Goal: Task Accomplishment & Management: Complete application form

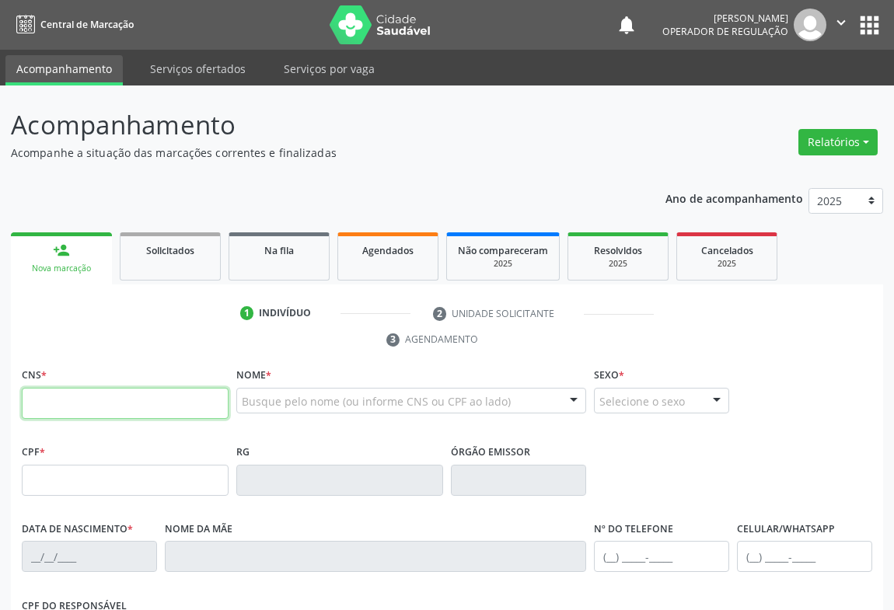
click at [120, 402] on input "text" at bounding box center [125, 403] width 207 height 31
click at [43, 388] on input "text" at bounding box center [125, 403] width 207 height 31
click at [48, 399] on input "text" at bounding box center [125, 403] width 207 height 31
click at [48, 400] on input "text" at bounding box center [125, 403] width 207 height 31
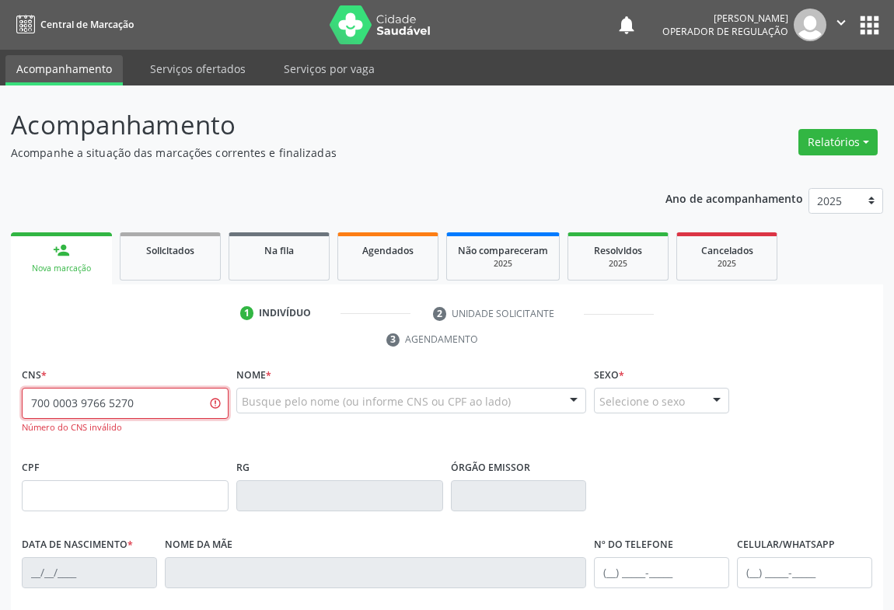
drag, startPoint x: 170, startPoint y: 403, endPoint x: 0, endPoint y: 413, distance: 170.5
click at [0, 413] on div "Acompanhamento Acompanhe a situação das marcações correntes e finalizadas Relat…" at bounding box center [447, 484] width 894 height 799
type input "700 0039 7665 2703"
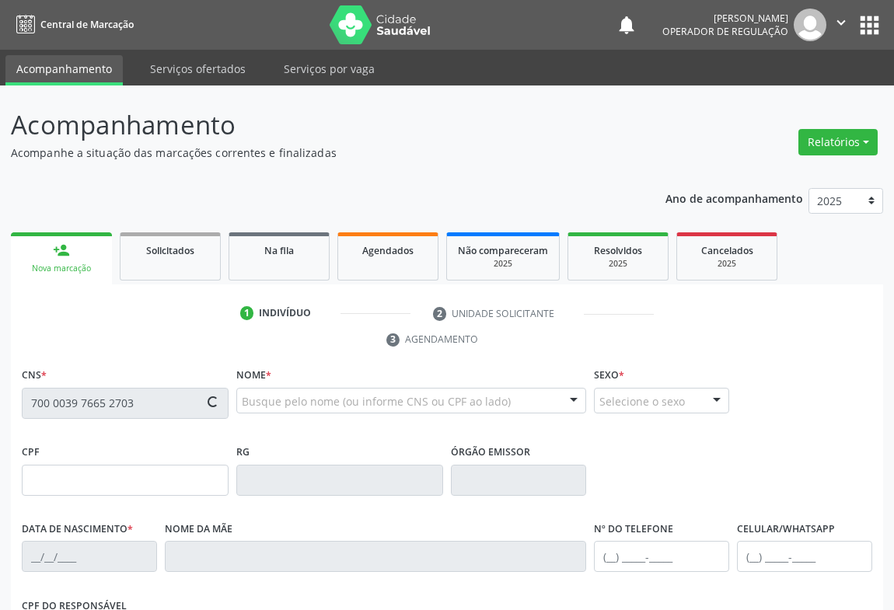
scroll to position [141, 0]
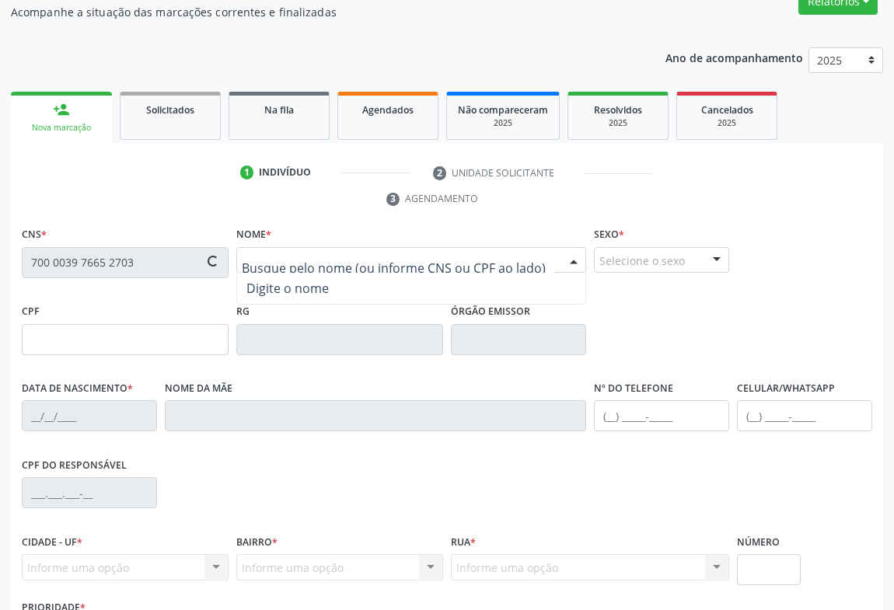
type input "040.707.285-38"
type input "27/02/1987"
type input "Maria Jose Santos dos Reis"
type input "(71) 99304-3971"
type input "501"
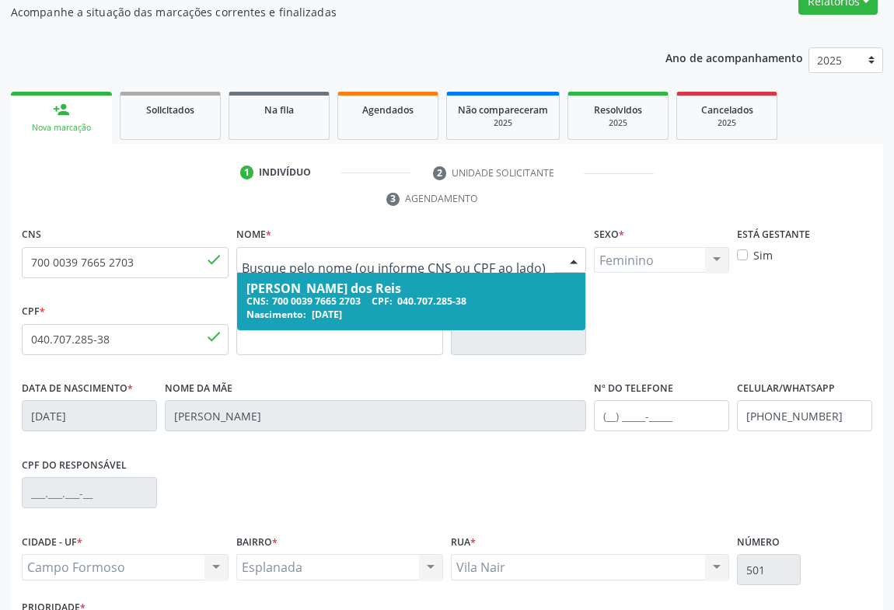
click at [337, 298] on div "CNS: 700 0039 7665 2703 CPF: 040.707.285-38" at bounding box center [411, 301] width 330 height 13
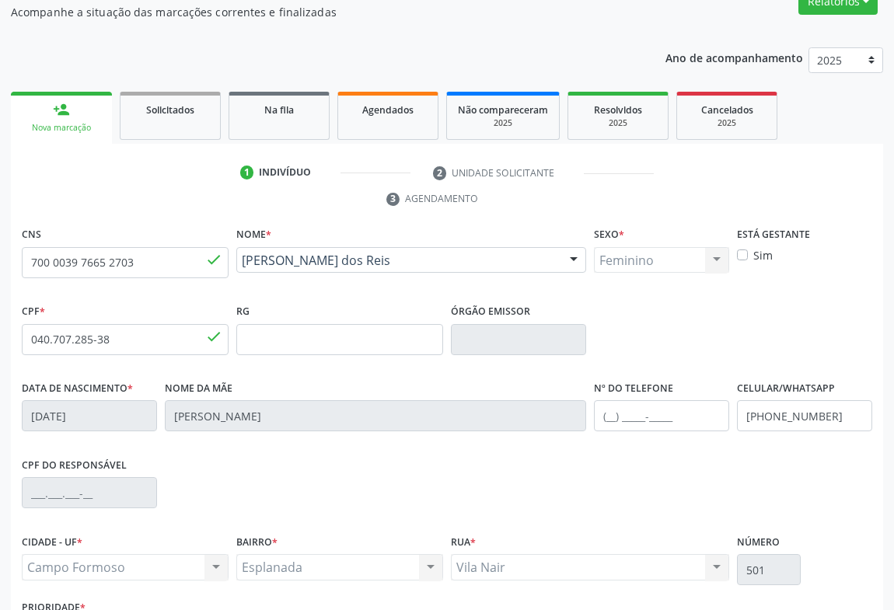
click at [651, 335] on div "CPF * 040.707.285-38 done RG Órgão emissor" at bounding box center [447, 338] width 858 height 77
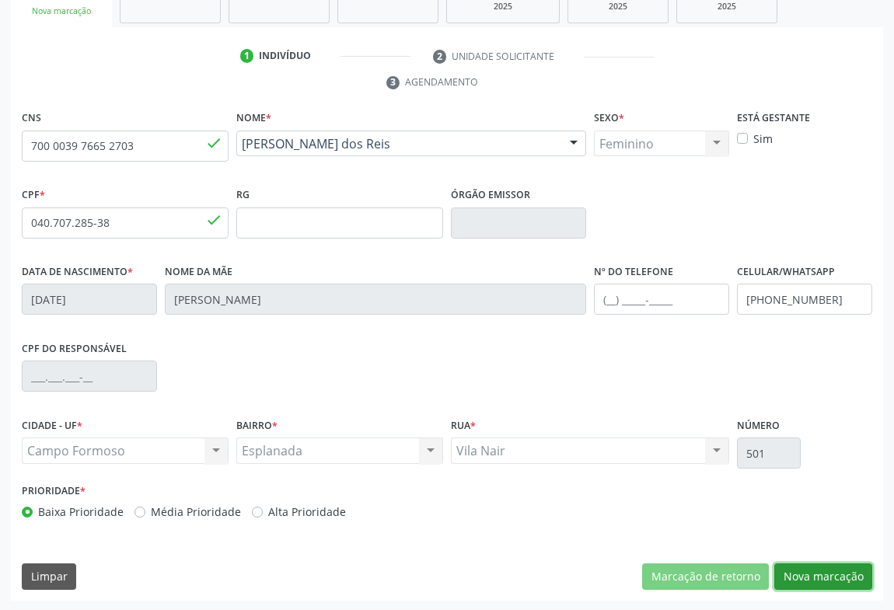
click at [842, 577] on button "Nova marcação" at bounding box center [823, 576] width 98 height 26
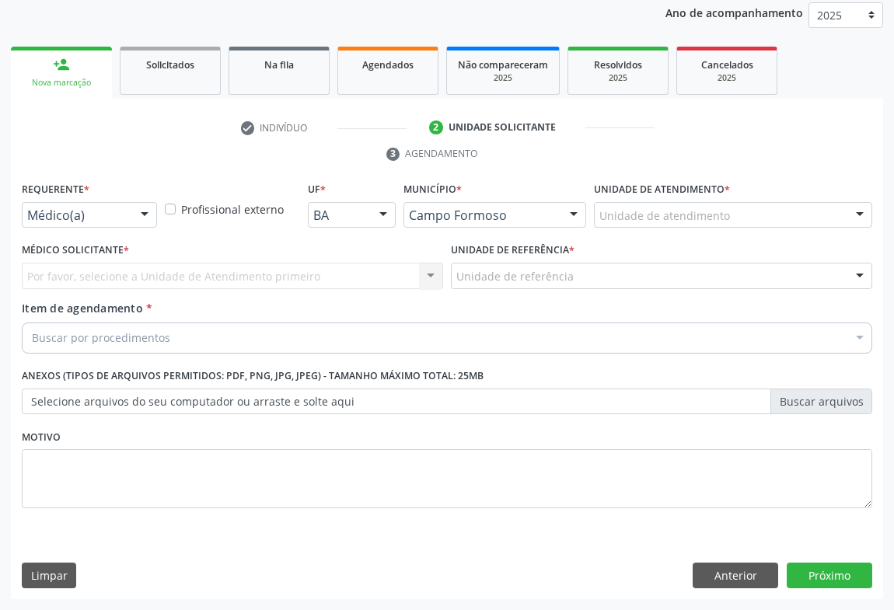
scroll to position [185, 0]
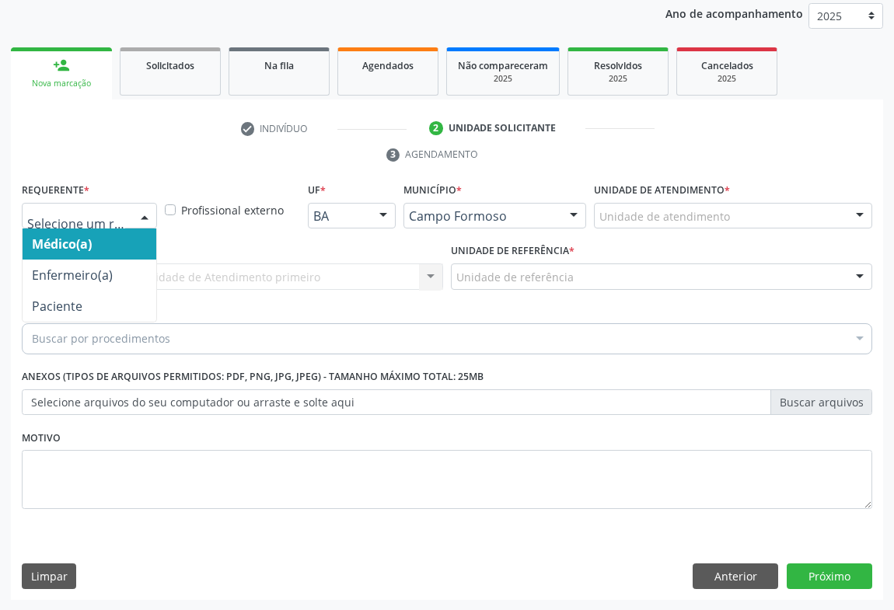
click at [125, 210] on div at bounding box center [89, 216] width 135 height 26
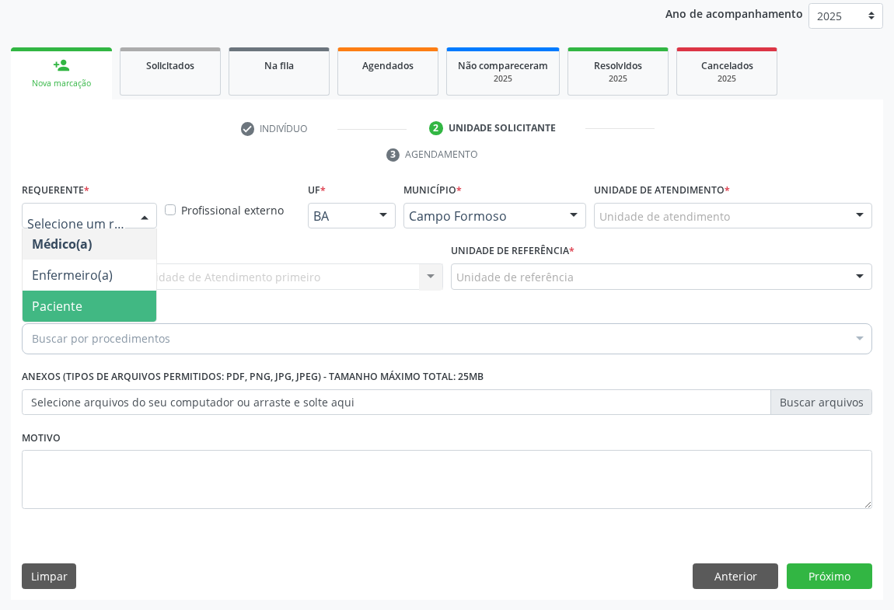
click at [46, 301] on span "Paciente" at bounding box center [57, 306] width 51 height 17
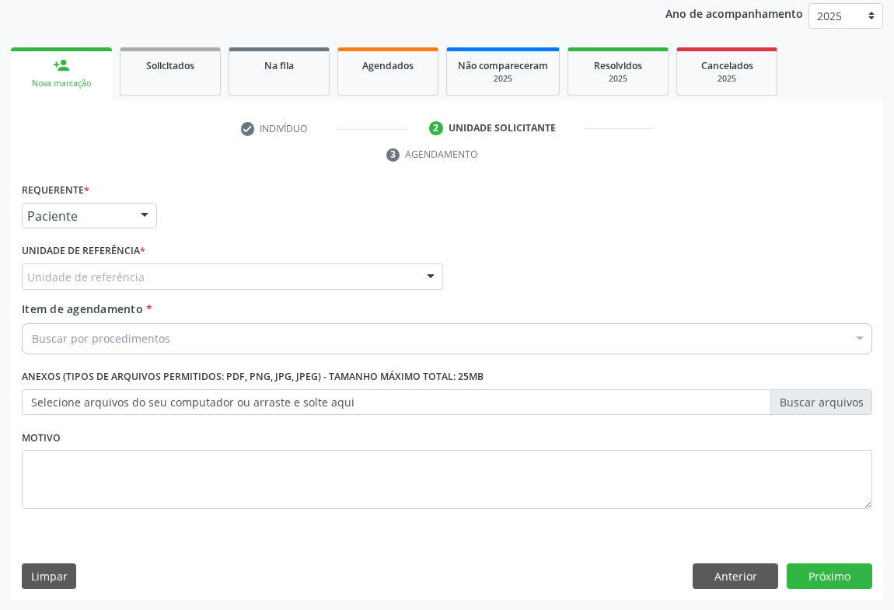
click at [149, 279] on div "Unidade de referência" at bounding box center [232, 276] width 421 height 26
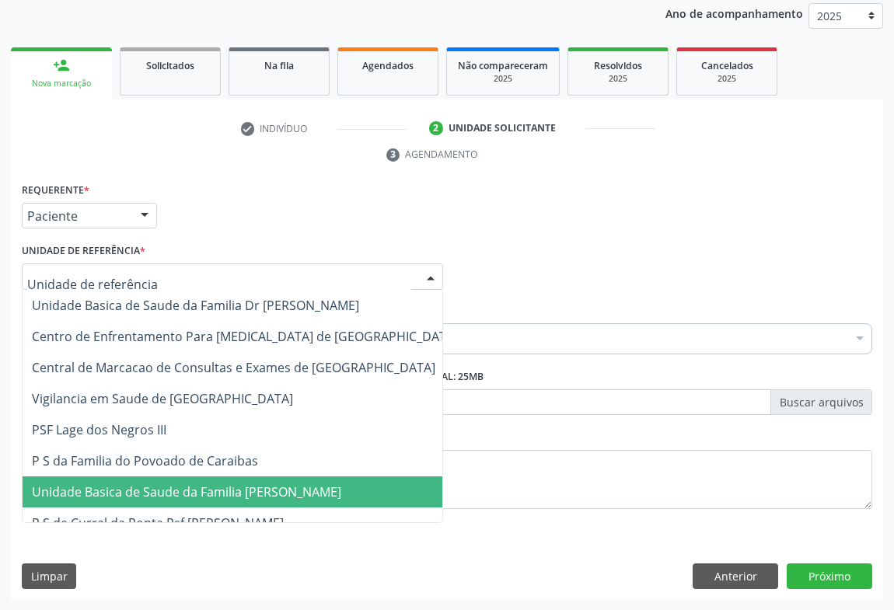
click at [174, 477] on span "Unidade Basica de Saude da Familia [PERSON_NAME]" at bounding box center [245, 491] width 445 height 31
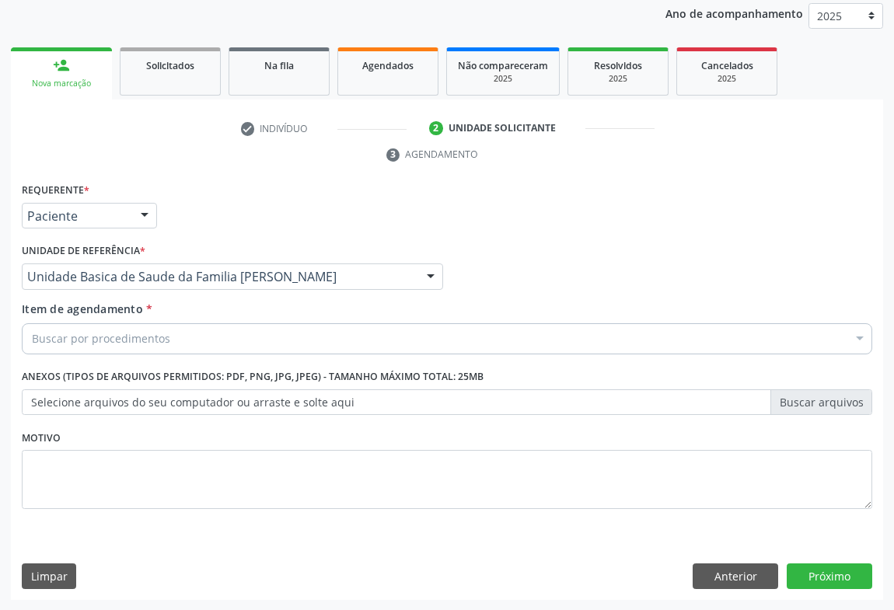
click at [168, 349] on div "Buscar por procedimentos" at bounding box center [447, 338] width 850 height 31
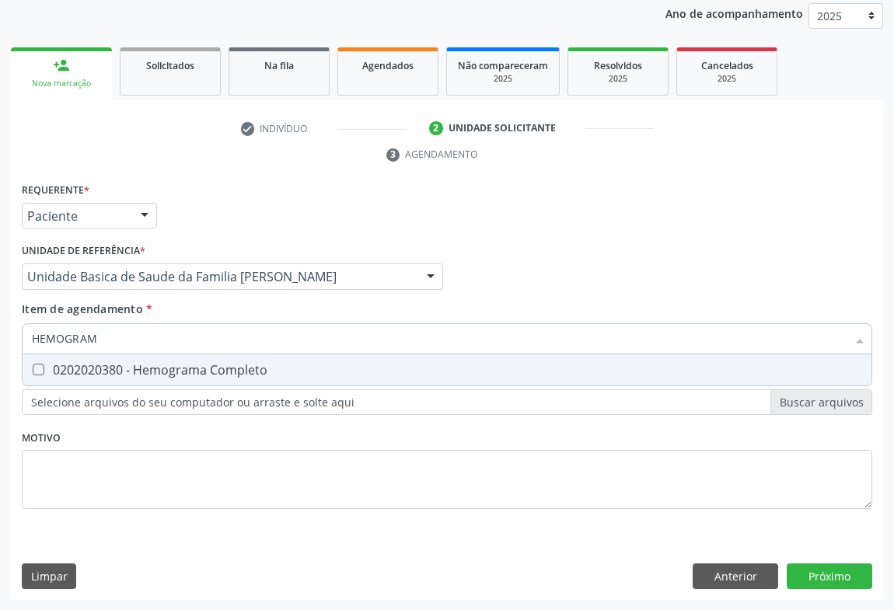
type input "HEMOGRAMA"
click at [178, 365] on div "0202020380 - Hemograma Completo" at bounding box center [447, 370] width 830 height 12
checkbox Completo "true"
type input "HEMOGRAMA"
click at [229, 263] on div "Unidade Basica de Saude da Familia [PERSON_NAME]" at bounding box center [232, 276] width 421 height 26
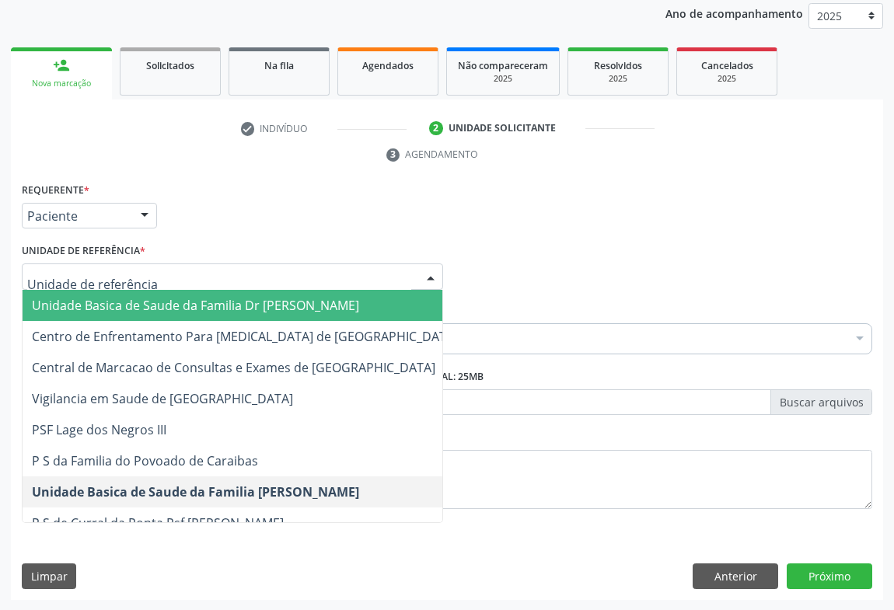
click at [398, 232] on div "Requerente * Paciente Médico(a) Enfermeiro(a) Paciente Nenhum resultado encontr…" at bounding box center [447, 209] width 858 height 61
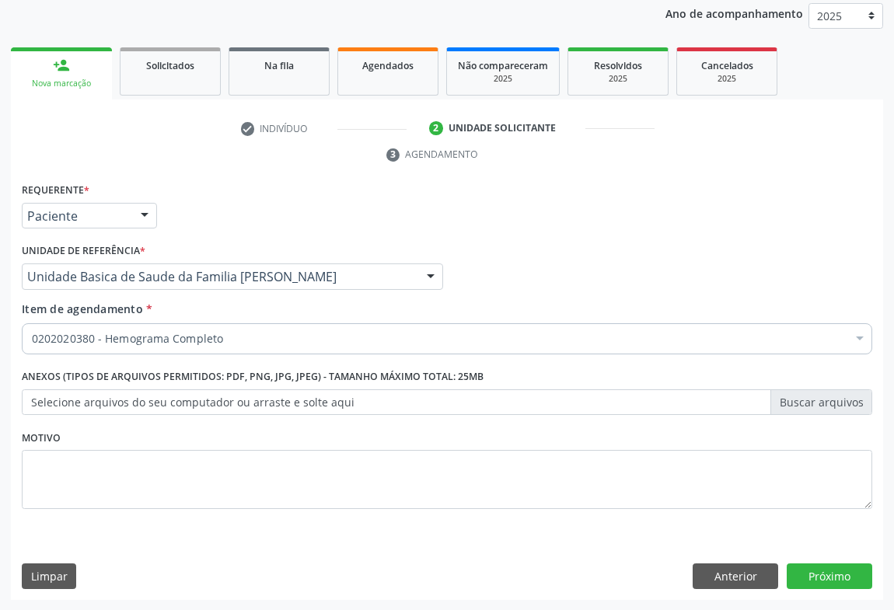
click at [204, 326] on div "0202020380 - Hemograma Completo" at bounding box center [447, 338] width 850 height 31
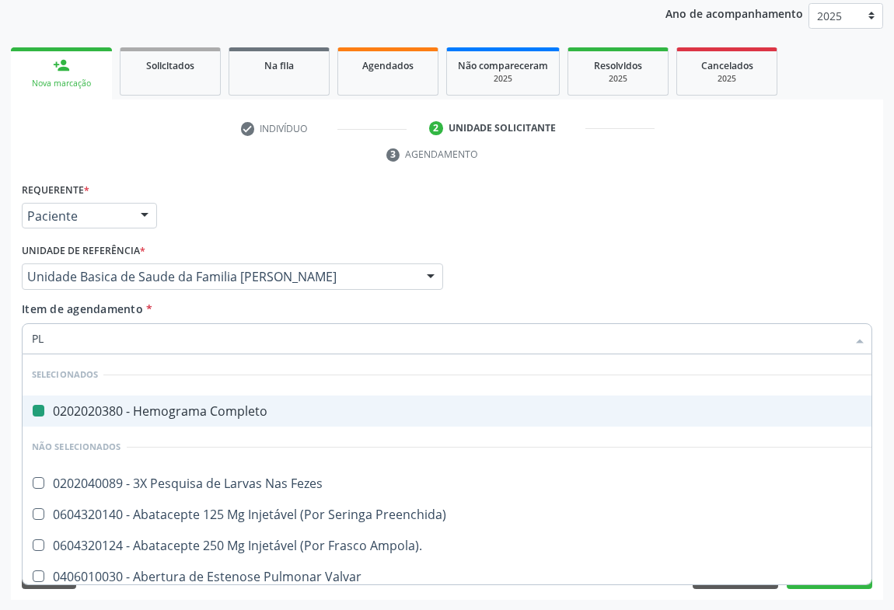
type input "PLA"
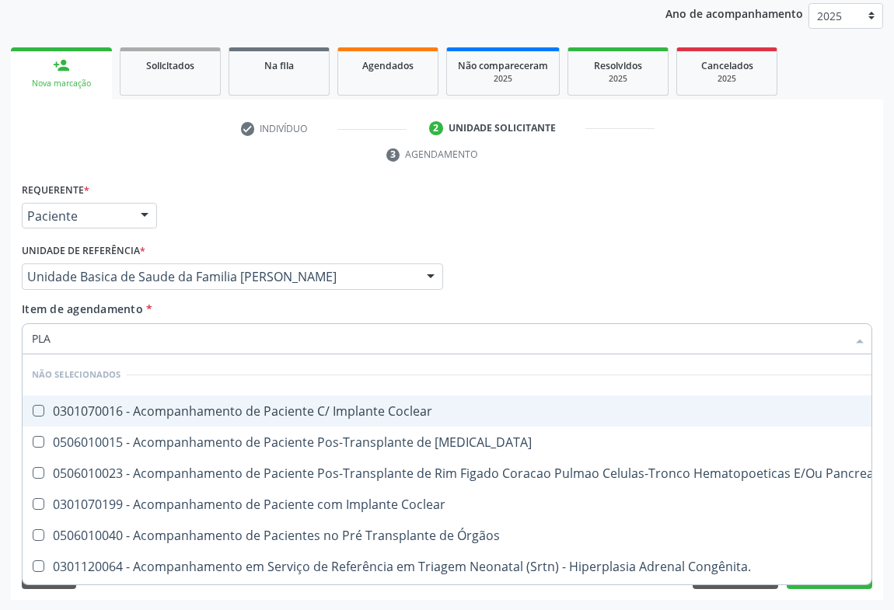
checkbox Coclear "false"
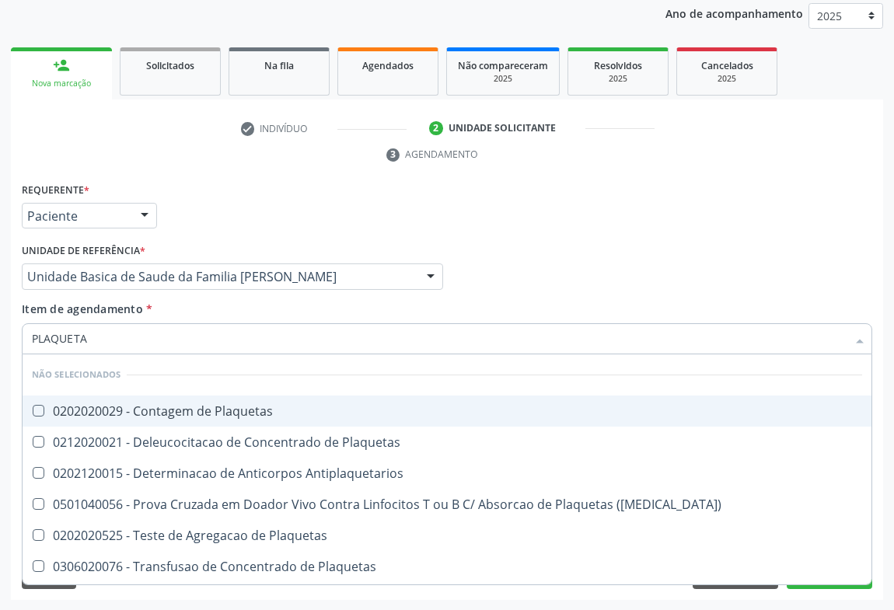
type input "PLAQUETAS"
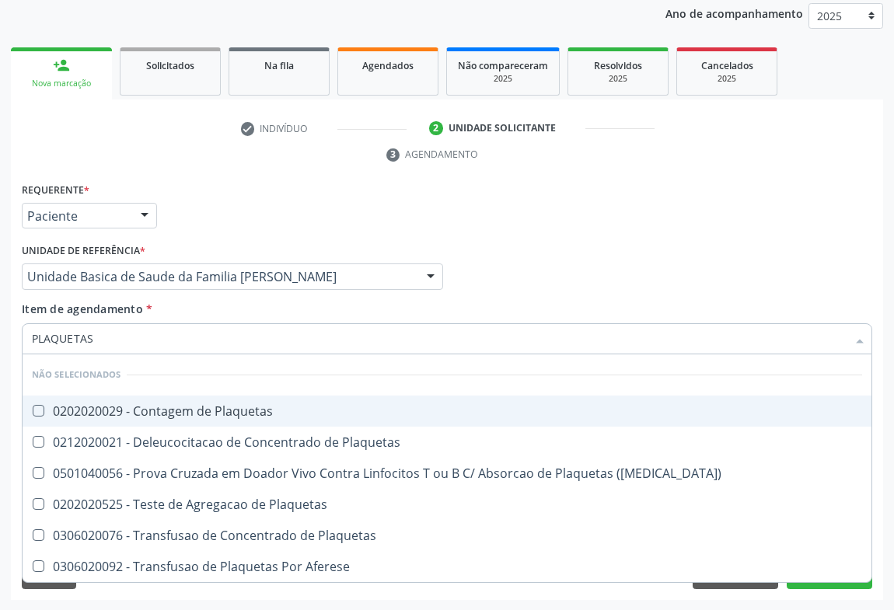
click at [222, 411] on div "0202020029 - Contagem de Plaquetas" at bounding box center [447, 411] width 830 height 12
checkbox Plaquetas "true"
click at [442, 239] on div "Unidade de referência * Unidade Basica de Saude da Familia [PERSON_NAME] Unidad…" at bounding box center [232, 264] width 421 height 50
checkbox Plaquetas "true"
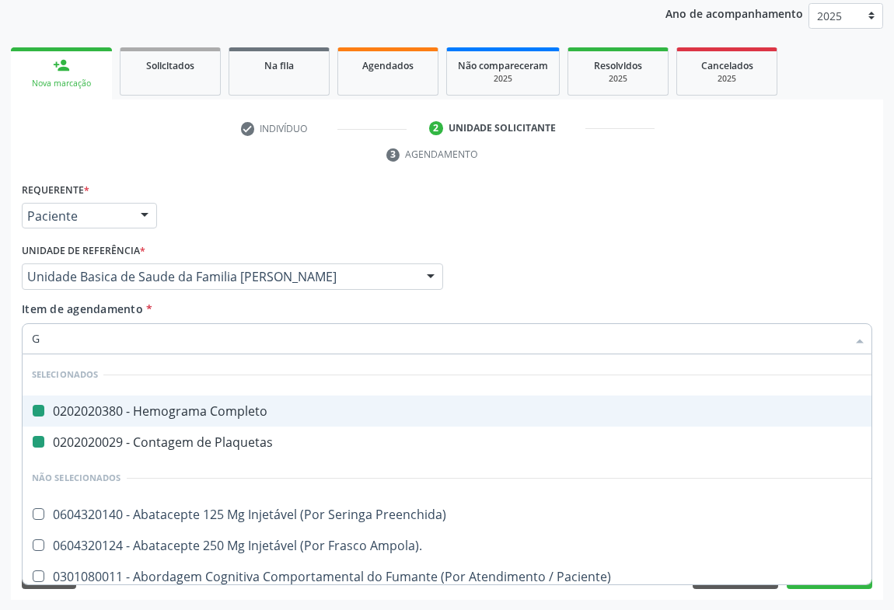
type input "GL"
checkbox Completo "false"
checkbox Plaquetas "false"
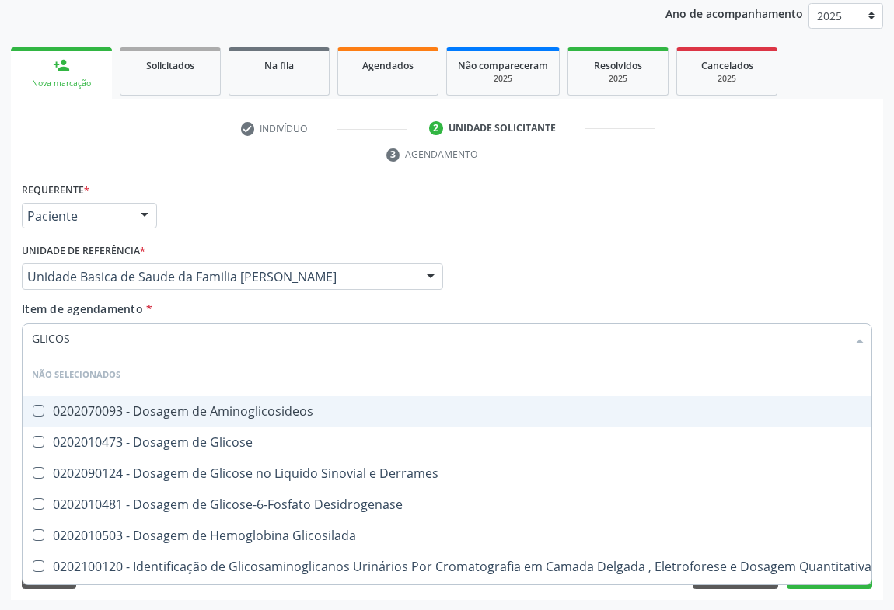
type input "GLICOSE"
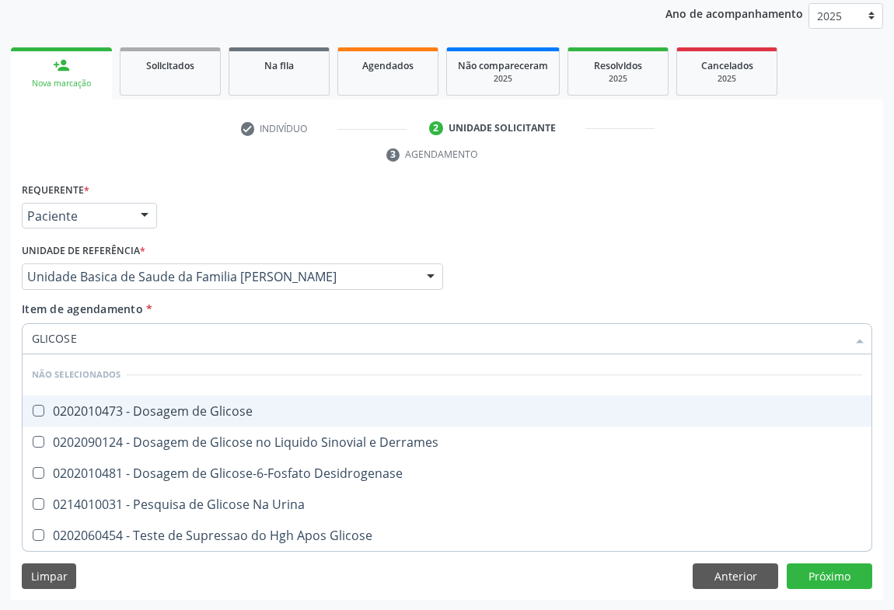
click at [232, 406] on div "0202010473 - Dosagem de Glicose" at bounding box center [447, 411] width 830 height 12
checkbox Glicose "true"
type input "GLICOSE"
click at [280, 233] on div "Requerente * Paciente Médico(a) Enfermeiro(a) Paciente Nenhum resultado encontr…" at bounding box center [447, 209] width 858 height 61
checkbox Derrames "true"
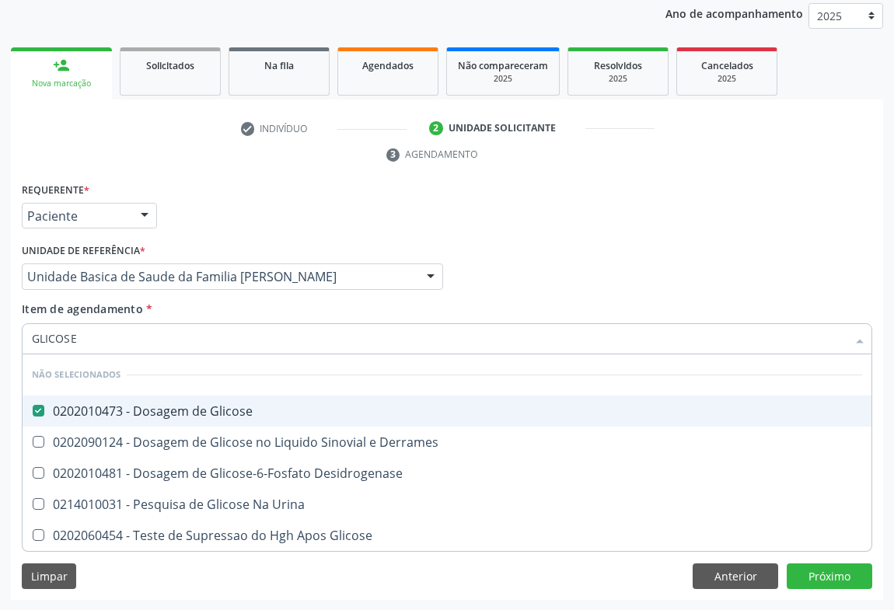
checkbox Desidrogenase "true"
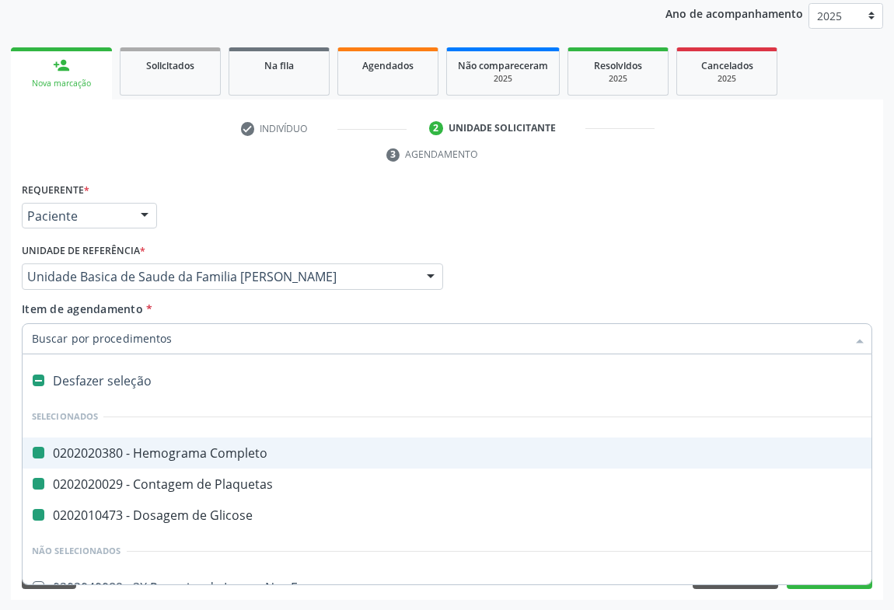
type input "F"
checkbox Completo "false"
checkbox Plaquetas "false"
checkbox Glicose "false"
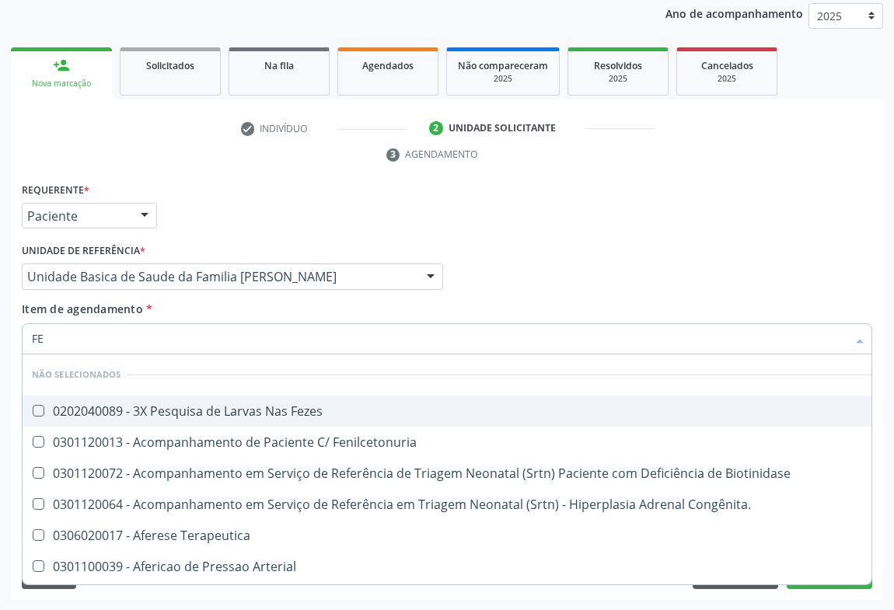
type input "FEZ"
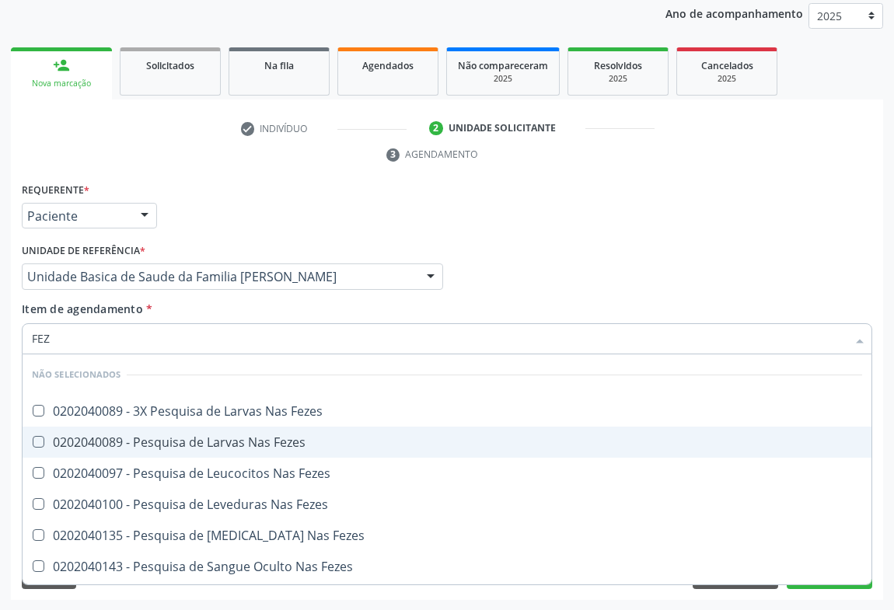
click at [218, 436] on div "0202040089 - Pesquisa de Larvas Nas Fezes" at bounding box center [447, 442] width 830 height 12
checkbox Fezes "true"
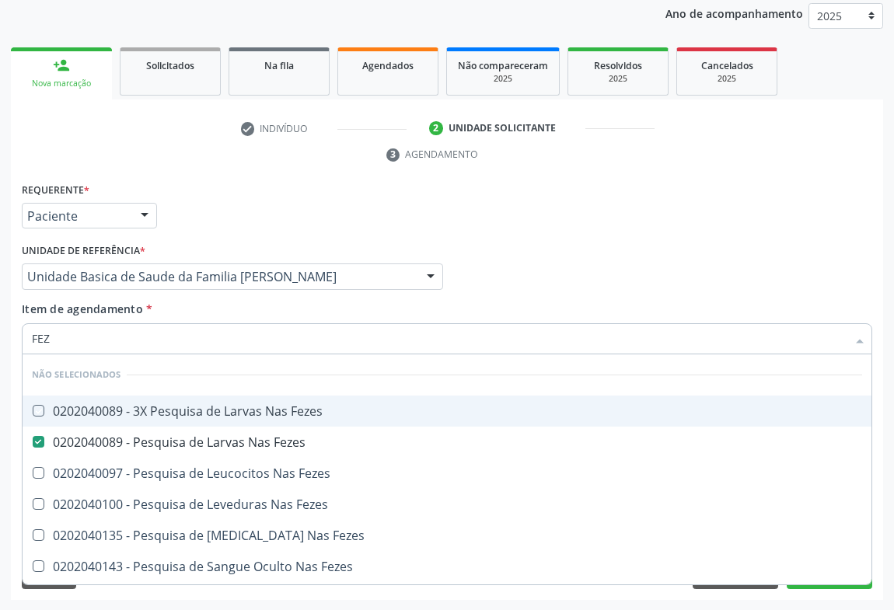
click at [264, 225] on div "Requerente * Paciente Médico(a) Enfermeiro(a) Paciente Nenhum resultado encontr…" at bounding box center [447, 209] width 858 height 61
checkbox Fezes "true"
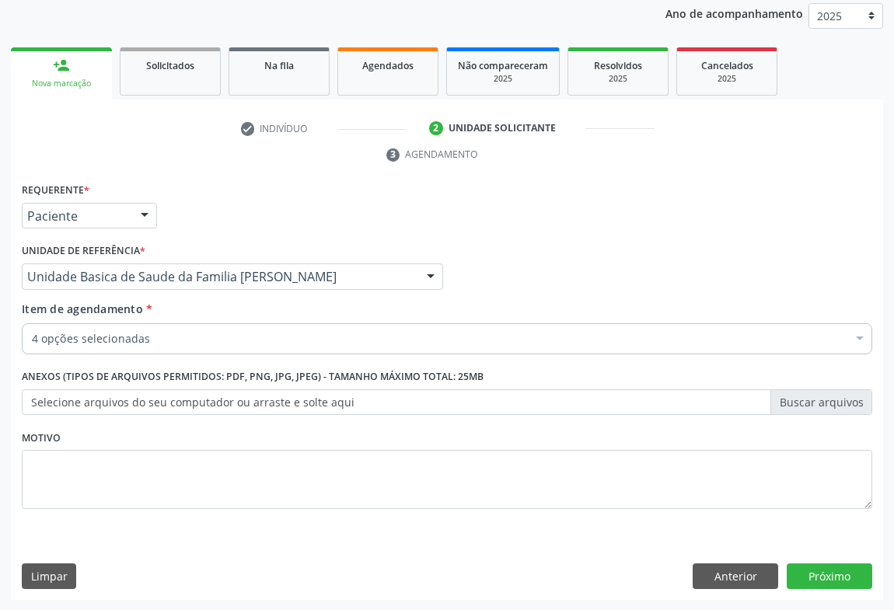
click at [183, 328] on div "4 opções selecionadas" at bounding box center [447, 338] width 850 height 31
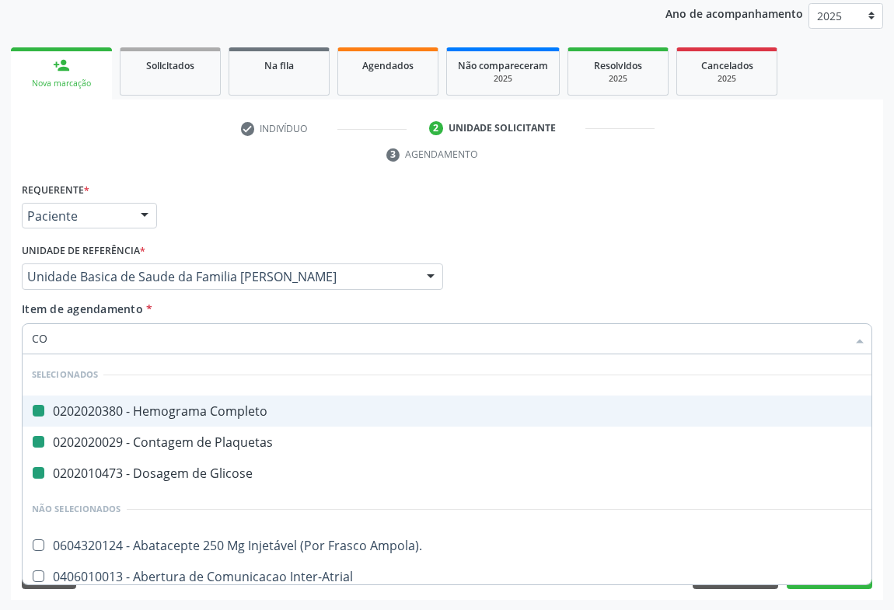
type input "COL"
checkbox Completo "false"
checkbox Plaquetas "false"
checkbox Glicose "false"
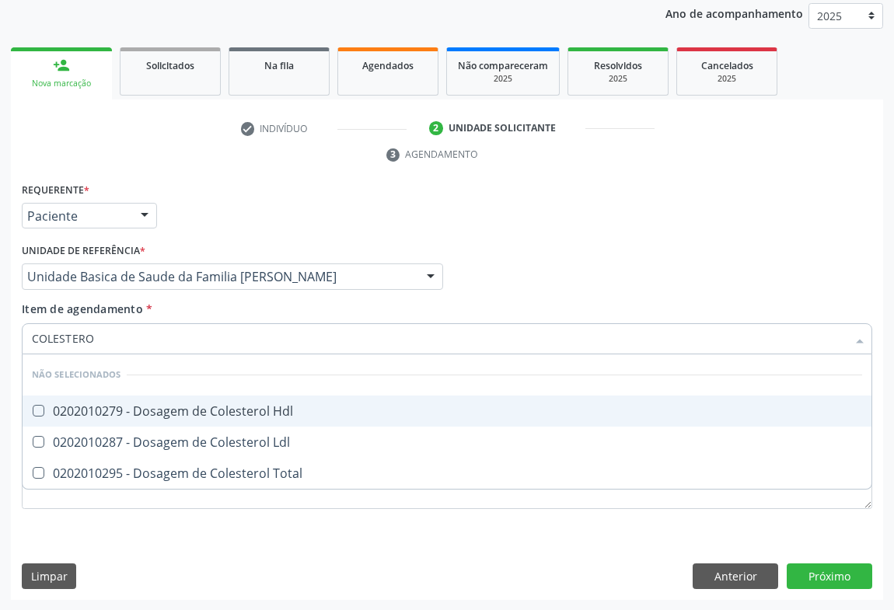
type input "COLESTEROL"
click at [203, 410] on div "0202010279 - Dosagem de Colesterol Hdl" at bounding box center [447, 411] width 830 height 12
checkbox Hdl "true"
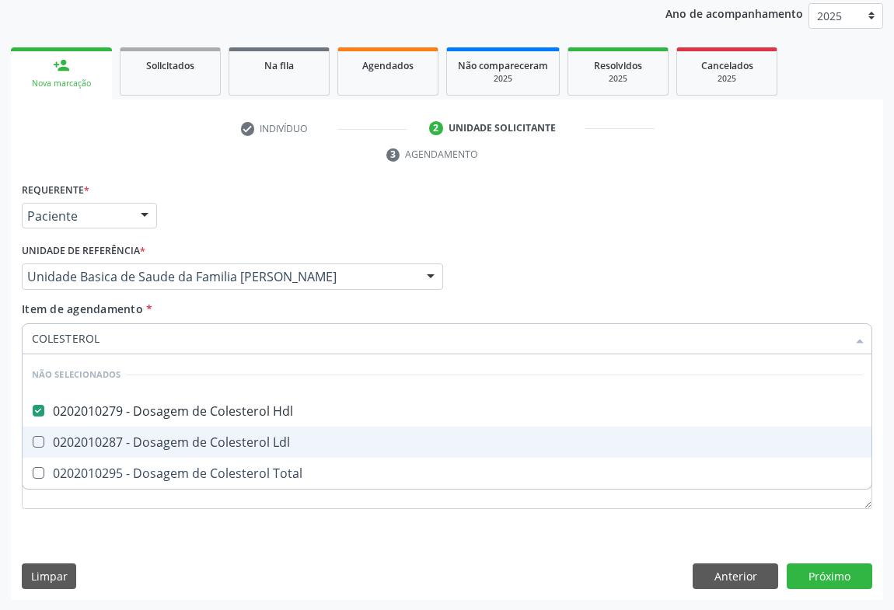
click at [194, 431] on span "0202010287 - Dosagem de Colesterol Ldl" at bounding box center [447, 442] width 849 height 31
checkbox Ldl "true"
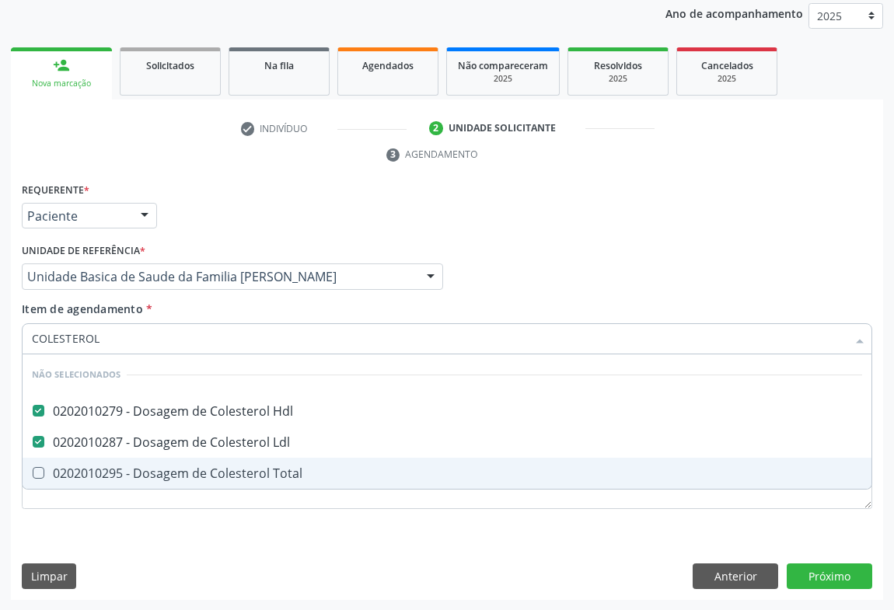
click at [198, 467] on div "0202010295 - Dosagem de Colesterol Total" at bounding box center [447, 473] width 830 height 12
checkbox Total "true"
click at [197, 526] on div "Requerente * Paciente Médico(a) Enfermeiro(a) Paciente Nenhum resultado encontr…" at bounding box center [447, 355] width 850 height 352
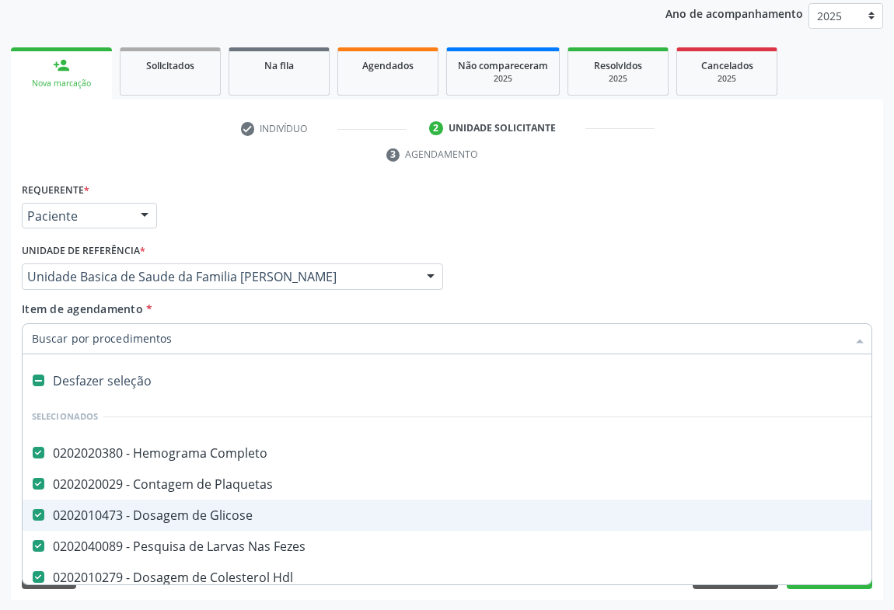
type input "T"
checkbox Total "false"
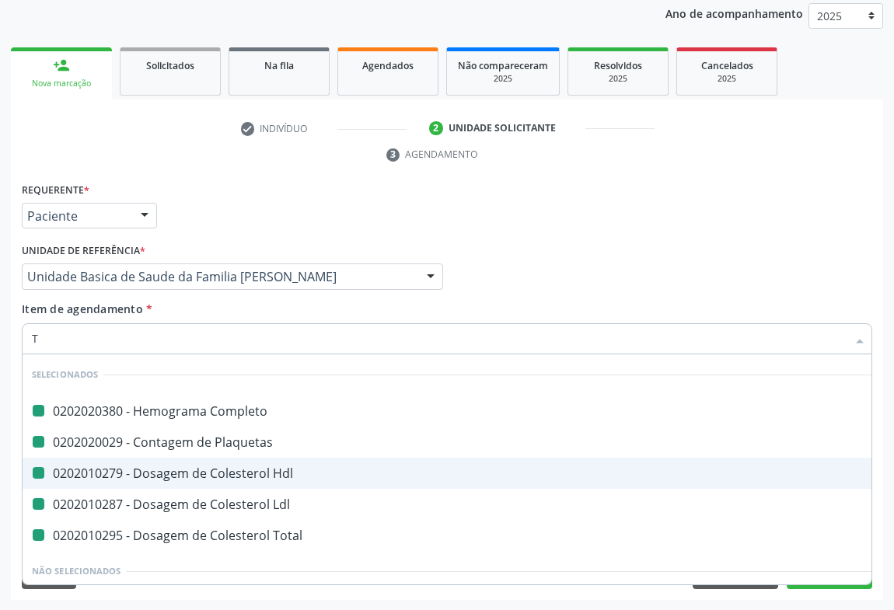
type input "TR"
checkbox Completo "false"
checkbox Plaquetas "false"
checkbox Hdl "false"
checkbox Ldl "false"
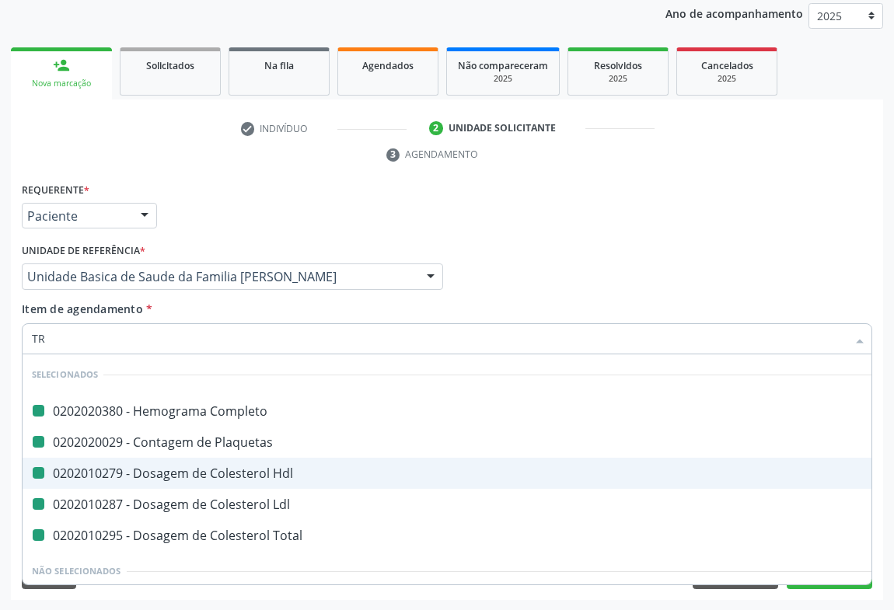
checkbox Total "false"
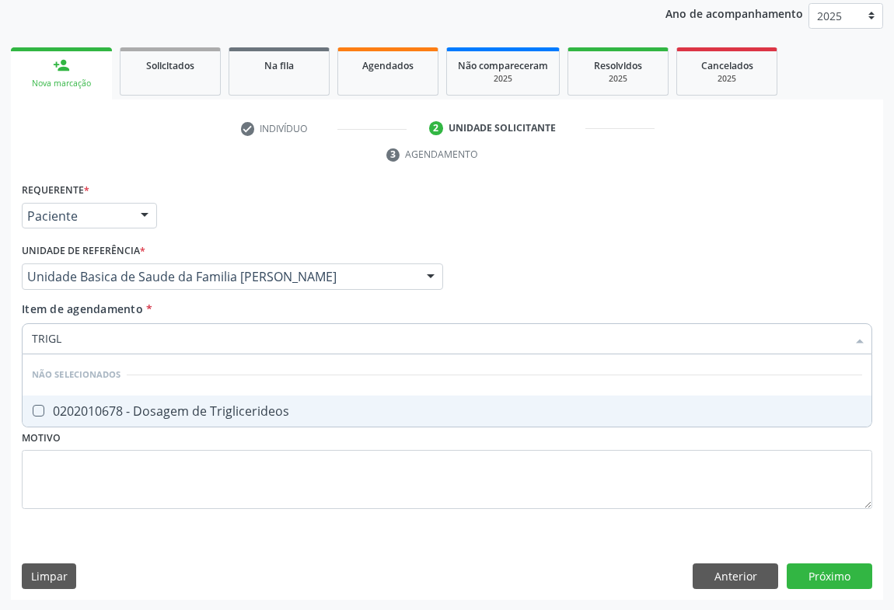
type input "TRIGLI"
click at [225, 411] on div "0202010678 - Dosagem de Triglicerideos" at bounding box center [447, 411] width 830 height 12
checkbox Triglicerideos "true"
click at [259, 225] on div "Requerente * Paciente Médico(a) Enfermeiro(a) Paciente Nenhum resultado encontr…" at bounding box center [447, 209] width 858 height 61
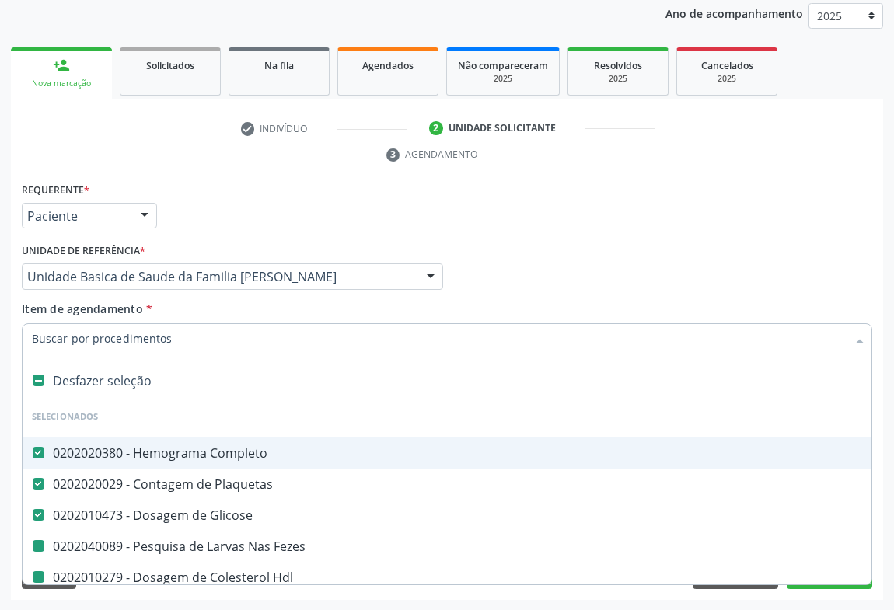
type input "U"
checkbox Fezes "false"
checkbox Hdl "false"
checkbox Ldl "false"
checkbox Total "false"
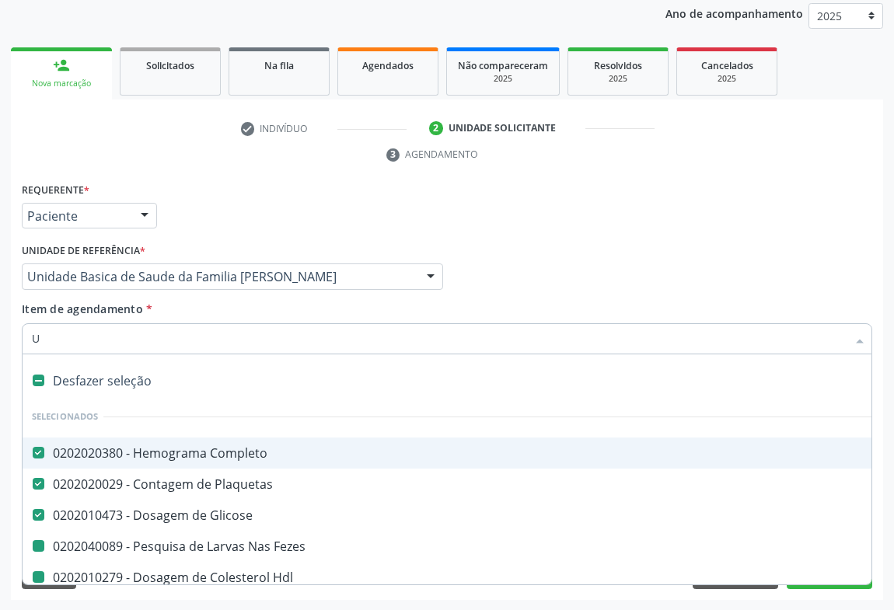
checkbox Triglicerideos "false"
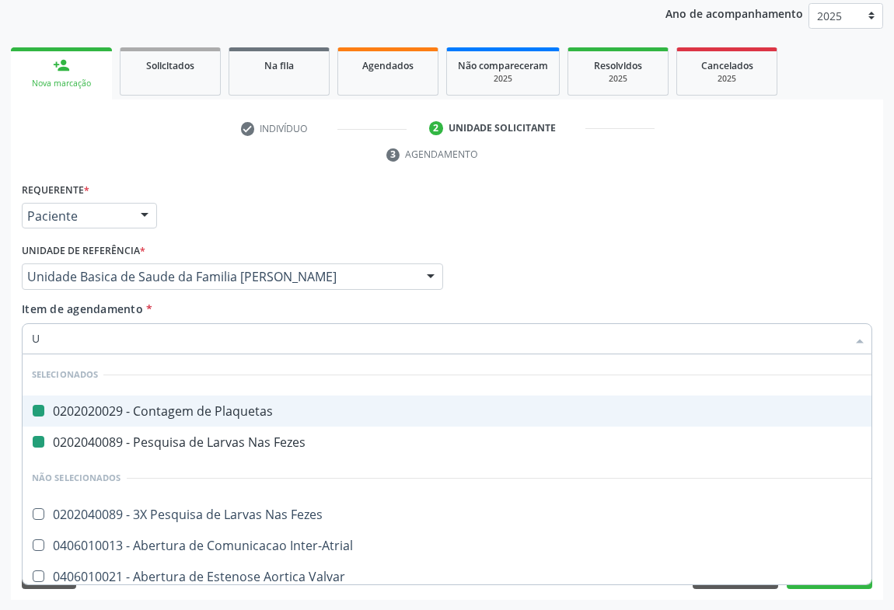
type input "UR"
checkbox Plaquetas "false"
checkbox Fezes "false"
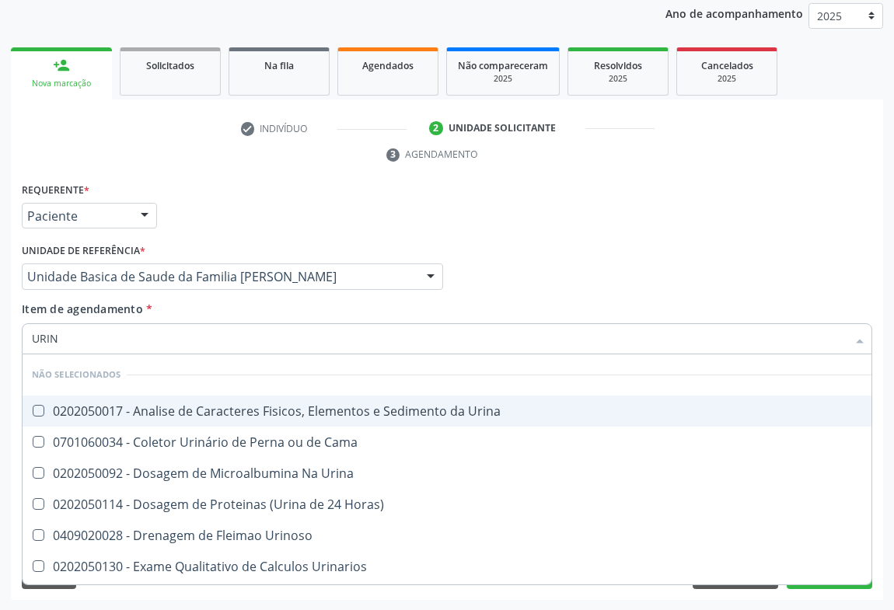
type input "URINA"
click at [148, 414] on div "0202050017 - Analise de Caracteres Fisicos, Elementos e Sedimento da Urina" at bounding box center [447, 411] width 830 height 12
checkbox Urina "true"
click at [263, 210] on div "Requerente * Paciente Médico(a) Enfermeiro(a) Paciente Nenhum resultado encontr…" at bounding box center [447, 209] width 858 height 61
checkbox Urina "true"
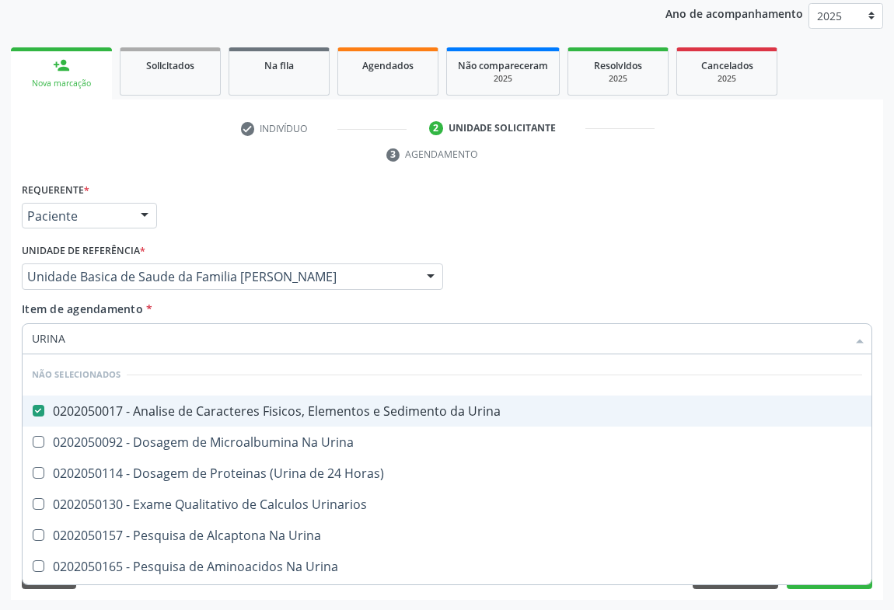
checkbox Urinarios "true"
checkbox Urina "true"
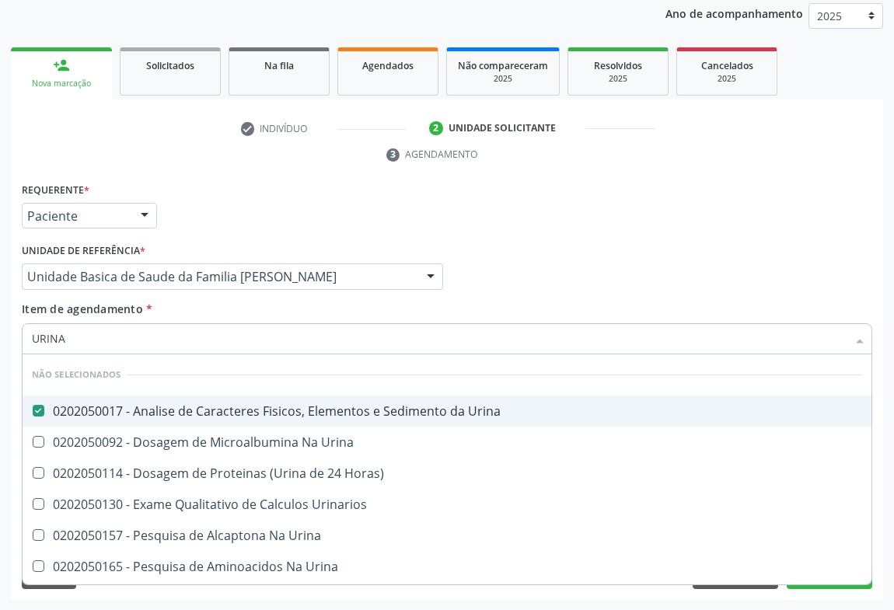
checkbox Urina "true"
checkbox Horas\) "true"
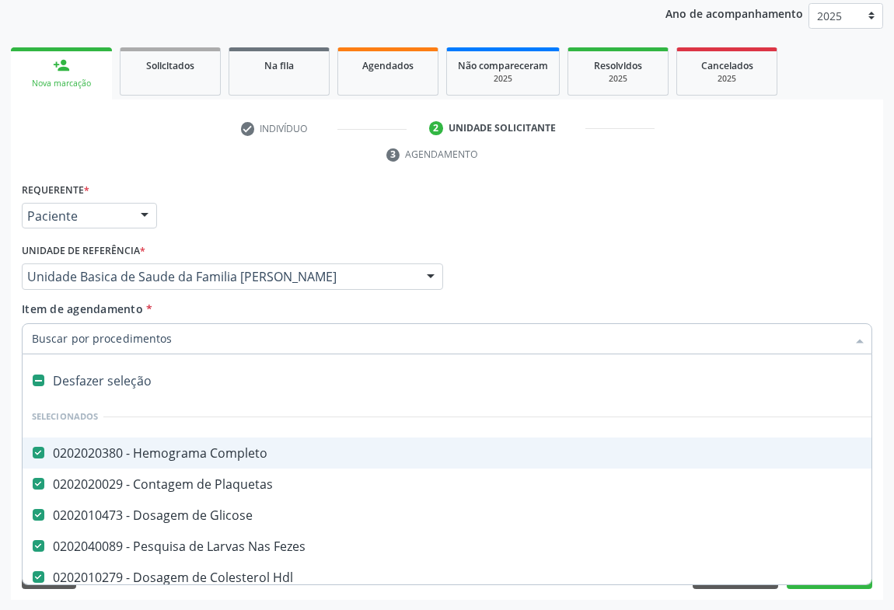
type input "G"
checkbox Urina "false"
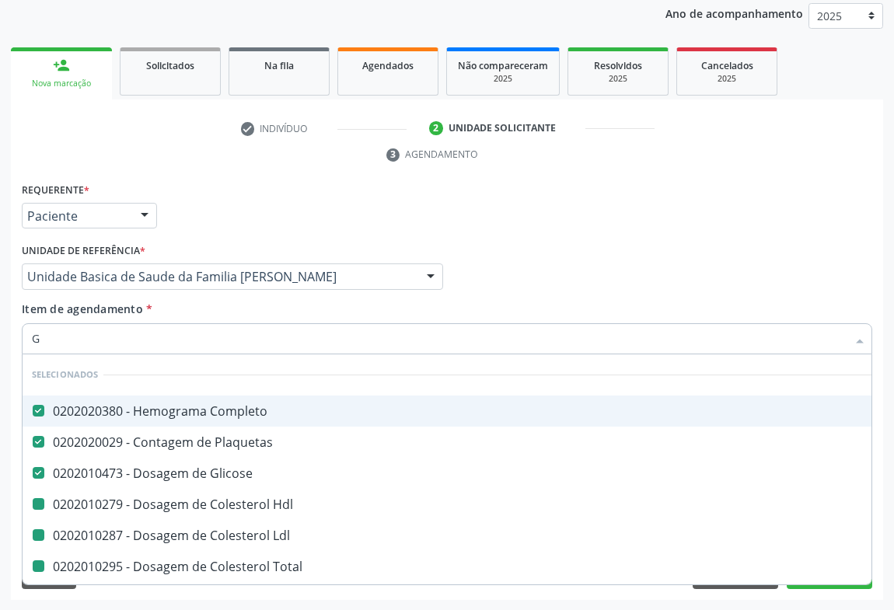
type input "GL"
checkbox Hdl "false"
checkbox Ldl "false"
checkbox Total "false"
checkbox Triglicerideos "false"
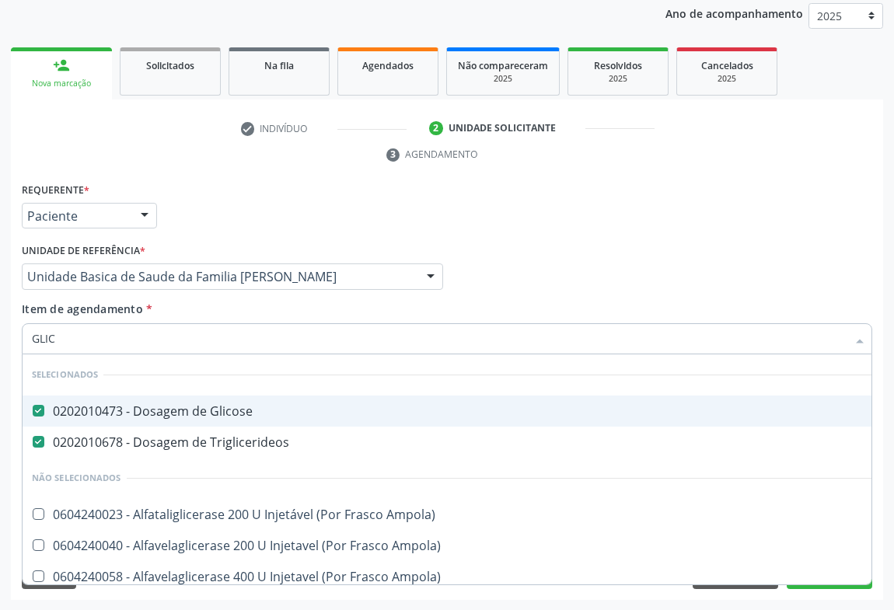
type input "GLICO"
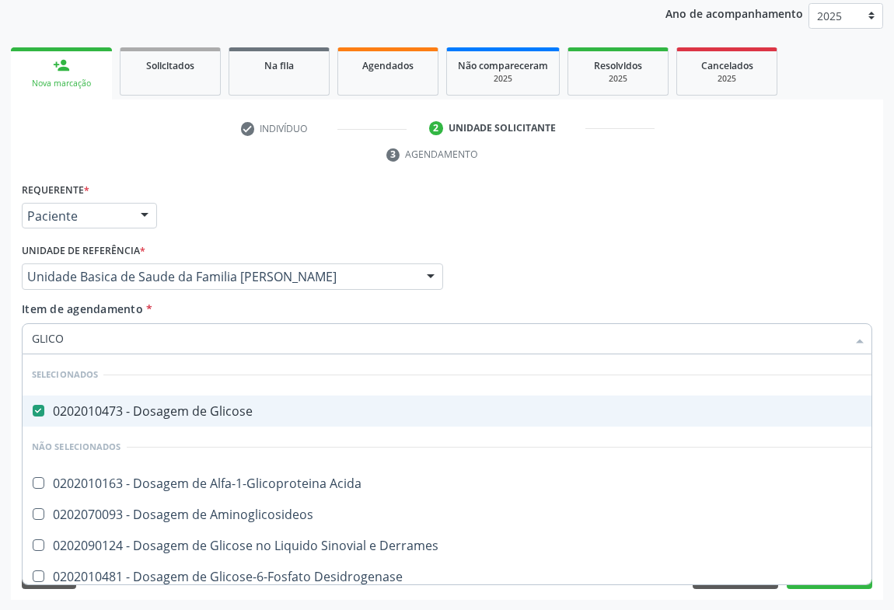
click at [403, 212] on div "Requerente * Paciente Médico(a) Enfermeiro(a) Paciente Nenhum resultado encontr…" at bounding box center [447, 209] width 858 height 61
checkbox Aminoglicosideos "true"
checkbox Derrames "true"
checkbox Desidrogenase "true"
checkbox Glicosilada "true"
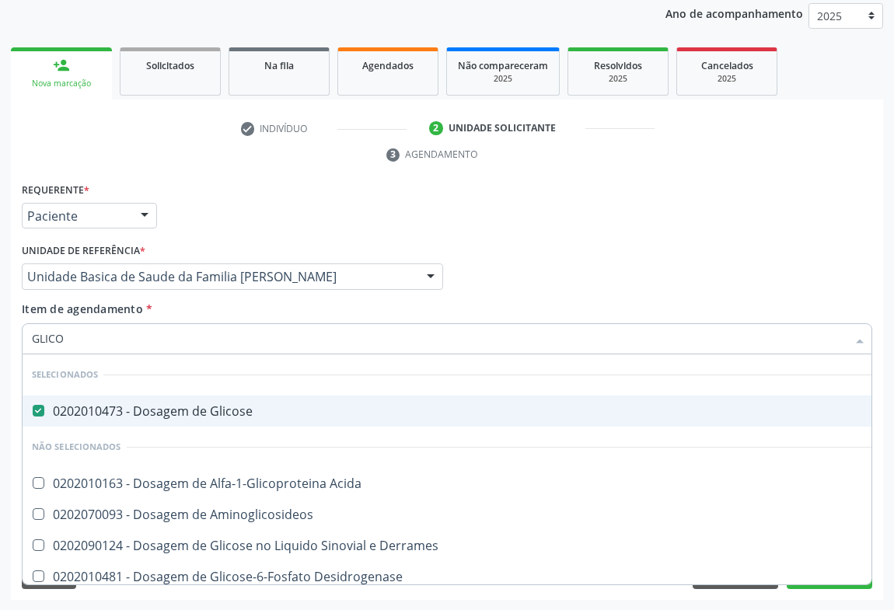
checkbox Urina "true"
checkbox Quantitativa "true"
checkbox Acida "true"
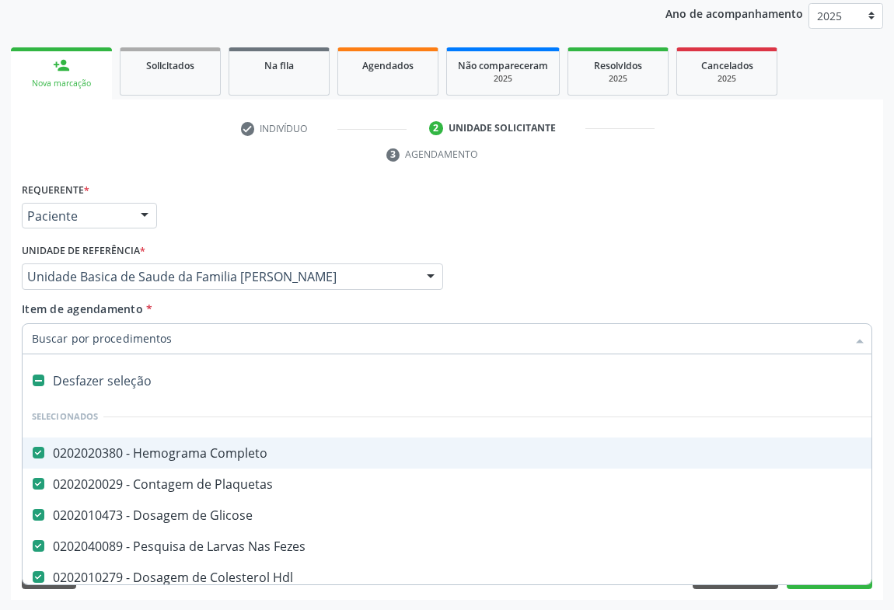
type input "T"
checkbox Urina "false"
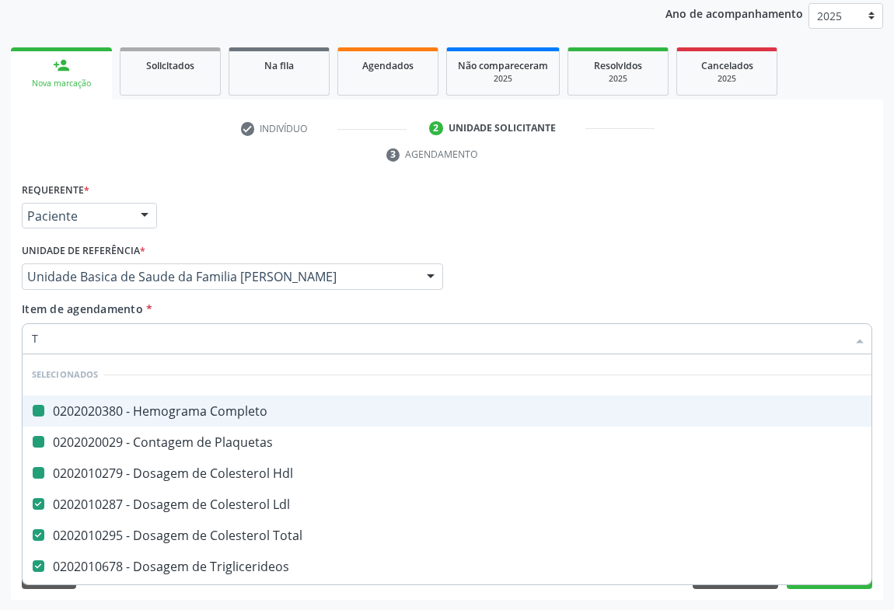
type input "TG"
checkbox Completo "false"
checkbox Hdl "false"
checkbox Plaquetas "false"
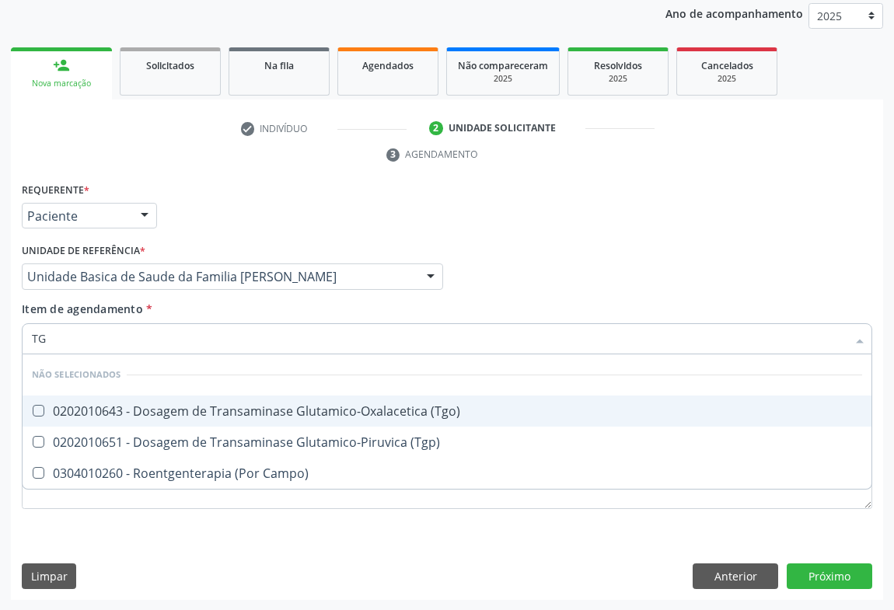
drag, startPoint x: 194, startPoint y: 407, endPoint x: 183, endPoint y: 419, distance: 16.5
click at [194, 409] on div "0202010643 - Dosagem de Transaminase Glutamico-Oxalacetica (Tgo)" at bounding box center [447, 411] width 830 height 12
checkbox \(Tgo\) "true"
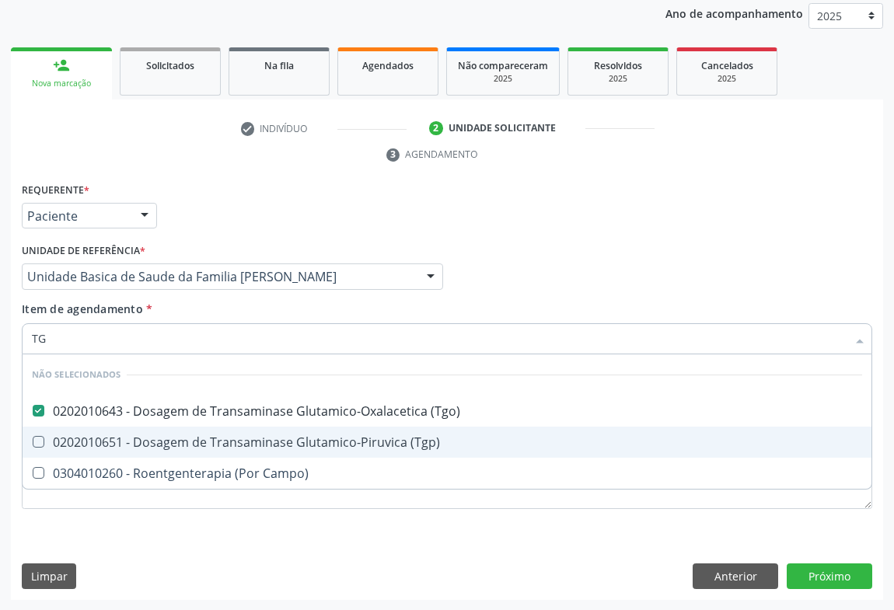
drag, startPoint x: 186, startPoint y: 440, endPoint x: 189, endPoint y: 404, distance: 35.9
click at [186, 441] on div "0202010651 - Dosagem de Transaminase Glutamico-Piruvica (Tgp)" at bounding box center [447, 442] width 830 height 12
checkbox \(Tgp\) "true"
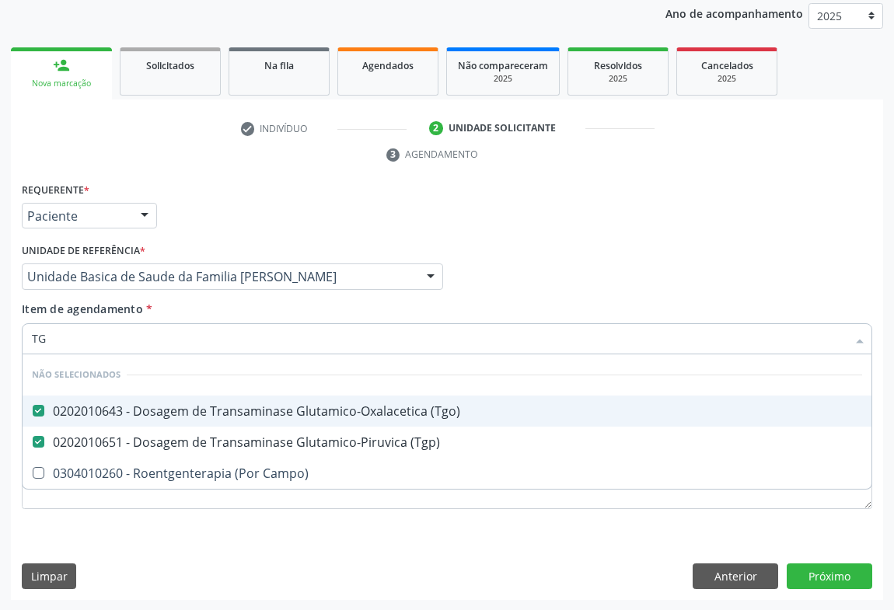
click at [239, 235] on div "Requerente * Paciente Médico(a) Enfermeiro(a) Paciente Nenhum resultado encontr…" at bounding box center [447, 209] width 858 height 61
checkbox Campo\) "true"
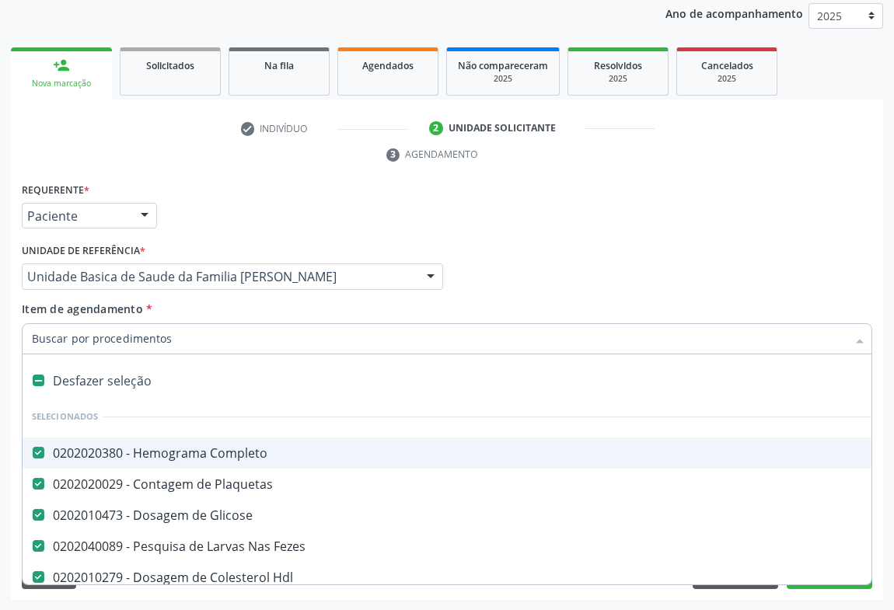
type input "G"
checkbox \(Tgp\) "false"
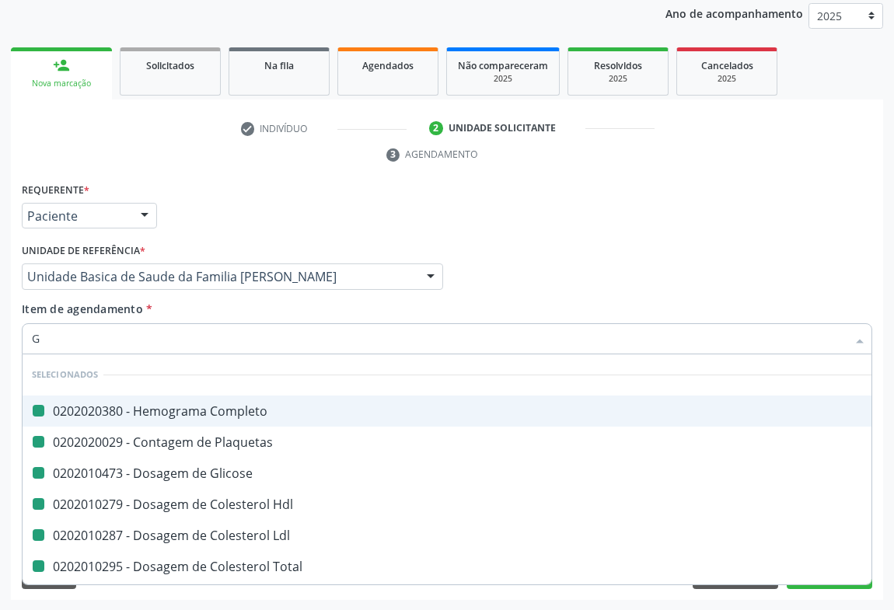
type input "GA"
checkbox Completo "false"
checkbox Glicose "false"
checkbox Plaquetas "false"
checkbox Hdl "false"
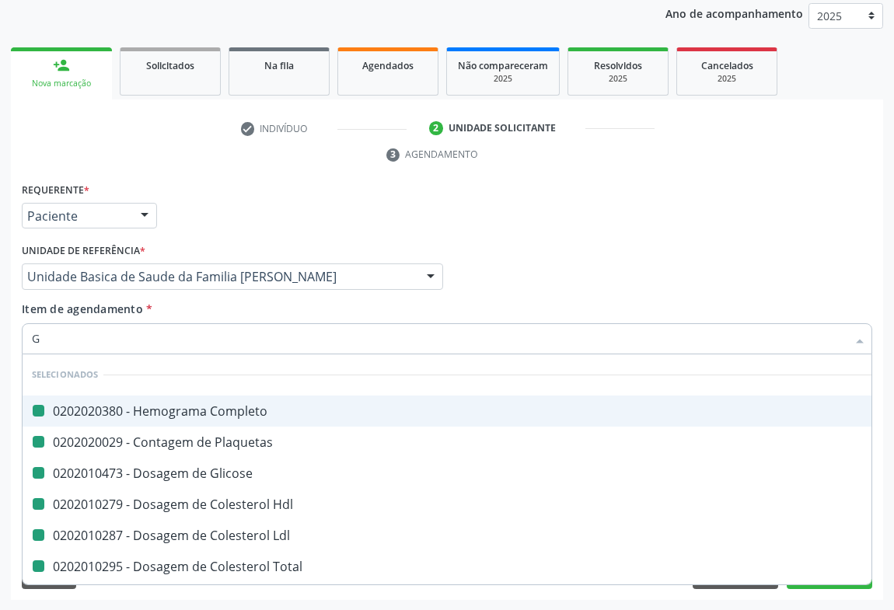
checkbox Ldl "false"
checkbox Total "false"
checkbox Triglicerideos "false"
checkbox \(Tgo\) "false"
checkbox \(Tgp\) "false"
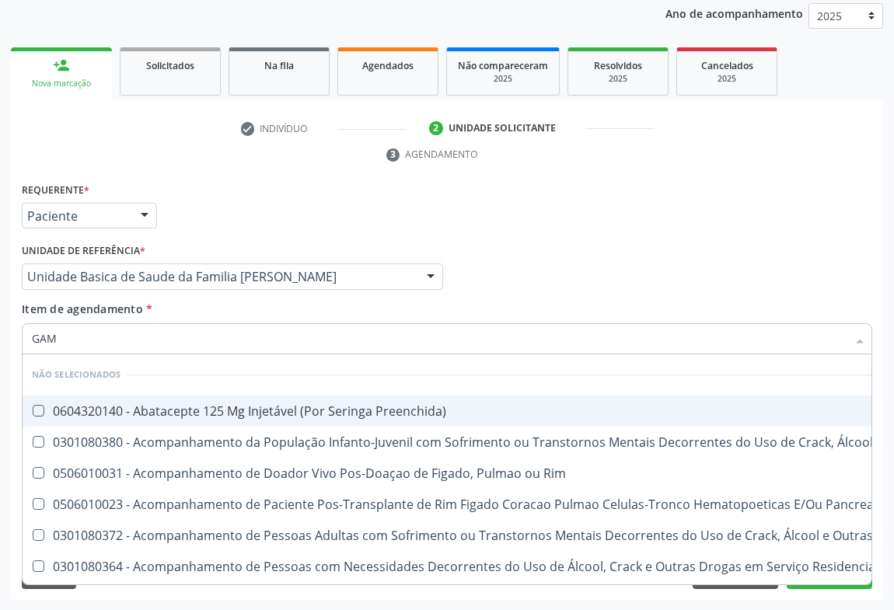
type input "GAMA"
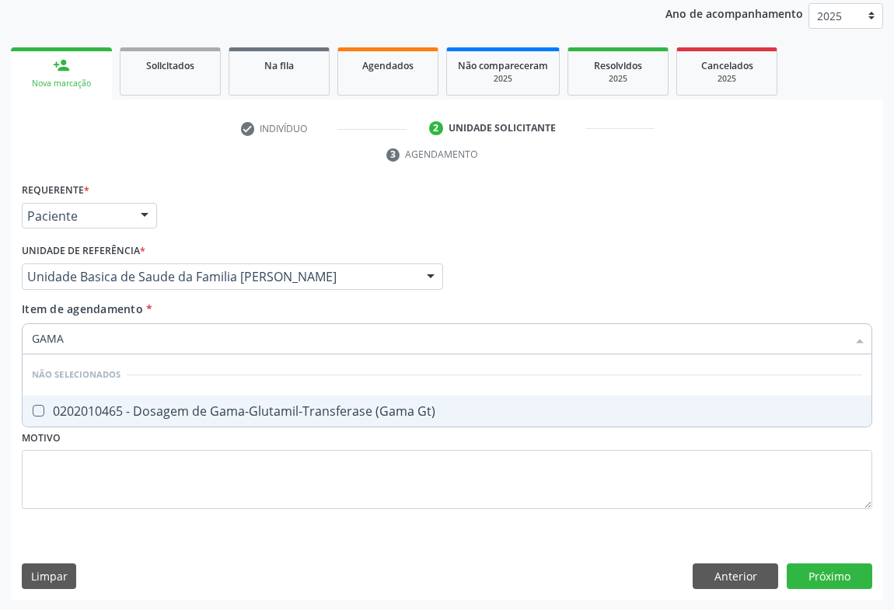
click at [110, 412] on div "0202010465 - Dosagem de Gama-Glutamil-Transferase (Gama Gt)" at bounding box center [447, 411] width 830 height 12
checkbox Gt\) "true"
click at [210, 218] on div "Requerente * Paciente Médico(a) Enfermeiro(a) Paciente Nenhum resultado encontr…" at bounding box center [447, 209] width 858 height 61
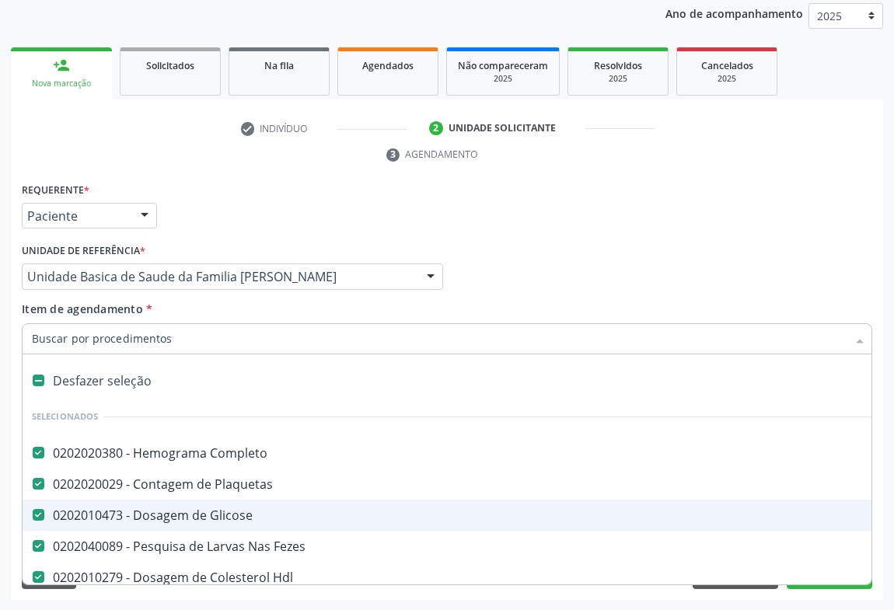
click at [835, 205] on div "Requerente * Paciente Médico(a) Enfermeiro(a) Paciente Nenhum resultado encontr…" at bounding box center [447, 209] width 858 height 61
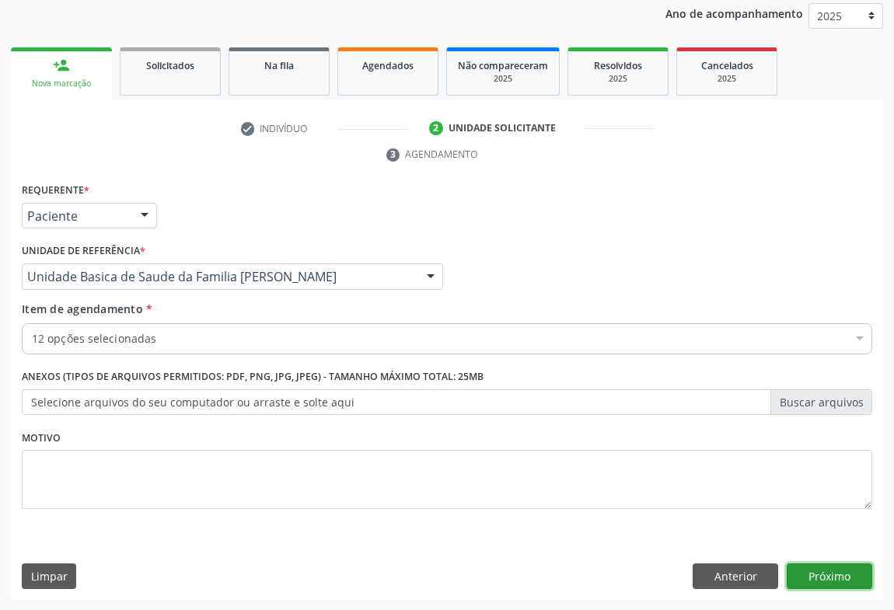
click at [832, 574] on button "Próximo" at bounding box center [828, 576] width 85 height 26
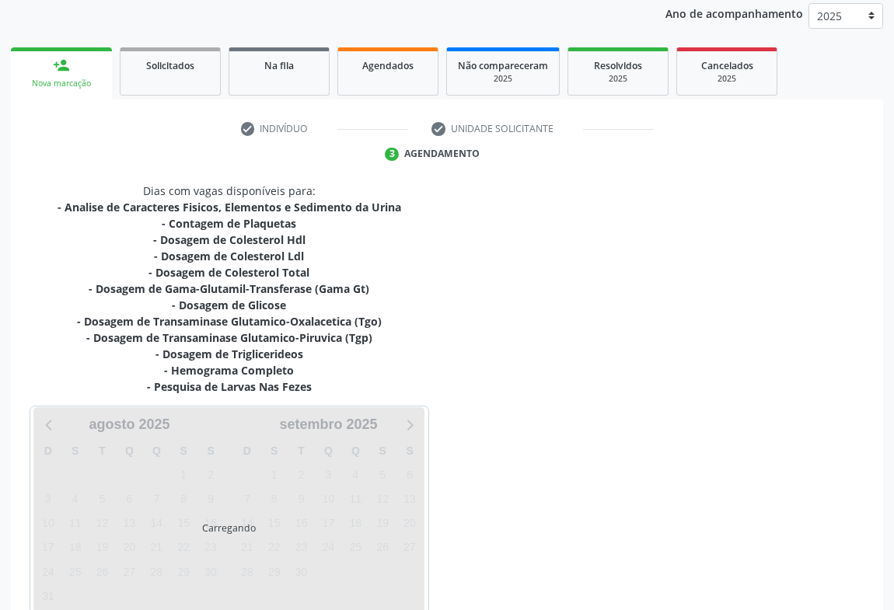
scroll to position [270, 0]
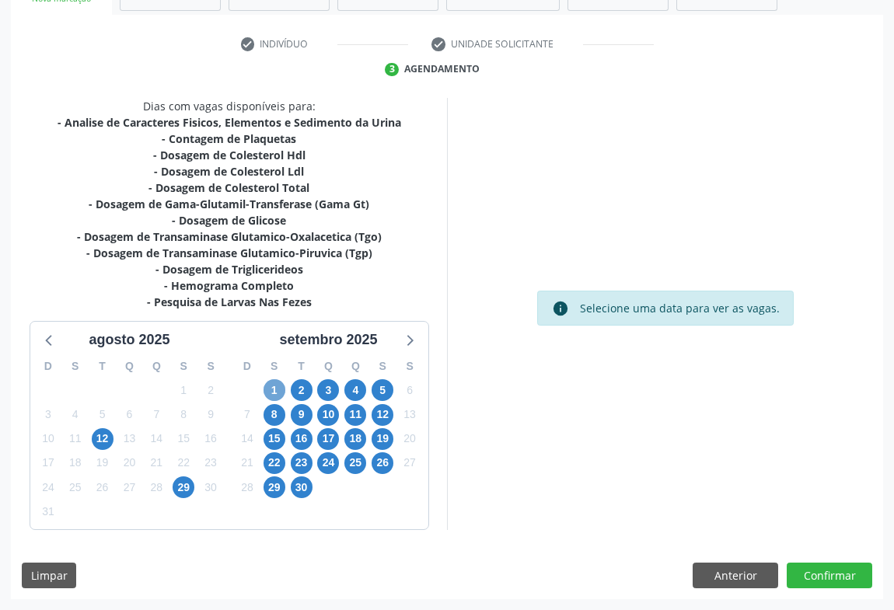
click at [275, 390] on span "1" at bounding box center [274, 390] width 22 height 22
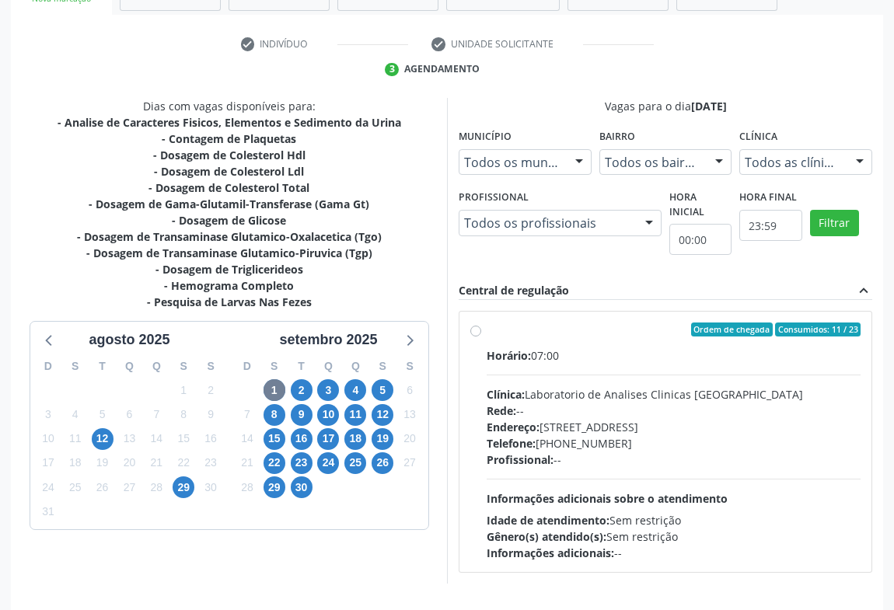
click at [611, 435] on div "Telefone: [PHONE_NUMBER]" at bounding box center [673, 443] width 374 height 16
click at [481, 336] on input "Ordem de chegada Consumidos: 11 / 23 Horário: 07:00 Clínica: Laboratorio de Ana…" at bounding box center [475, 330] width 11 height 14
radio input "true"
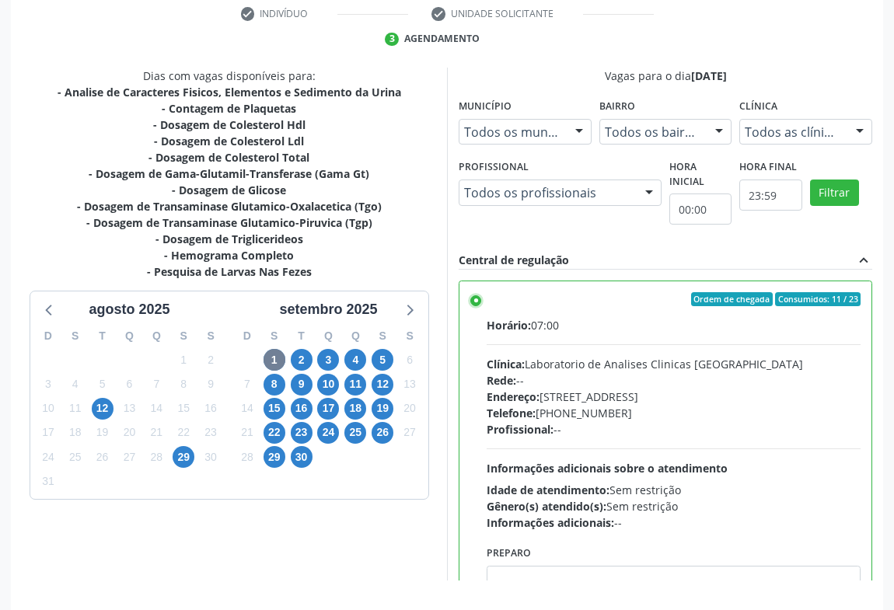
scroll to position [350, 0]
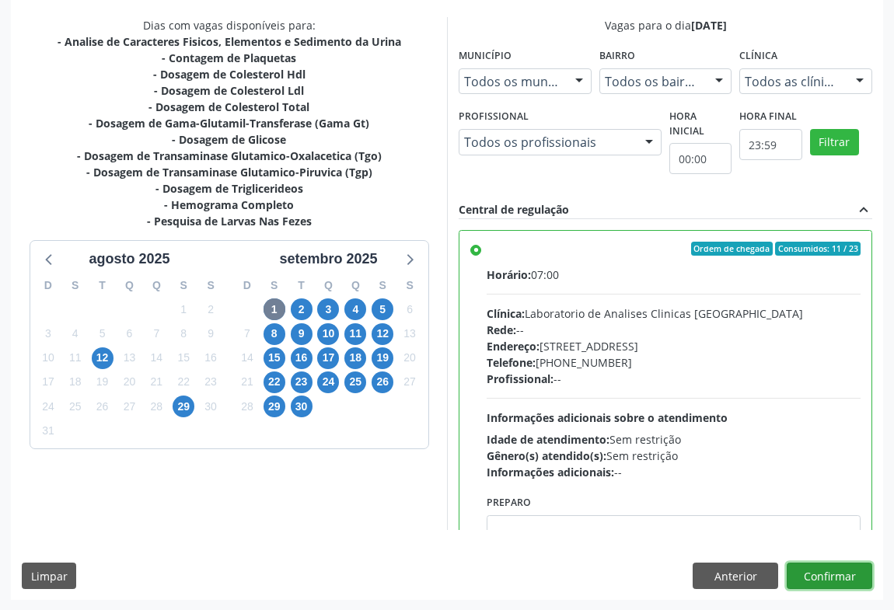
click at [822, 581] on button "Confirmar" at bounding box center [828, 576] width 85 height 26
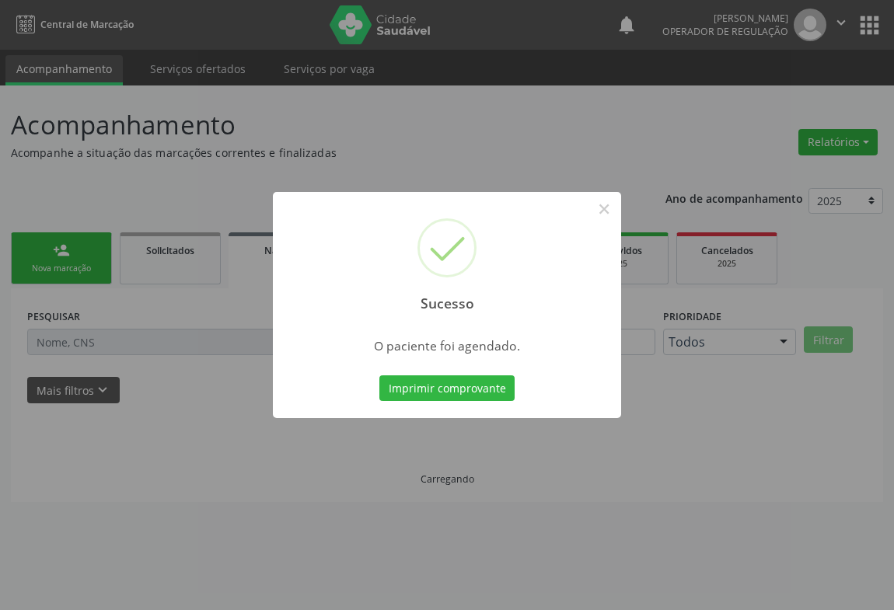
scroll to position [0, 0]
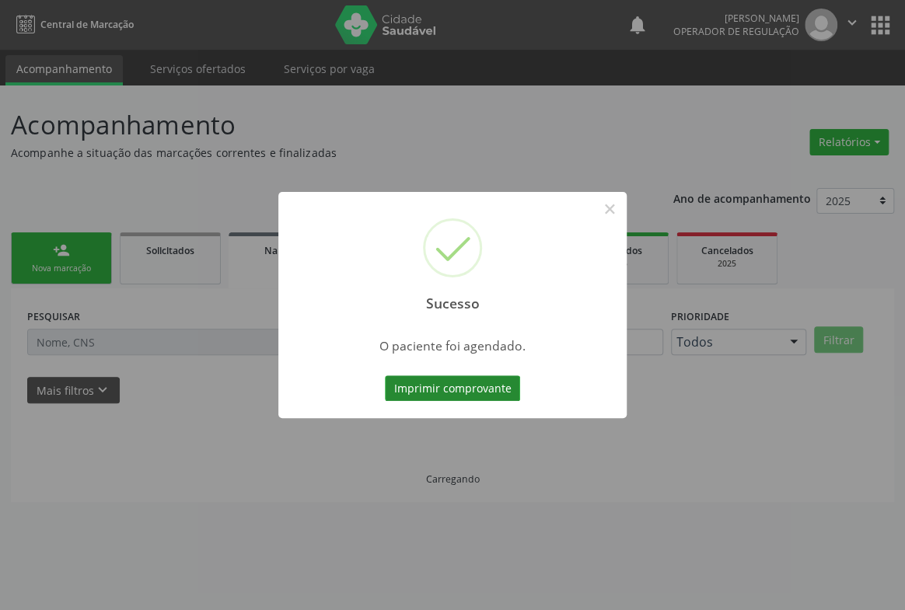
click at [471, 391] on button "Imprimir comprovante" at bounding box center [452, 388] width 135 height 26
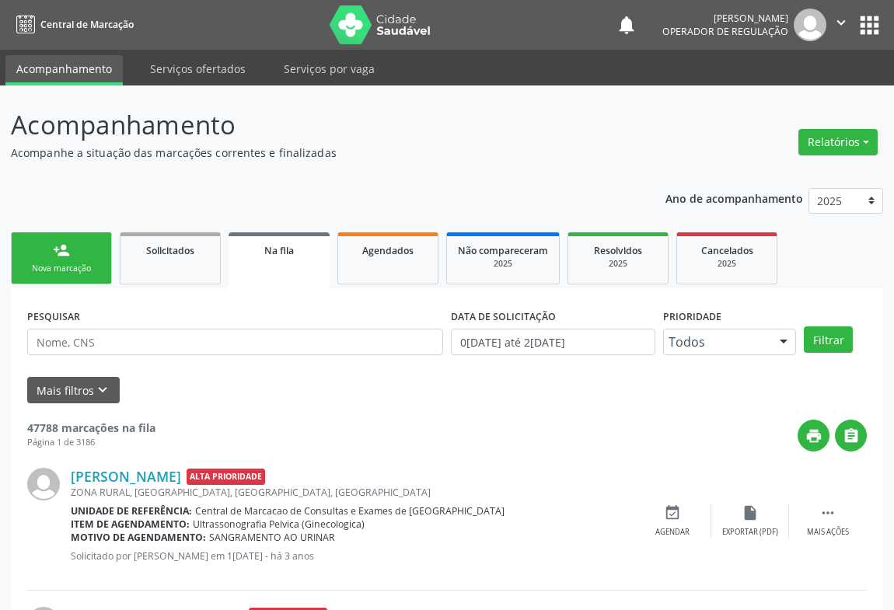
click at [64, 258] on link "person_add Nova marcação" at bounding box center [61, 258] width 101 height 52
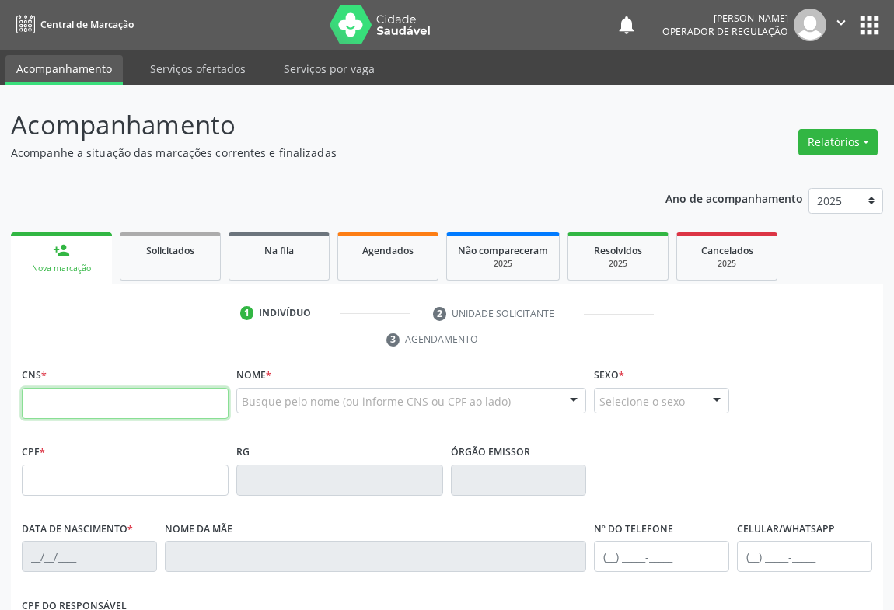
click at [66, 403] on input "text" at bounding box center [125, 403] width 207 height 31
click at [52, 404] on input "text" at bounding box center [125, 403] width 207 height 31
type input "705 0084 1587 1355"
type input "1360766537"
type input "21/01/2000"
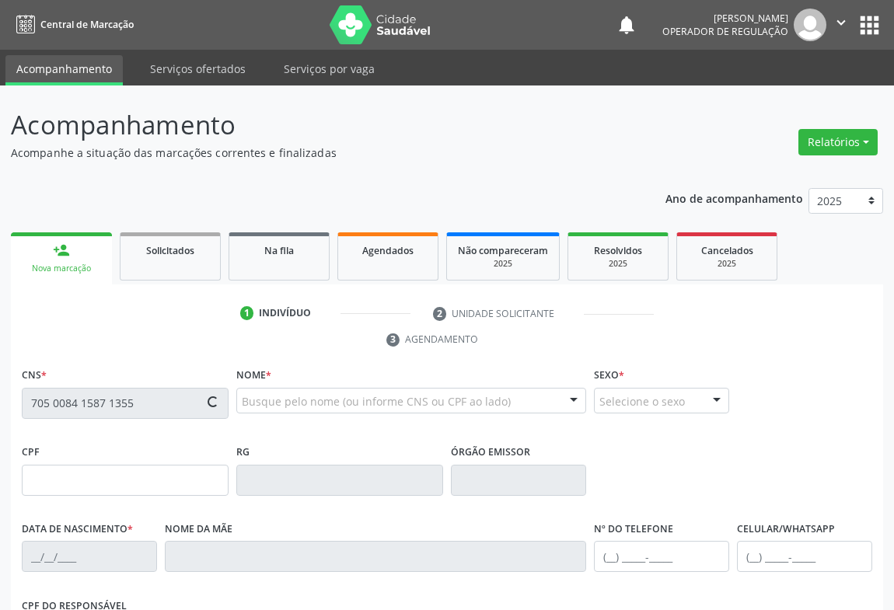
type input "SN"
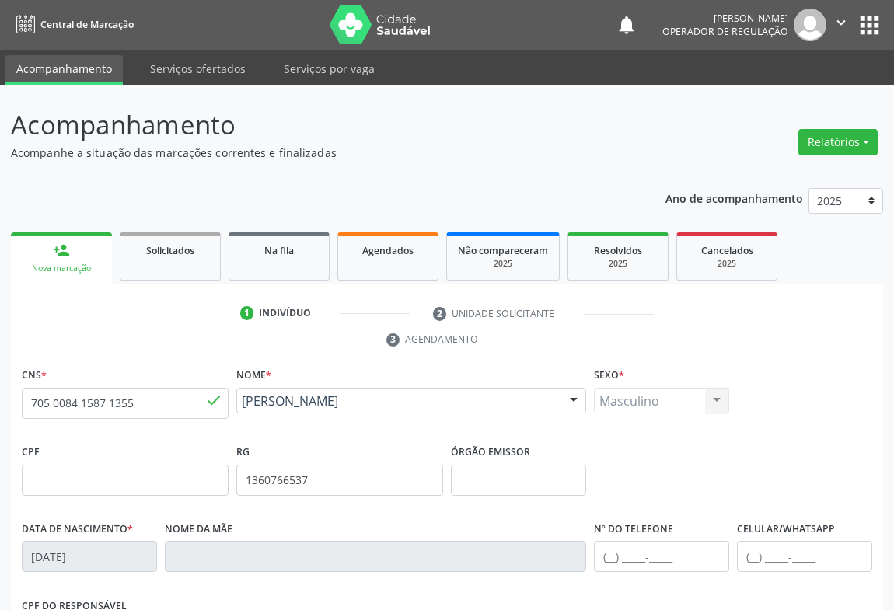
scroll to position [257, 0]
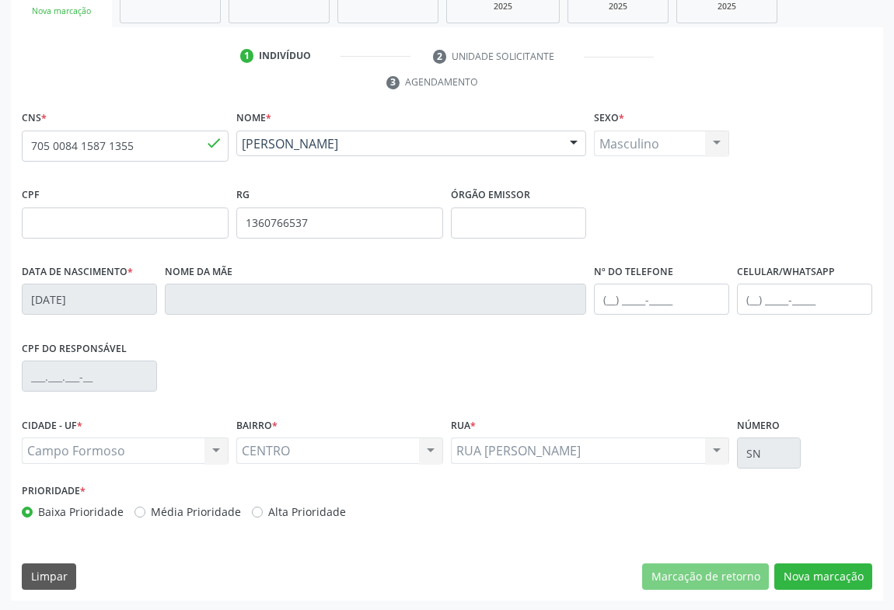
drag, startPoint x: 625, startPoint y: 316, endPoint x: 626, endPoint y: 302, distance: 14.1
click at [625, 313] on fieldset "Nº do Telefone" at bounding box center [661, 293] width 135 height 66
click at [626, 302] on input "text" at bounding box center [661, 299] width 135 height 31
type input "(87) 9612-8608"
click at [798, 581] on button "Nova marcação" at bounding box center [823, 576] width 98 height 26
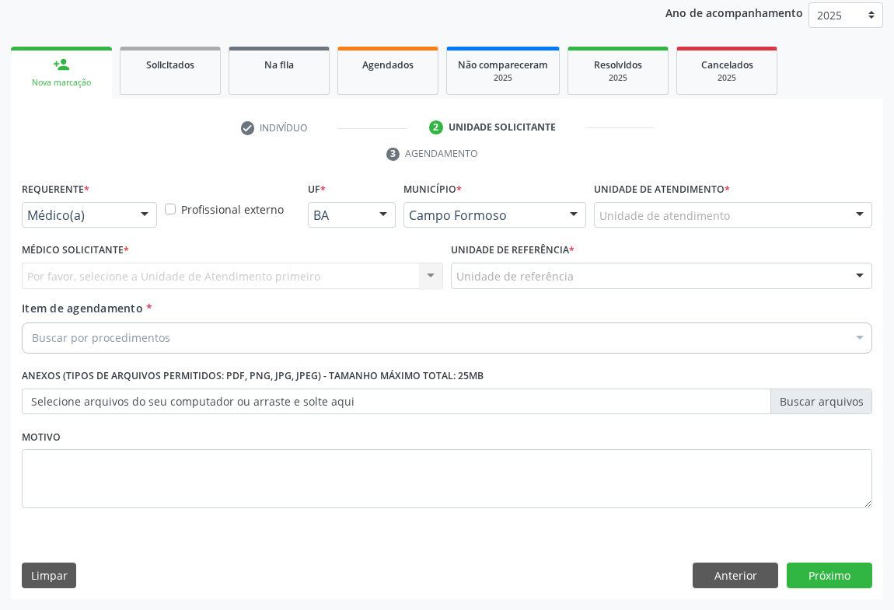
scroll to position [185, 0]
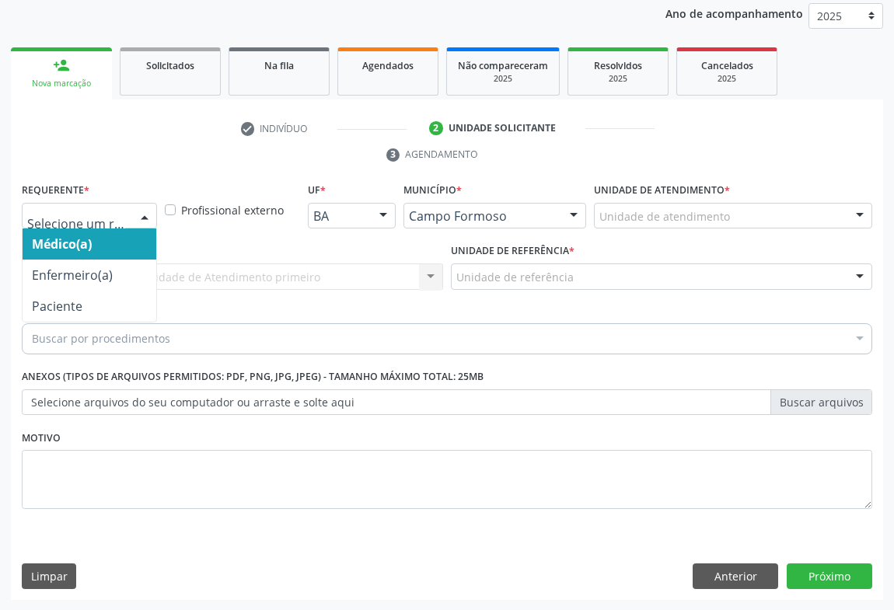
click at [130, 210] on div "Médico(a) Enfermeiro(a) Paciente Nenhum resultado encontrado para: " " Não há n…" at bounding box center [89, 216] width 135 height 26
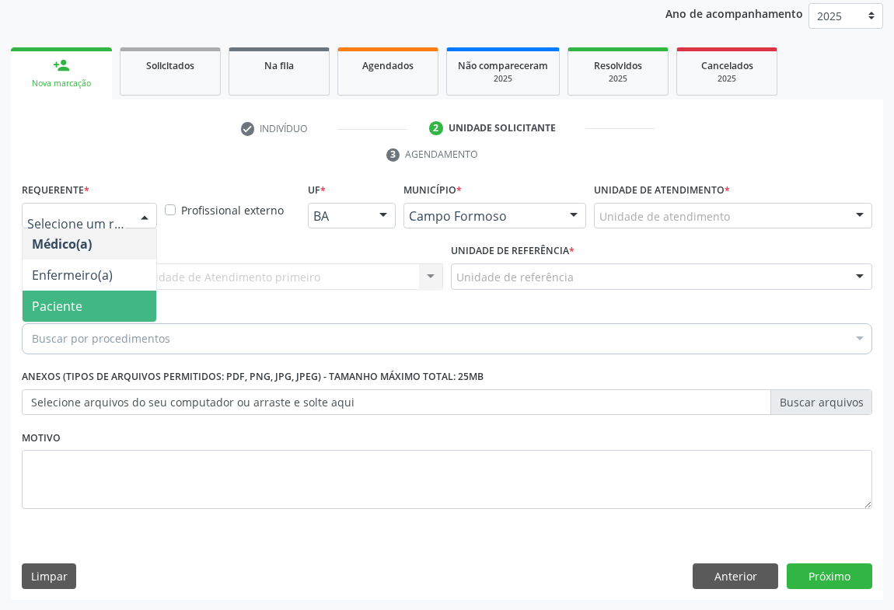
click at [91, 303] on span "Paciente" at bounding box center [90, 306] width 134 height 31
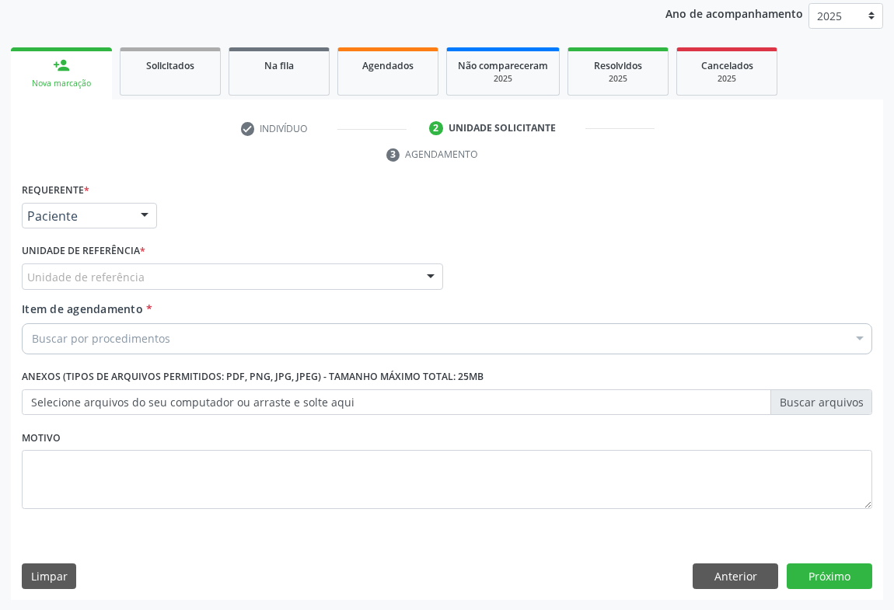
click at [201, 277] on div "Unidade de referência" at bounding box center [232, 276] width 421 height 26
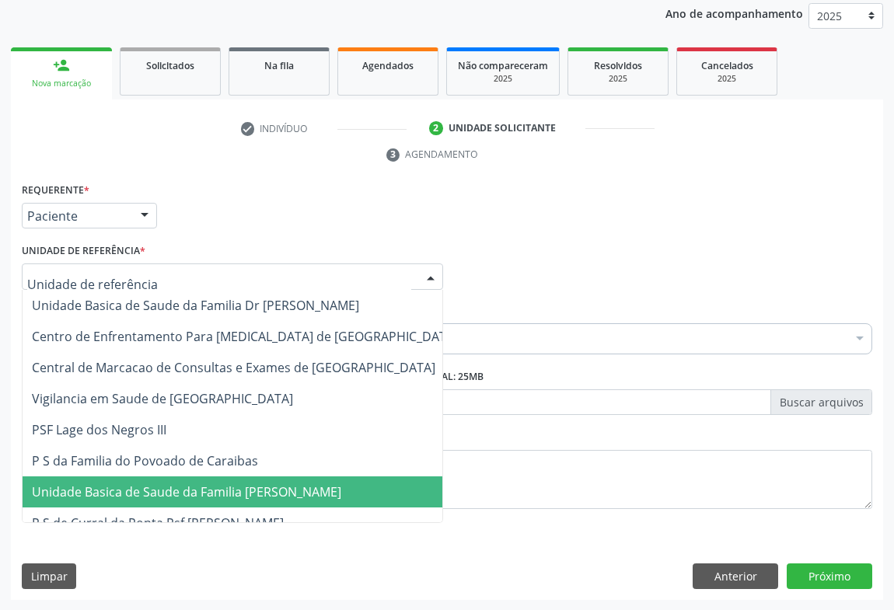
click at [204, 500] on span "Unidade Basica de Saude da Familia [PERSON_NAME]" at bounding box center [245, 491] width 445 height 31
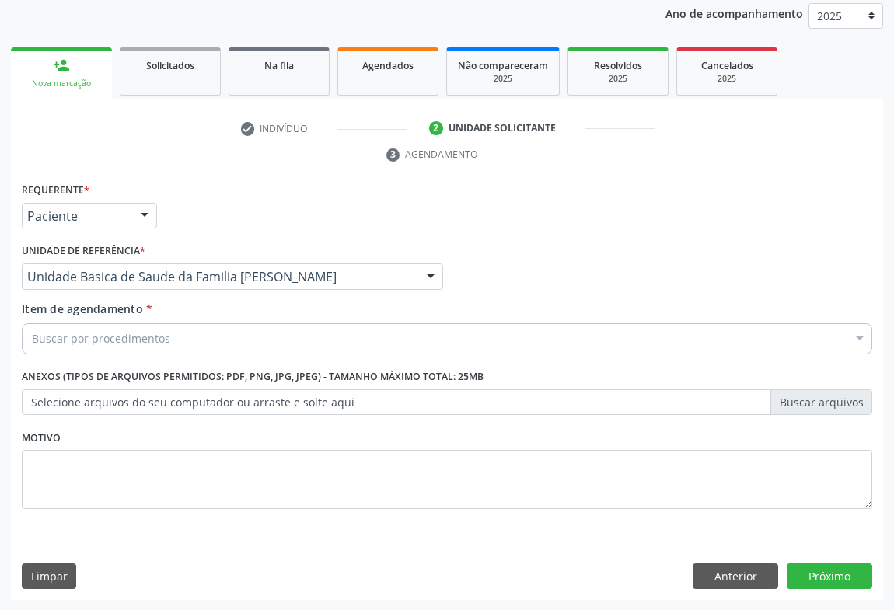
click at [179, 338] on div "Buscar por procedimentos" at bounding box center [447, 338] width 850 height 31
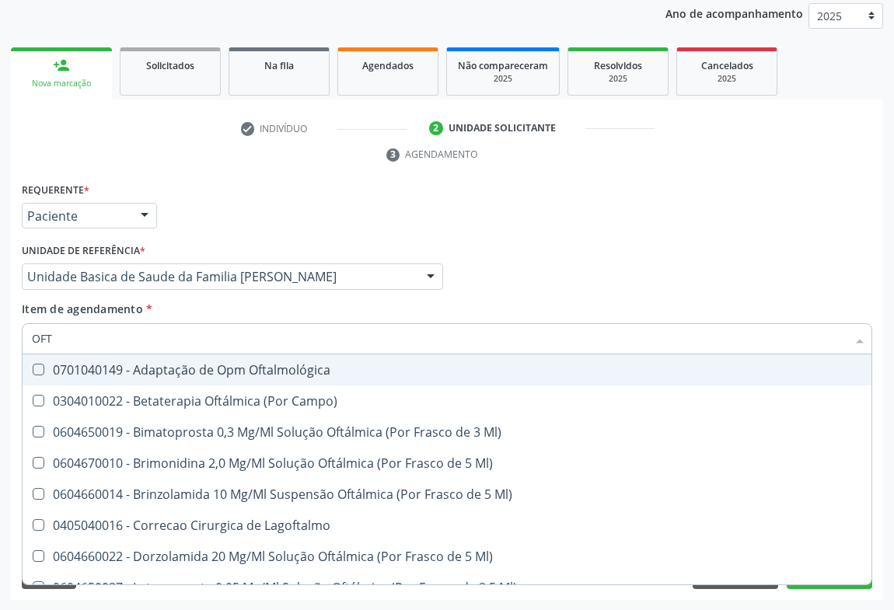
type input "OFTA"
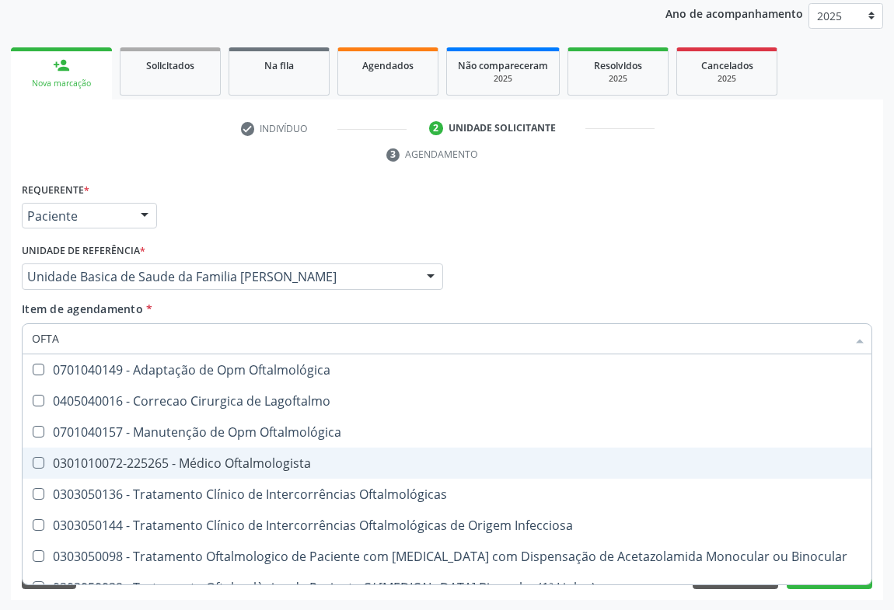
click at [227, 464] on div "0301010072-225265 - Médico Oftalmologista" at bounding box center [447, 463] width 830 height 12
checkbox Oftalmologista "true"
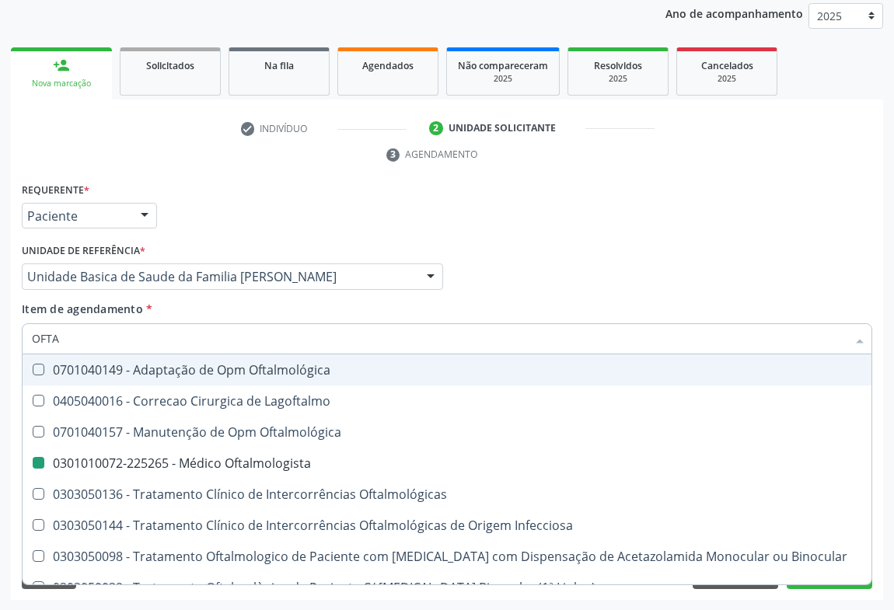
click at [612, 263] on div "Médico Solicitante Por favor, selecione a Unidade de Atendimento primeiro Nenhu…" at bounding box center [447, 269] width 858 height 61
checkbox Lagoftalmo "true"
checkbox Oftalmologista "false"
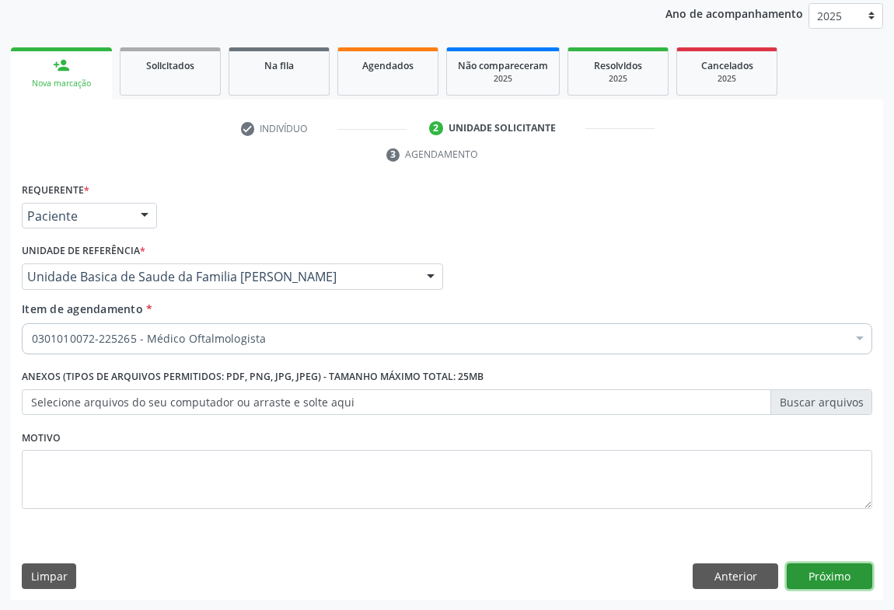
click at [806, 570] on button "Próximo" at bounding box center [828, 576] width 85 height 26
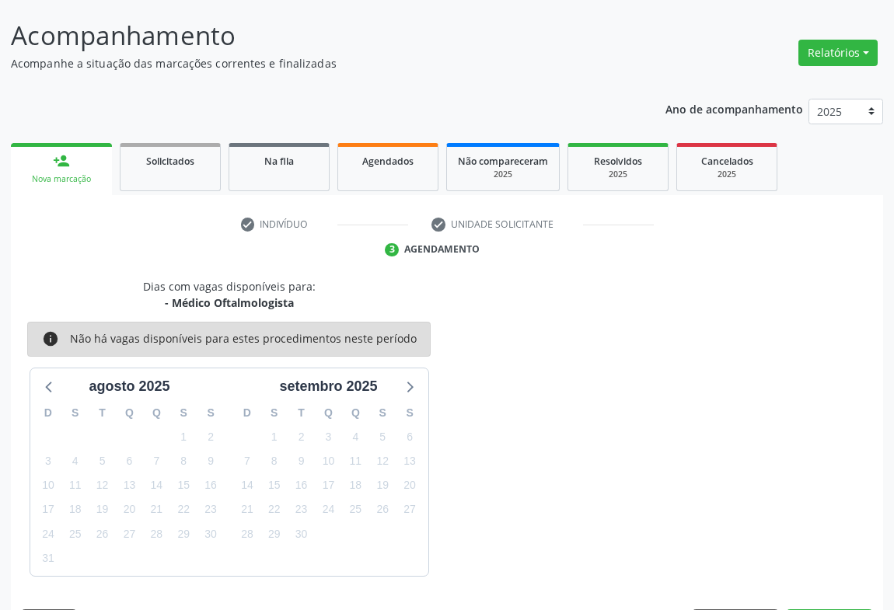
scroll to position [135, 0]
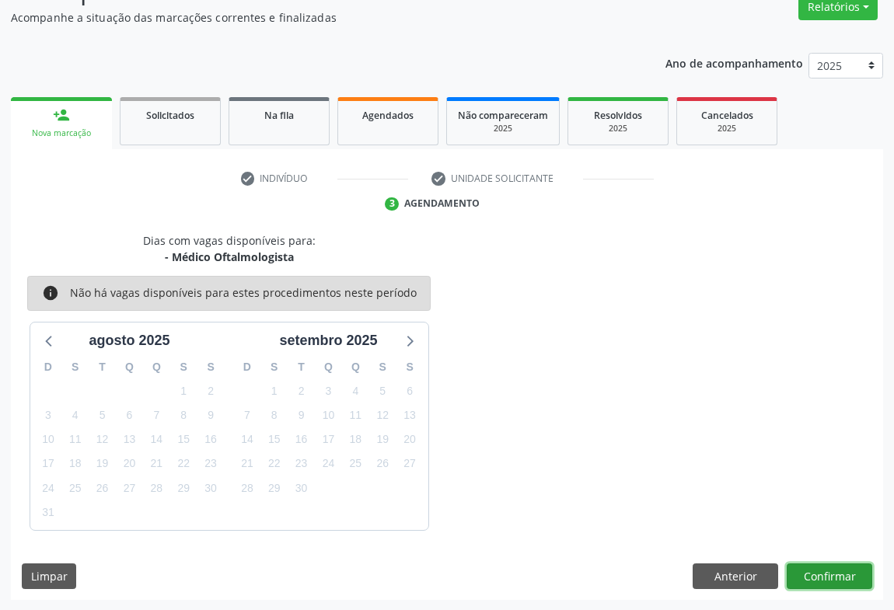
click at [826, 583] on button "Confirmar" at bounding box center [828, 576] width 85 height 26
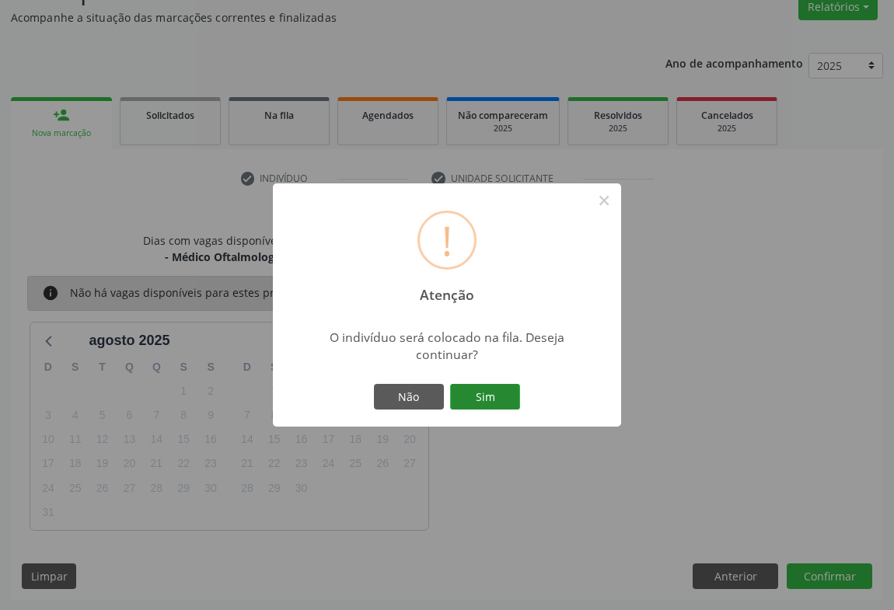
click at [498, 395] on button "Sim" at bounding box center [485, 397] width 70 height 26
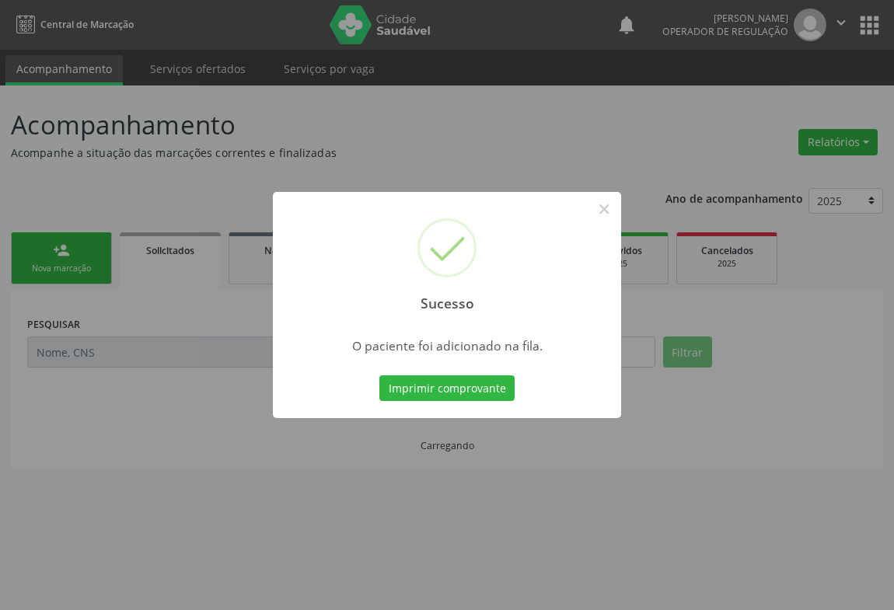
scroll to position [0, 0]
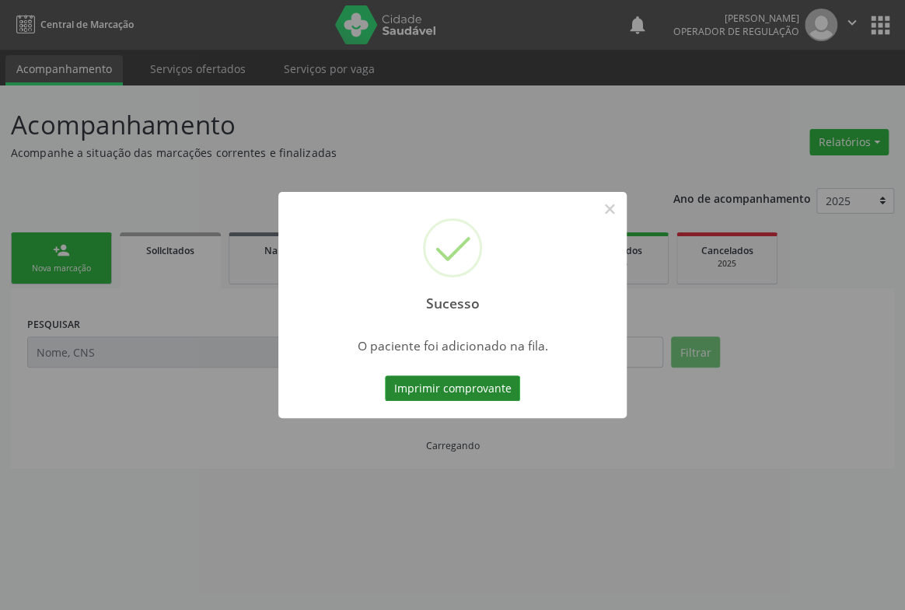
click at [482, 385] on button "Imprimir comprovante" at bounding box center [452, 388] width 135 height 26
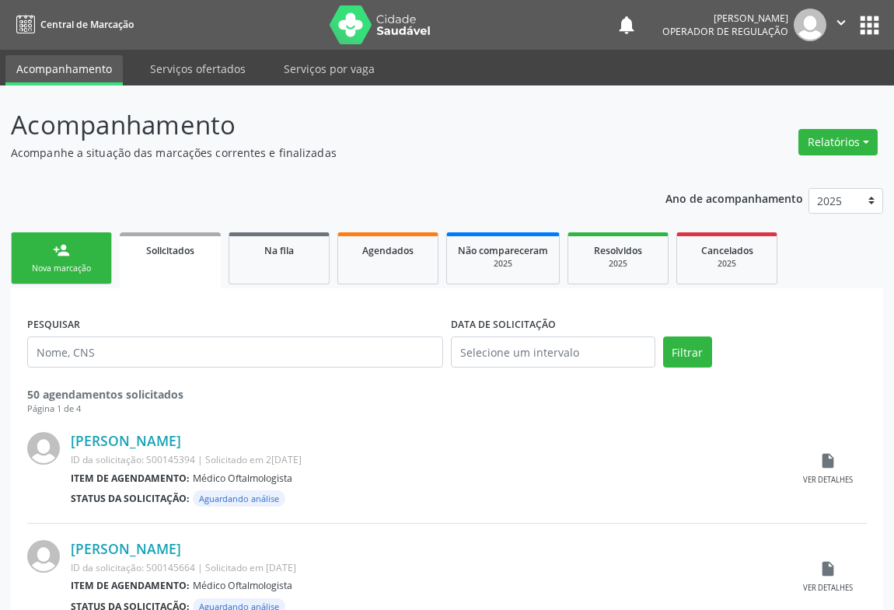
click at [68, 267] on div "Nova marcação" at bounding box center [62, 269] width 78 height 12
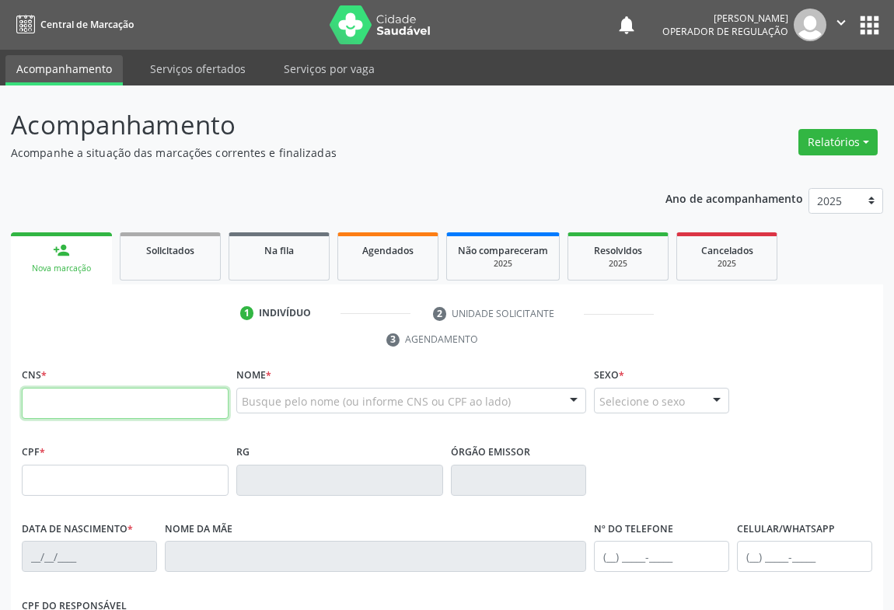
click at [70, 403] on input "text" at bounding box center [125, 403] width 207 height 31
type input "702 3031 2915 0313"
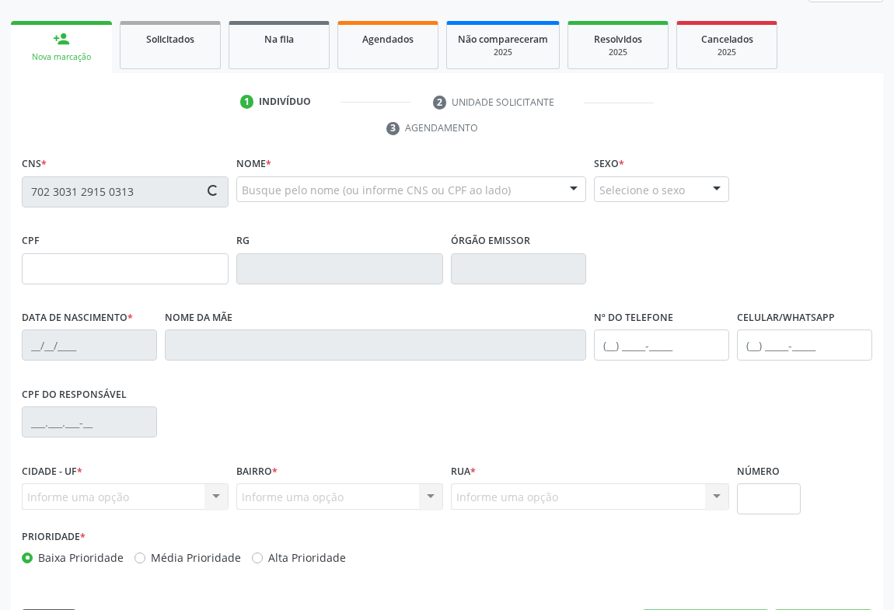
scroll to position [257, 0]
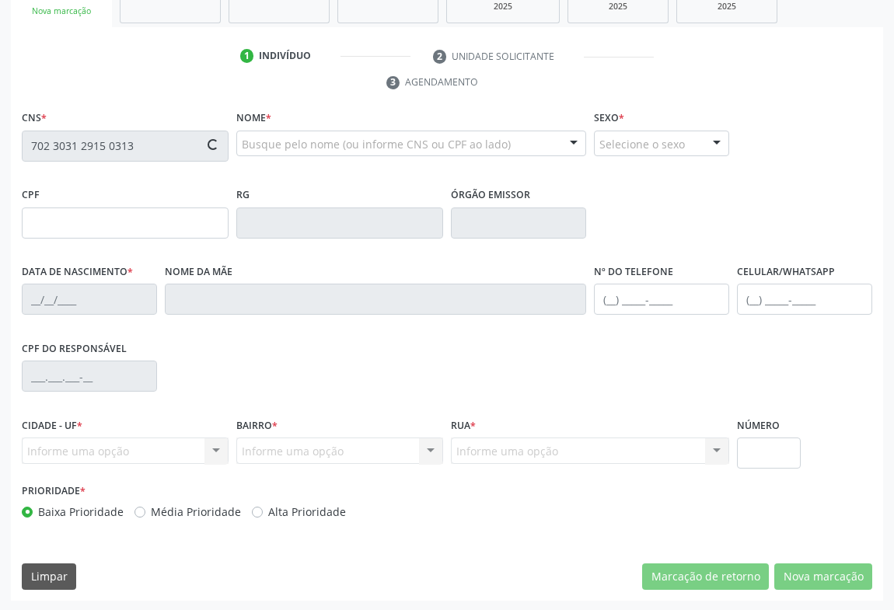
type input "0735349355"
type input "0[DATE]"
type input "[PHONE_NUMBER]"
type input "617.869.935-20"
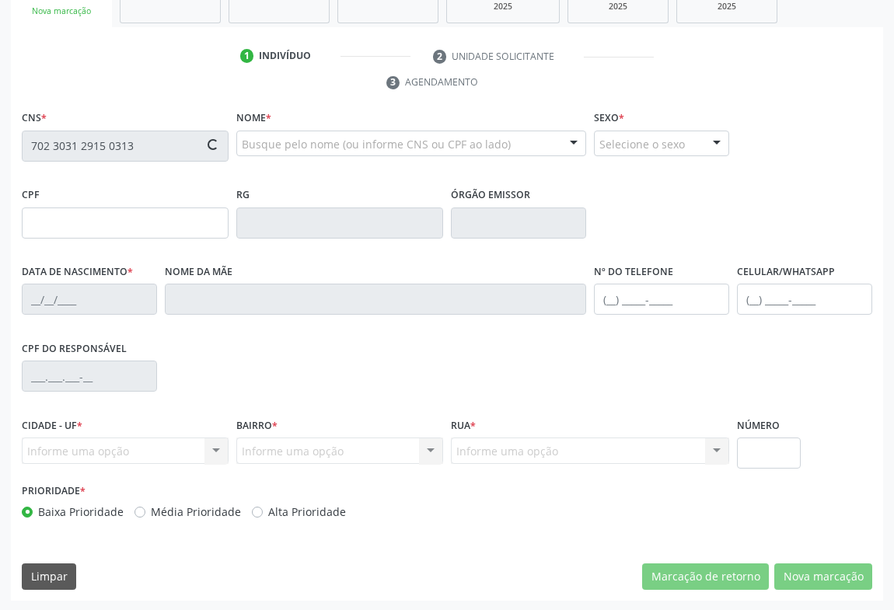
type input "S/N"
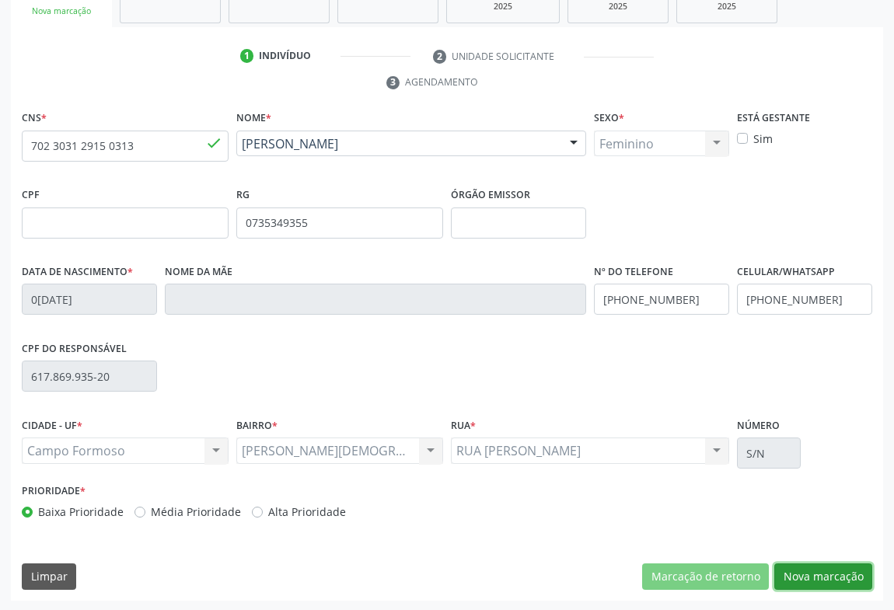
click at [840, 573] on button "Nova marcação" at bounding box center [823, 576] width 98 height 26
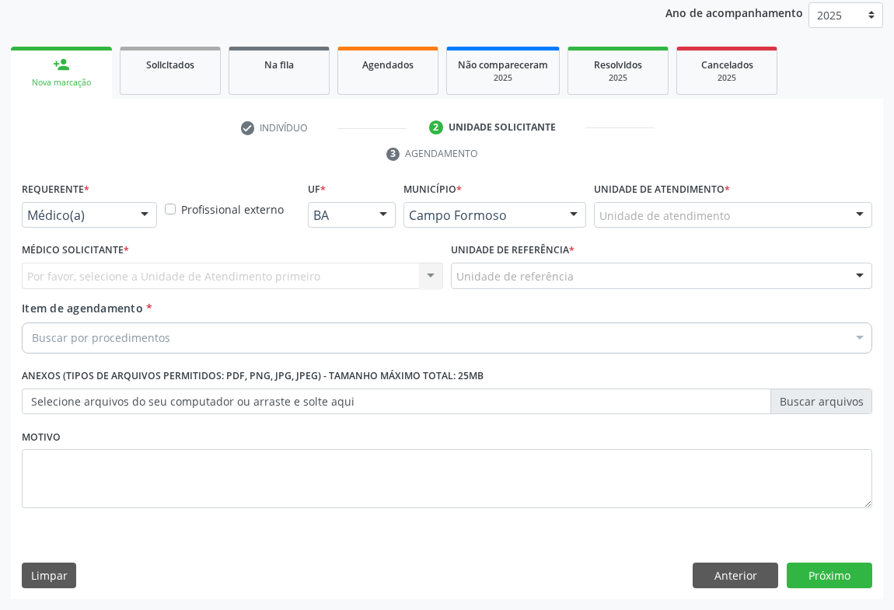
scroll to position [185, 0]
click at [145, 215] on div at bounding box center [144, 217] width 23 height 26
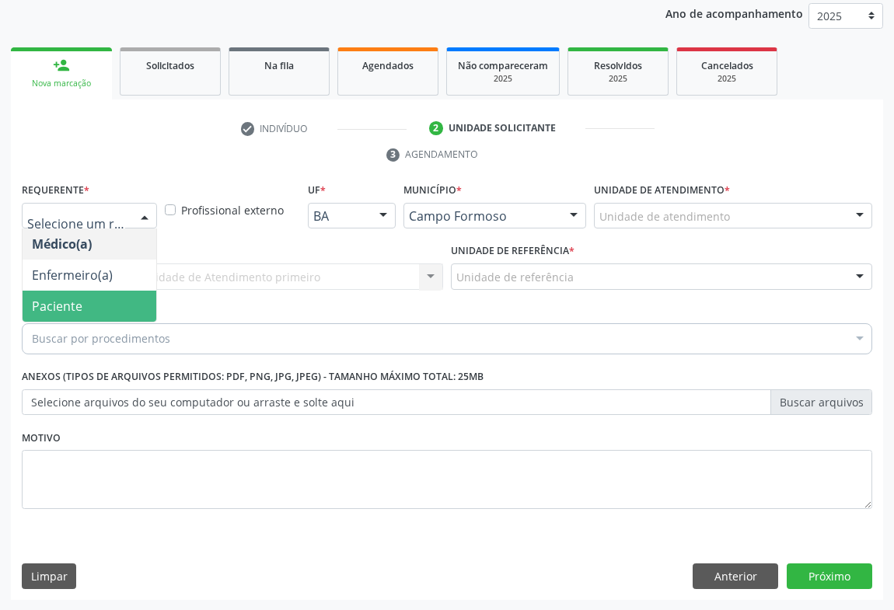
click at [78, 303] on span "Paciente" at bounding box center [57, 306] width 51 height 17
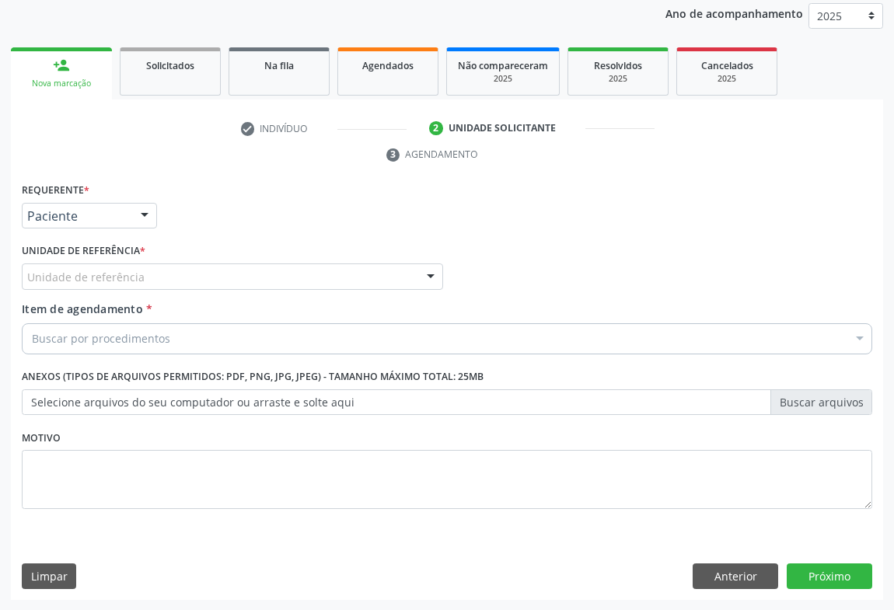
click at [204, 278] on div "Unidade de referência" at bounding box center [232, 276] width 421 height 26
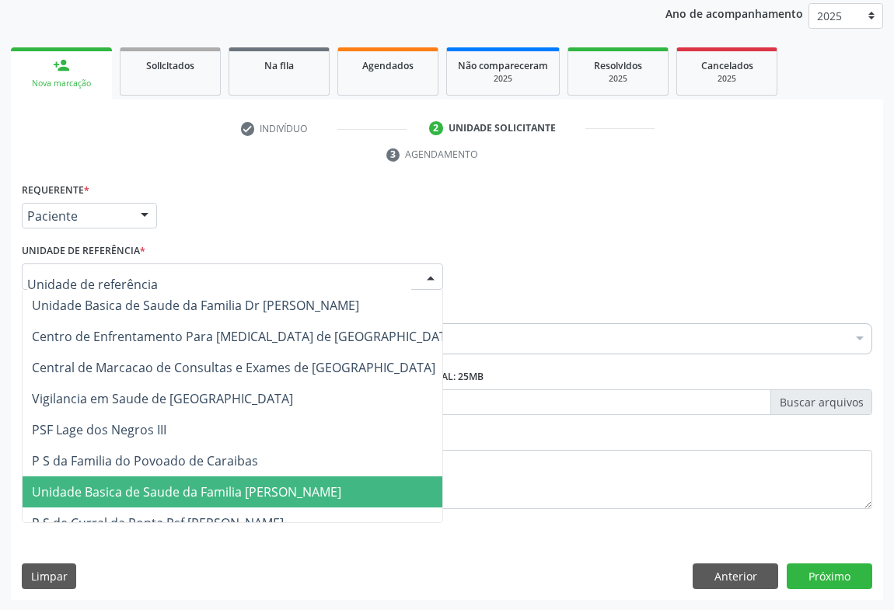
click at [196, 491] on span "Unidade Basica de Saude da Familia [PERSON_NAME]" at bounding box center [186, 491] width 309 height 17
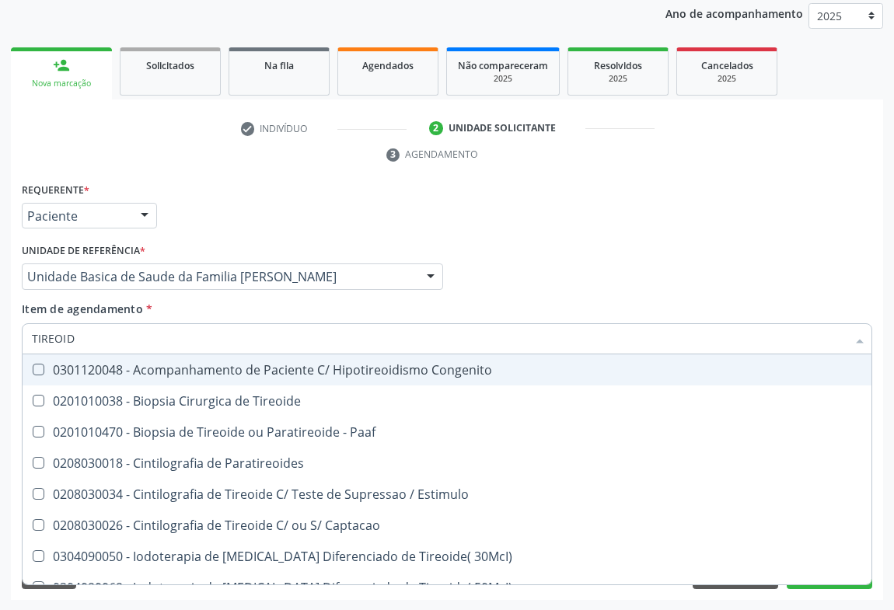
type input "TIREOIDE"
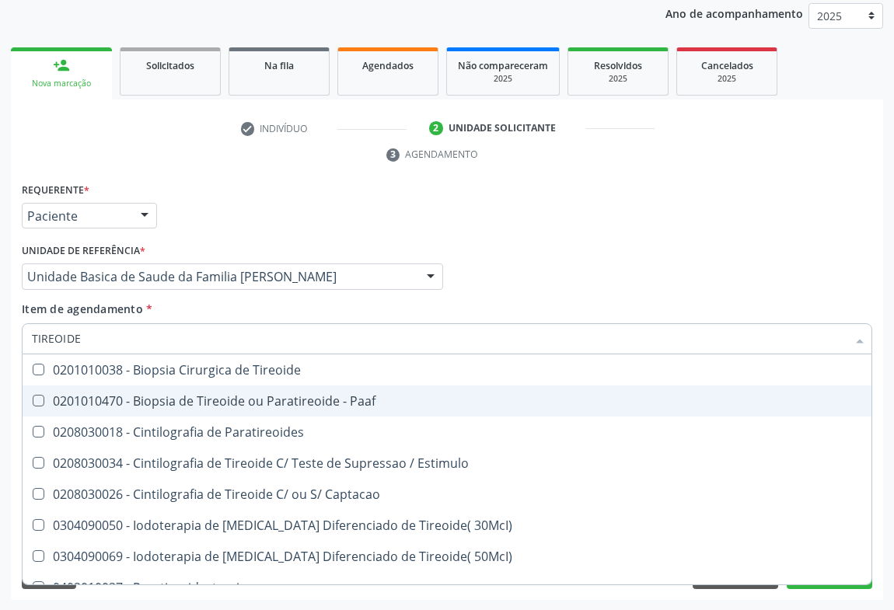
scroll to position [298, 0]
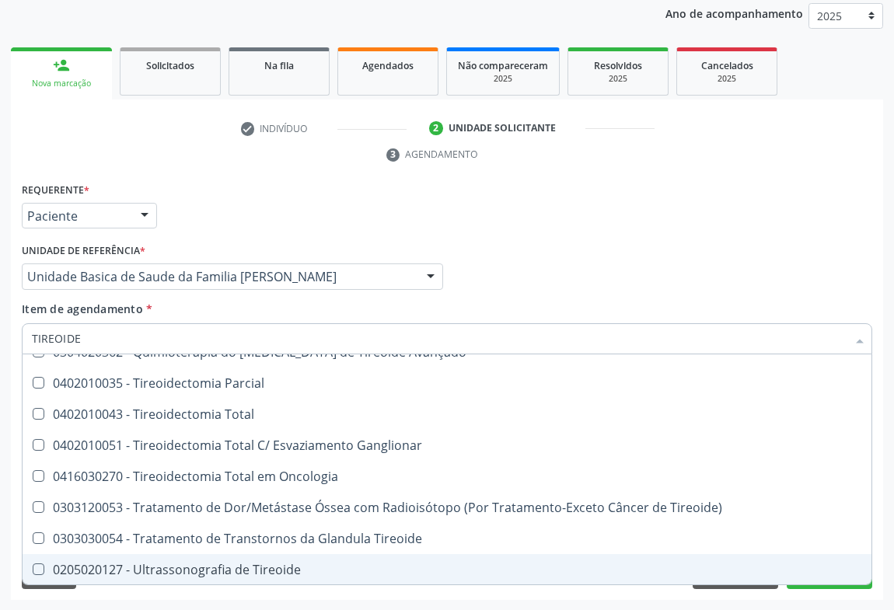
click at [152, 563] on div "0205020127 - Ultrassonografia de Tireoide" at bounding box center [447, 569] width 830 height 12
checkbox Tireoide "true"
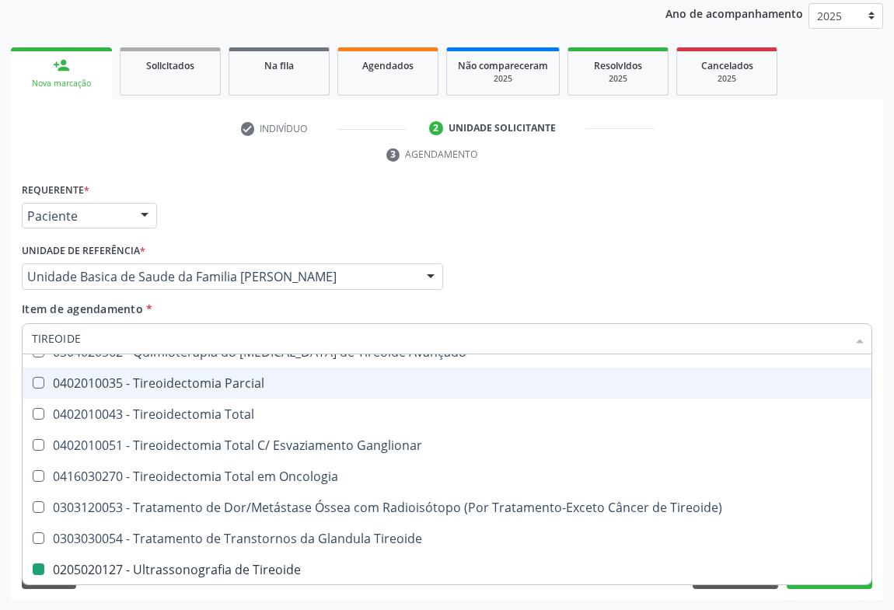
click at [341, 165] on ul "check Indivíduo 2 Unidade solicitante 3 Agendamento" at bounding box center [447, 142] width 872 height 52
checkbox Paaf "true"
checkbox Tireoide "false"
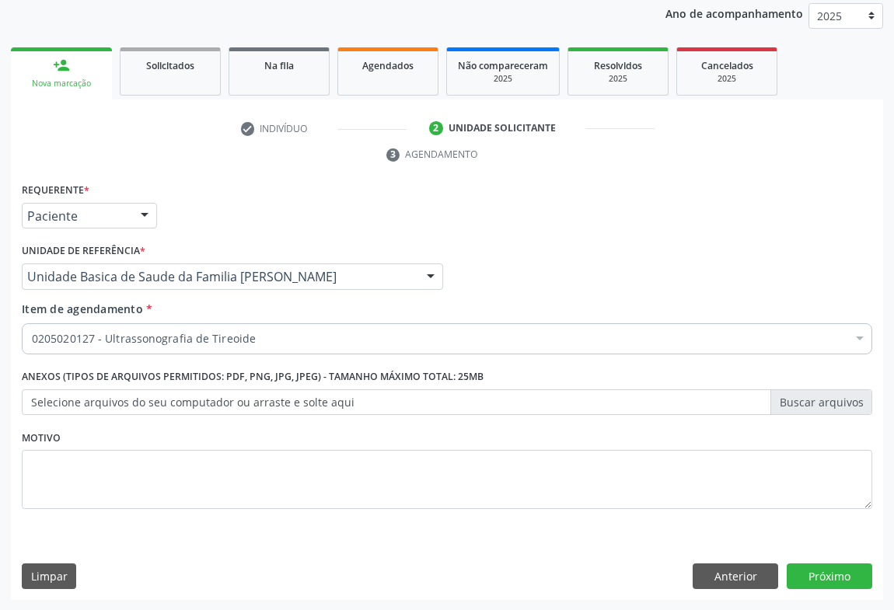
scroll to position [0, 0]
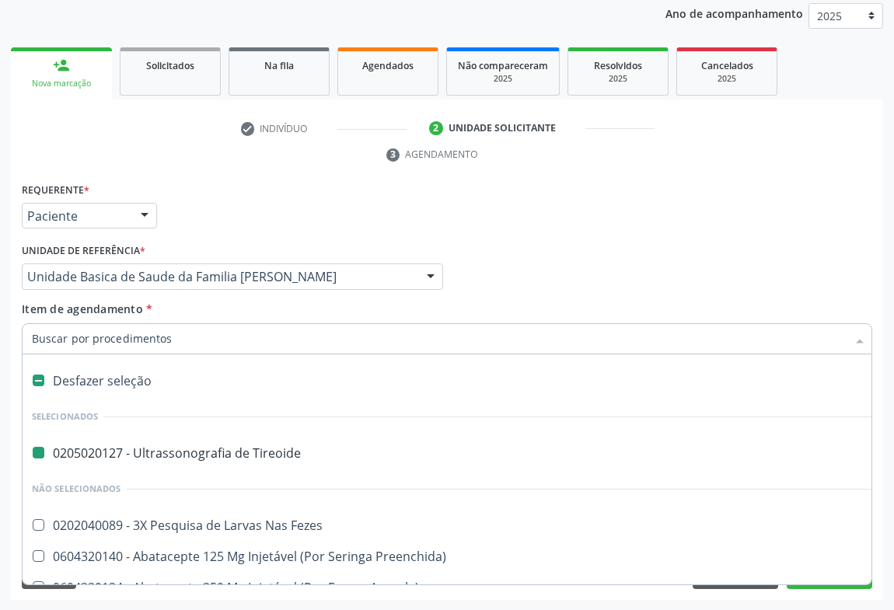
type input "M"
checkbox Tireoide "false"
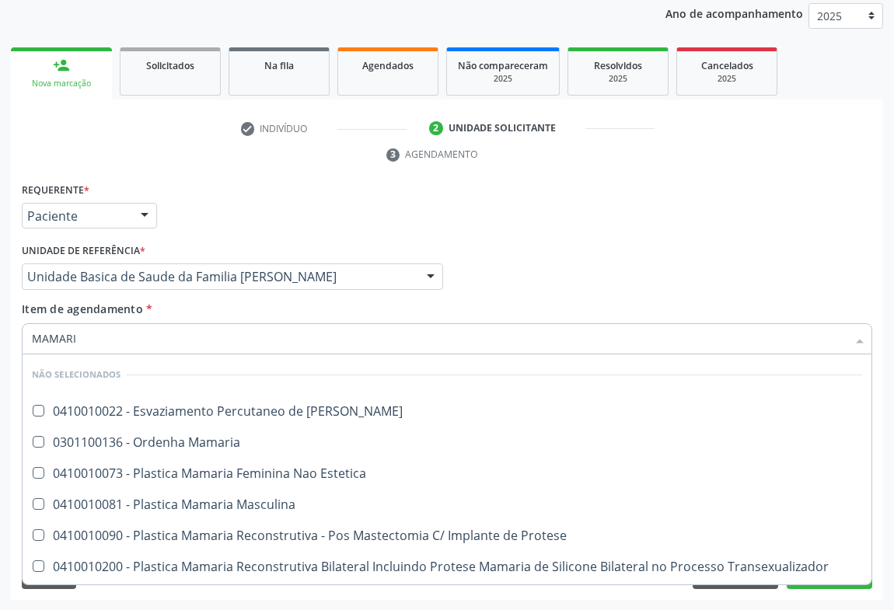
type input "MAMARIA"
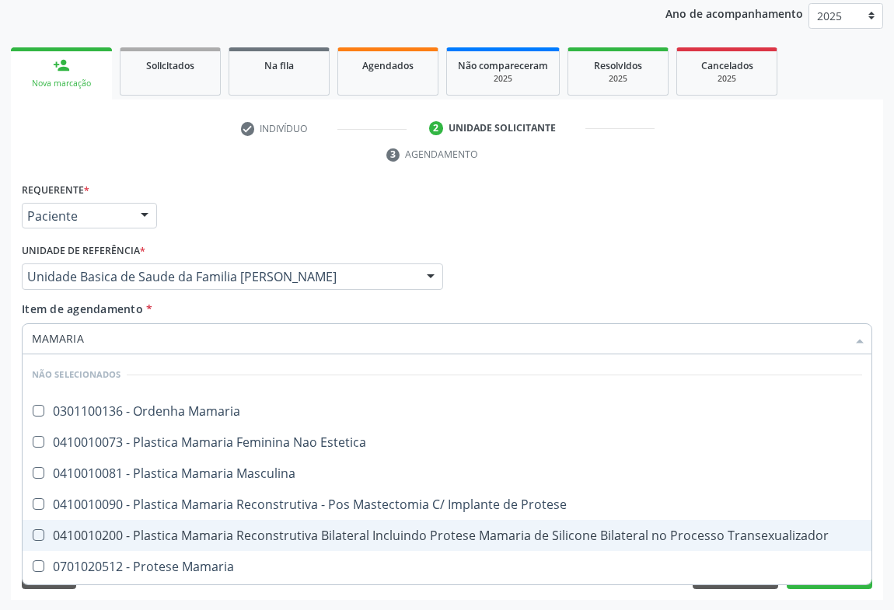
scroll to position [90, 0]
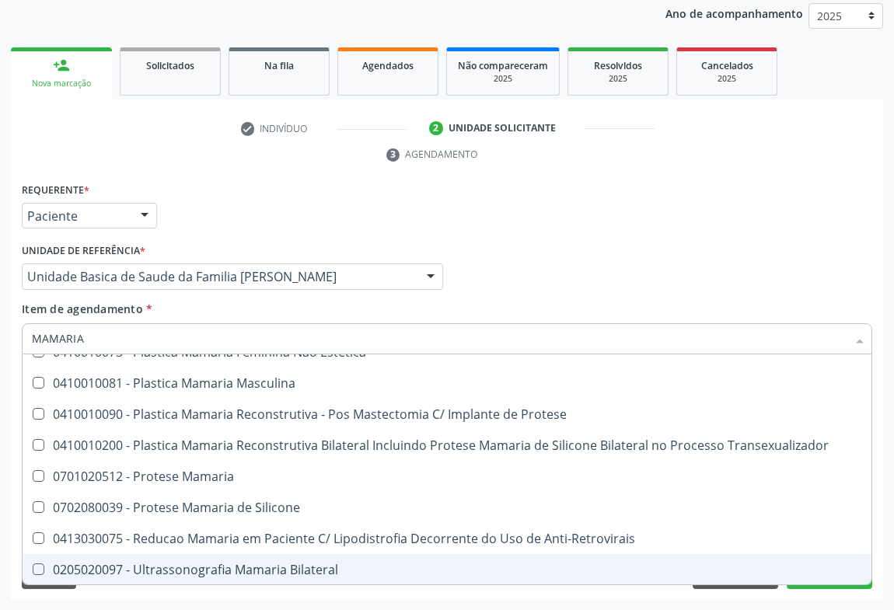
click at [186, 569] on div "0205020097 - Ultrassonografia Mamaria Bilateral" at bounding box center [447, 569] width 830 height 12
checkbox Bilateral "true"
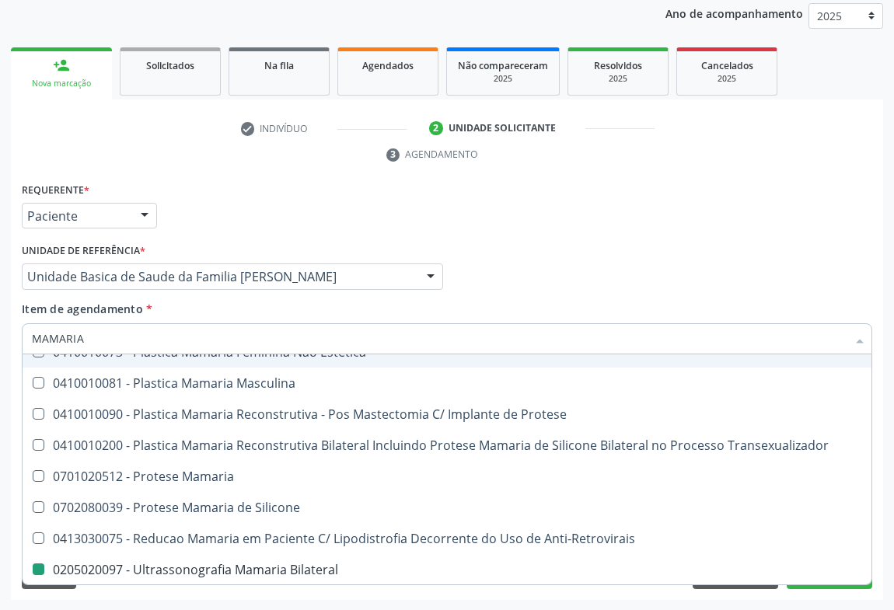
click at [302, 219] on div "Requerente * Paciente Médico(a) Enfermeiro(a) Paciente Nenhum resultado encontr…" at bounding box center [447, 209] width 858 height 61
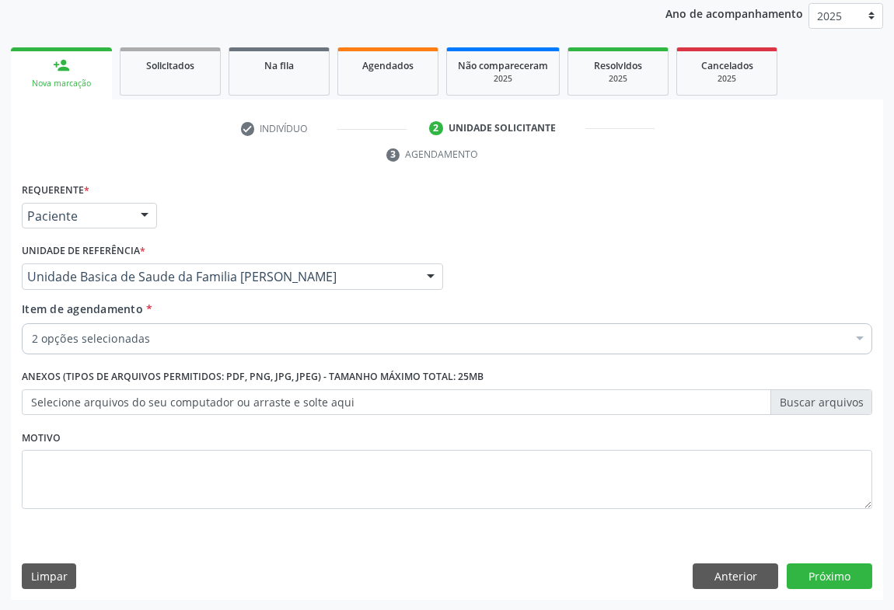
scroll to position [0, 0]
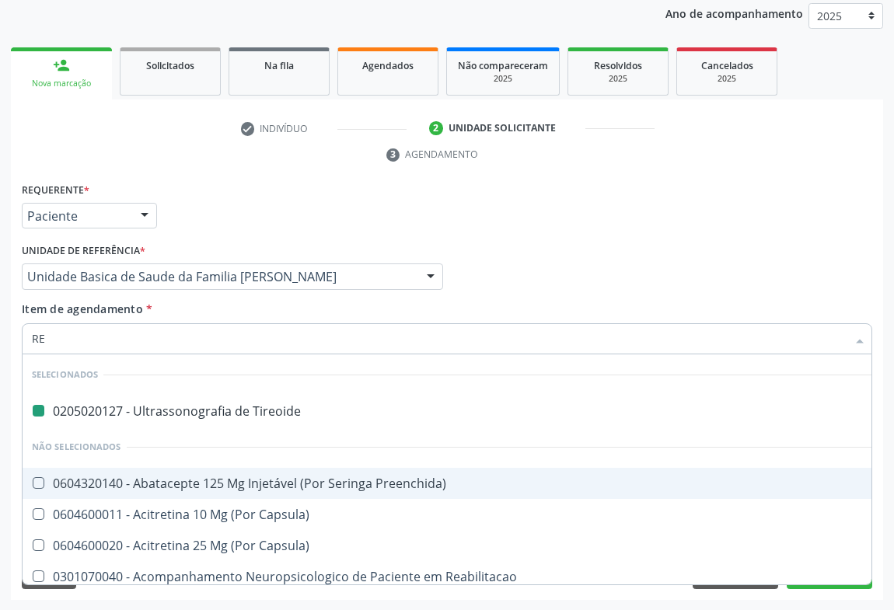
type input "REU"
checkbox Tireoide "false"
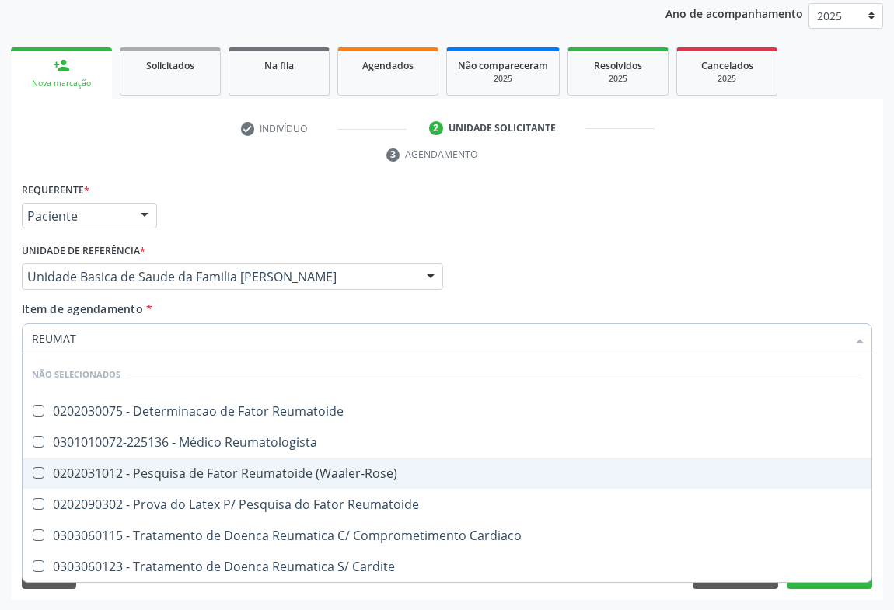
type input "REUMATO"
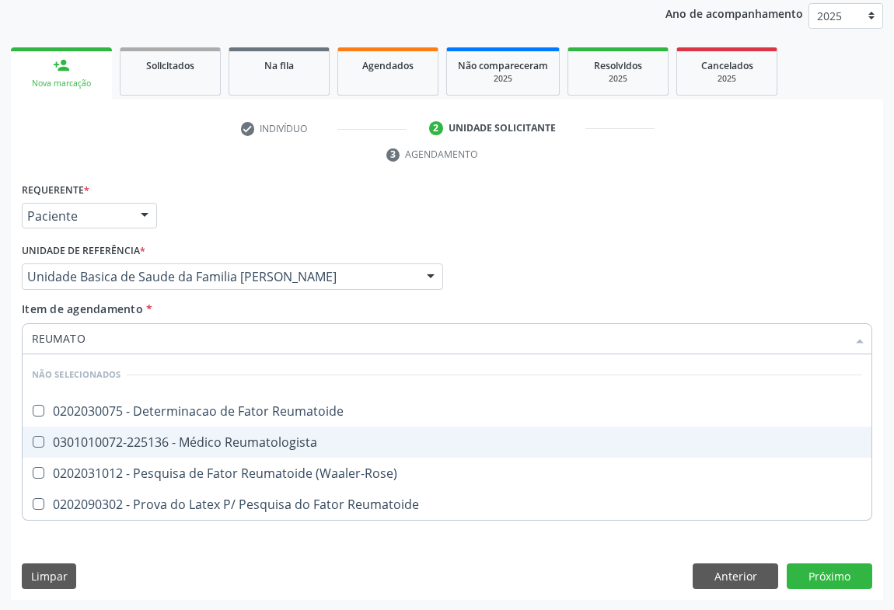
click at [249, 436] on div "0301010072-225136 - Médico Reumatologista" at bounding box center [447, 442] width 830 height 12
checkbox Reumatologista "true"
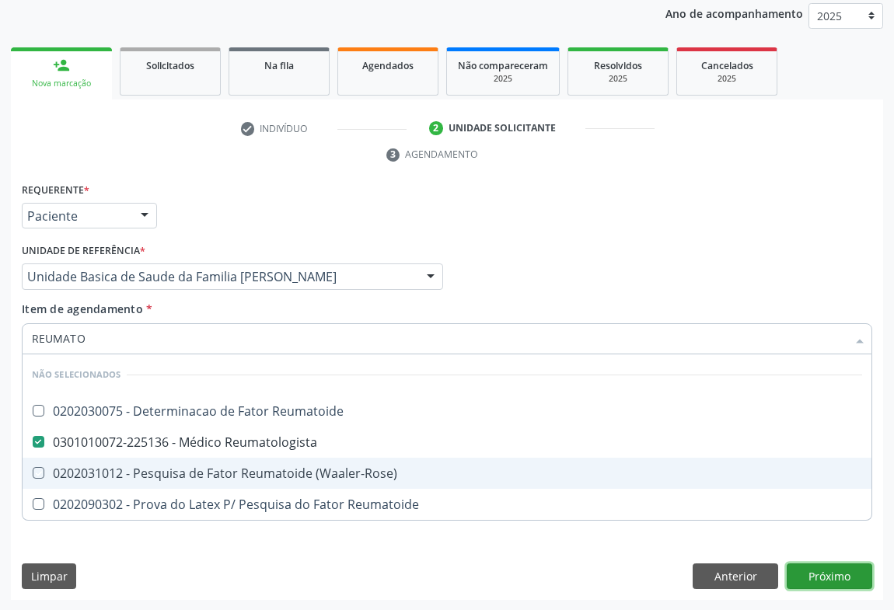
click at [811, 581] on div "Requerente * Paciente Médico(a) Enfermeiro(a) Paciente Nenhum resultado encontr…" at bounding box center [447, 390] width 872 height 422
checkbox Reumatoide "true"
checkbox \(Waaler-Rose\) "true"
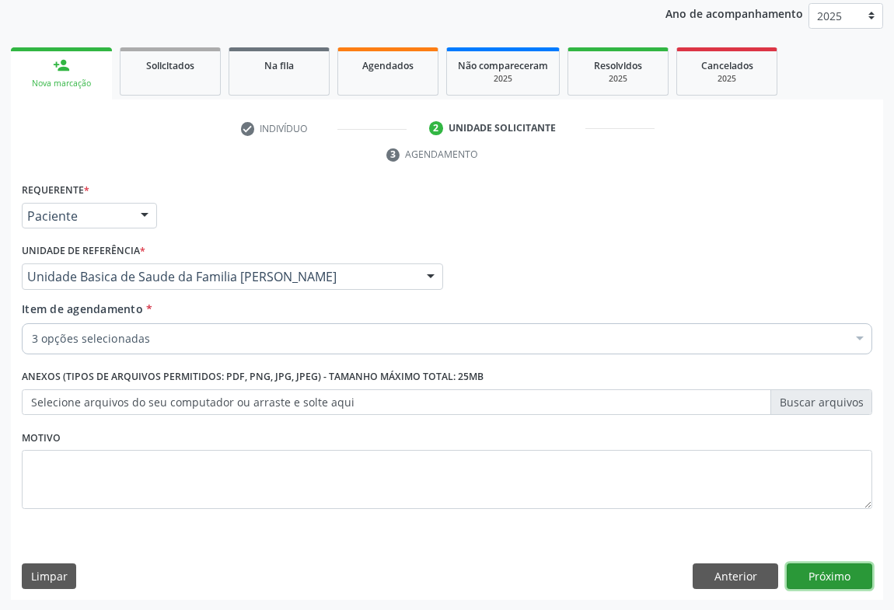
click at [849, 571] on button "Próximo" at bounding box center [828, 576] width 85 height 26
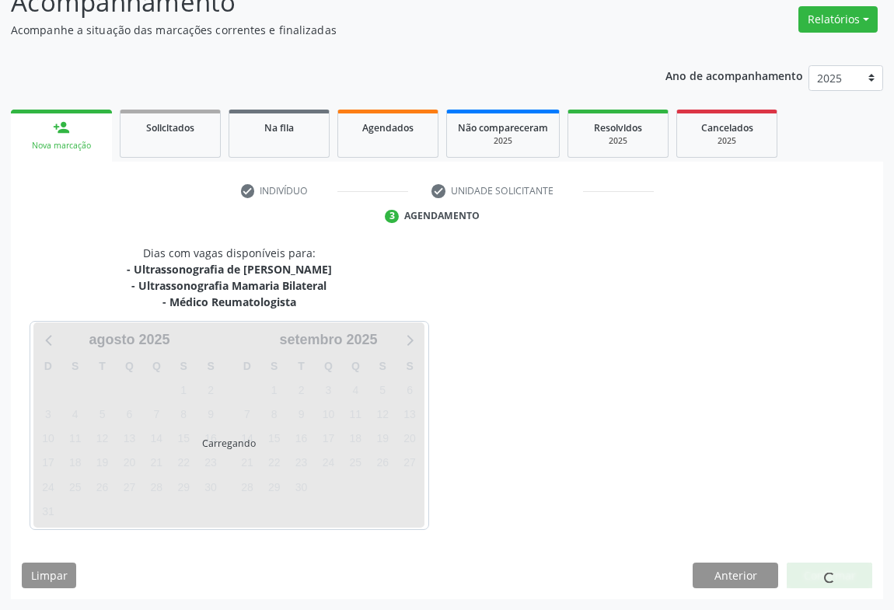
scroll to position [168, 0]
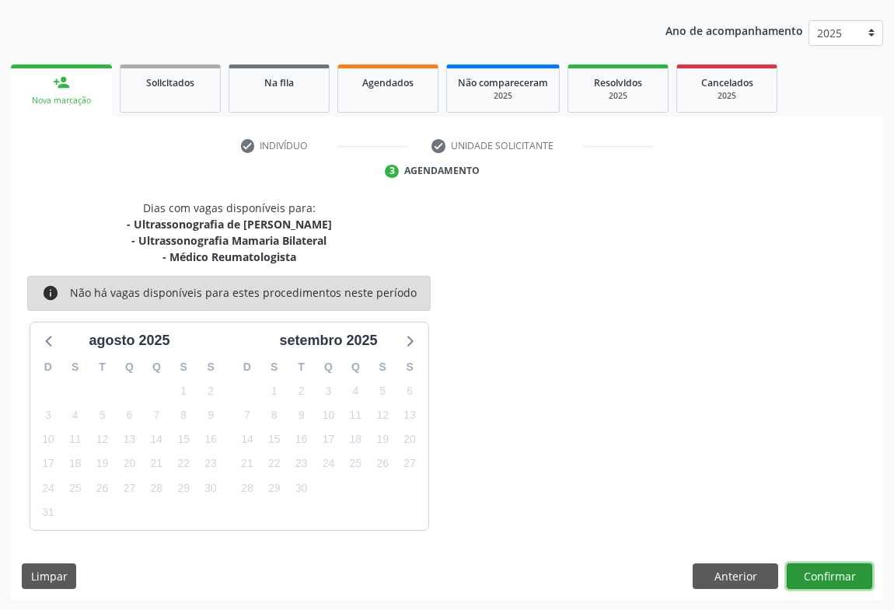
click at [839, 580] on button "Confirmar" at bounding box center [828, 576] width 85 height 26
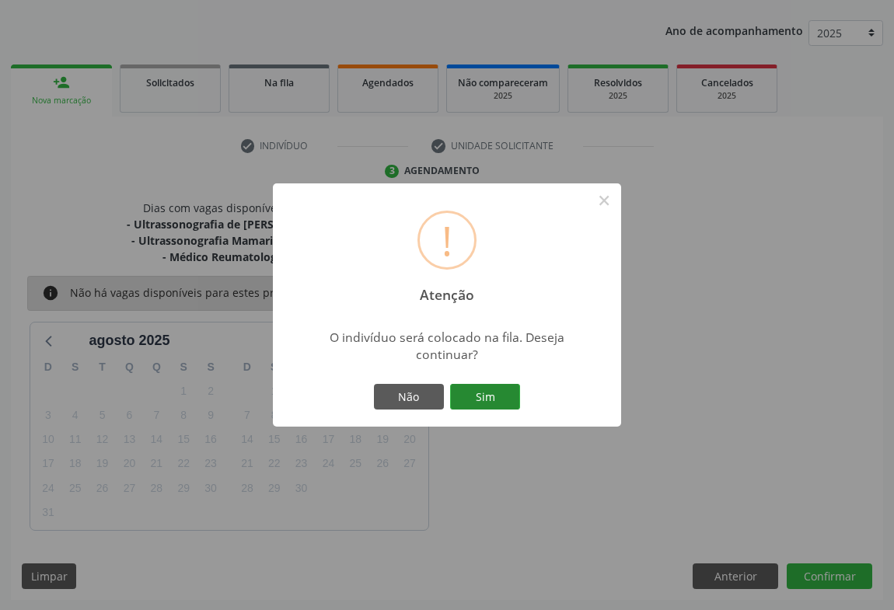
click at [497, 406] on button "Sim" at bounding box center [485, 397] width 70 height 26
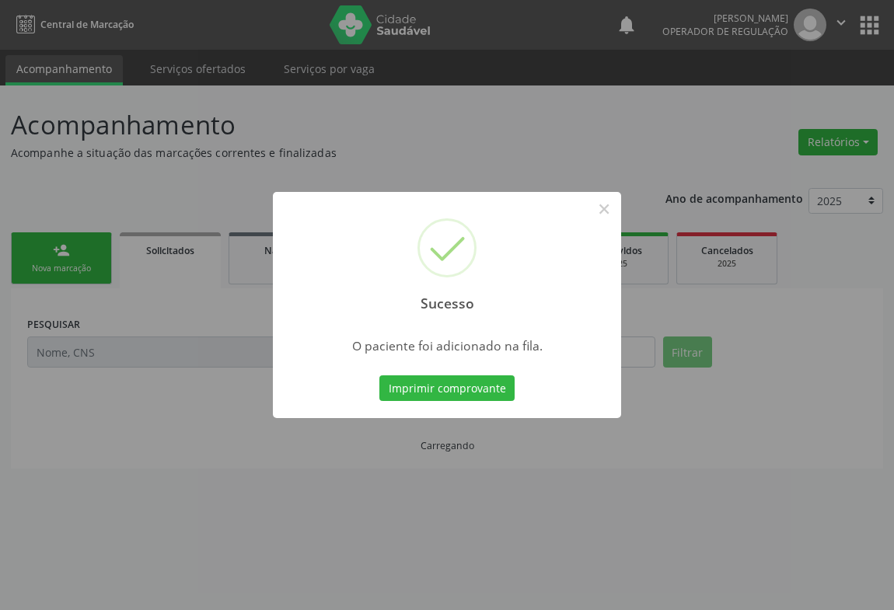
scroll to position [0, 0]
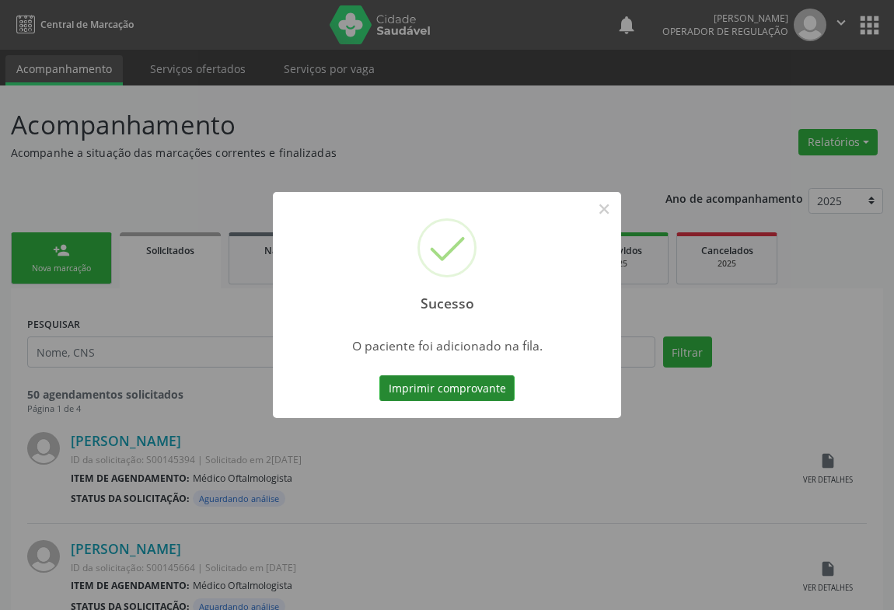
click at [474, 396] on button "Imprimir comprovante" at bounding box center [446, 388] width 135 height 26
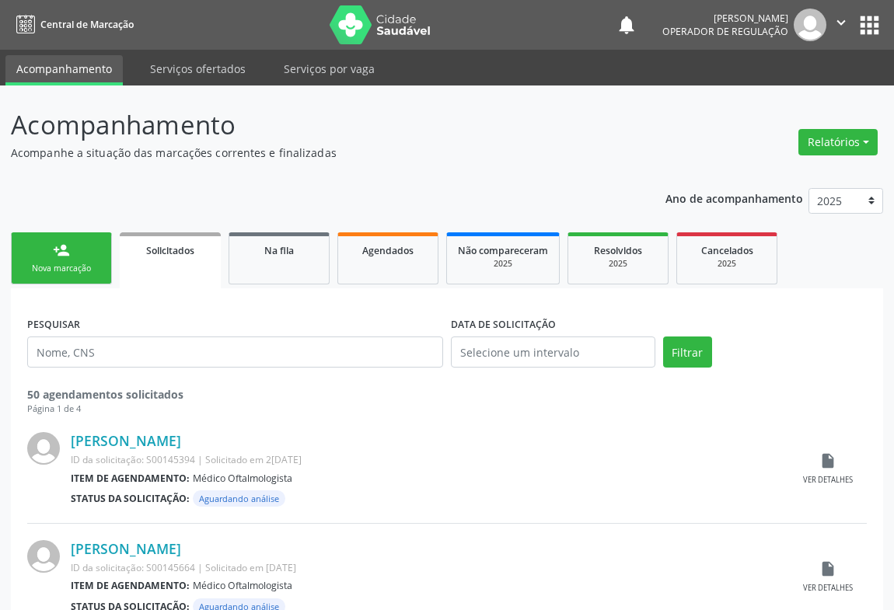
click at [420, 140] on p "Acompanhamento" at bounding box center [316, 125] width 610 height 39
click at [413, 123] on p "Acompanhamento" at bounding box center [316, 125] width 610 height 39
click at [85, 258] on link "person_add Nova marcação" at bounding box center [61, 258] width 101 height 52
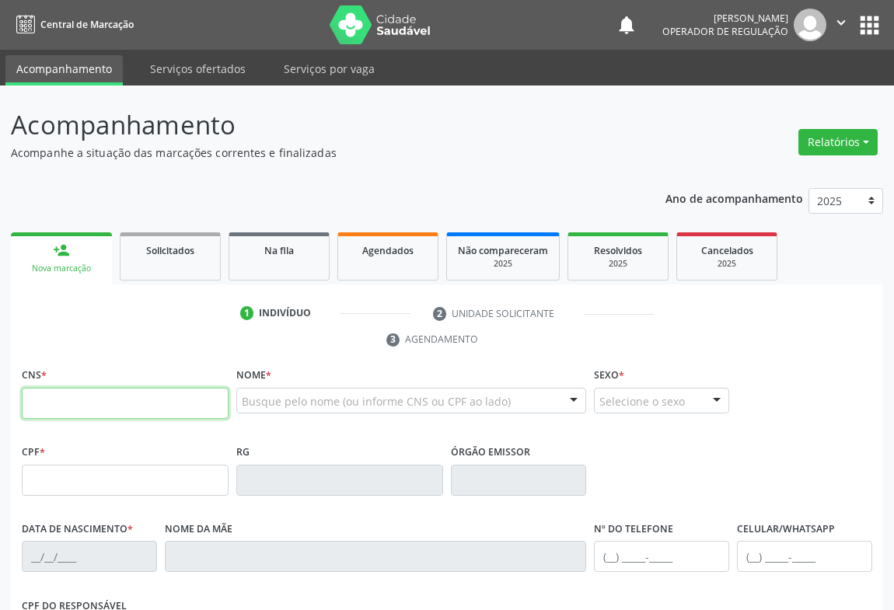
click at [75, 403] on input "text" at bounding box center [125, 403] width 207 height 31
type input "706 7055 9993 7515"
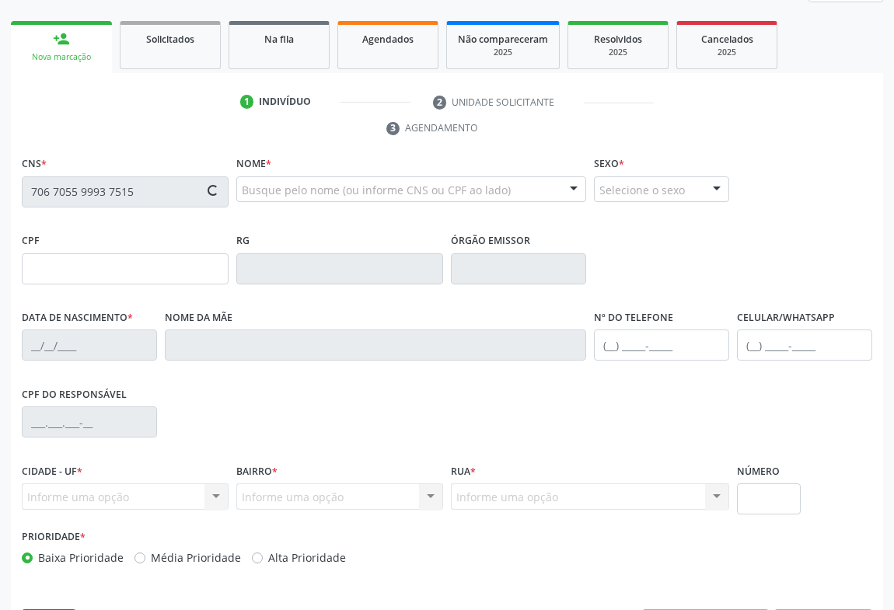
scroll to position [257, 0]
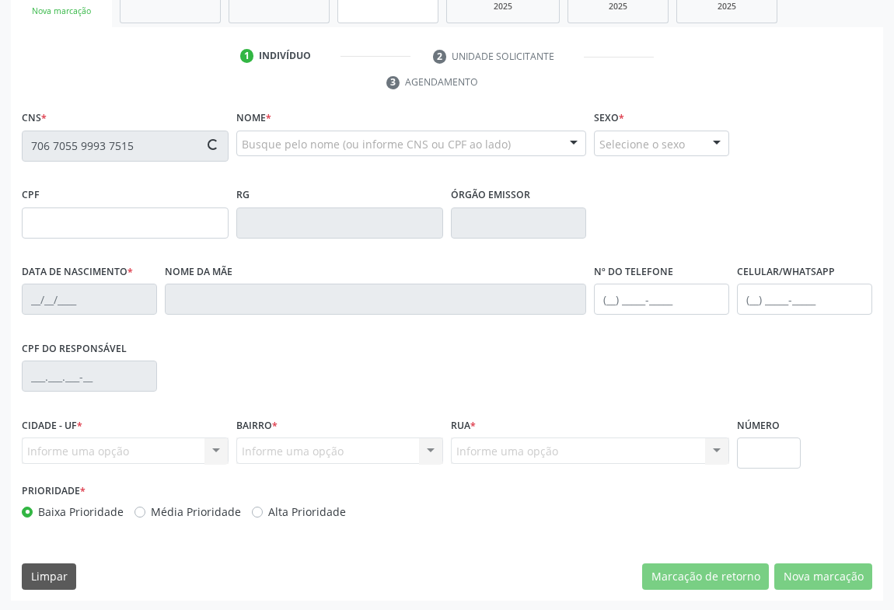
type input "098.079.905-80"
type input "[DATE]"
type input "[PERSON_NAME]"
type input "[PHONE_NUMBER]"
type input "34"
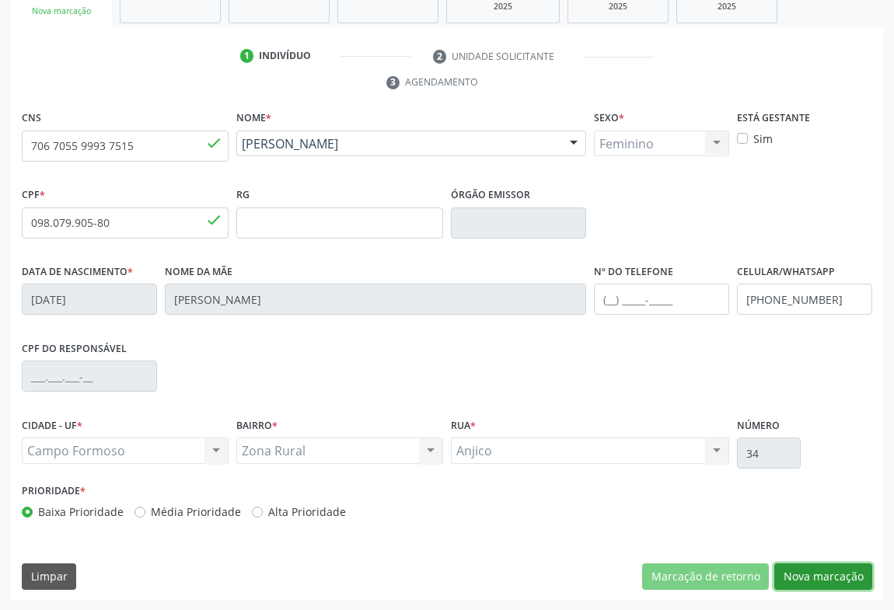
click at [846, 579] on button "Nova marcação" at bounding box center [823, 576] width 98 height 26
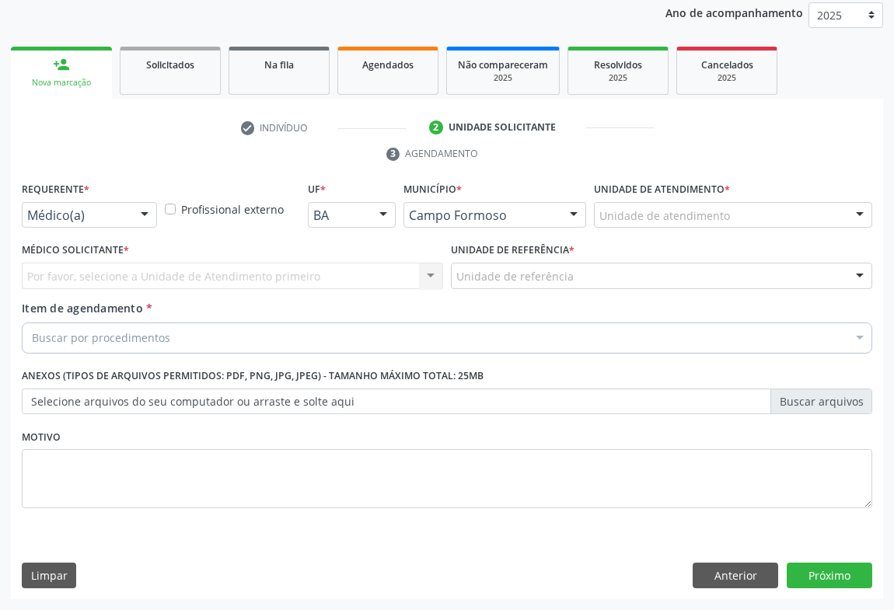
scroll to position [185, 0]
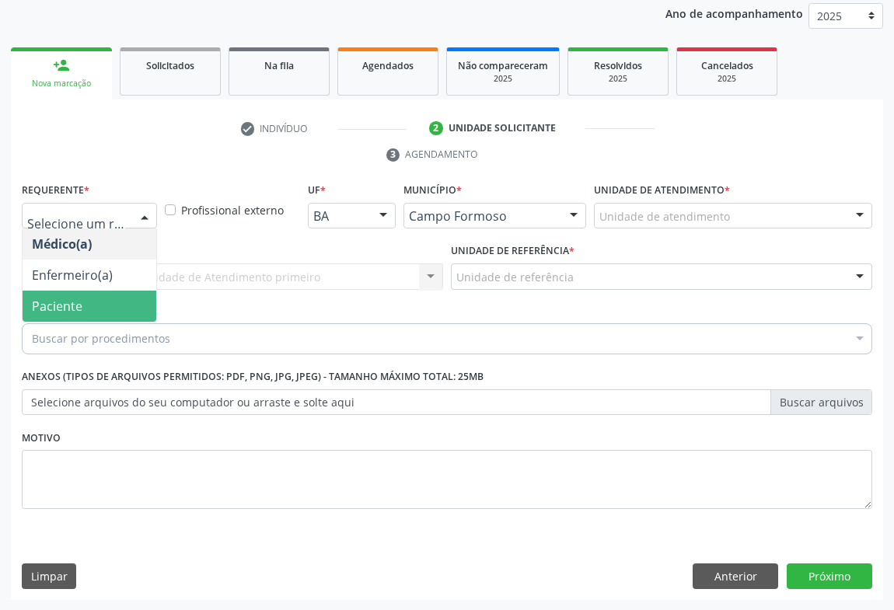
click at [78, 308] on span "Paciente" at bounding box center [57, 306] width 51 height 17
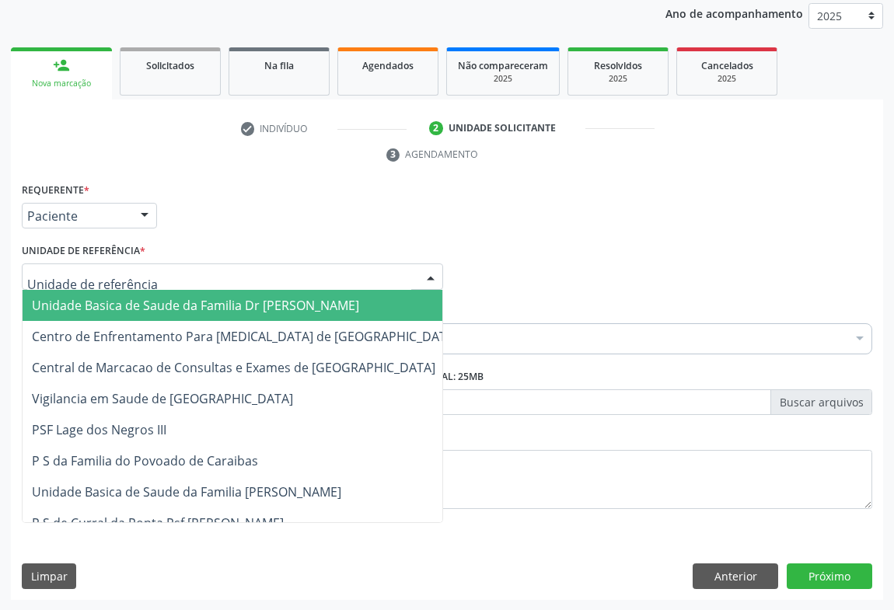
click at [187, 278] on div at bounding box center [232, 276] width 421 height 26
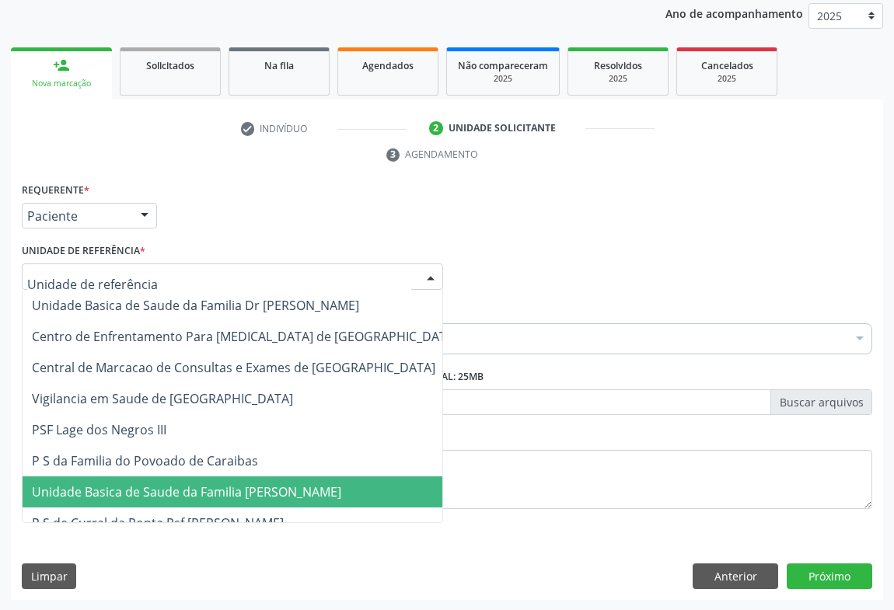
click at [228, 491] on span "Unidade Basica de Saude da Familia [PERSON_NAME]" at bounding box center [186, 491] width 309 height 17
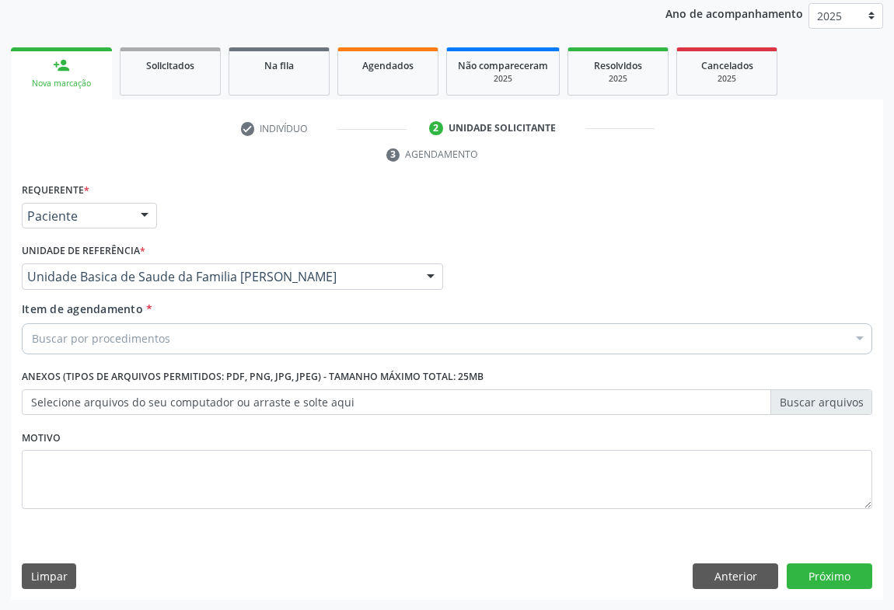
click at [211, 343] on div "Buscar por procedimentos" at bounding box center [447, 338] width 850 height 31
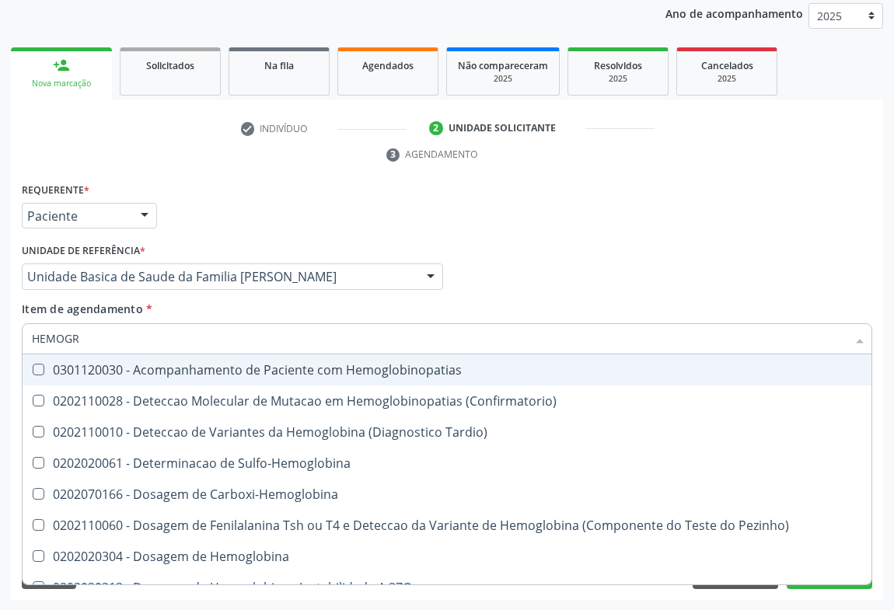
type input "HEMOGRA"
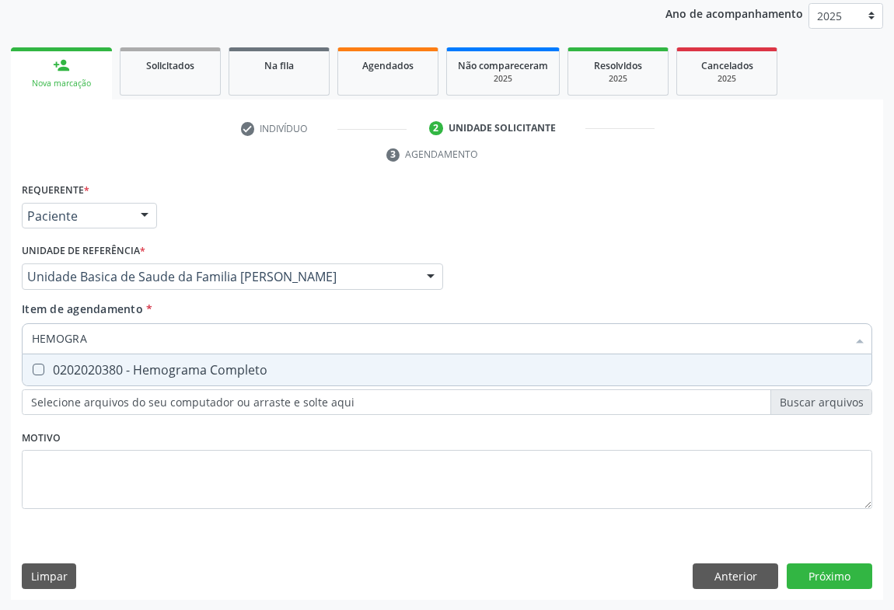
click at [207, 372] on div "0202020380 - Hemograma Completo" at bounding box center [447, 370] width 830 height 12
checkbox Completo "true"
type input "HEMOGRA"
click at [246, 240] on div "Unidade de referência * Unidade Basica de Saude da Familia [PERSON_NAME] Unidad…" at bounding box center [232, 264] width 421 height 50
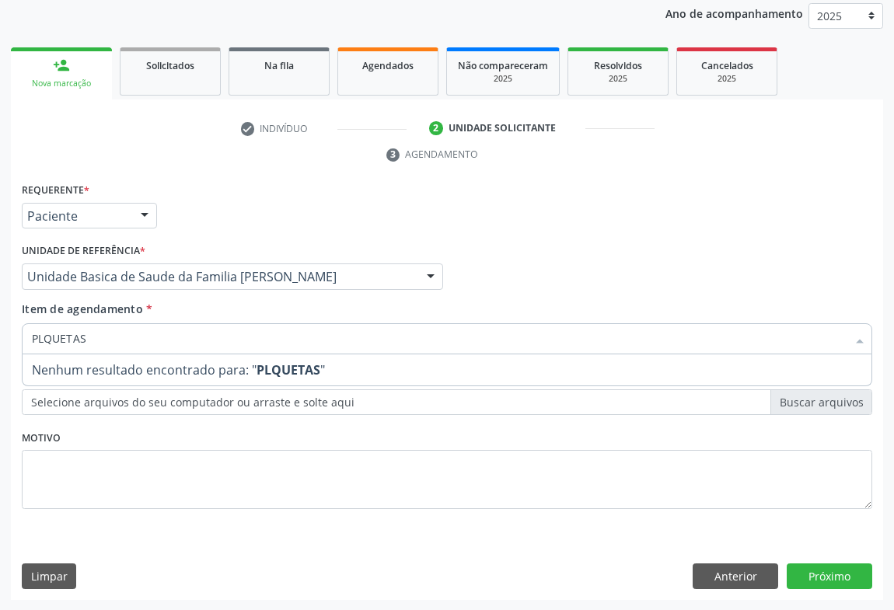
click at [40, 339] on input "PLQUETAS" at bounding box center [439, 338] width 814 height 31
click at [44, 343] on input "PLQUETAS" at bounding box center [439, 338] width 814 height 31
type input "PLAQUETAS"
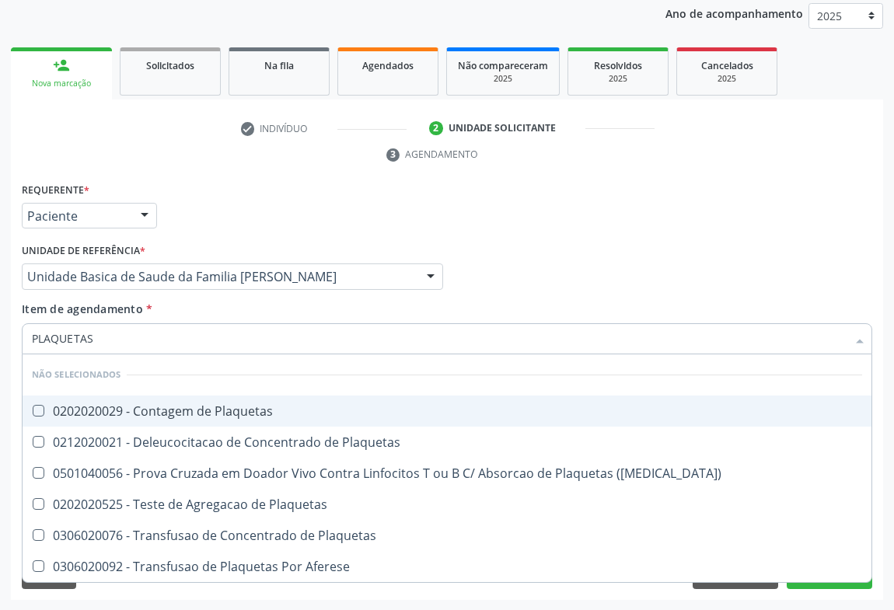
click at [92, 405] on div "0202020029 - Contagem de Plaquetas" at bounding box center [447, 411] width 830 height 12
checkbox Plaquetas "true"
type input "PLAQUETAS"
click at [218, 190] on div "Requerente * Paciente Médico(a) Enfermeiro(a) Paciente Nenhum resultado encontr…" at bounding box center [447, 209] width 858 height 61
checkbox Plaquetas "true"
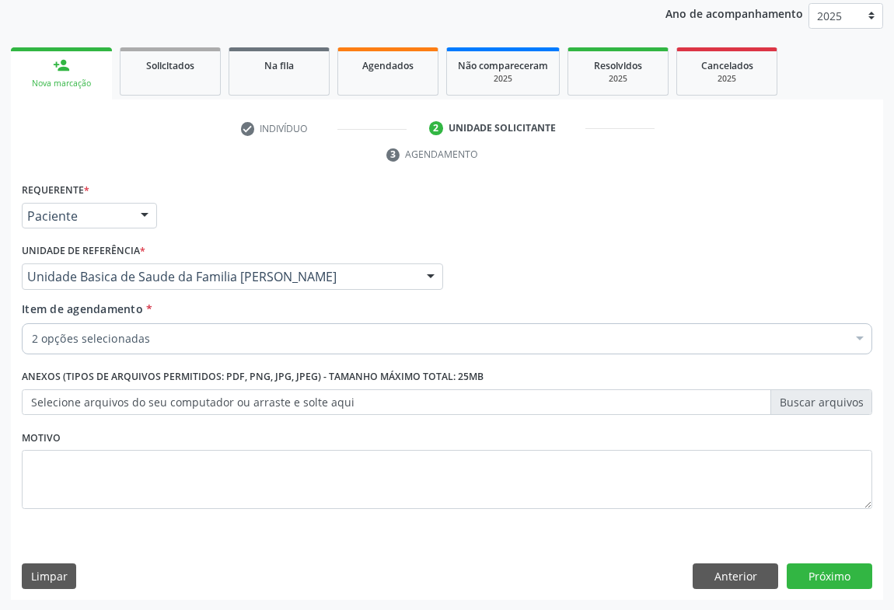
click at [136, 347] on div "2 opções selecionadas" at bounding box center [447, 338] width 850 height 31
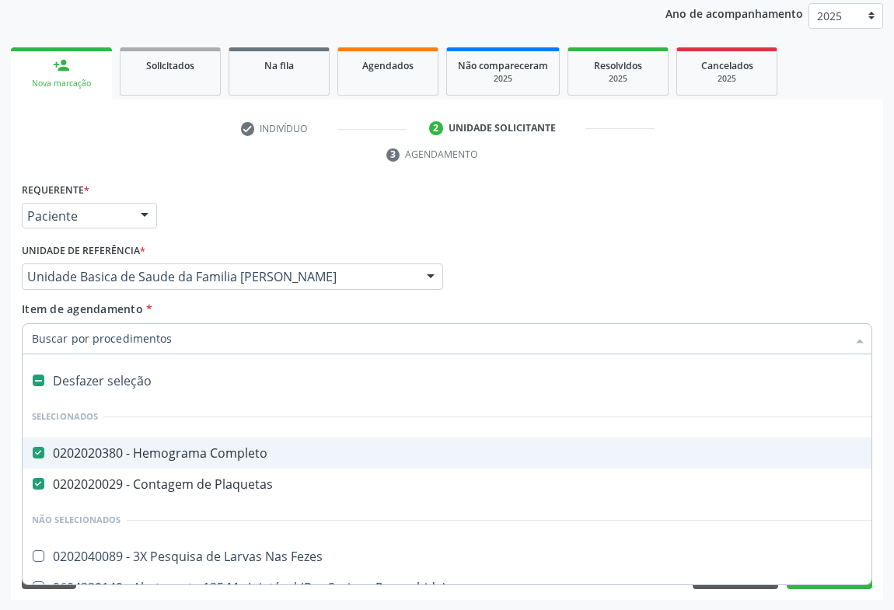
click at [134, 333] on input "Item de agendamento *" at bounding box center [439, 338] width 814 height 31
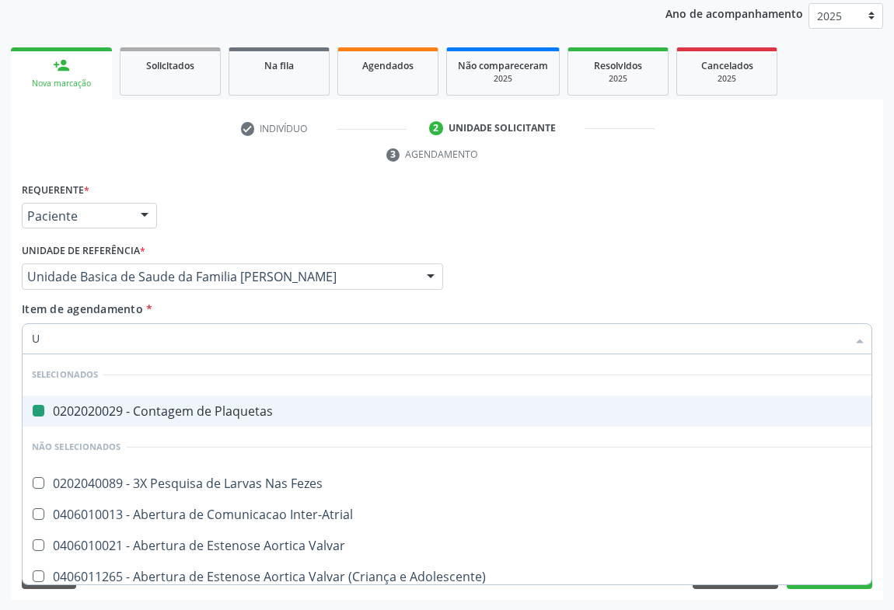
type input "UR"
checkbox Plaquetas "false"
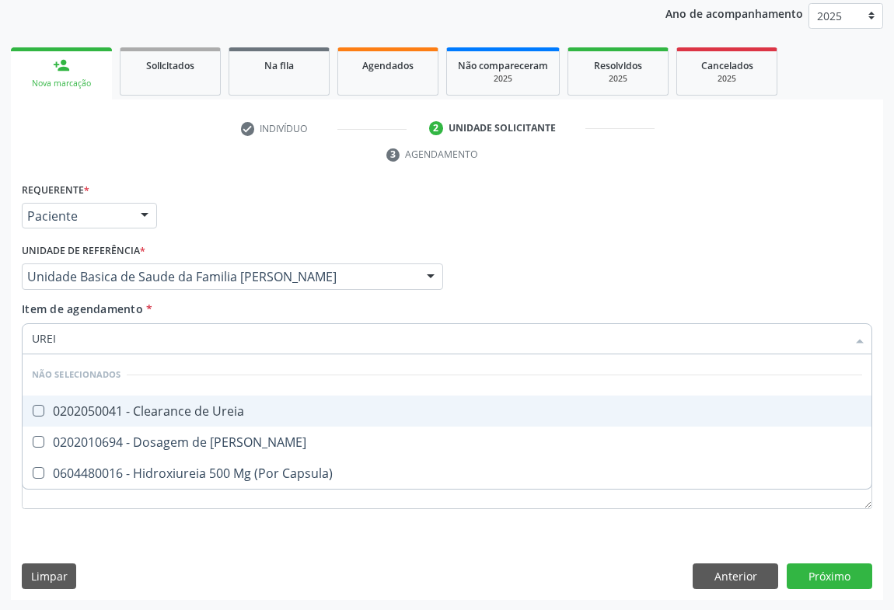
type input "UREIA"
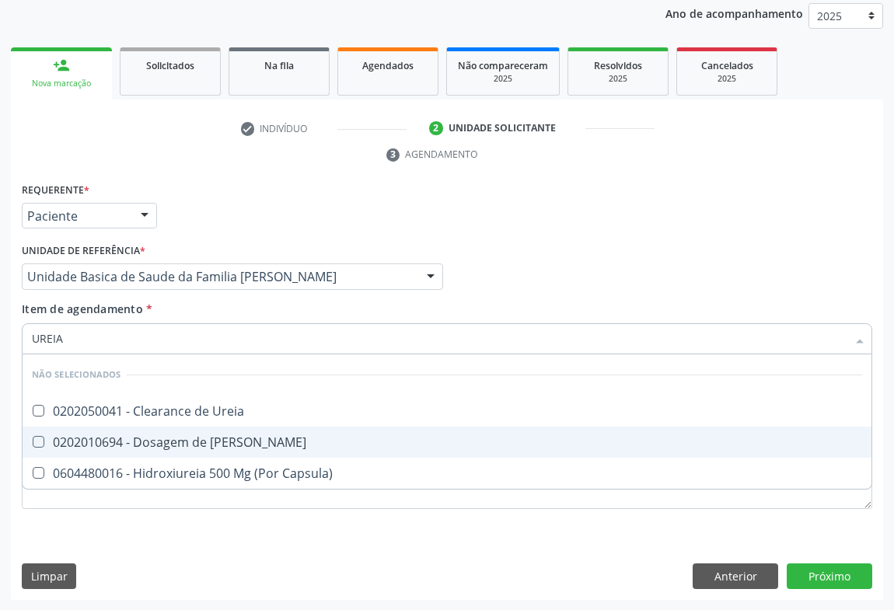
click at [140, 445] on div "0202010694 - Dosagem de [PERSON_NAME]" at bounding box center [447, 442] width 830 height 12
checkbox Ureia "true"
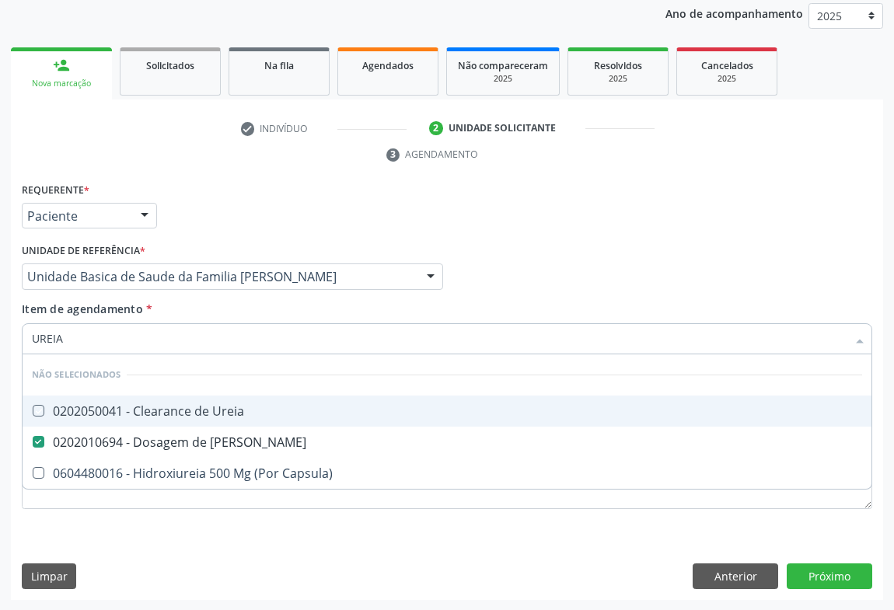
click at [204, 214] on div "Requerente * Paciente Médico(a) Enfermeiro(a) Paciente Nenhum resultado encontr…" at bounding box center [447, 209] width 858 height 61
checkbox Ureia "true"
checkbox Capsula\) "true"
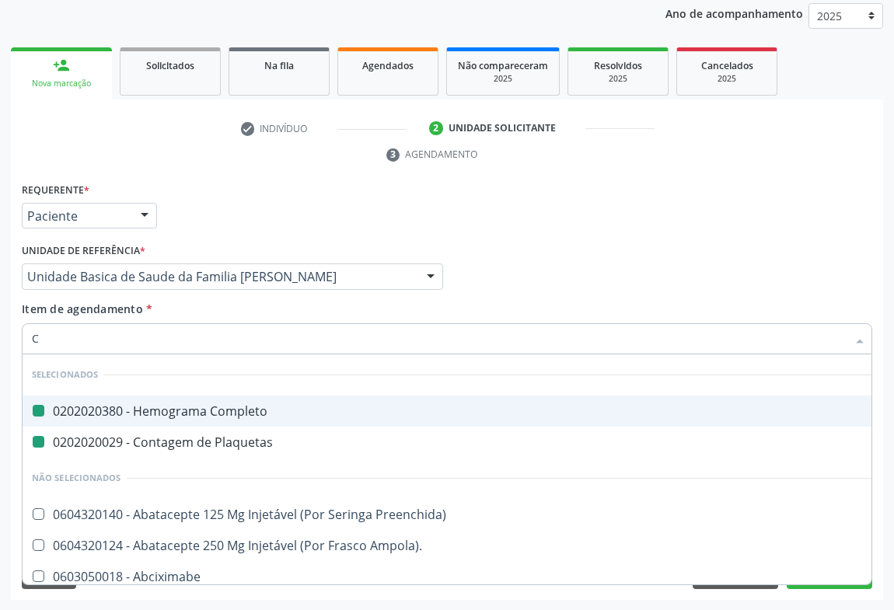
type input "CR"
checkbox Completo "false"
checkbox Plaquetas "false"
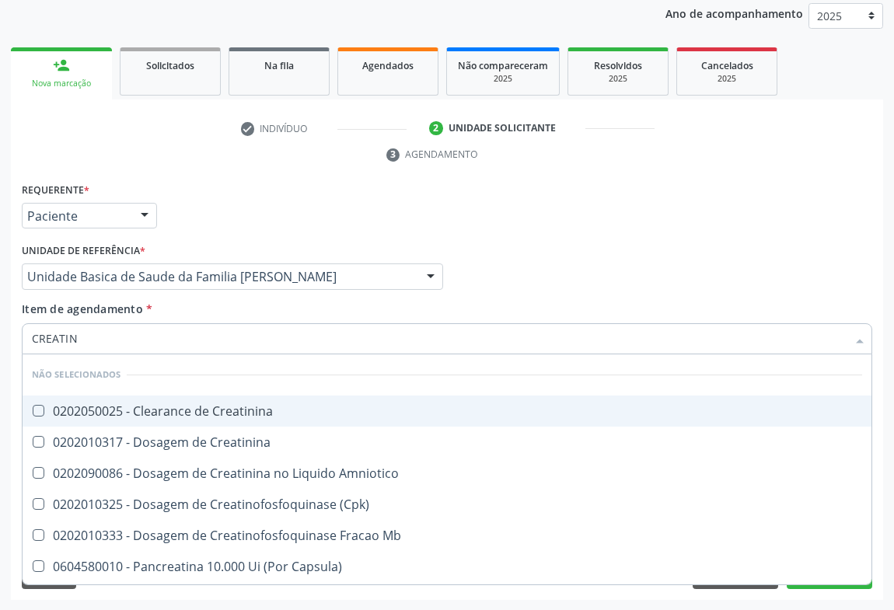
type input "CREATINI"
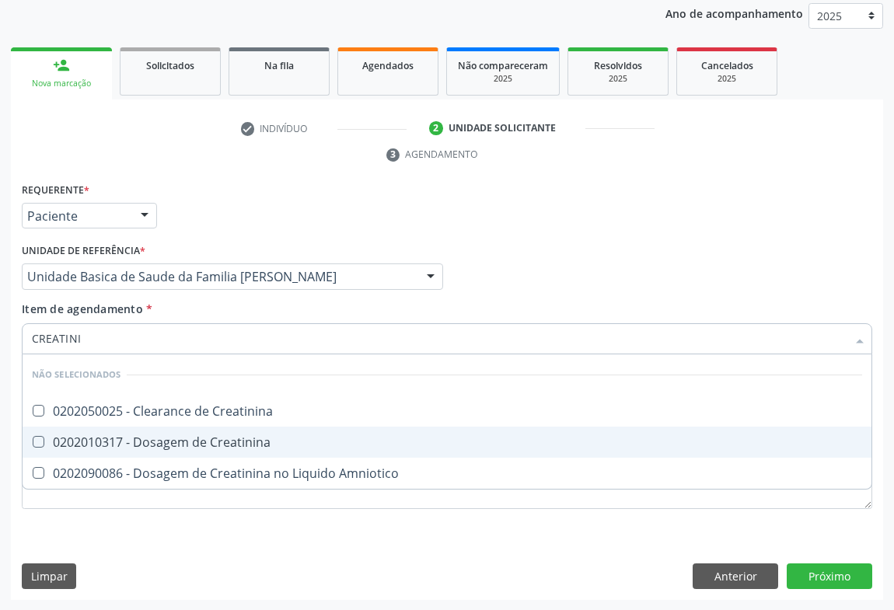
click at [136, 445] on div "0202010317 - Dosagem de Creatinina" at bounding box center [447, 442] width 830 height 12
checkbox Creatinina "true"
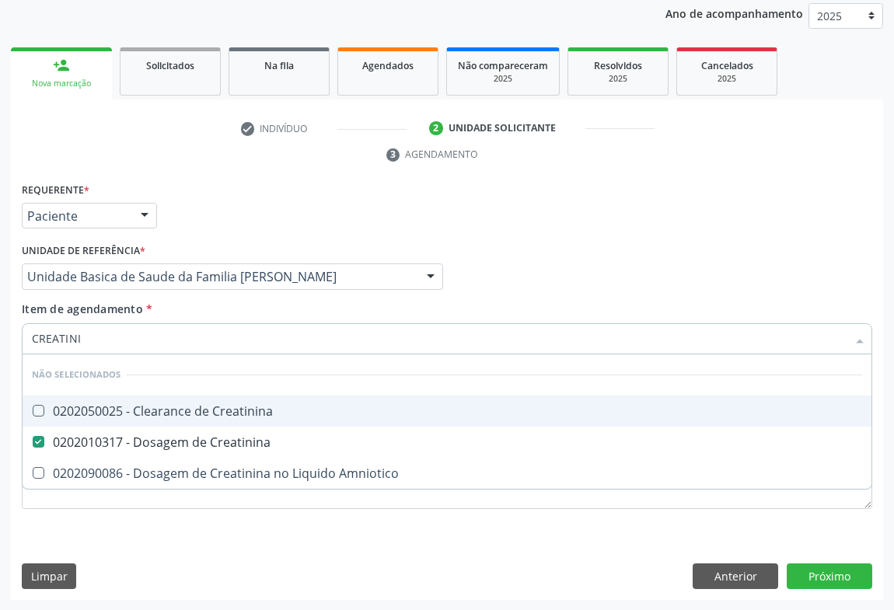
click at [207, 179] on div "Requerente * Paciente Médico(a) Enfermeiro(a) Paciente Nenhum resultado encontr…" at bounding box center [447, 209] width 858 height 61
checkbox Creatinina "true"
checkbox Amniotico "true"
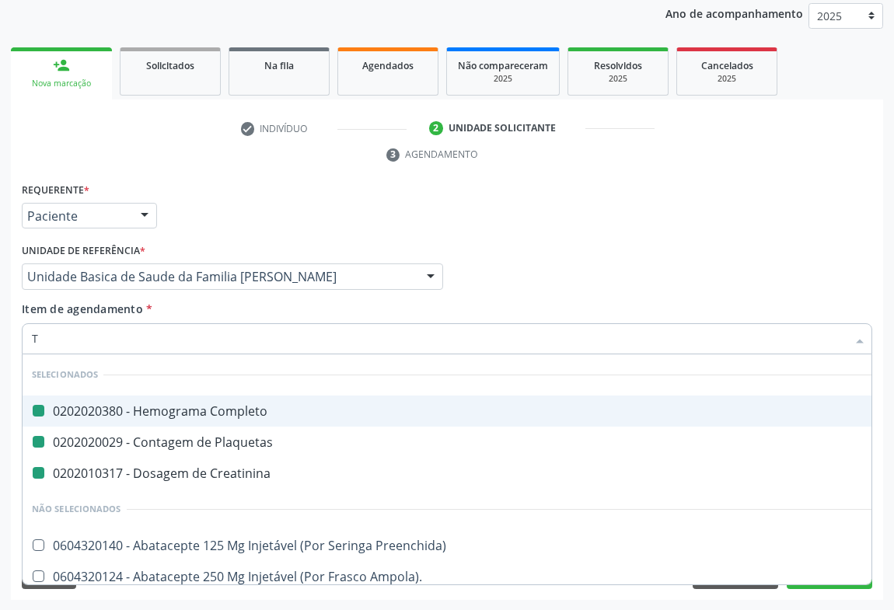
type input "TG"
checkbox Completo "false"
checkbox Plaquetas "false"
checkbox Creatinina "false"
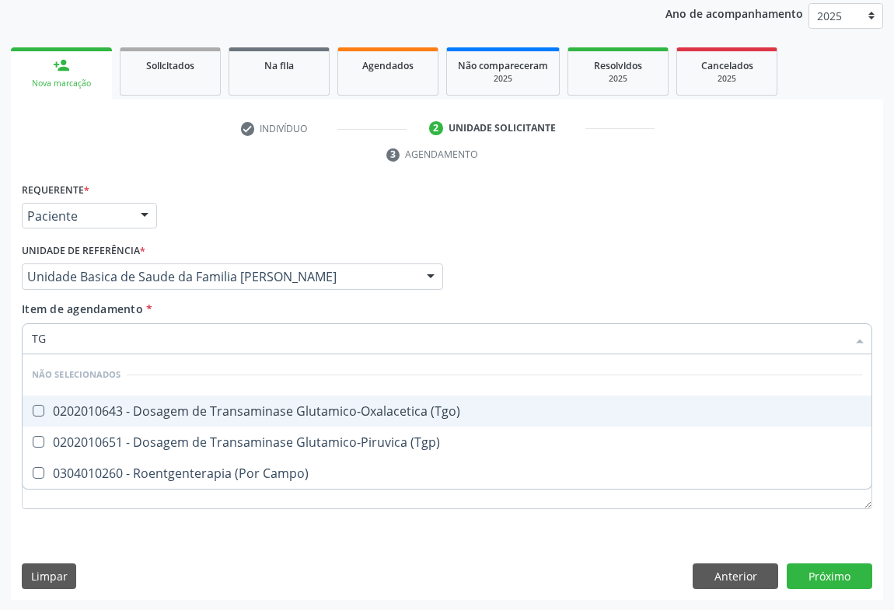
click at [93, 411] on div "0202010643 - Dosagem de Transaminase Glutamico-Oxalacetica (Tgo)" at bounding box center [447, 411] width 830 height 12
checkbox \(Tgo\) "true"
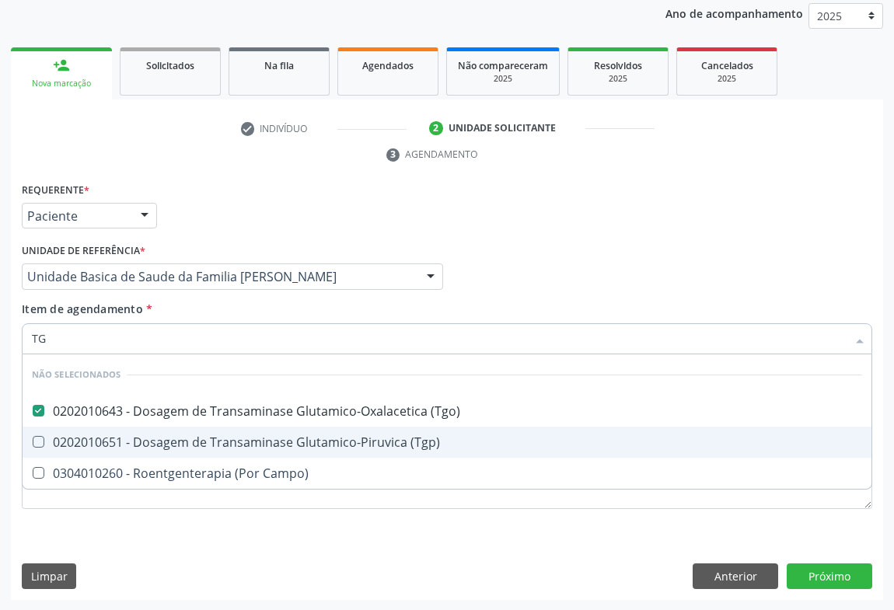
click at [95, 439] on div "0202010651 - Dosagem de Transaminase Glutamico-Piruvica (Tgp)" at bounding box center [447, 442] width 830 height 12
checkbox \(Tgp\) "true"
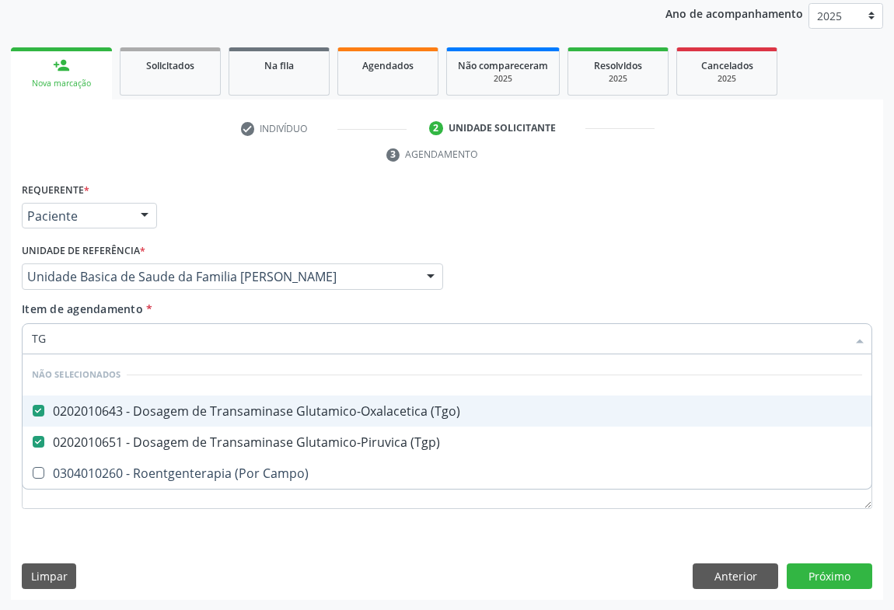
click at [256, 179] on div "Requerente * Paciente Médico(a) Enfermeiro(a) Paciente Nenhum resultado encontr…" at bounding box center [447, 209] width 858 height 61
checkbox Campo\) "true"
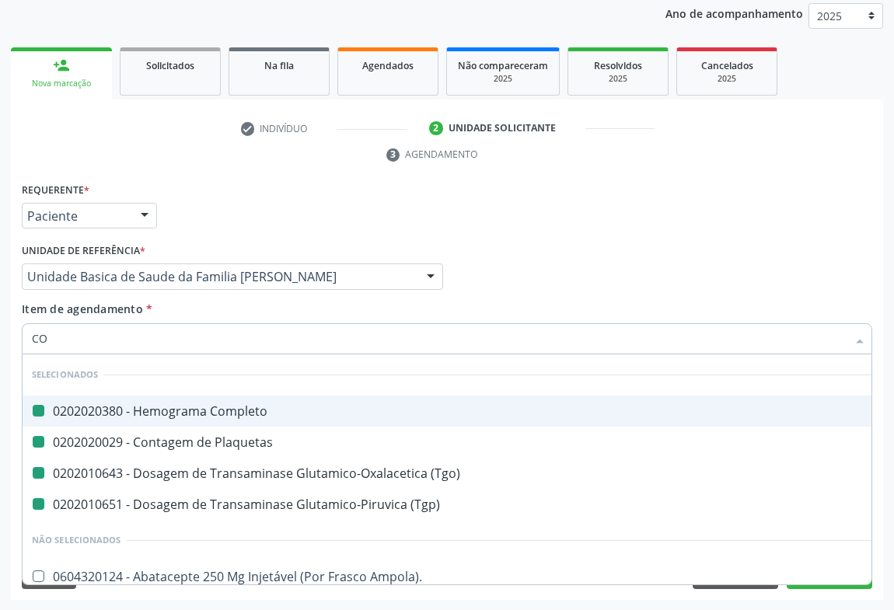
type input "COL"
checkbox Completo "false"
checkbox Plaquetas "false"
checkbox \(Tgo\) "false"
checkbox \(Tgp\) "false"
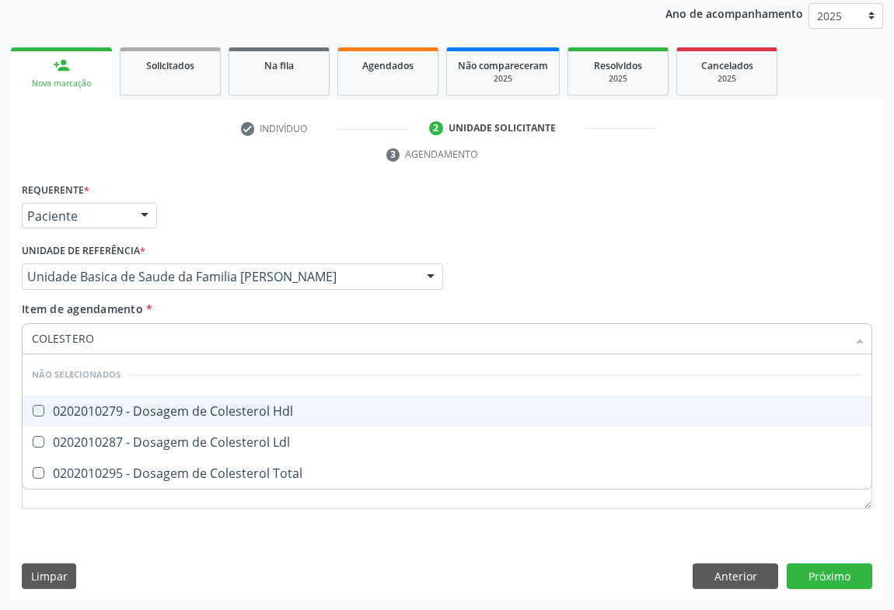
type input "COLESTEROL"
click at [143, 409] on div "0202010279 - Dosagem de Colesterol Hdl" at bounding box center [447, 411] width 830 height 12
checkbox Hdl "true"
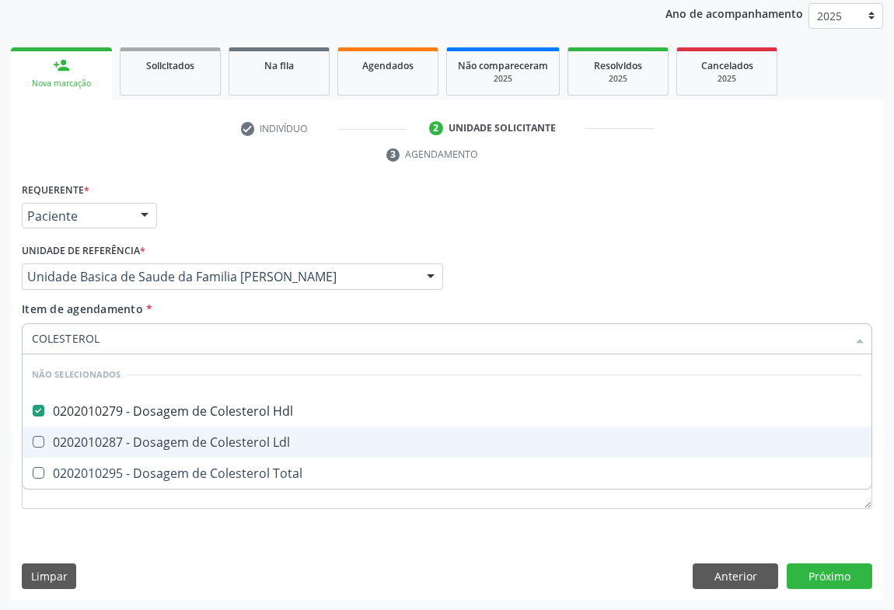
drag, startPoint x: 141, startPoint y: 440, endPoint x: 139, endPoint y: 466, distance: 26.5
click at [140, 442] on div "0202010287 - Dosagem de Colesterol Ldl" at bounding box center [447, 442] width 830 height 12
checkbox Ldl "true"
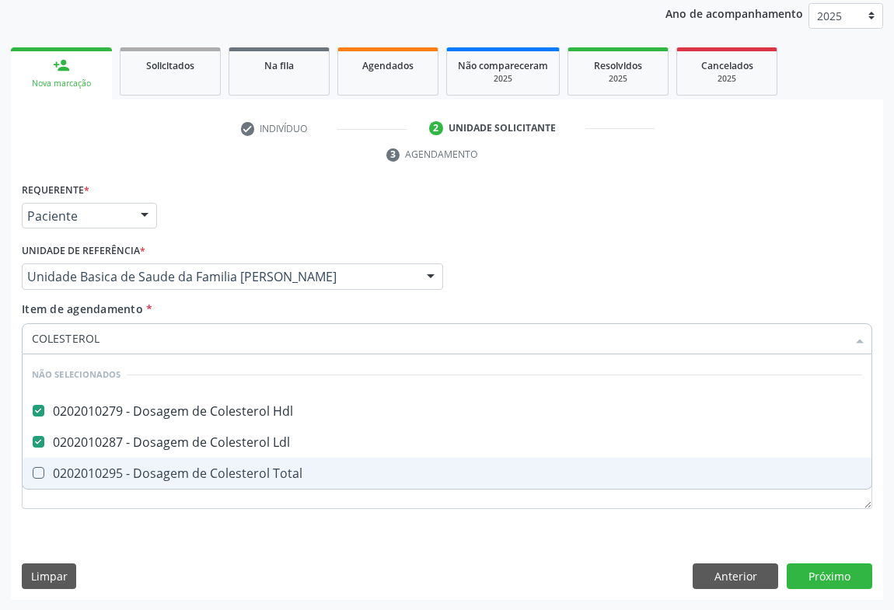
click at [139, 469] on div "0202010295 - Dosagem de Colesterol Total" at bounding box center [447, 473] width 830 height 12
checkbox Total "true"
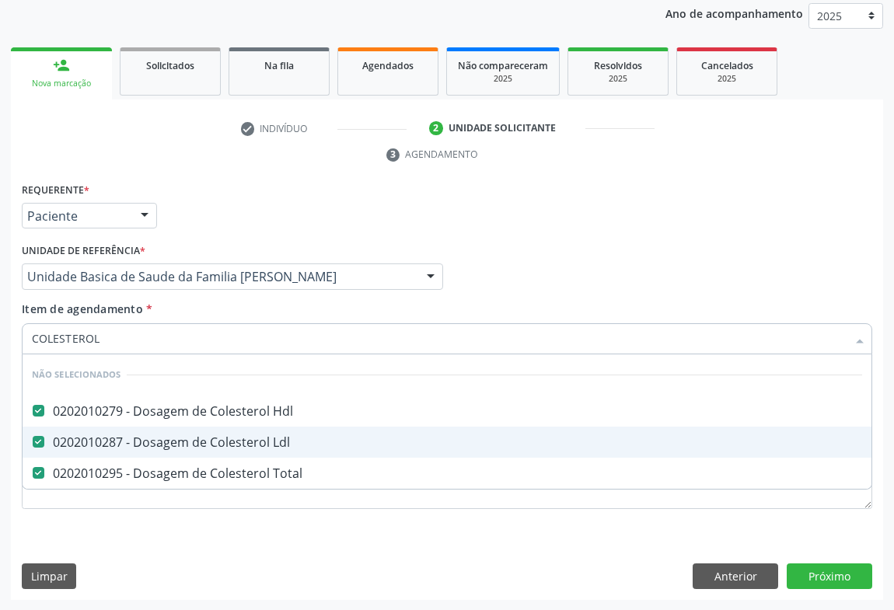
click at [204, 190] on div "Requerente * Paciente Médico(a) Enfermeiro(a) Paciente Nenhum resultado encontr…" at bounding box center [447, 209] width 858 height 61
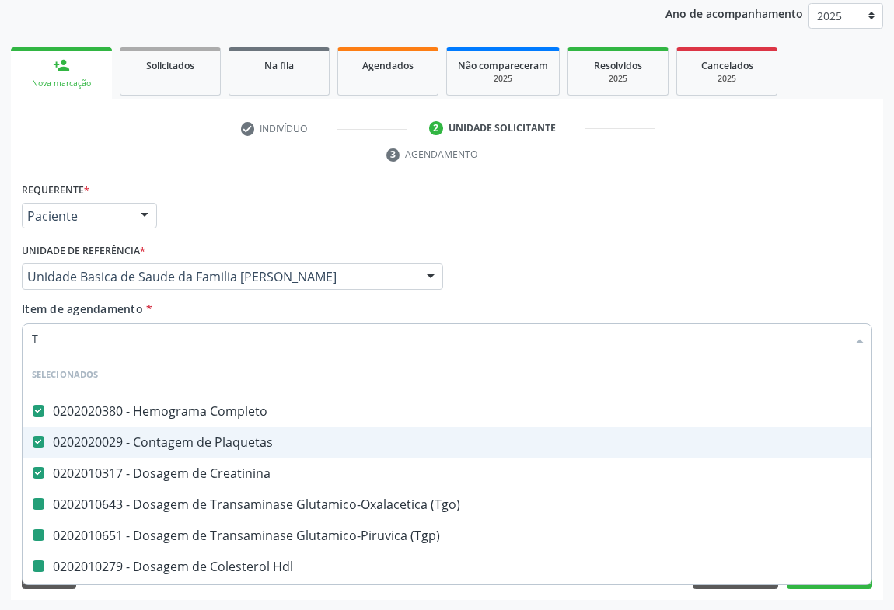
type input "TR"
checkbox \(Tgo\) "false"
checkbox \(Tgp\) "false"
checkbox Hdl "false"
checkbox Ldl "false"
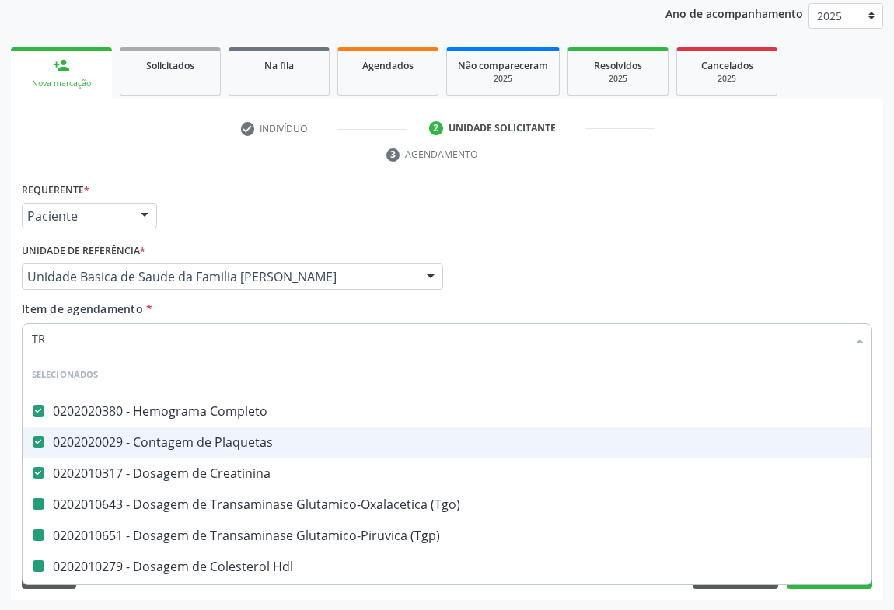
checkbox Total "false"
type input "TRI"
checkbox Completo "false"
checkbox Plaquetas "false"
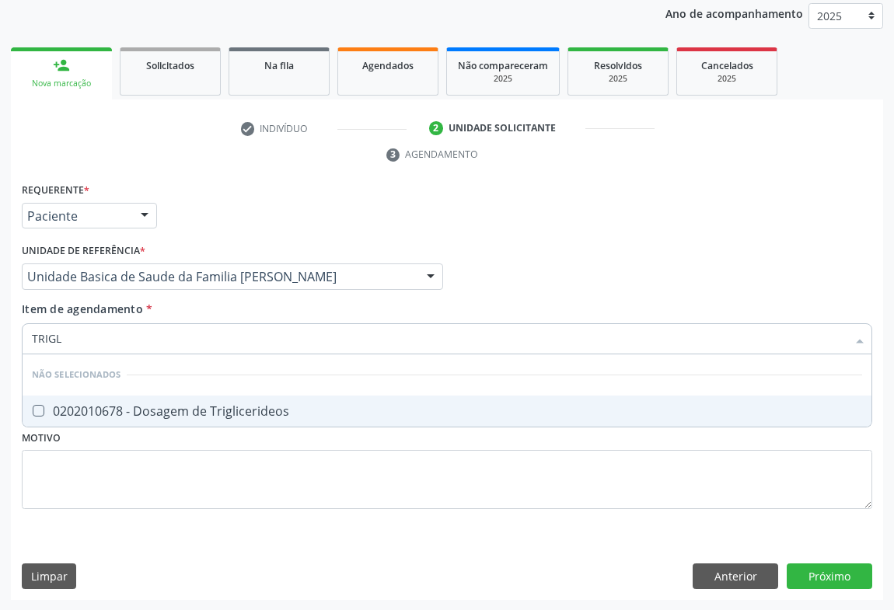
type input "TRIGLI"
click at [126, 411] on div "0202010678 - Dosagem de Triglicerideos" at bounding box center [447, 411] width 830 height 12
checkbox Triglicerideos "true"
click at [218, 227] on div "Requerente * Paciente Médico(a) Enfermeiro(a) Paciente Nenhum resultado encontr…" at bounding box center [447, 209] width 858 height 61
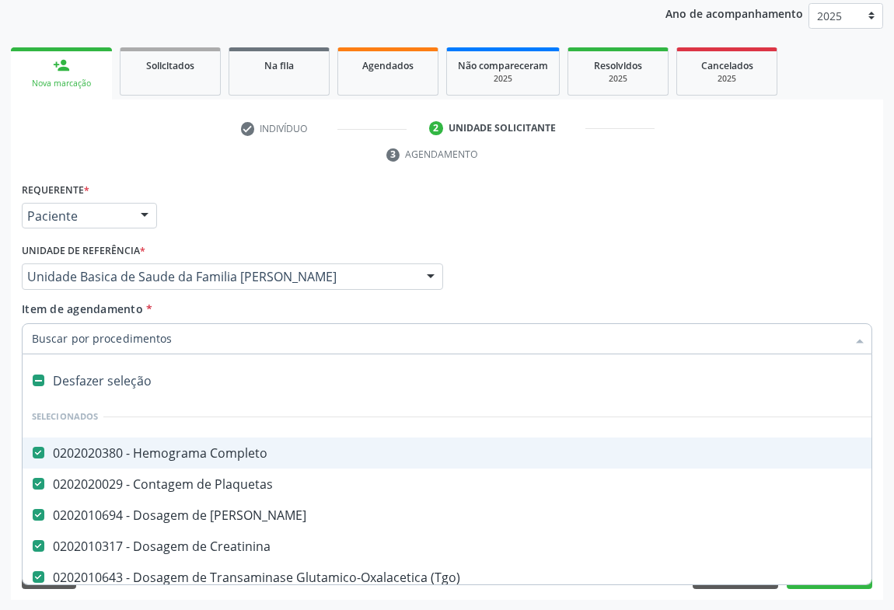
type input "U"
checkbox \(Tgp\) "false"
checkbox Hdl "false"
checkbox Ldl "false"
checkbox Total "false"
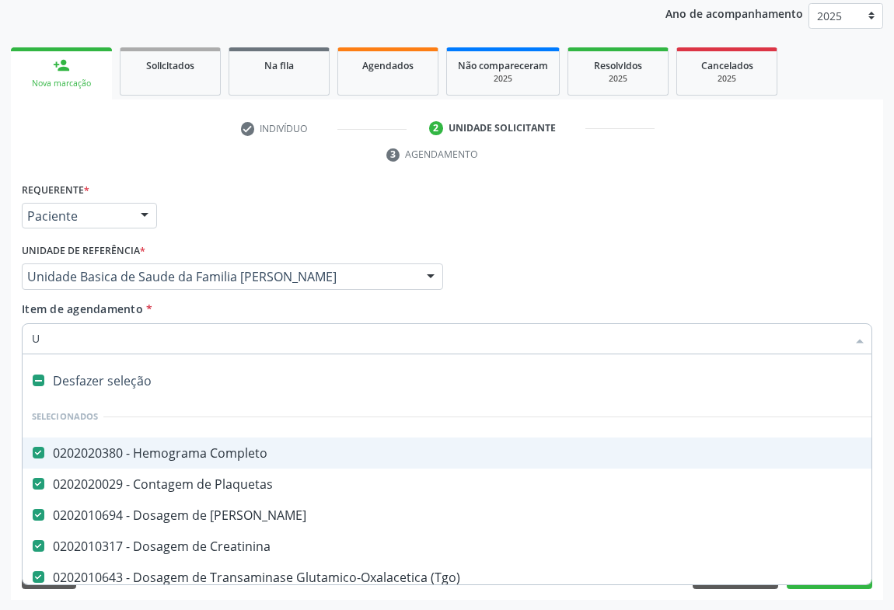
checkbox Triglicerideos "false"
type input "UR"
checkbox Ureia "false"
checkbox Creatinina "false"
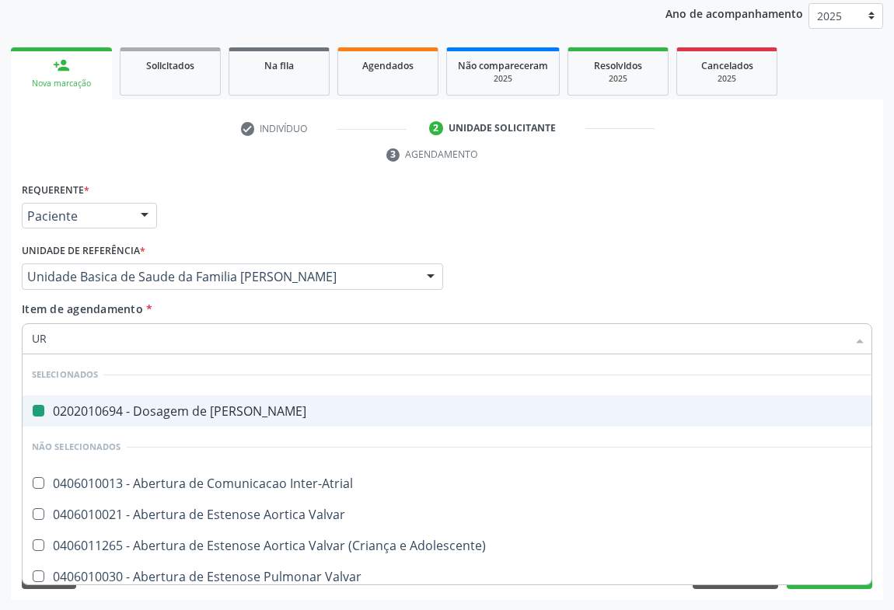
type input "URI"
checkbox Ureia "false"
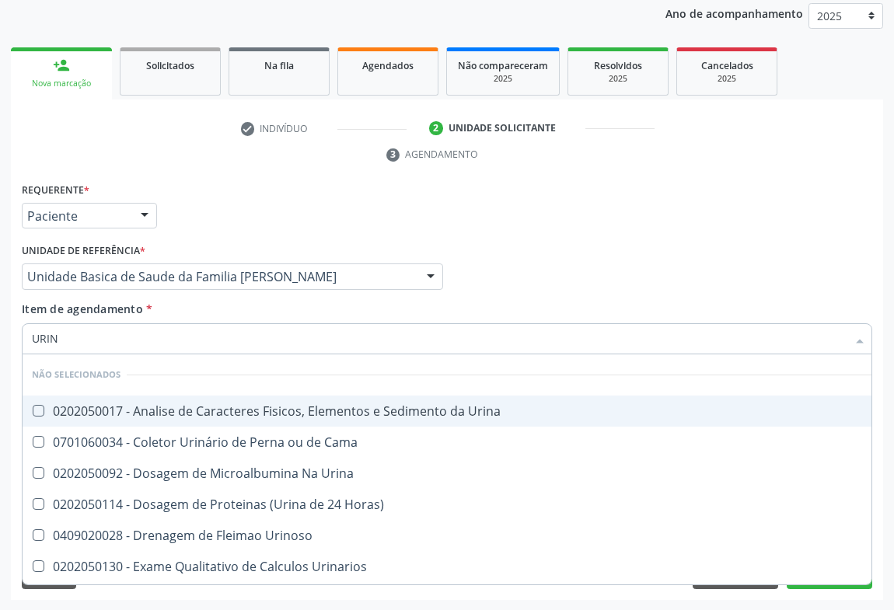
type input "URINA"
click at [92, 405] on div "0202050017 - Analise de Caracteres Fisicos, Elementos e Sedimento da Urina" at bounding box center [447, 411] width 830 height 12
checkbox Urina "true"
click at [172, 201] on div "Requerente * Paciente Médico(a) Enfermeiro(a) Paciente Nenhum resultado encontr…" at bounding box center [447, 209] width 858 height 61
checkbox Horas\) "true"
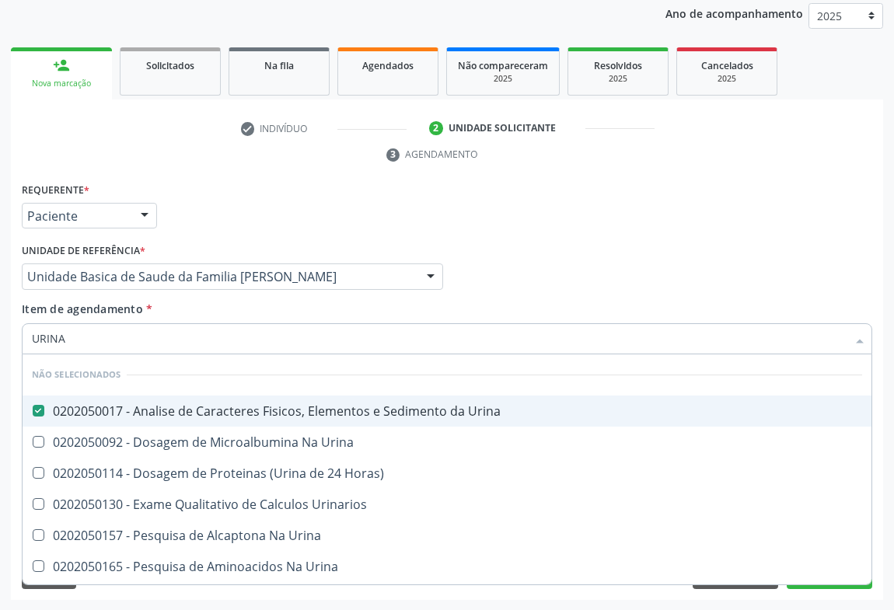
checkbox Urinarios "true"
checkbox Urina "true"
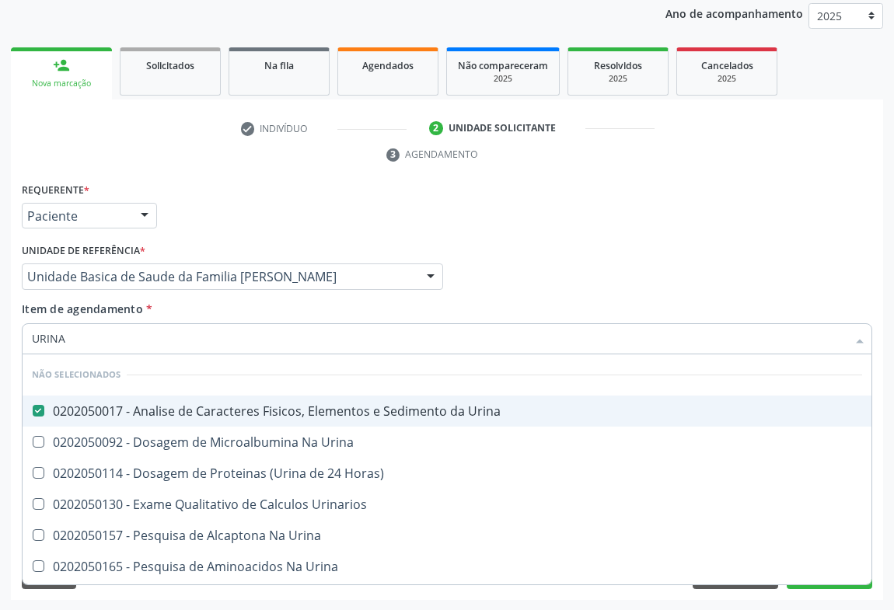
checkbox Urina "true"
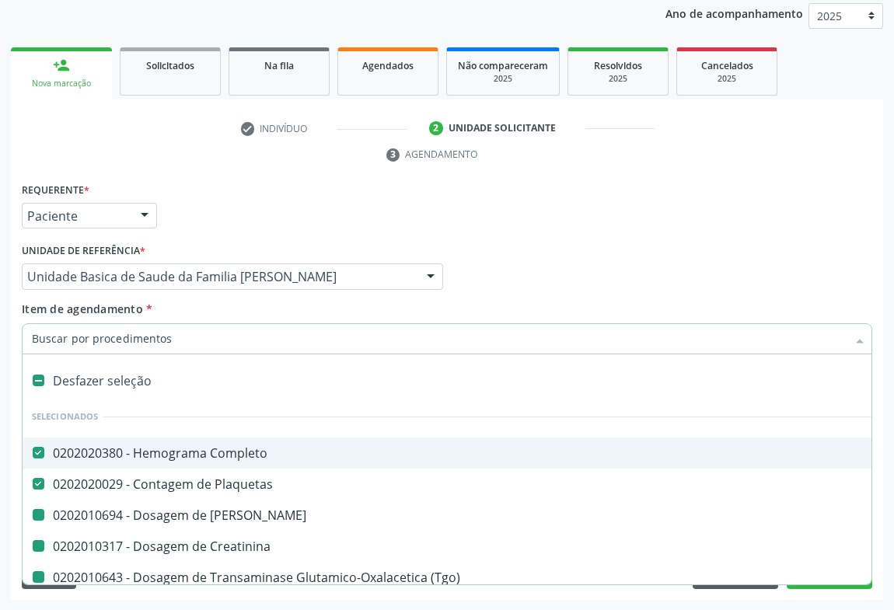
type input "F"
checkbox Ureia "false"
checkbox Creatinina "false"
checkbox \(Tgp\) "false"
checkbox Hdl "false"
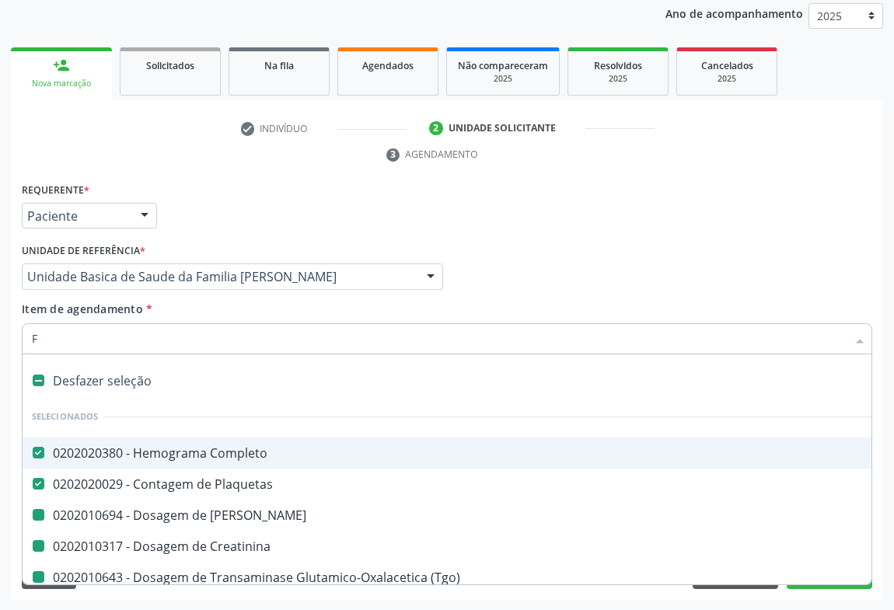
checkbox Ldl "false"
checkbox Total "false"
checkbox Triglicerideos "false"
checkbox \(Tgo\) "false"
checkbox Urina "false"
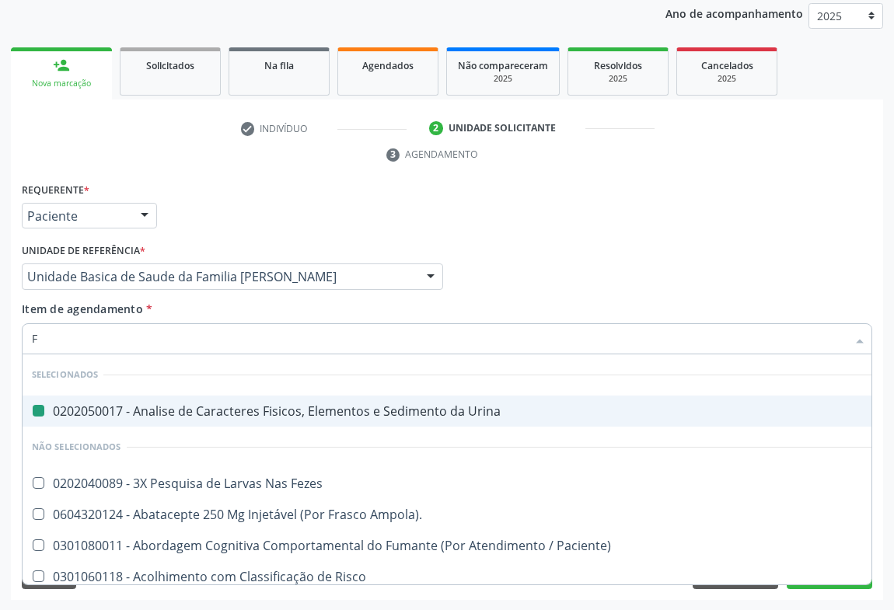
type input "FE"
checkbox Urina "false"
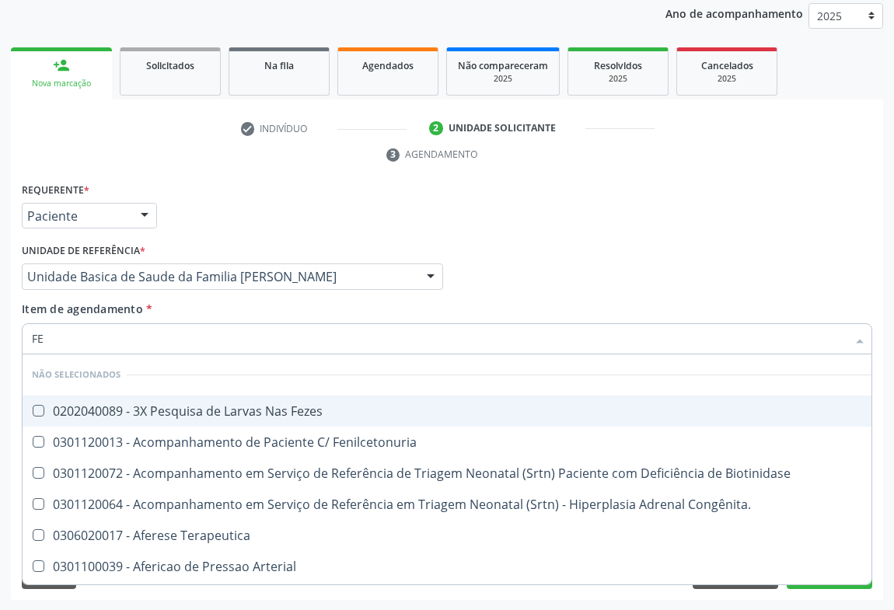
type input "FEZ"
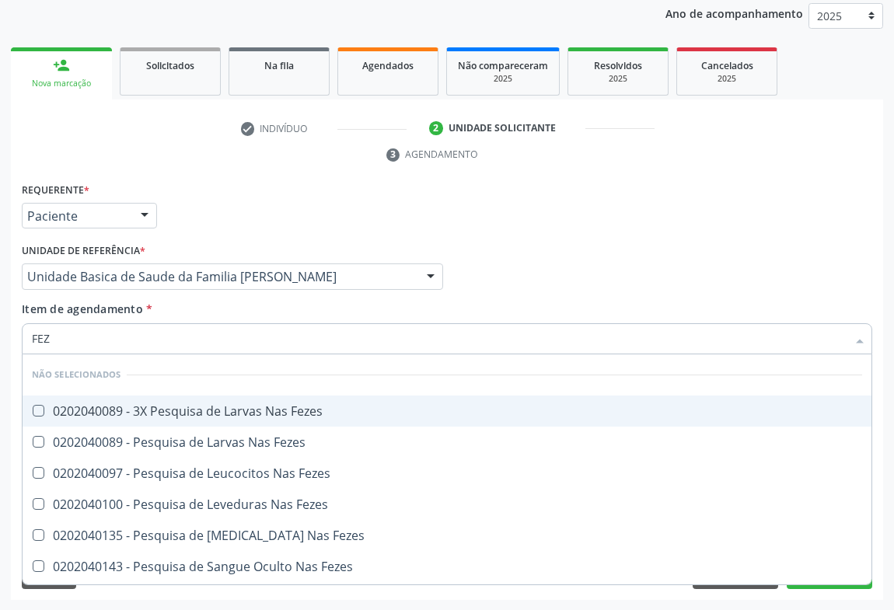
click at [145, 412] on div "0202040089 - 3X Pesquisa de Larvas Nas Fezes" at bounding box center [447, 411] width 830 height 12
checkbox Fezes "true"
click at [210, 223] on div "Requerente * Paciente Médico(a) Enfermeiro(a) Paciente Nenhum resultado encontr…" at bounding box center [447, 209] width 858 height 61
checkbox Fezes "true"
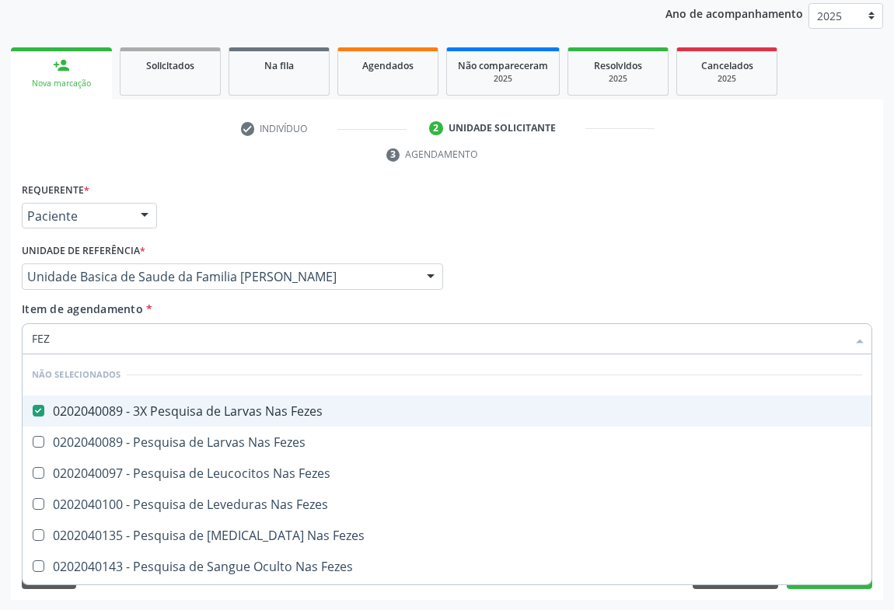
checkbox Fezes "true"
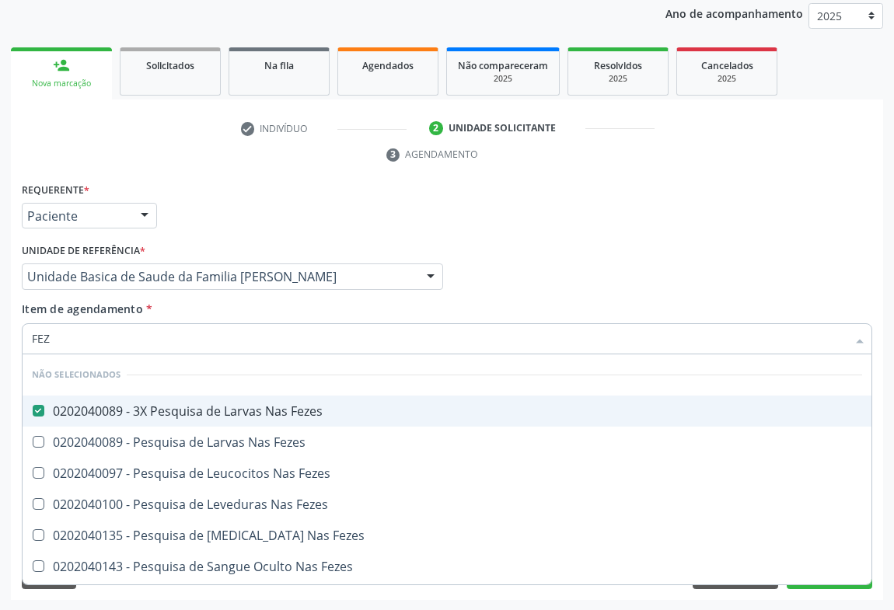
checkbox Fezes "true"
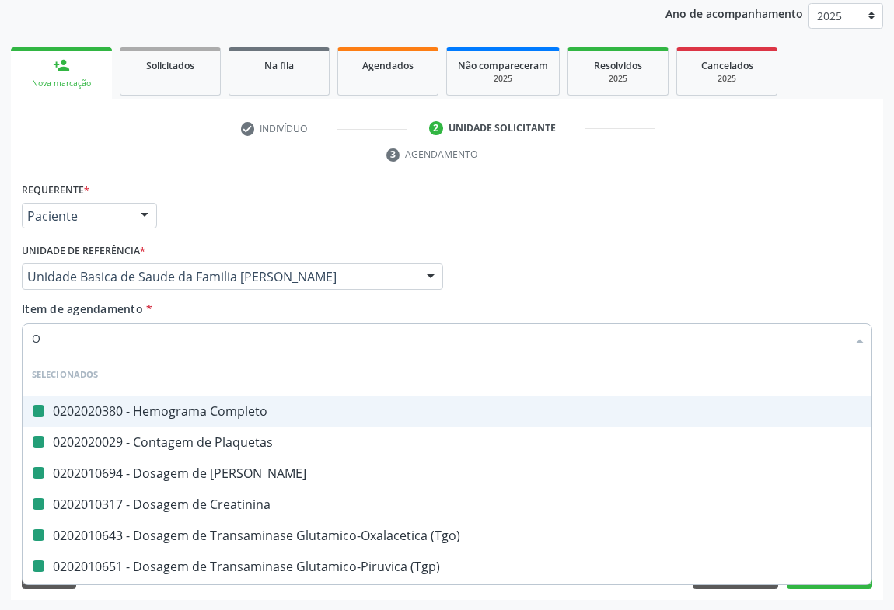
type input "OV"
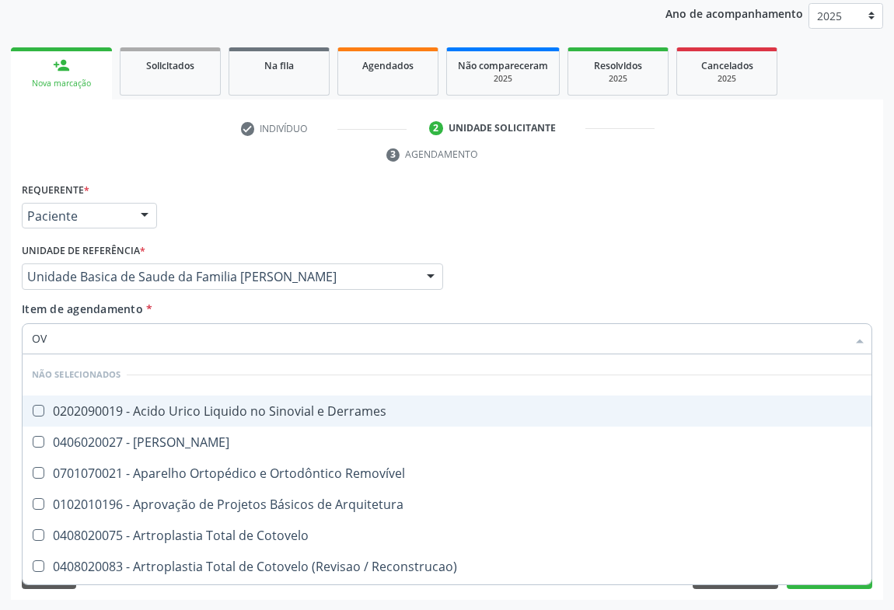
checkbox Derrames "false"
checkbox Removível "false"
checkbox Arquitetura "false"
checkbox Reconstrucao\) "false"
checkbox Cardiovasculares "false"
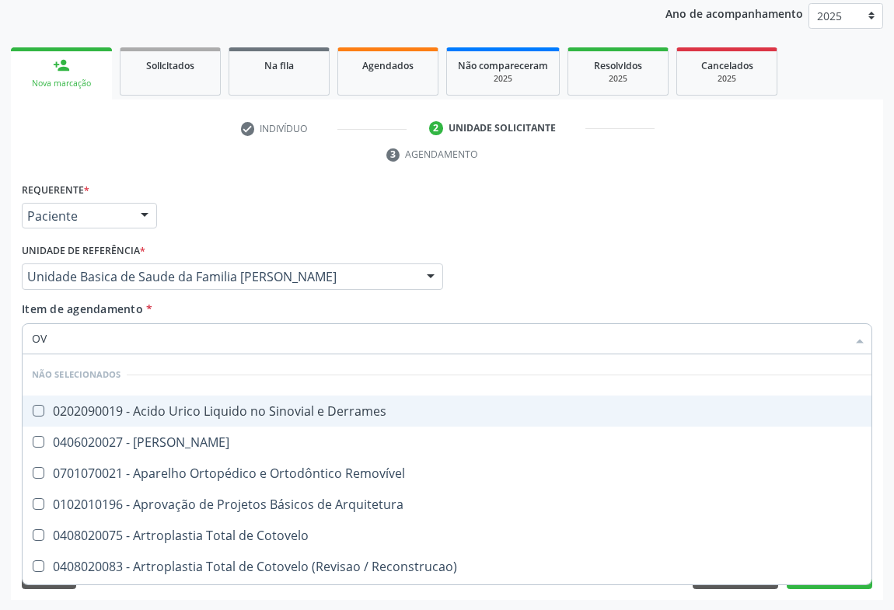
checkbox Cardiovascular "false"
checkbox Cotovelo "false"
checkbox Linfovenosa "false"
checkbox Provisória "false"
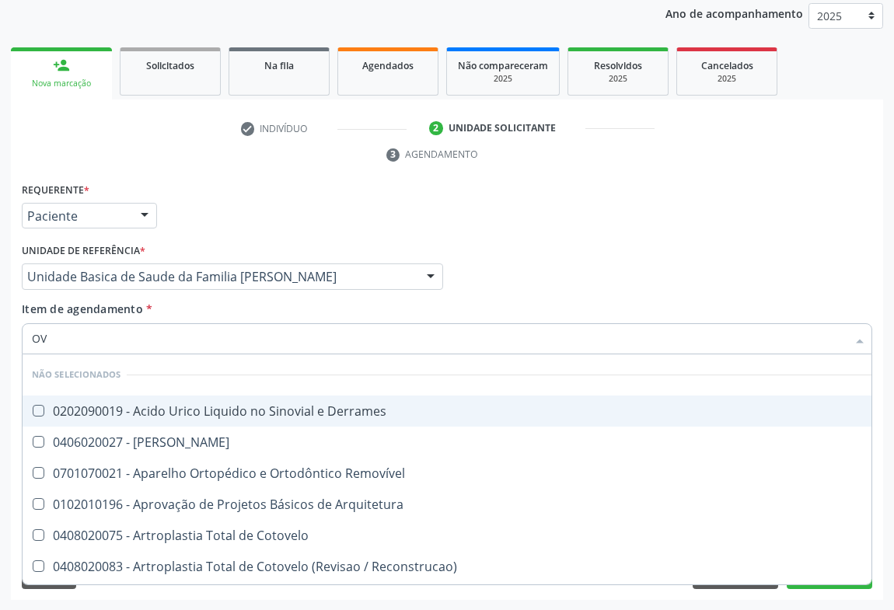
checkbox Rápida\) "false"
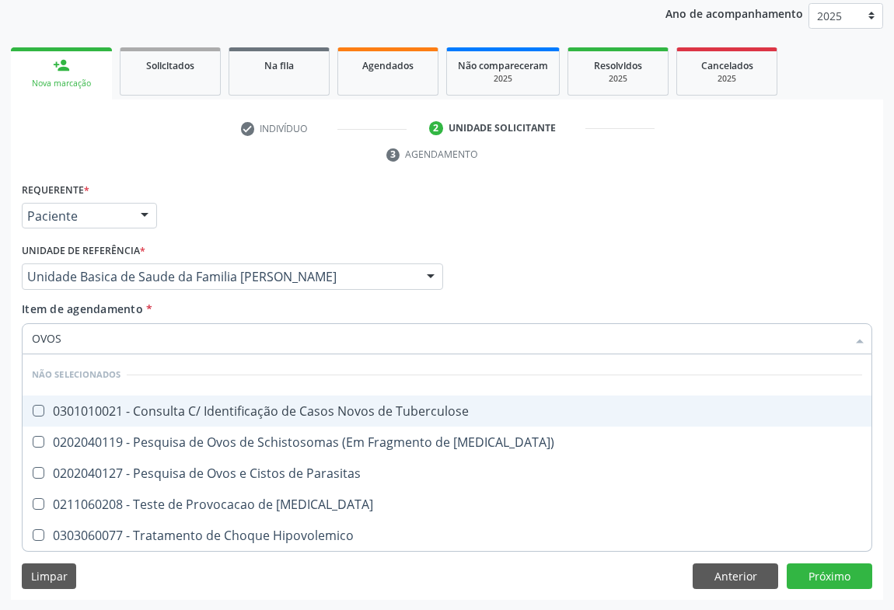
type input "OVOS"
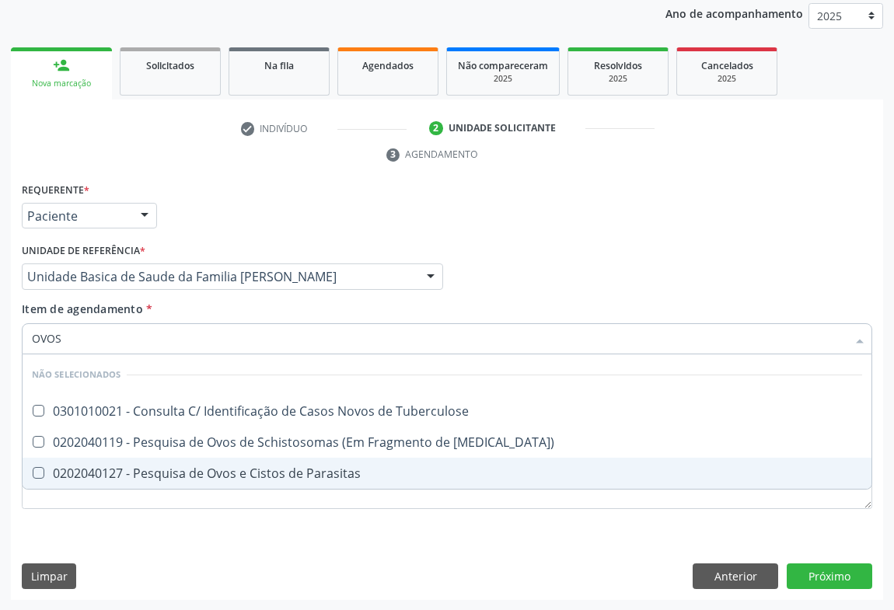
click at [96, 471] on div "0202040127 - Pesquisa de Ovos e Cistos de Parasitas" at bounding box center [447, 473] width 830 height 12
checkbox Parasitas "true"
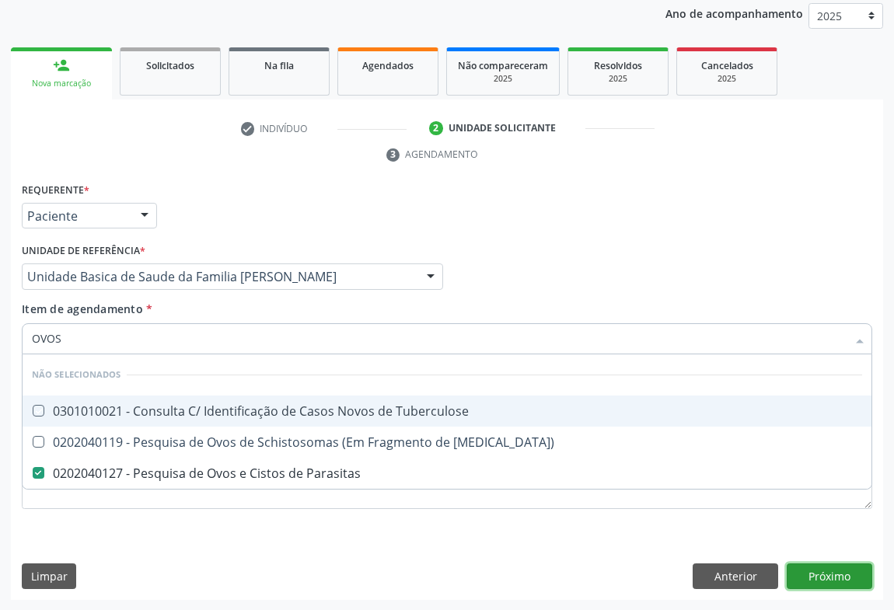
click at [831, 577] on div "Requerente * Paciente Médico(a) Enfermeiro(a) Paciente Nenhum resultado encontr…" at bounding box center [447, 390] width 872 height 422
checkbox Tuberculose "true"
checkbox Mucosa\) "true"
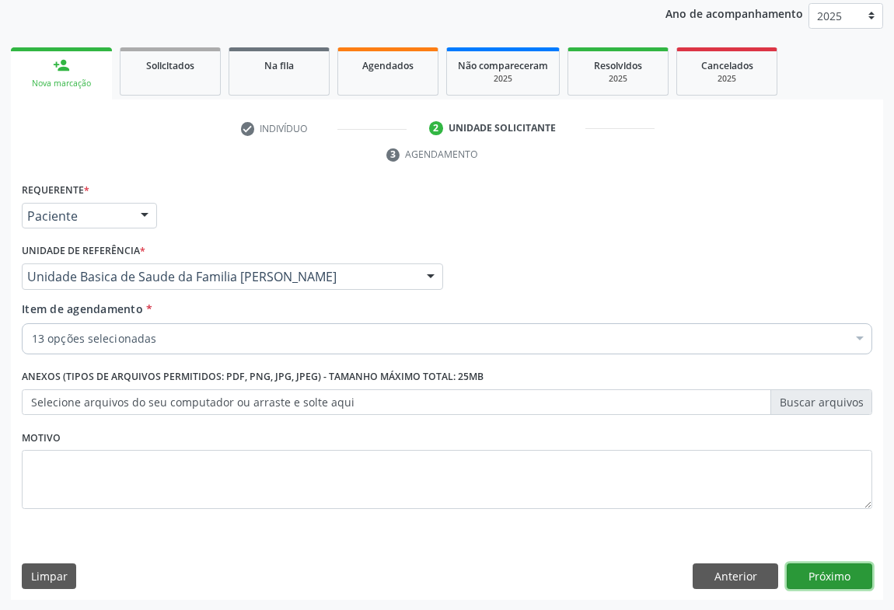
click at [817, 563] on button "Próximo" at bounding box center [828, 576] width 85 height 26
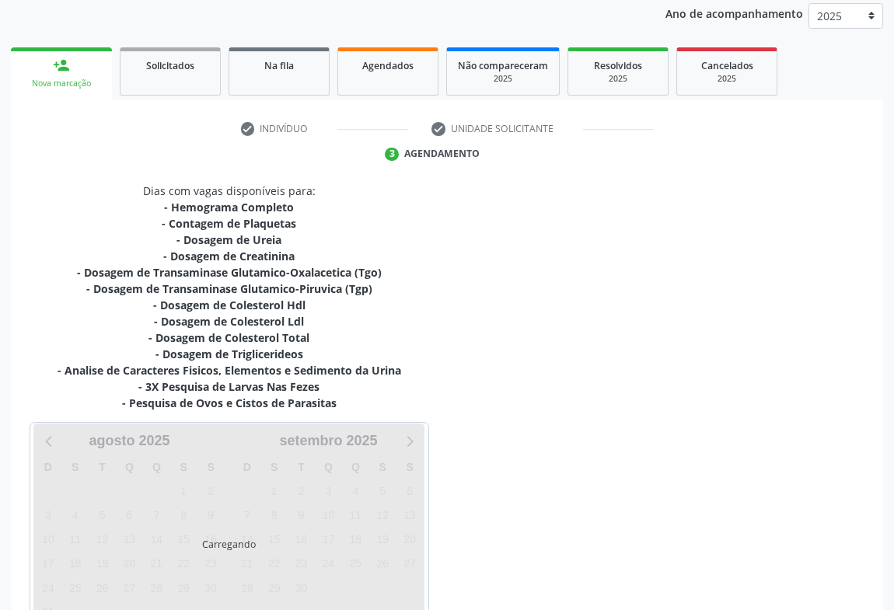
scroll to position [286, 0]
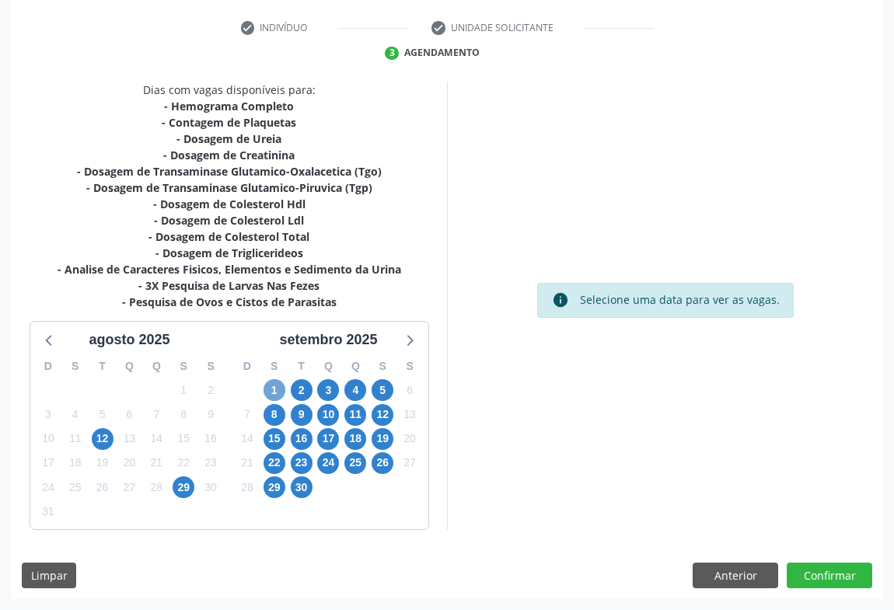
click at [283, 388] on span "1" at bounding box center [274, 390] width 22 height 22
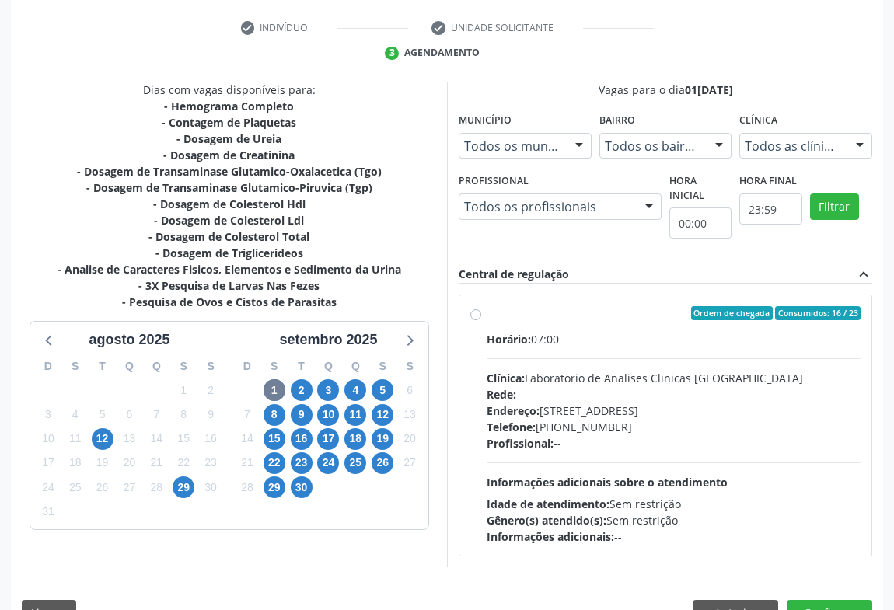
click at [566, 424] on div "Telefone: [PHONE_NUMBER]" at bounding box center [673, 427] width 374 height 16
click at [481, 320] on input "Ordem de chegada Consumidos: 16 / 23 Horário: 07:00 Clínica: Laboratorio de Ana…" at bounding box center [475, 313] width 11 height 14
radio input "true"
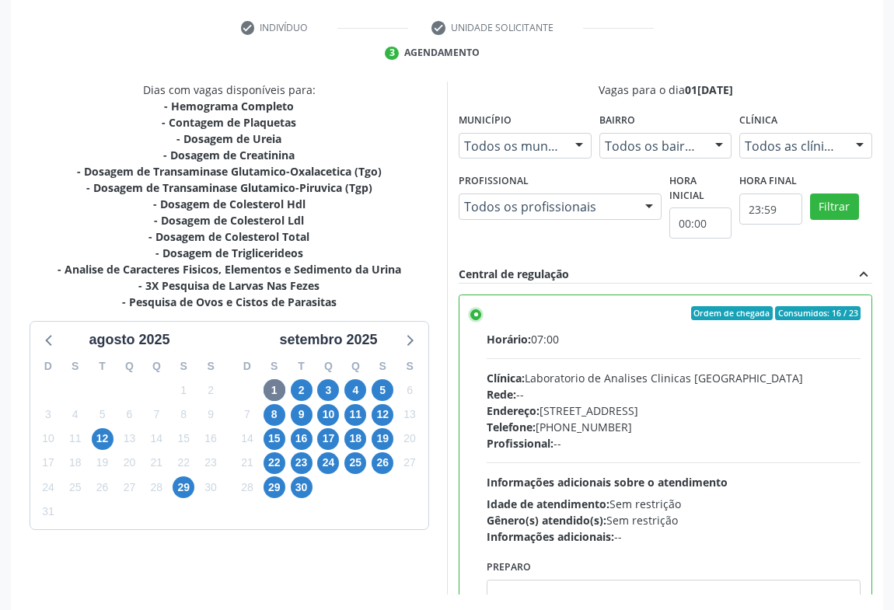
scroll to position [350, 0]
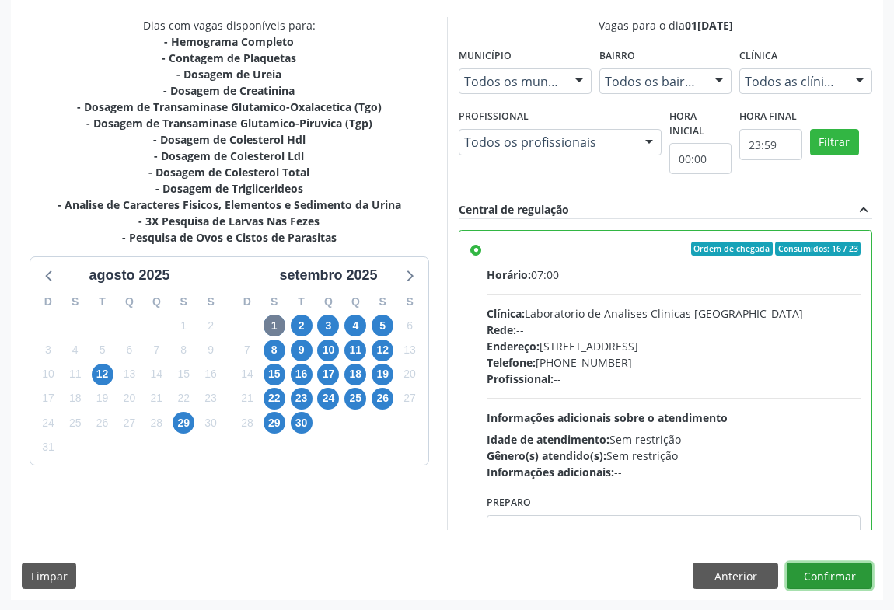
click at [821, 577] on button "Confirmar" at bounding box center [828, 576] width 85 height 26
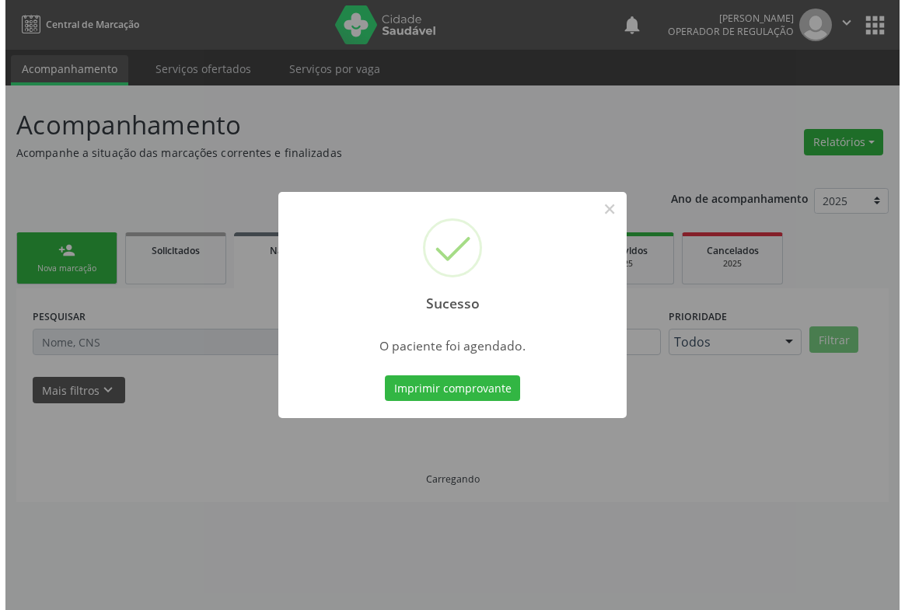
scroll to position [0, 0]
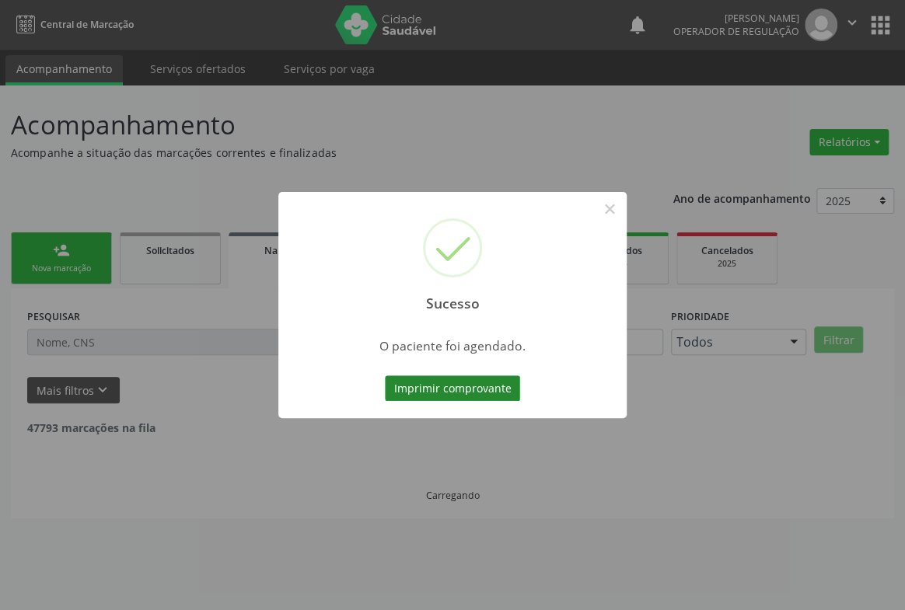
click at [470, 389] on button "Imprimir comprovante" at bounding box center [452, 388] width 135 height 26
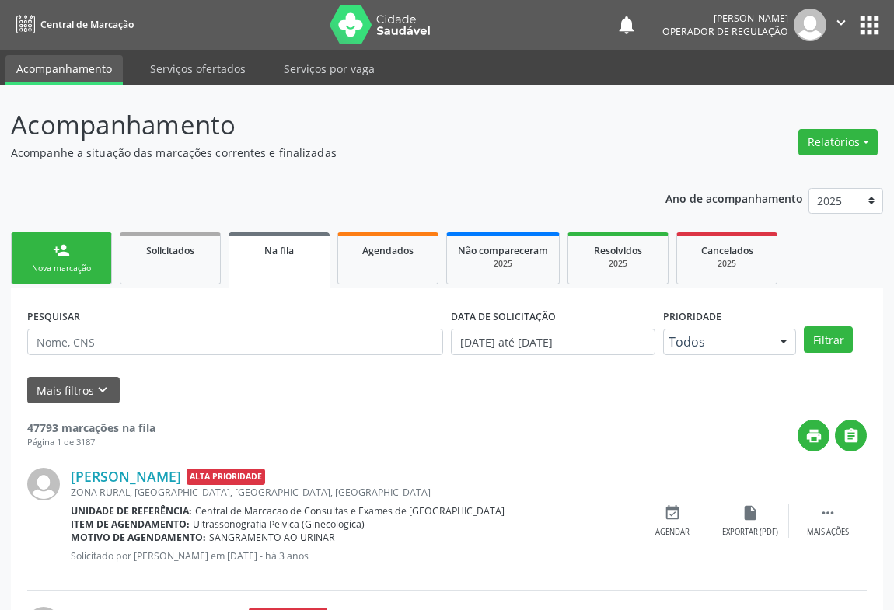
click at [39, 264] on div "Nova marcação" at bounding box center [62, 269] width 78 height 12
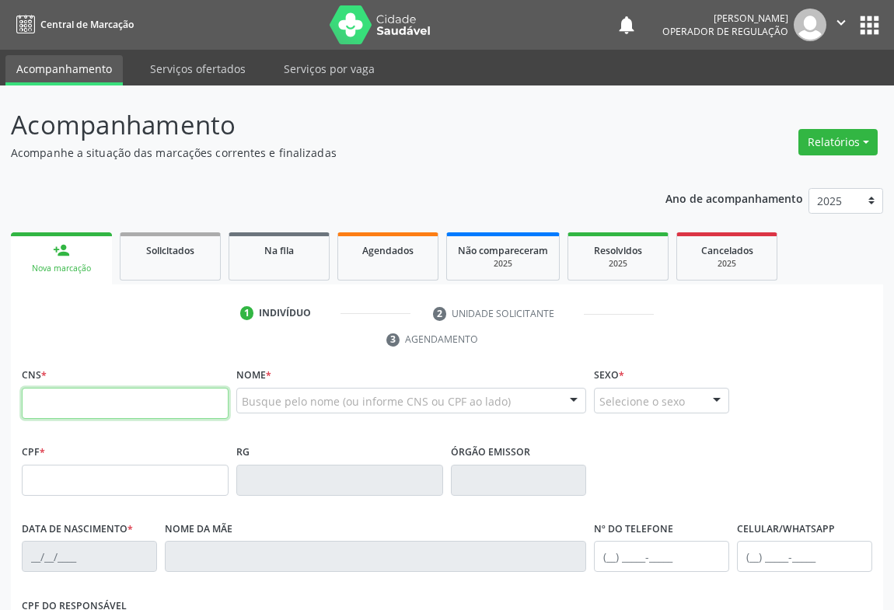
click at [54, 399] on input "text" at bounding box center [125, 403] width 207 height 31
type input "707 4050 4517 4973"
type input "0506301303"
type input "10/06/1956"
type input "(74) 99903-7433"
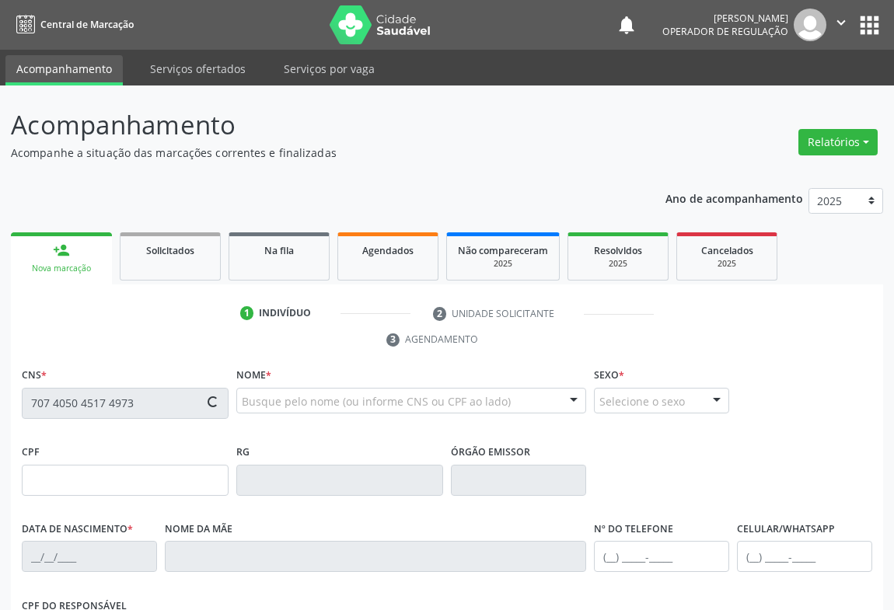
type input "(74) 99903-7433"
type input "496.192.925-53"
type input "SN"
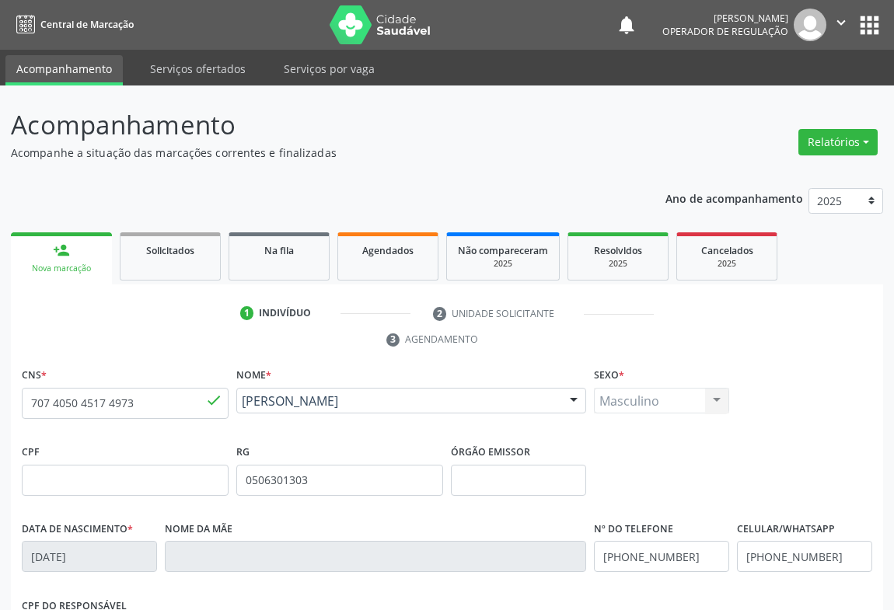
scroll to position [141, 0]
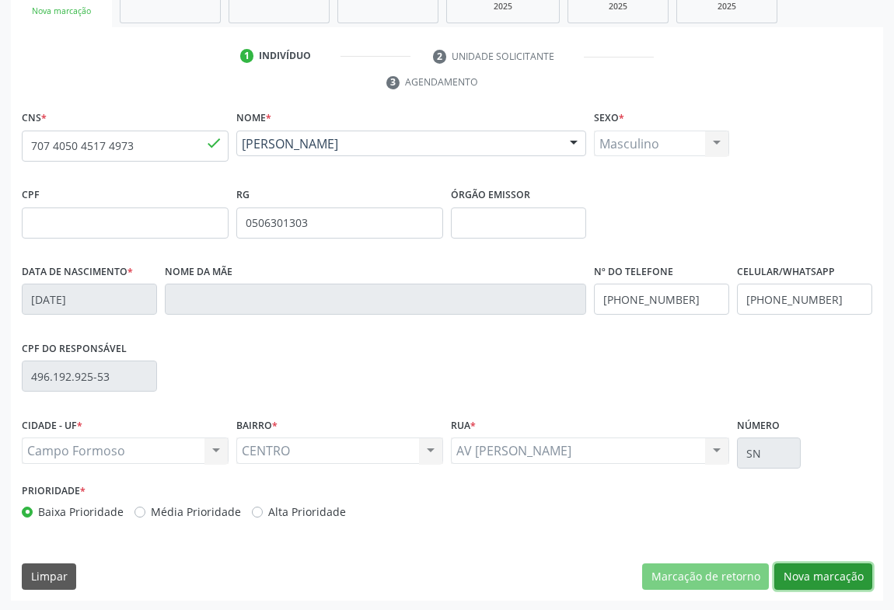
click at [836, 570] on button "Nova marcação" at bounding box center [823, 576] width 98 height 26
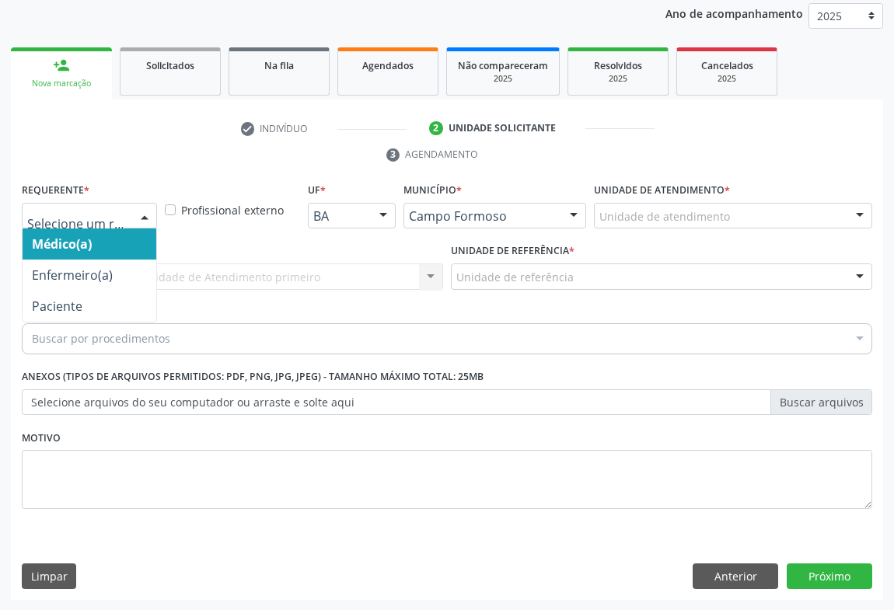
click at [136, 215] on div at bounding box center [144, 217] width 23 height 26
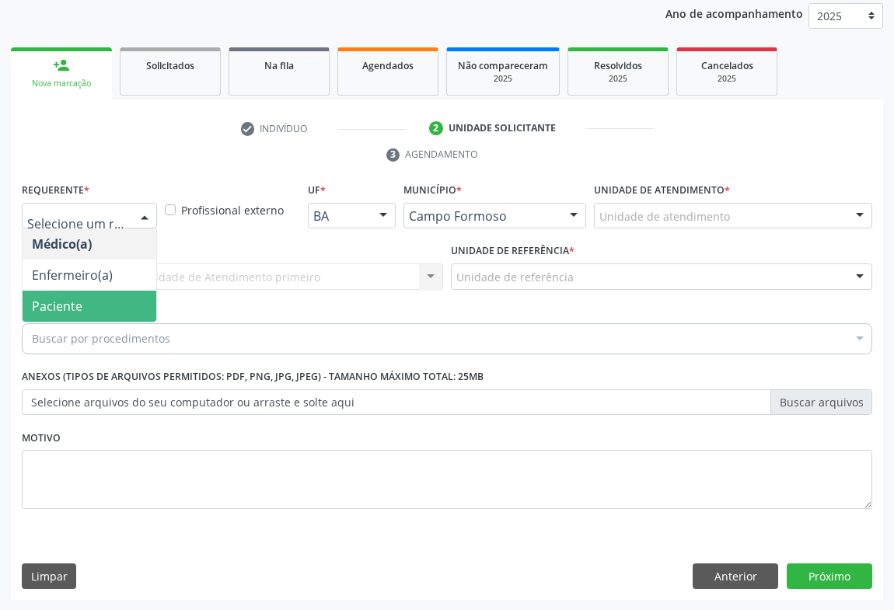
click at [54, 315] on span "Paciente" at bounding box center [90, 306] width 134 height 31
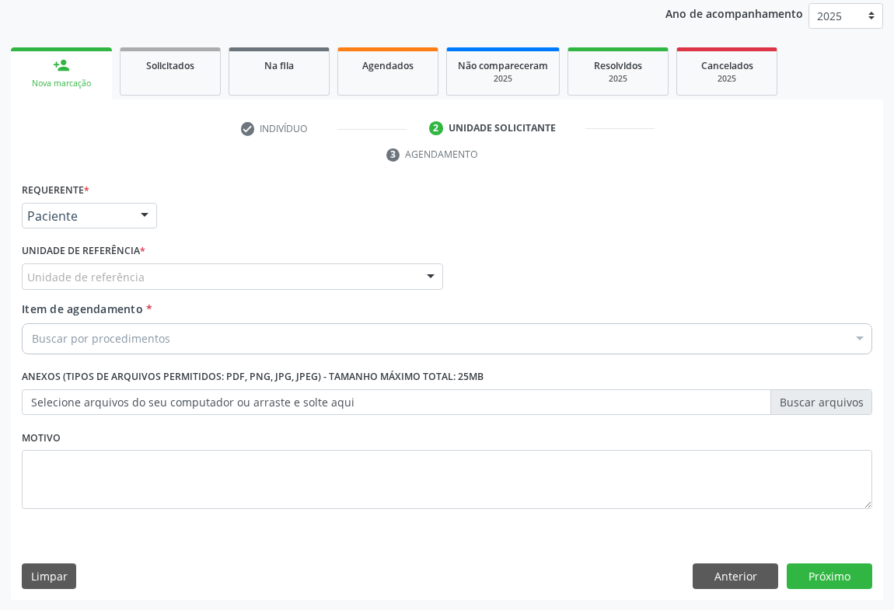
click at [145, 282] on div "Unidade de referência" at bounding box center [232, 276] width 421 height 26
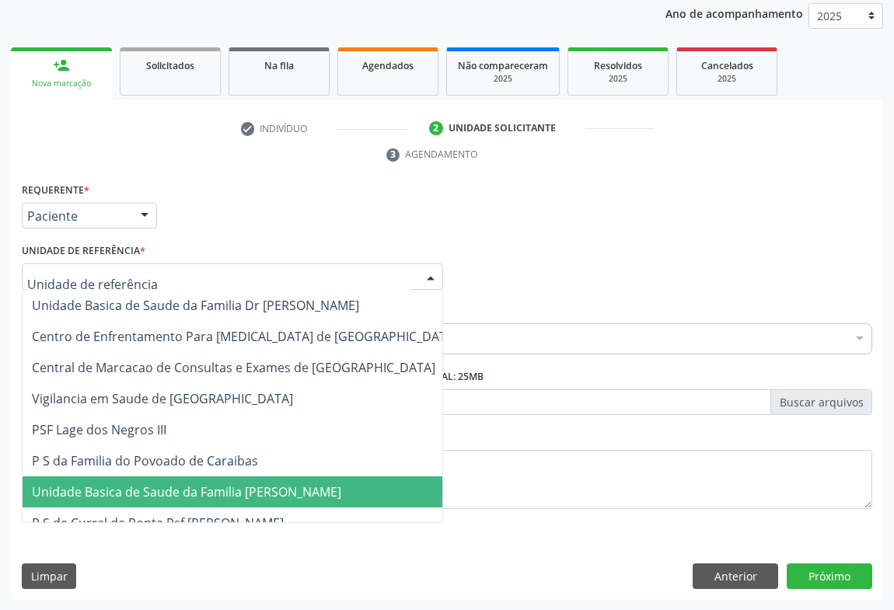
click at [169, 504] on span "Unidade Basica de Saude da Familia [PERSON_NAME]" at bounding box center [245, 491] width 445 height 31
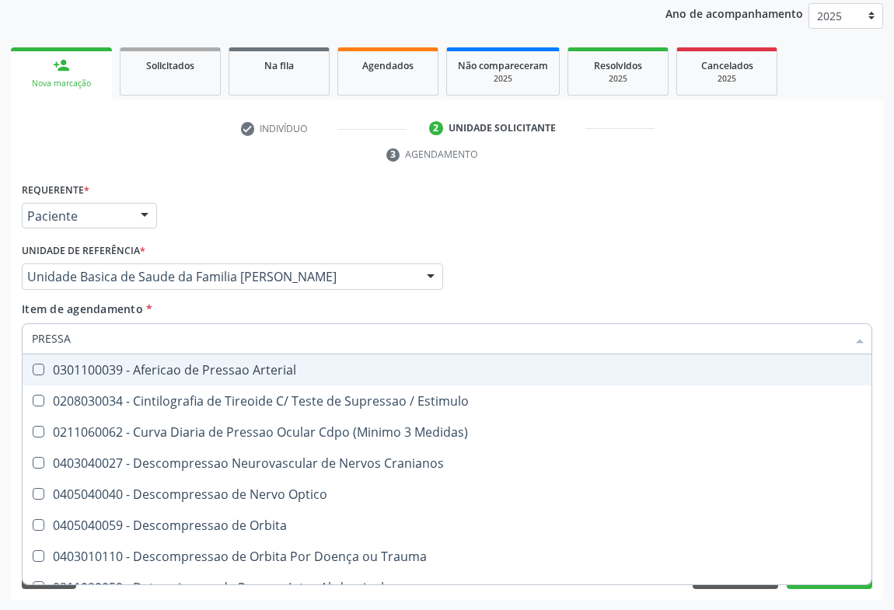
type input "PRESSAO"
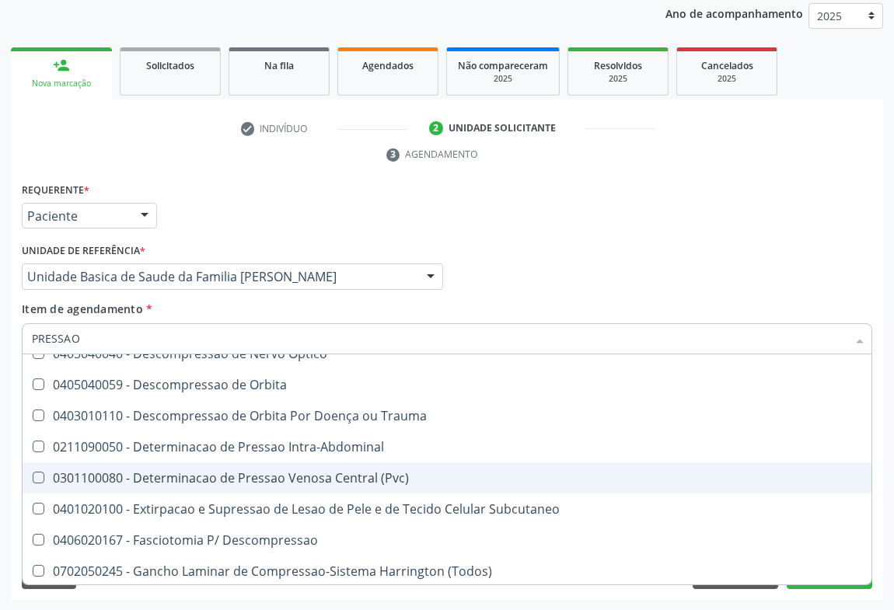
scroll to position [211, 0]
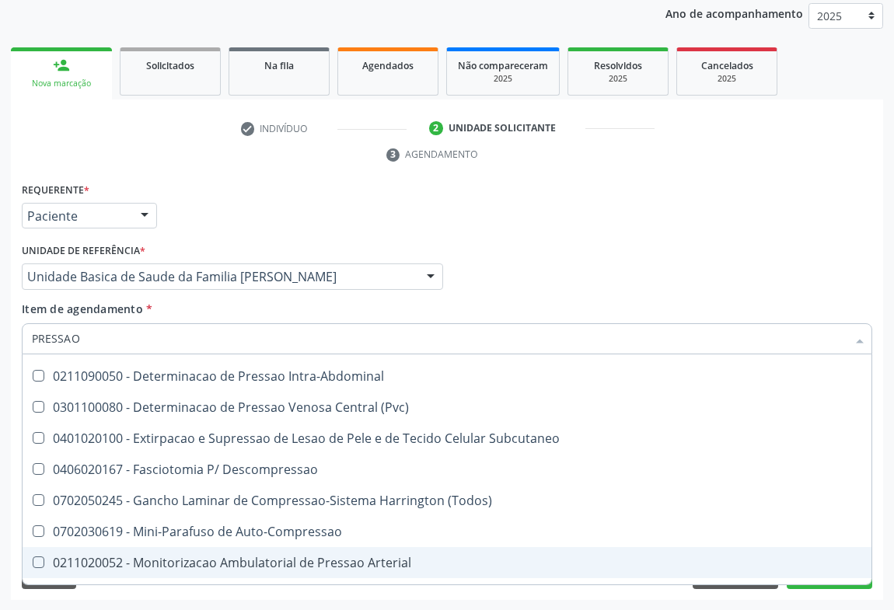
click at [345, 560] on div "0211020052 - Monitorizacao Ambulatorial de Pressao Arterial" at bounding box center [447, 562] width 830 height 12
checkbox Arterial "true"
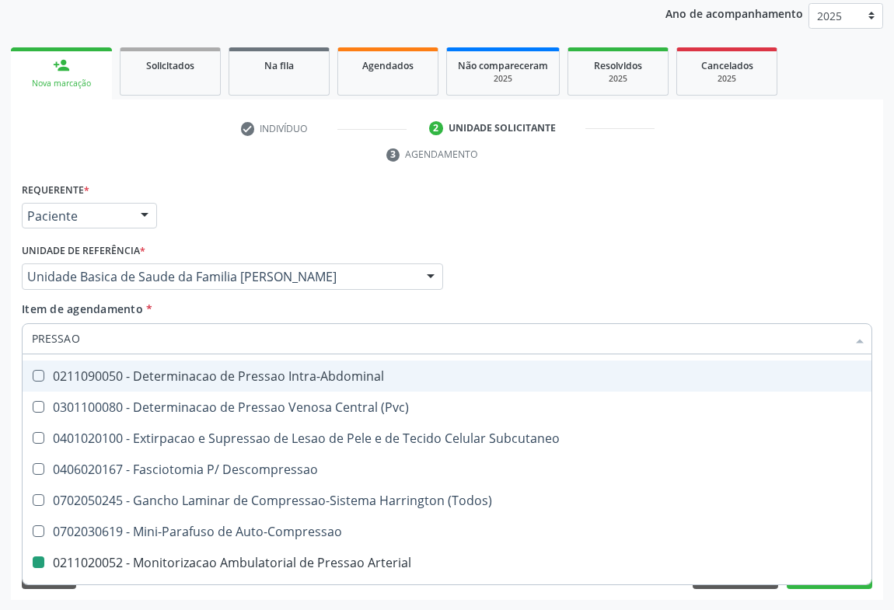
click at [357, 207] on div "Requerente * Paciente Médico(a) Enfermeiro(a) Paciente Nenhum resultado encontr…" at bounding box center [447, 209] width 858 height 61
checkbox Estimulo "true"
checkbox Arterial "false"
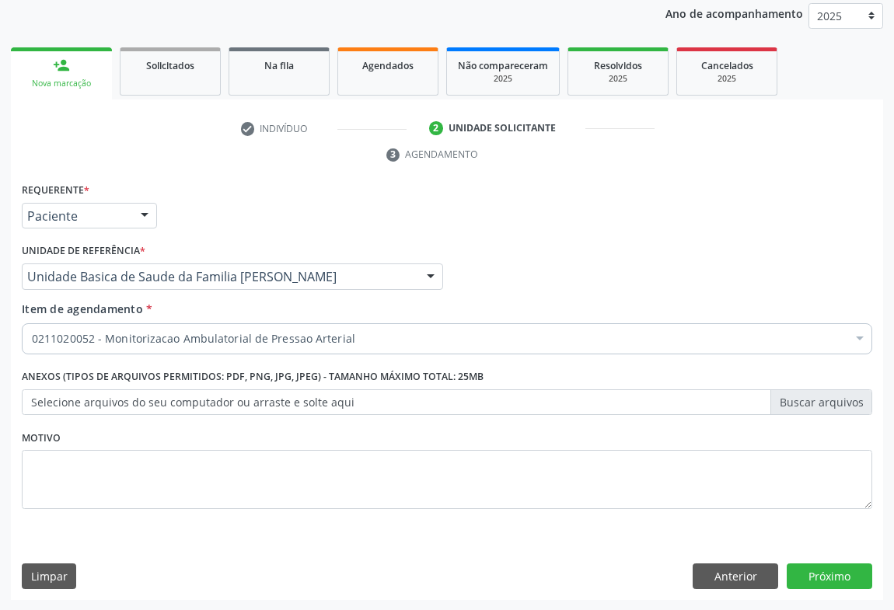
scroll to position [0, 0]
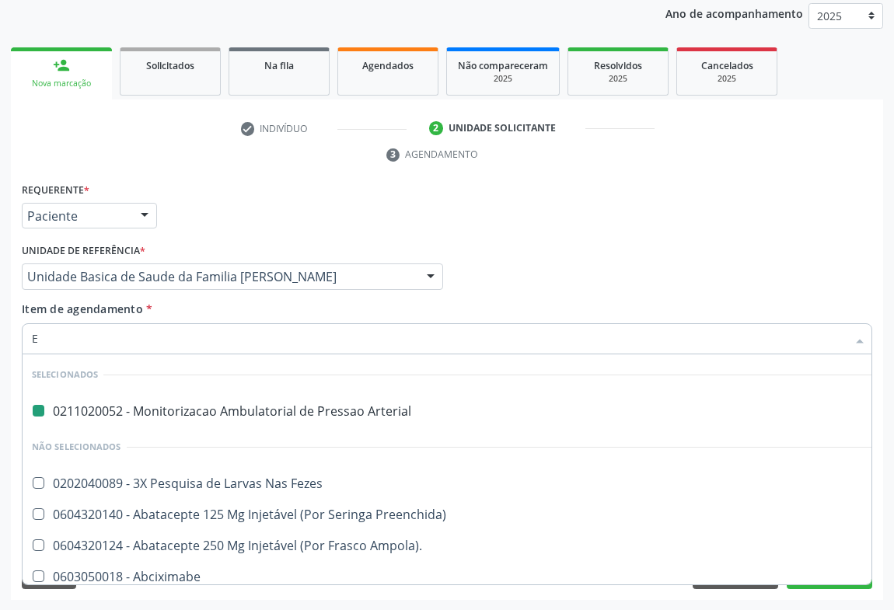
type input "EC"
checkbox Arterial "false"
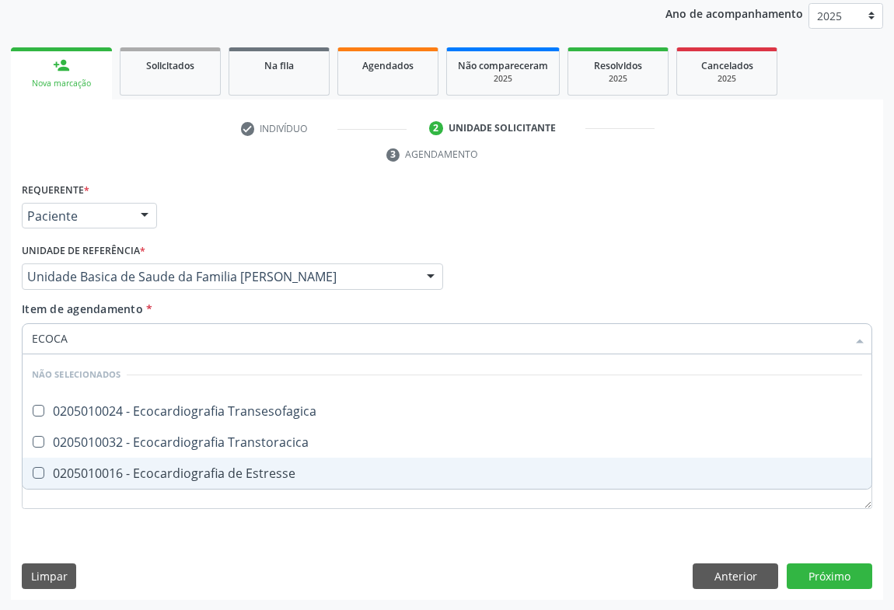
type input "ECOCAR"
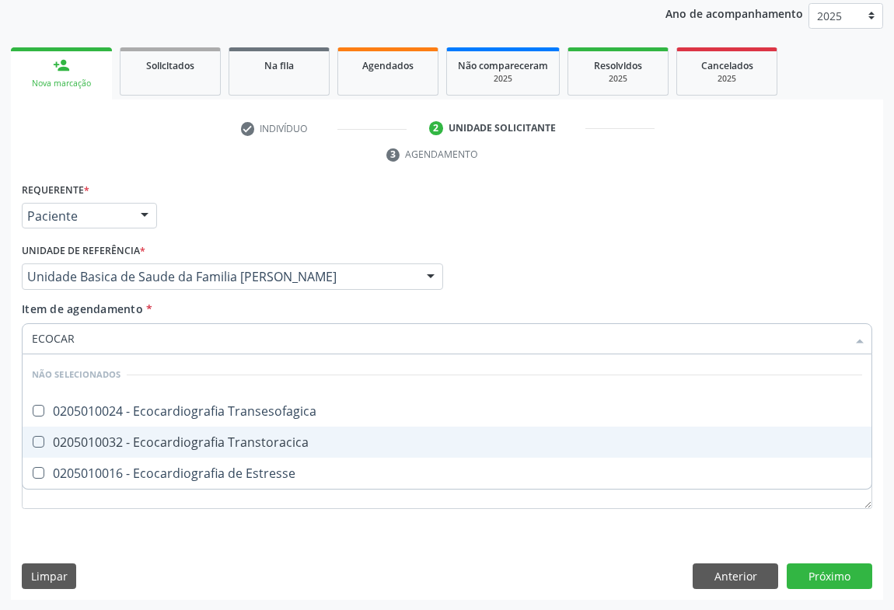
click at [159, 445] on div "0205010032 - Ecocardiografia Transtoracica" at bounding box center [447, 442] width 830 height 12
checkbox Transtoracica "true"
click at [827, 570] on div "Requerente * Paciente Médico(a) Enfermeiro(a) Paciente Nenhum resultado encontr…" at bounding box center [447, 390] width 872 height 422
checkbox Transesofagica "true"
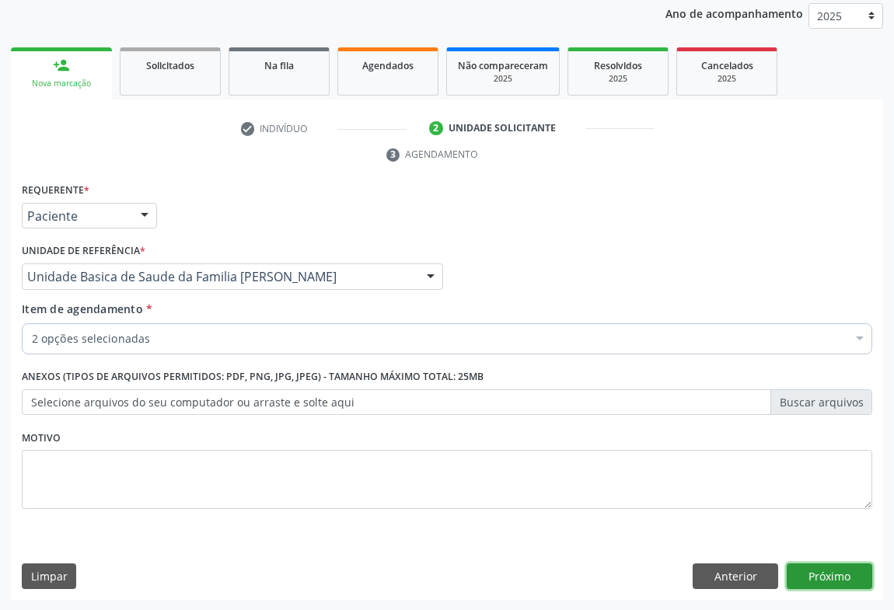
click at [827, 570] on button "Próximo" at bounding box center [828, 576] width 85 height 26
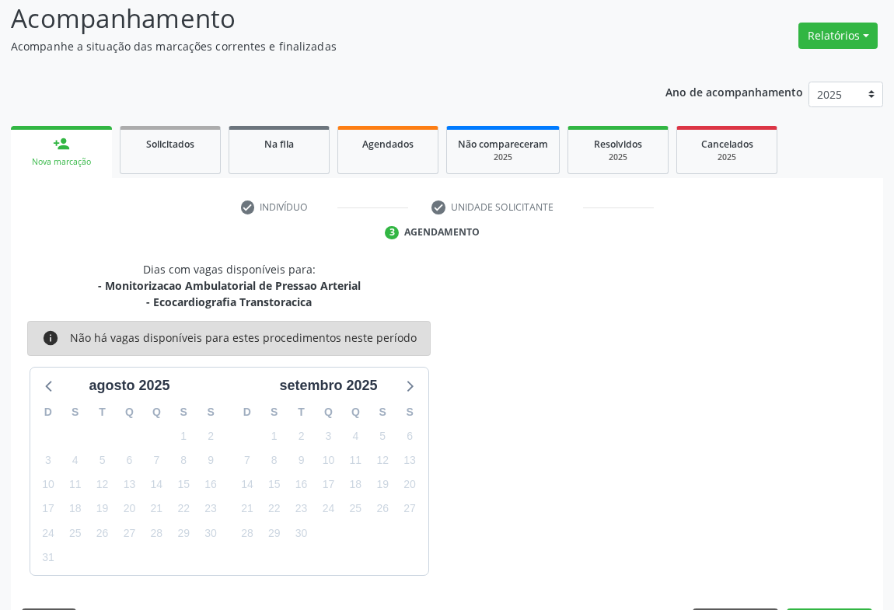
scroll to position [152, 0]
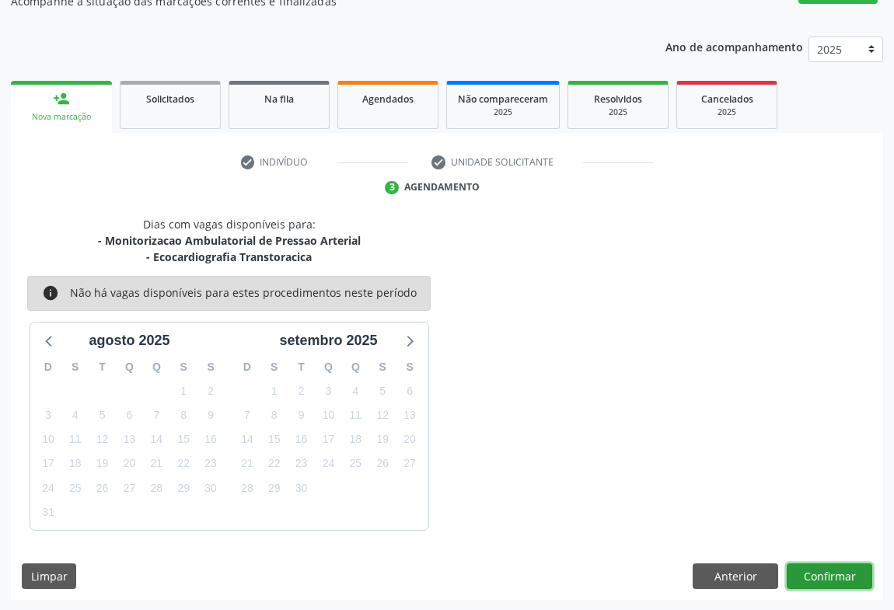
click at [812, 575] on button "Confirmar" at bounding box center [828, 576] width 85 height 26
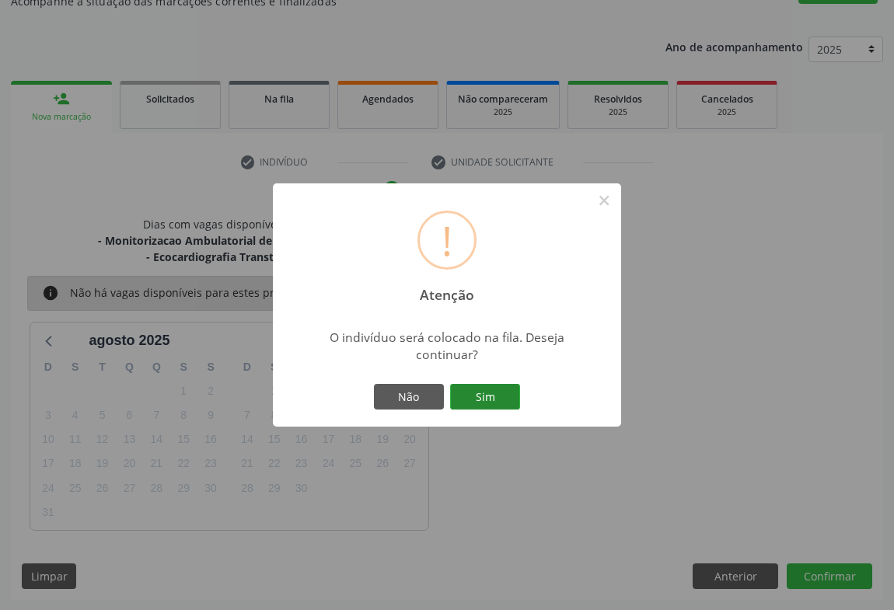
click at [478, 394] on button "Sim" at bounding box center [485, 397] width 70 height 26
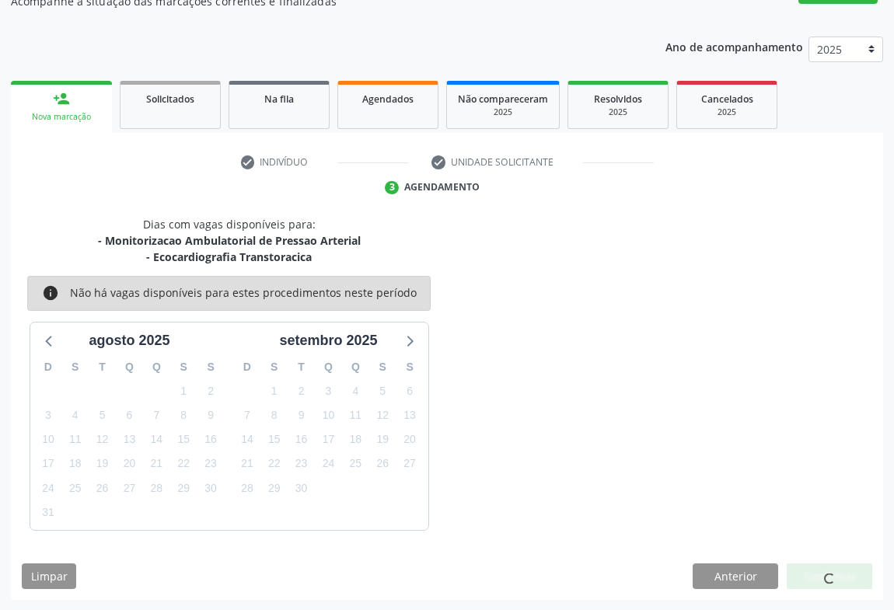
scroll to position [0, 0]
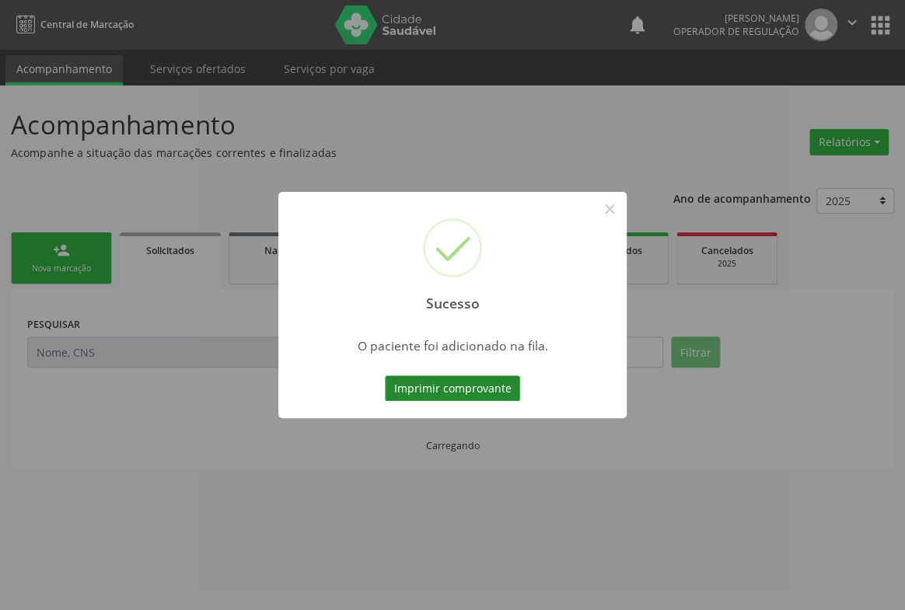
click at [448, 378] on button "Imprimir comprovante" at bounding box center [452, 388] width 135 height 26
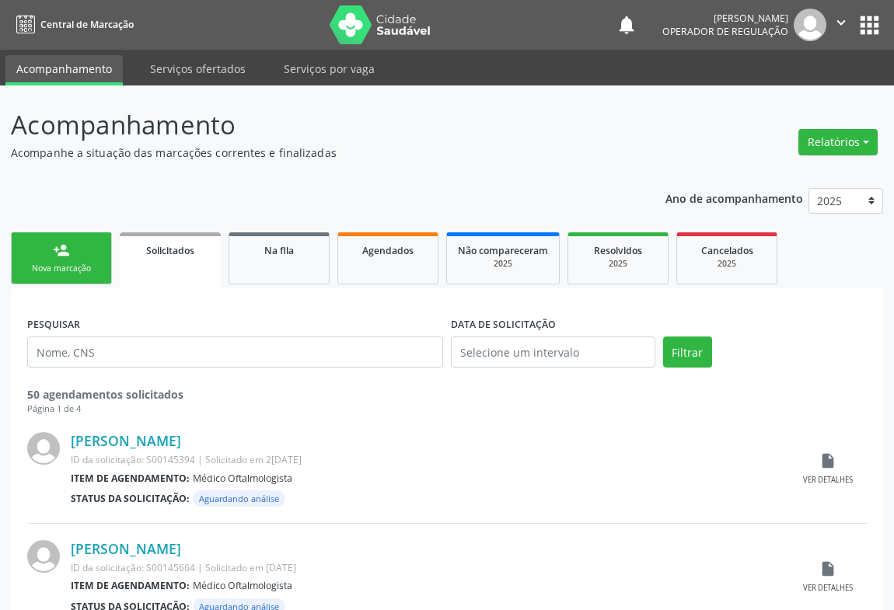
click at [58, 258] on link "person_add Nova marcação" at bounding box center [61, 258] width 101 height 52
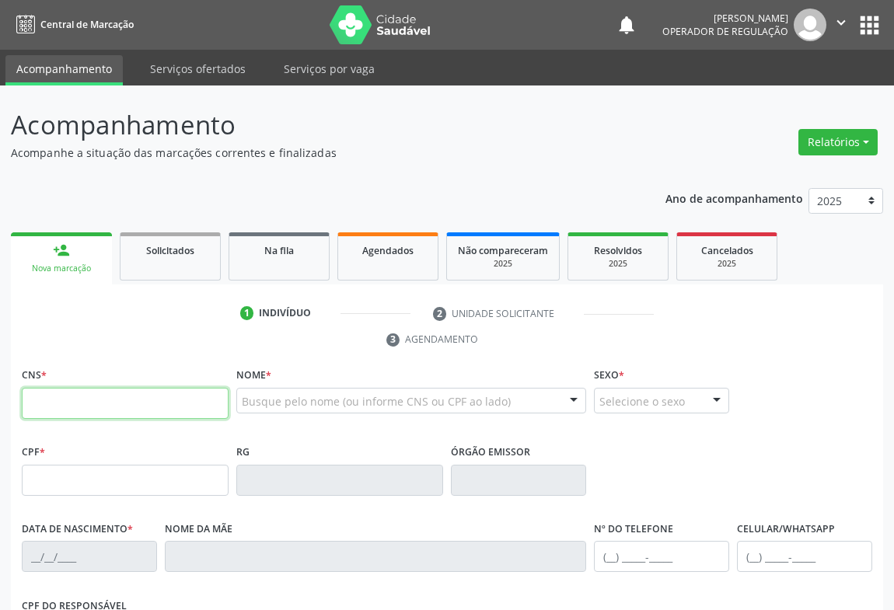
click at [72, 404] on input "text" at bounding box center [125, 403] width 207 height 31
type input "700 5017 1512 7757"
type input "600.501.365-34"
type input "0527145190"
type input "28/06/1957"
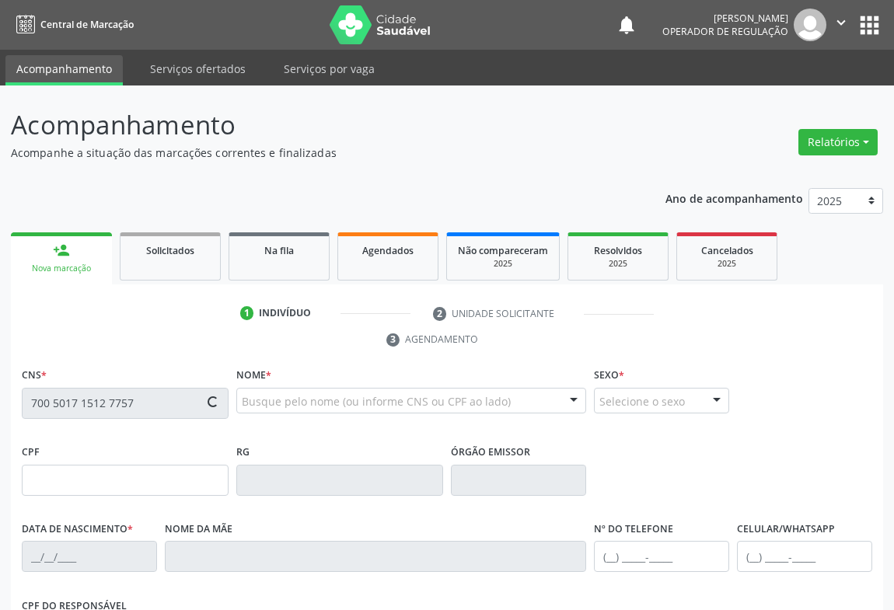
type input "(74) 99903-7433"
type input "(74) 98819-2867"
type input "600.501.365-34"
type input "SN"
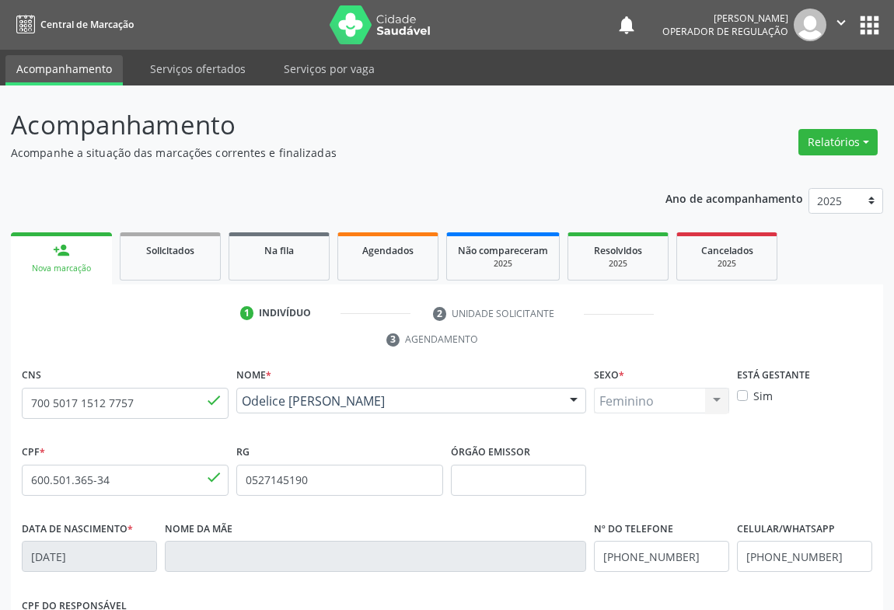
scroll to position [257, 0]
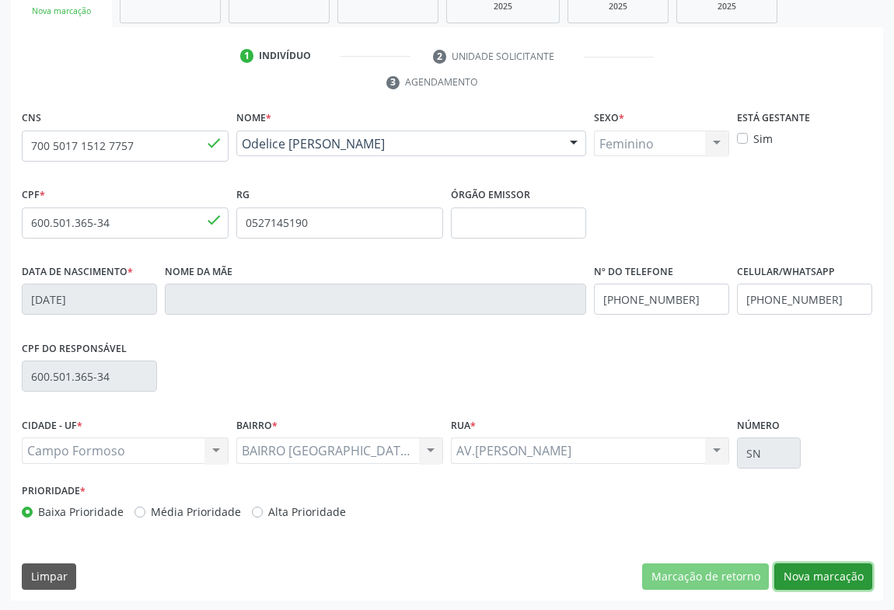
click at [808, 570] on button "Nova marcação" at bounding box center [823, 576] width 98 height 26
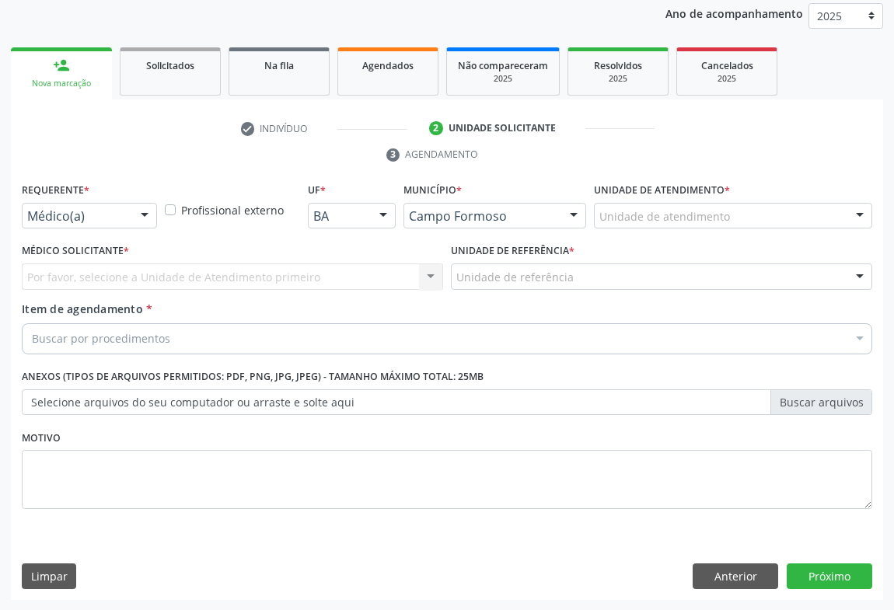
click at [133, 215] on div at bounding box center [144, 217] width 23 height 26
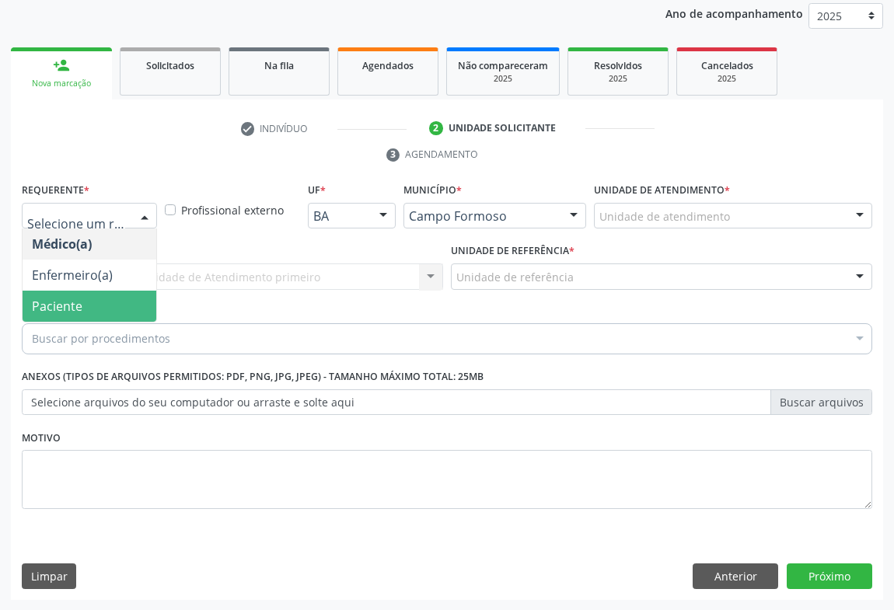
click at [66, 305] on span "Paciente" at bounding box center [57, 306] width 51 height 17
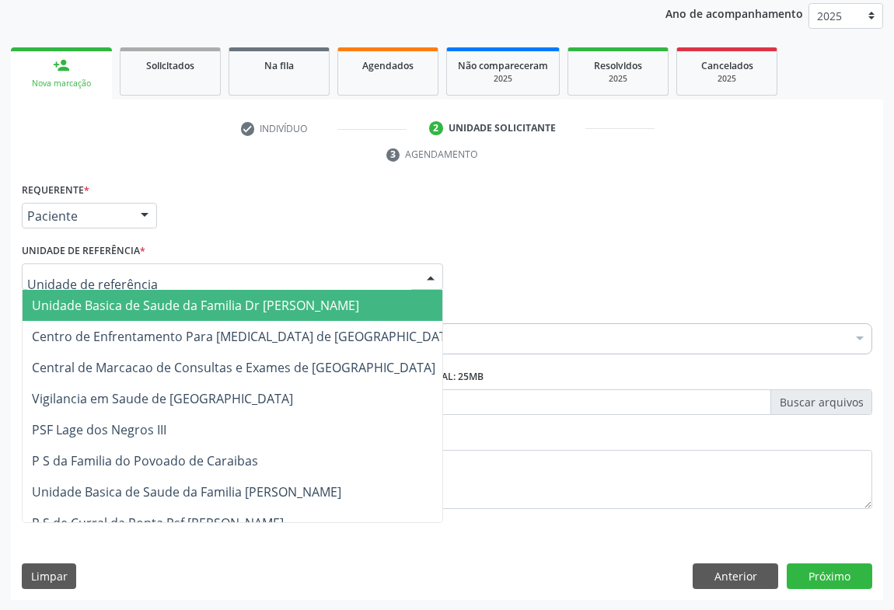
click at [180, 284] on div at bounding box center [232, 276] width 421 height 26
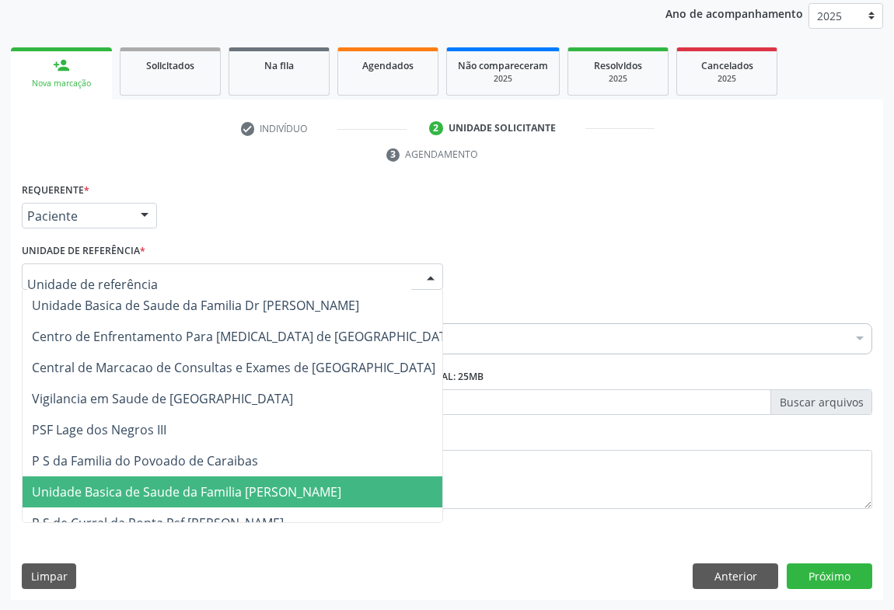
click at [183, 491] on span "Unidade Basica de Saude da Familia [PERSON_NAME]" at bounding box center [186, 491] width 309 height 17
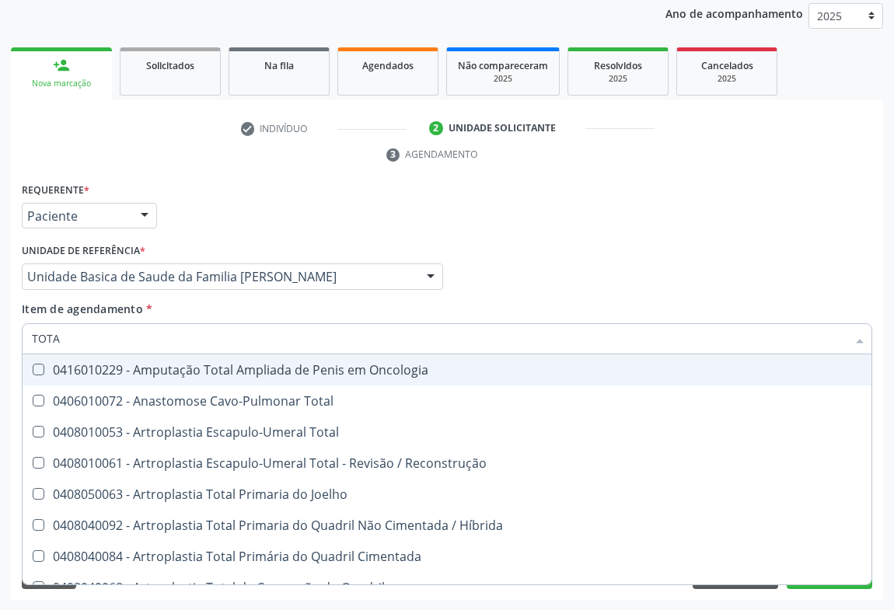
type input "TOTAL"
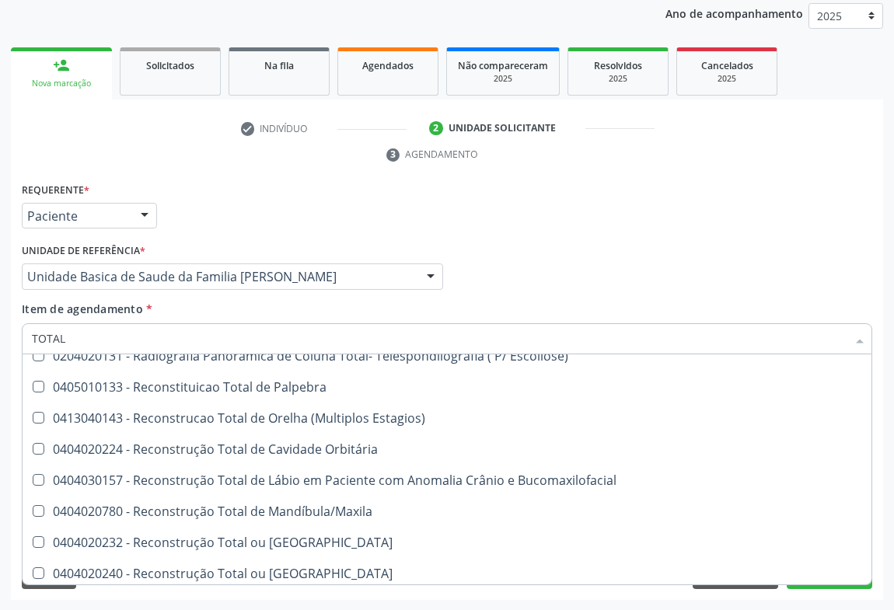
scroll to position [2536, 0]
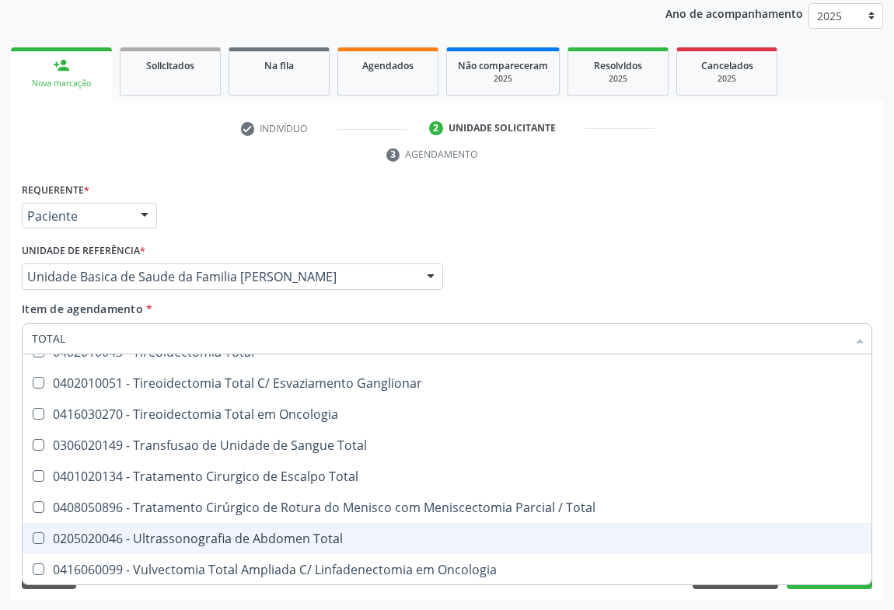
click at [309, 532] on div "0205020046 - Ultrassonografia de Abdomen Total" at bounding box center [447, 538] width 830 height 12
checkbox Total "true"
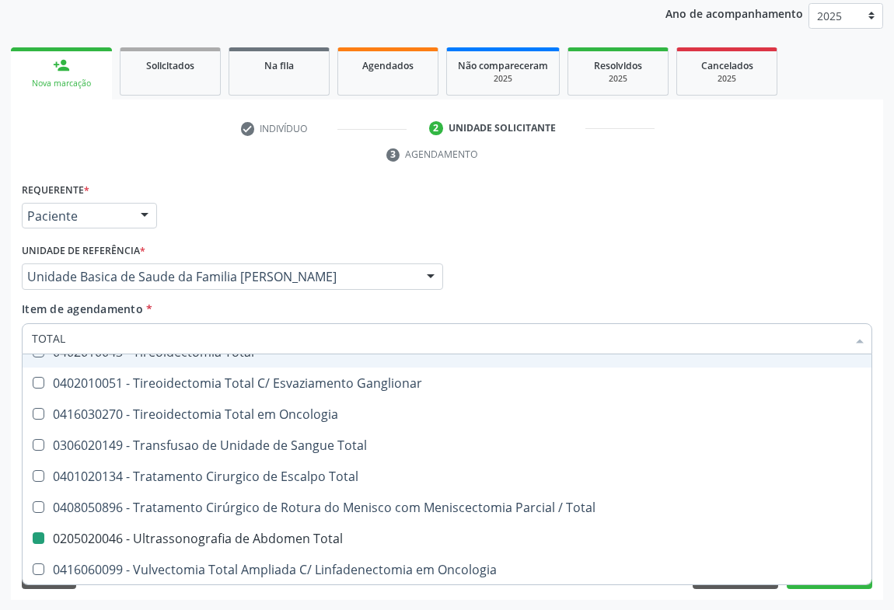
click at [567, 235] on div "Requerente * Paciente Médico(a) Enfermeiro(a) Paciente Nenhum resultado encontr…" at bounding box center [447, 209] width 858 height 61
checkbox Total "true"
checkbox Total "false"
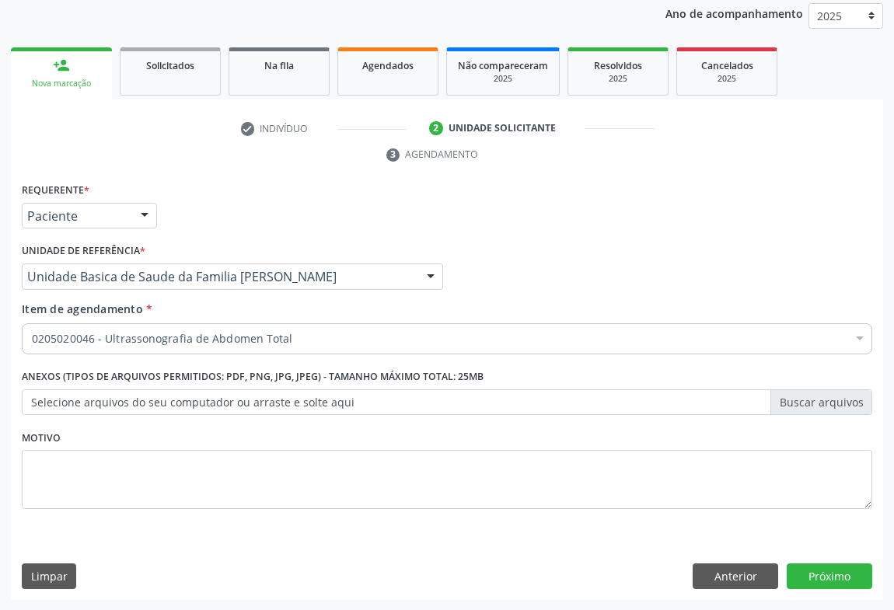
scroll to position [0, 0]
click at [832, 582] on button "Próximo" at bounding box center [828, 576] width 85 height 26
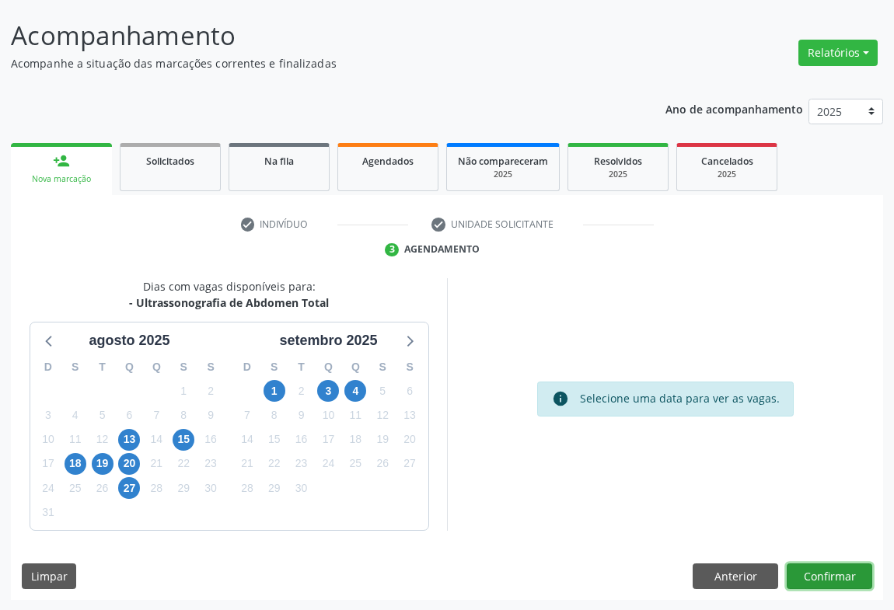
click at [809, 571] on button "Confirmar" at bounding box center [828, 576] width 85 height 26
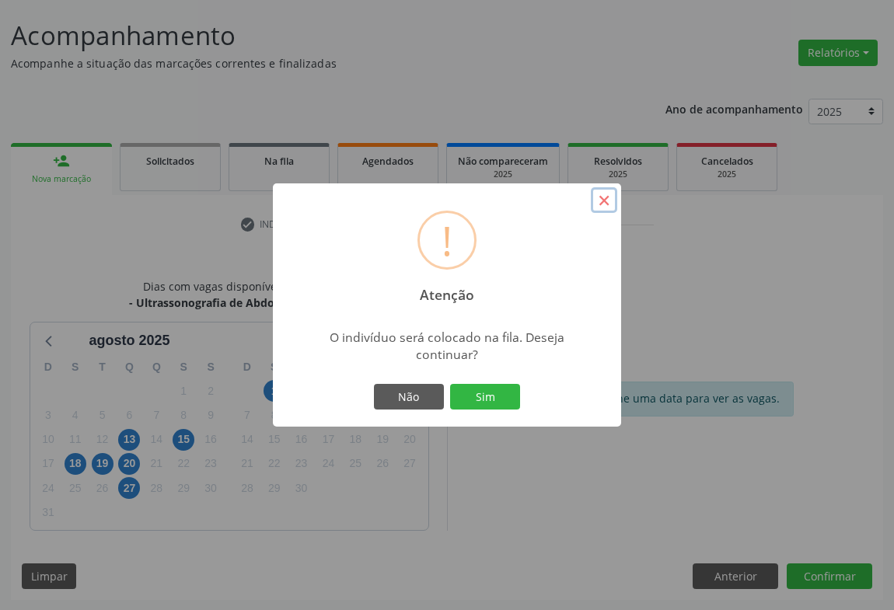
click at [605, 199] on button "×" at bounding box center [604, 200] width 26 height 26
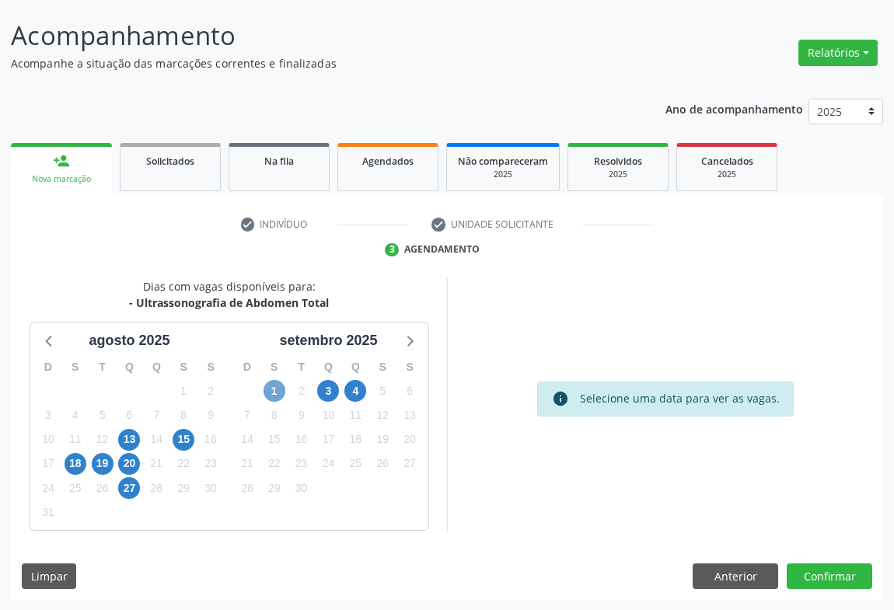
click at [274, 385] on span "1" at bounding box center [274, 391] width 22 height 22
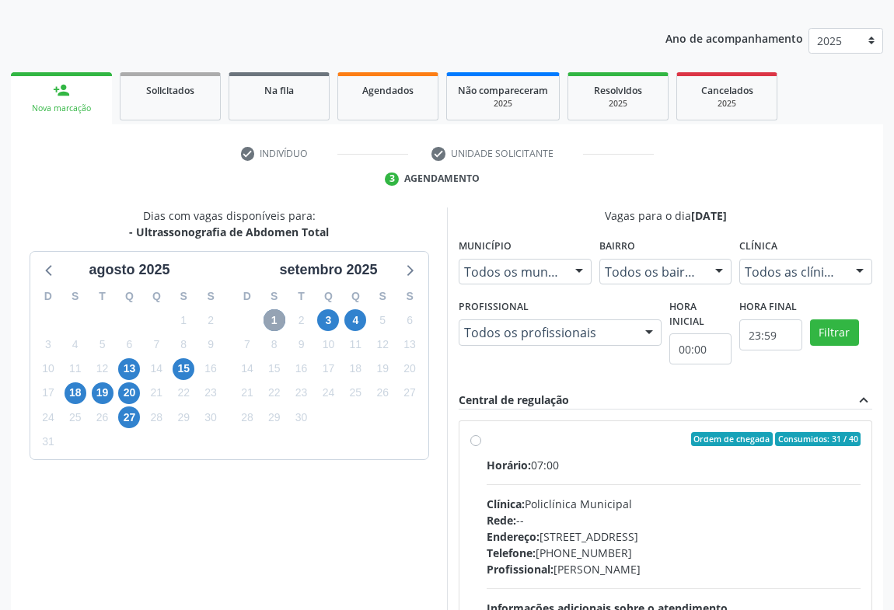
scroll to position [350, 0]
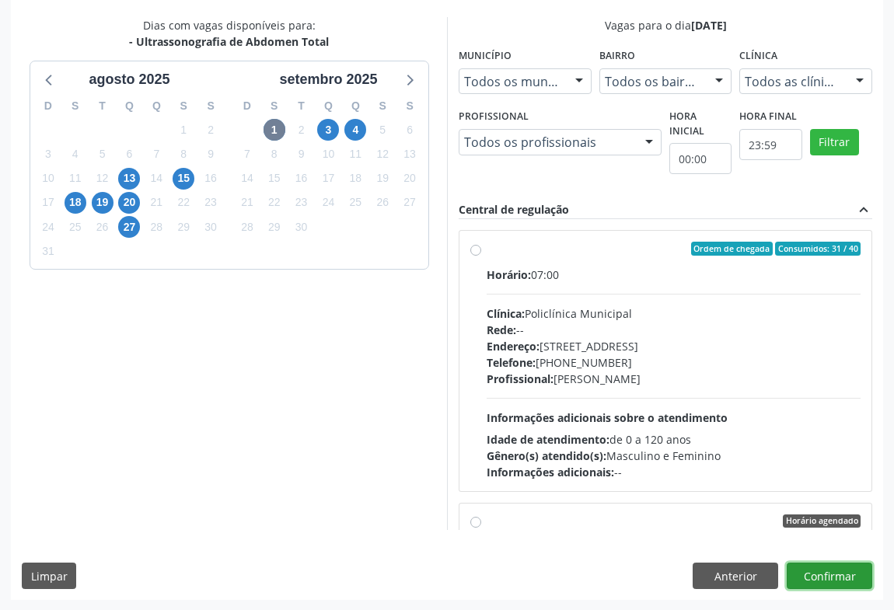
click at [832, 572] on button "Confirmar" at bounding box center [828, 576] width 85 height 26
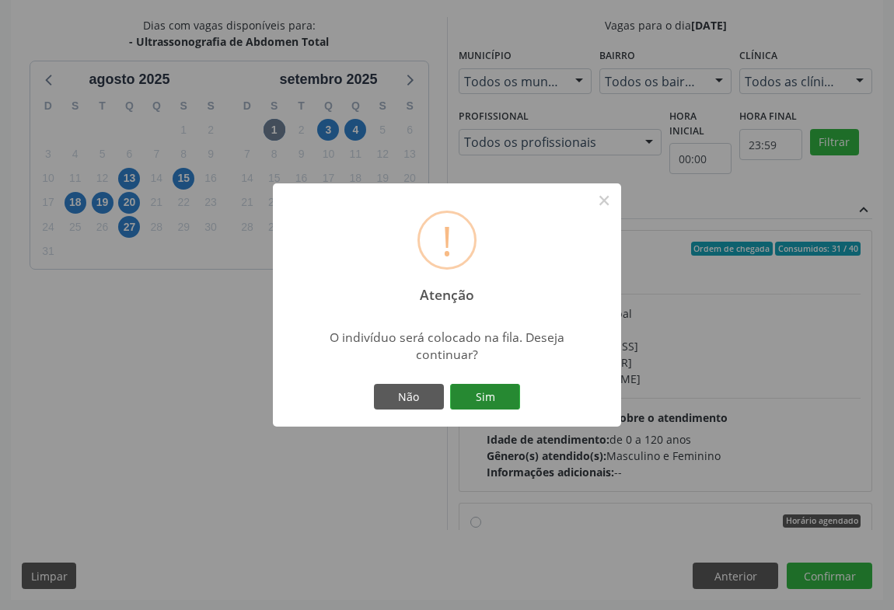
click at [490, 393] on button "Sim" at bounding box center [485, 397] width 70 height 26
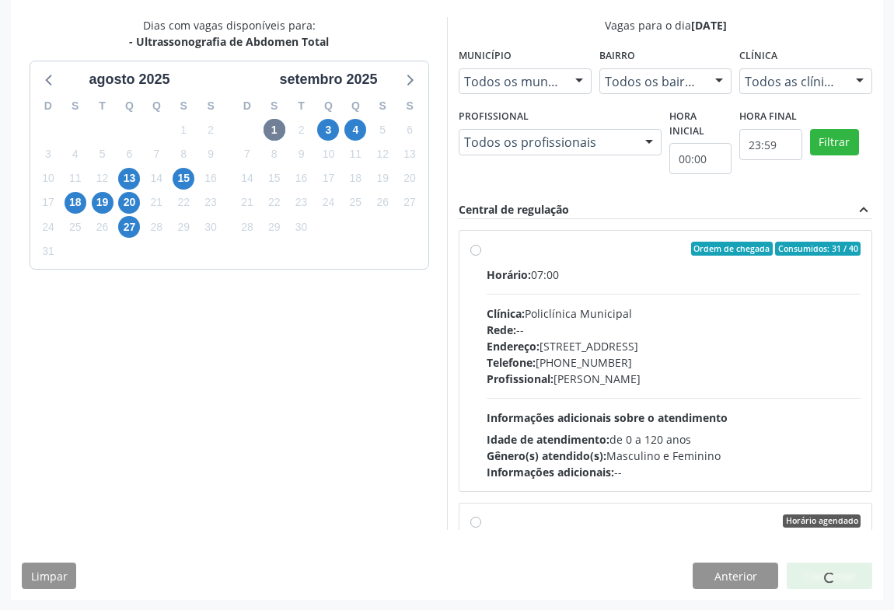
scroll to position [0, 0]
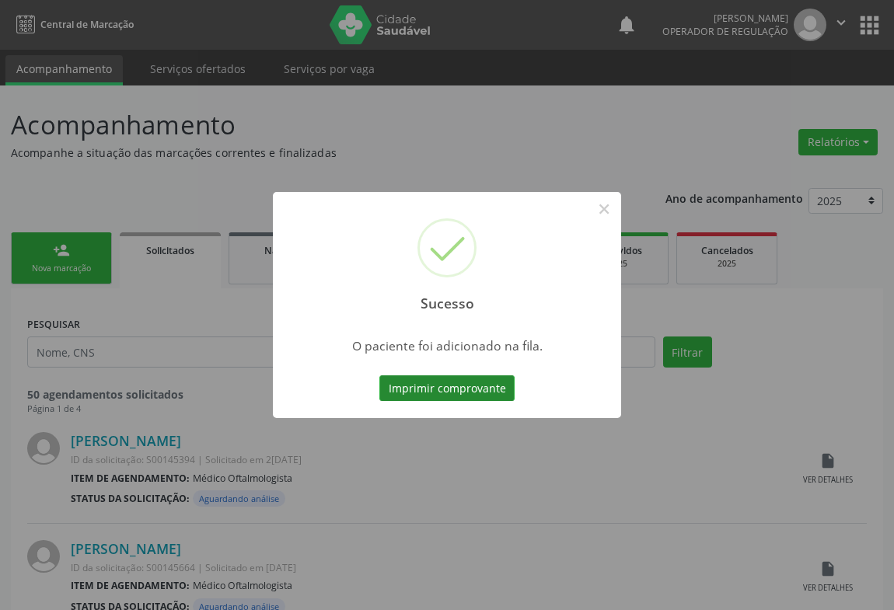
click at [468, 389] on button "Imprimir comprovante" at bounding box center [446, 388] width 135 height 26
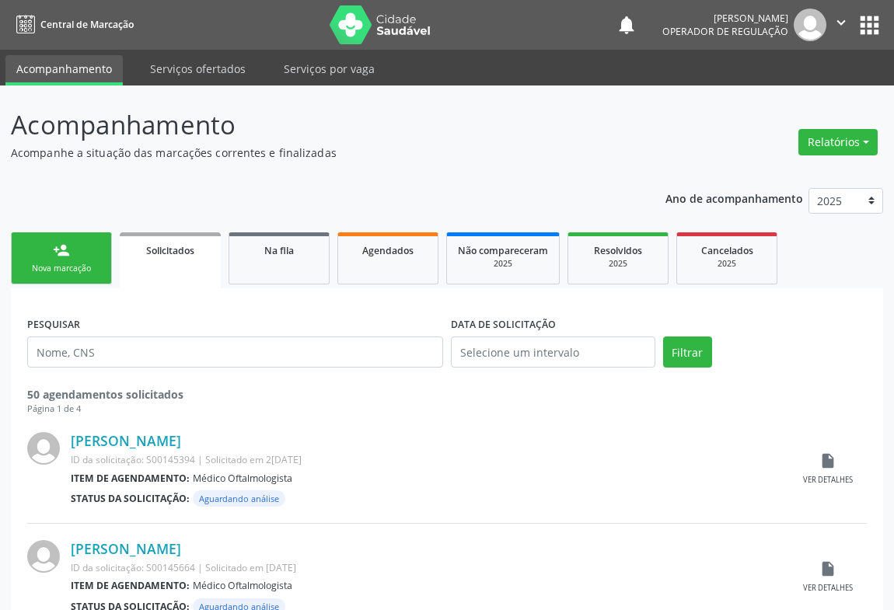
click at [78, 263] on div "Nova marcação" at bounding box center [62, 269] width 78 height 12
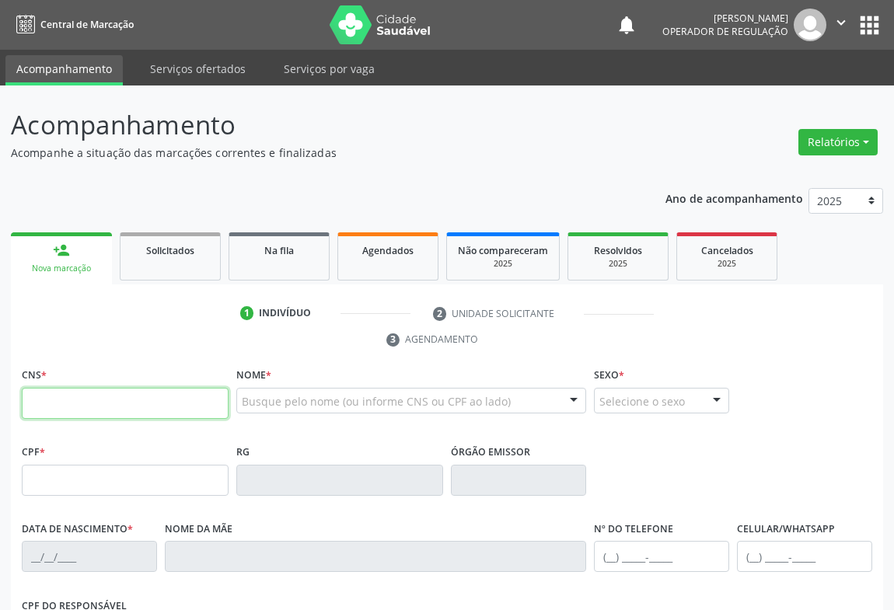
click at [82, 406] on input "text" at bounding box center [125, 403] width 207 height 31
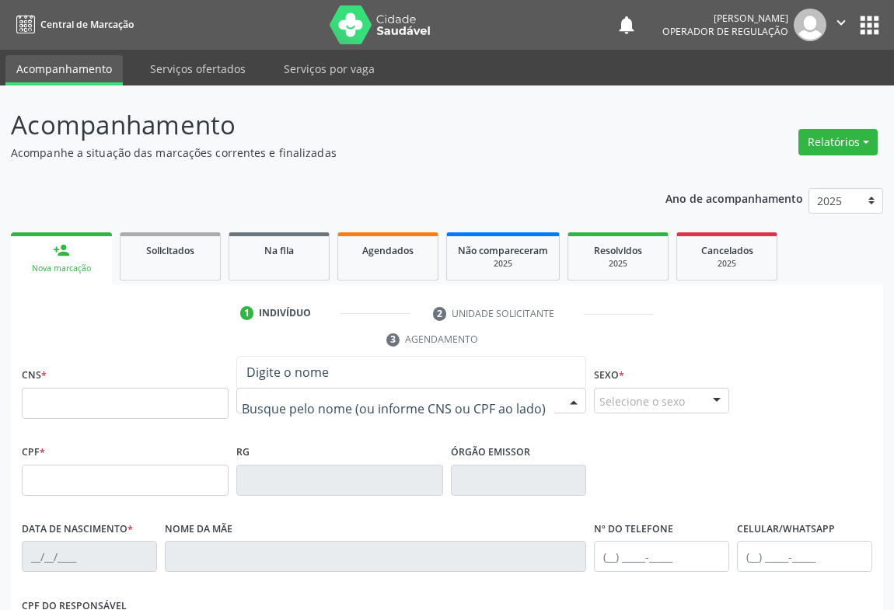
click at [331, 390] on div at bounding box center [411, 401] width 350 height 26
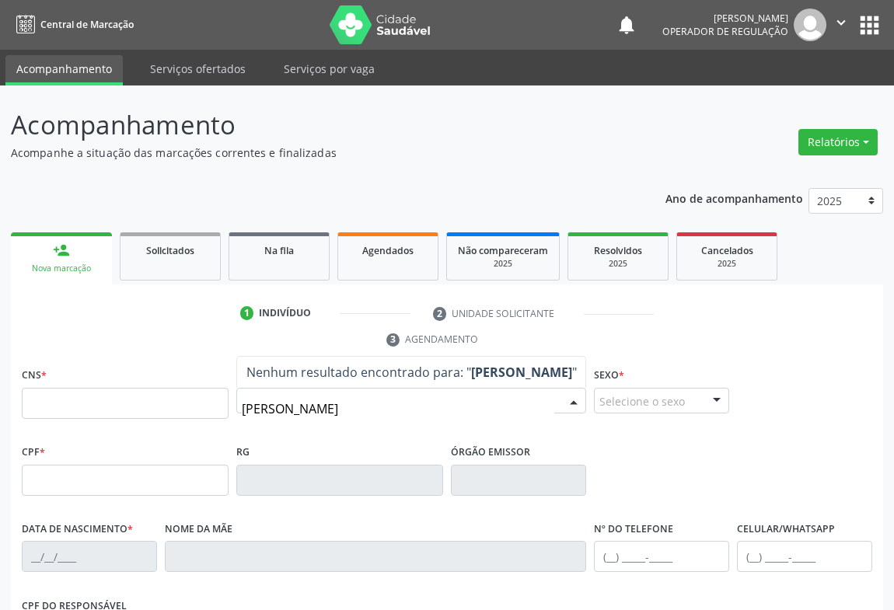
type input "MARIA SOPHIA SOARES"
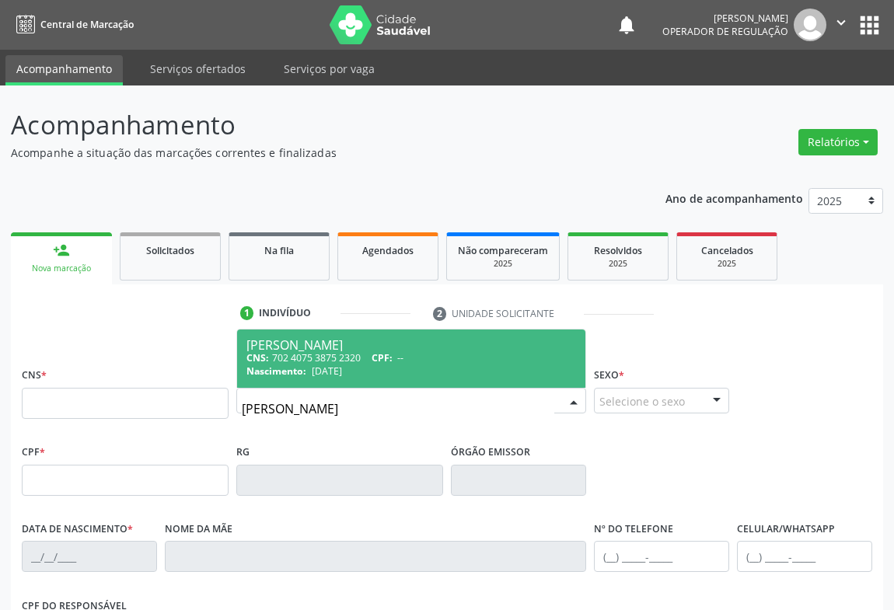
click at [412, 351] on div "CNS: 702 4075 3875 2320 CPF: --" at bounding box center [411, 357] width 330 height 13
type input "702 4075 3875 2320"
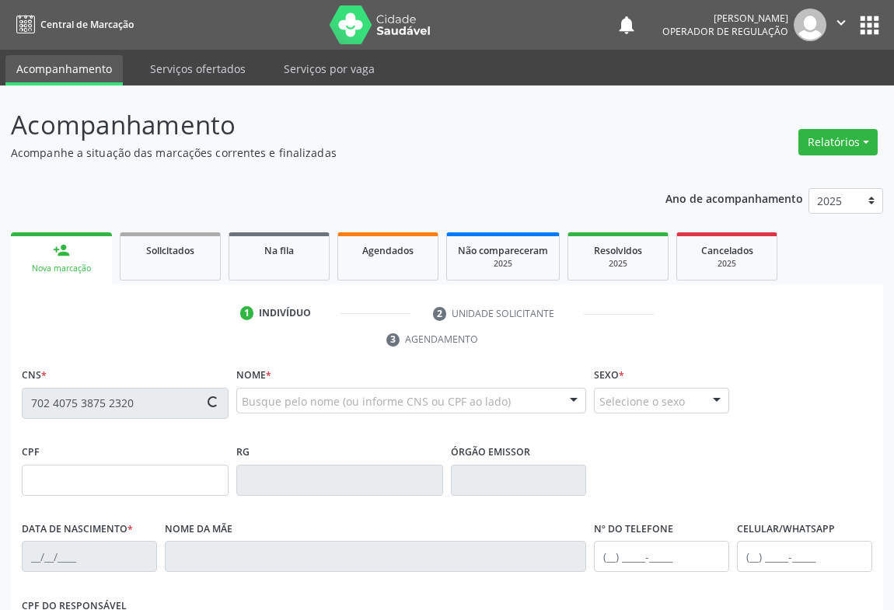
type input "2264187662"
type input "07/03/2015"
type input "(74) 99151-0657"
type input "098.551.845-64"
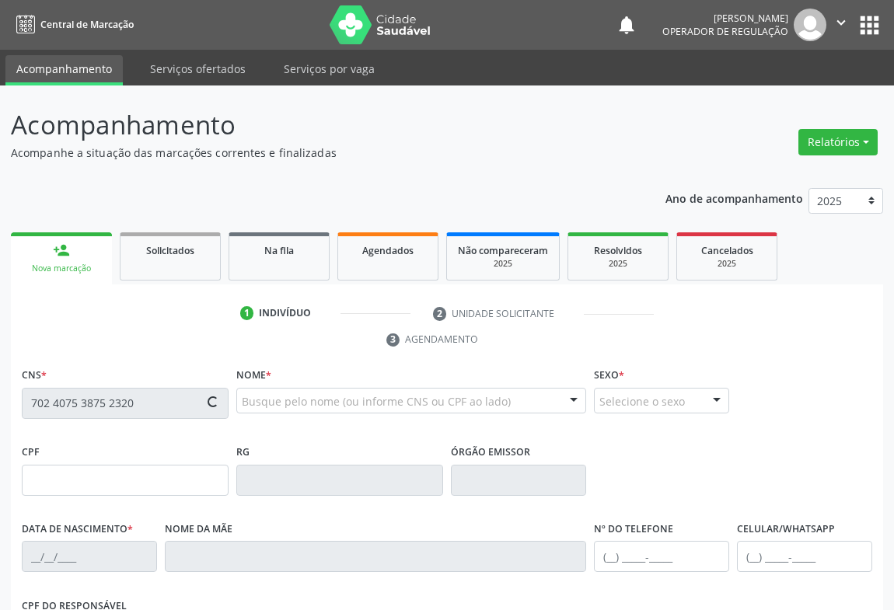
type input "S/N"
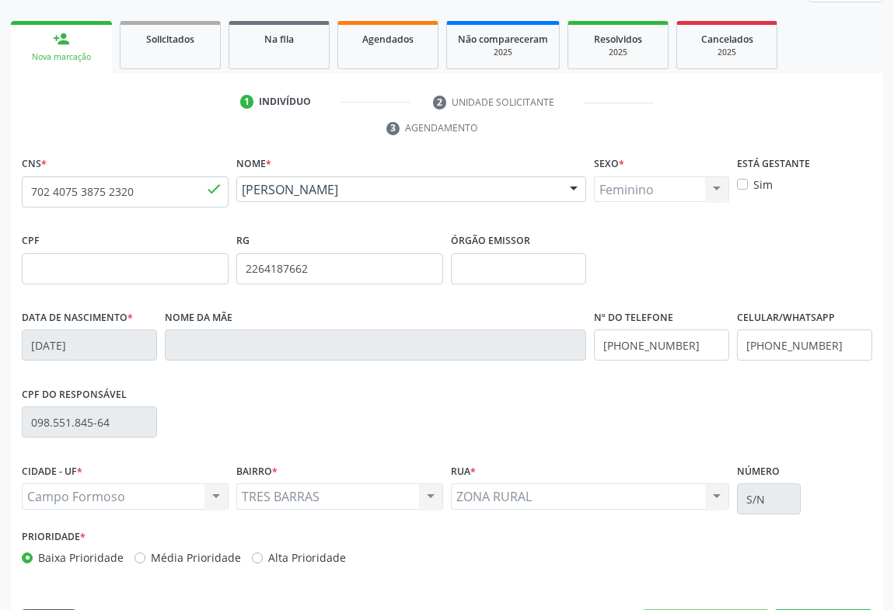
scroll to position [257, 0]
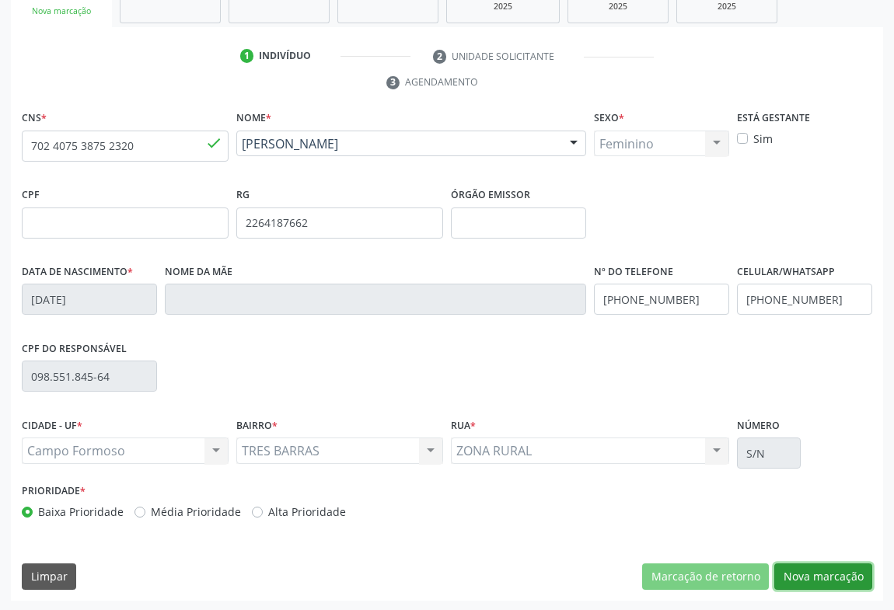
click at [816, 577] on button "Nova marcação" at bounding box center [823, 576] width 98 height 26
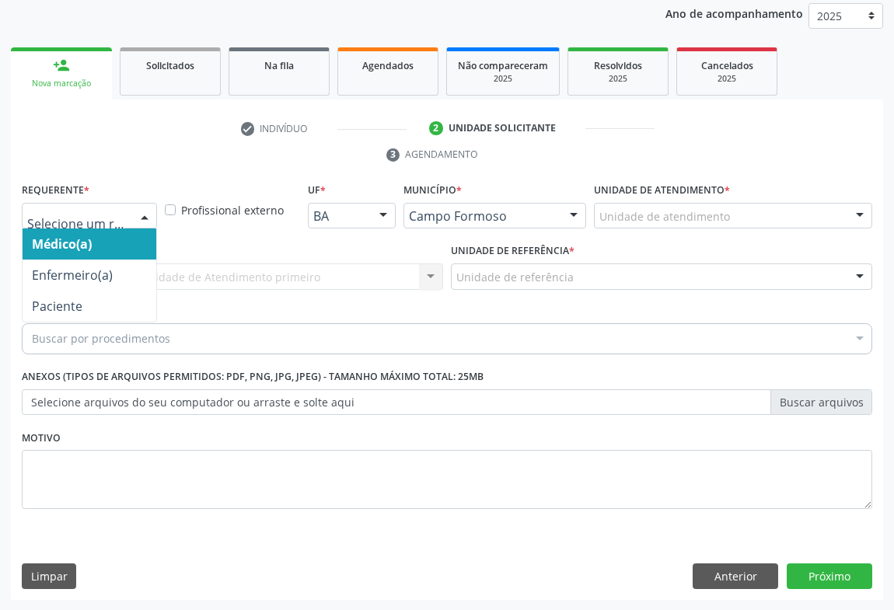
click at [137, 220] on div at bounding box center [144, 217] width 23 height 26
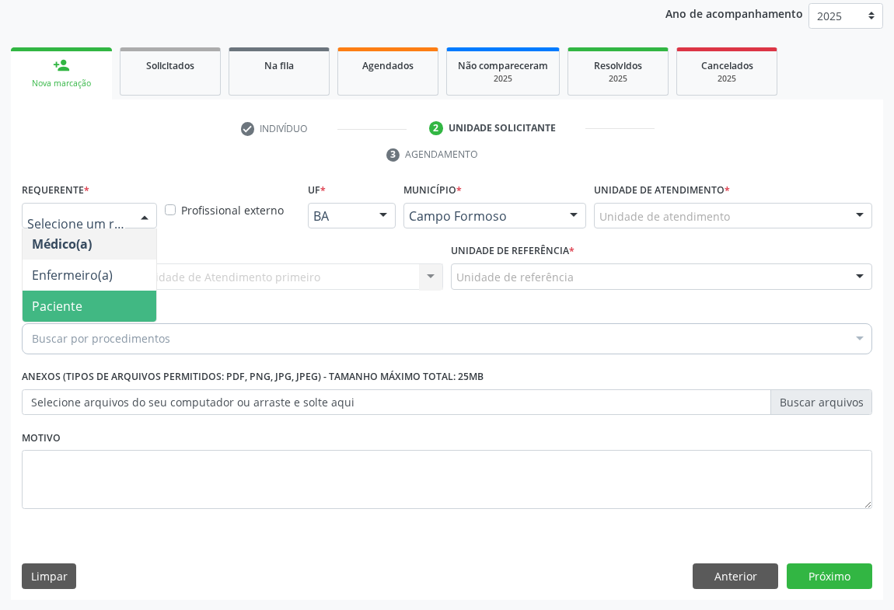
click at [64, 308] on span "Paciente" at bounding box center [57, 306] width 51 height 17
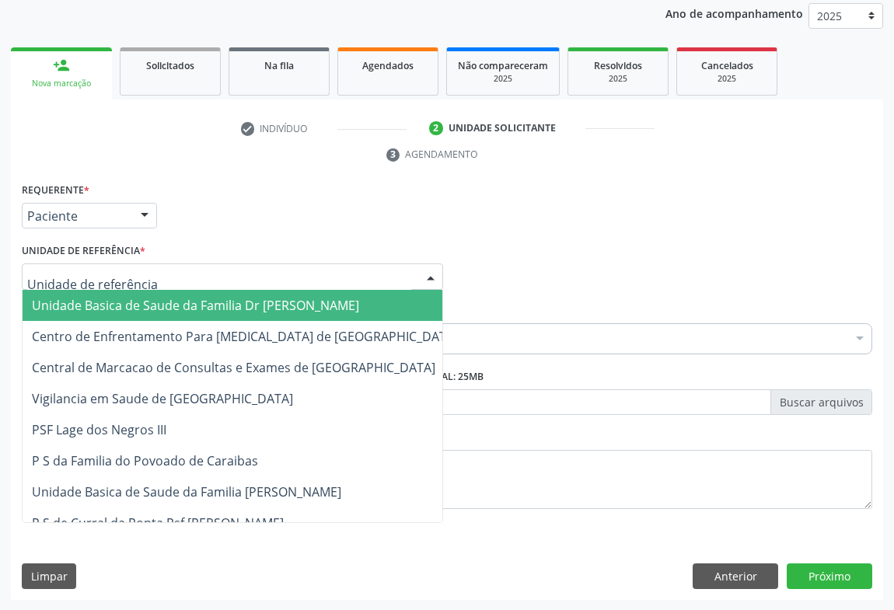
click at [210, 279] on div at bounding box center [232, 276] width 421 height 26
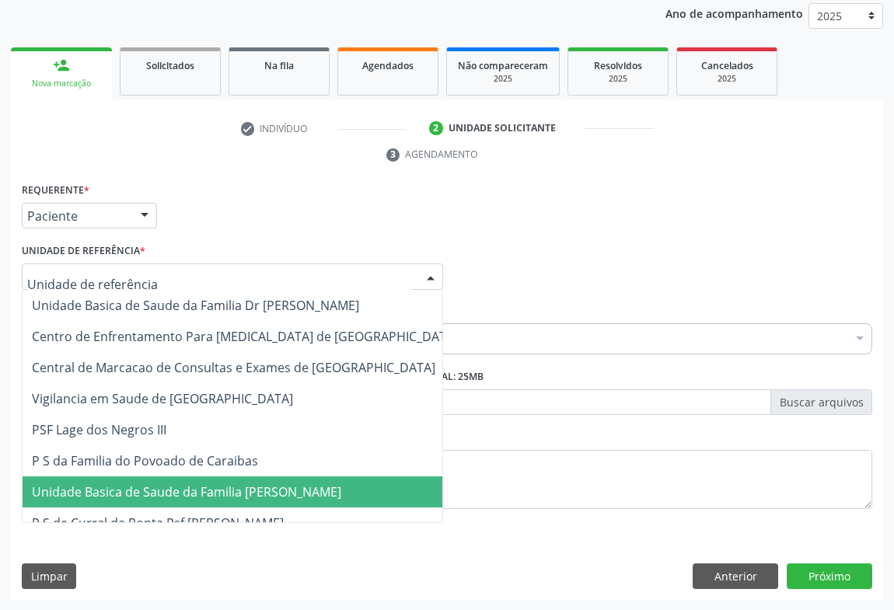
click at [212, 498] on span "Unidade Basica de Saude da Familia [PERSON_NAME]" at bounding box center [245, 491] width 445 height 31
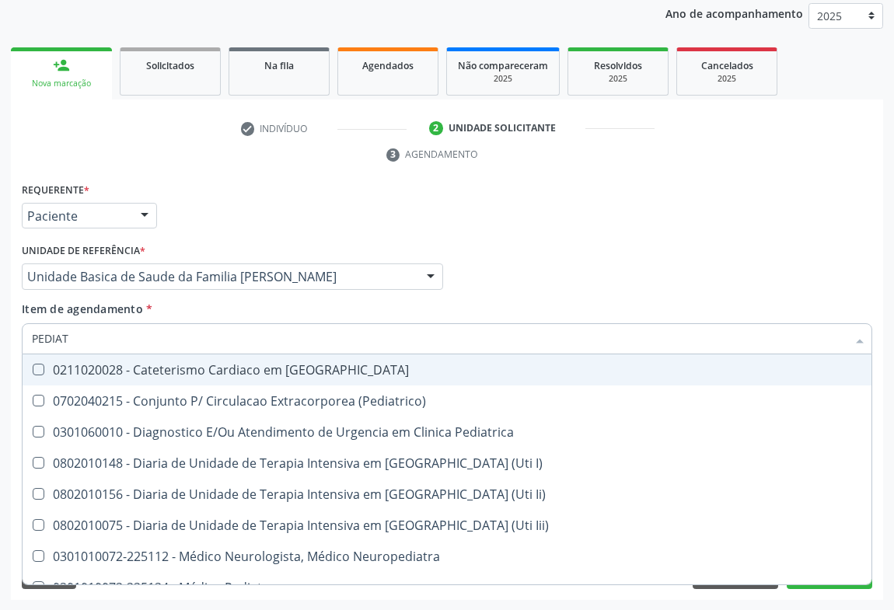
type input "PEDIATR"
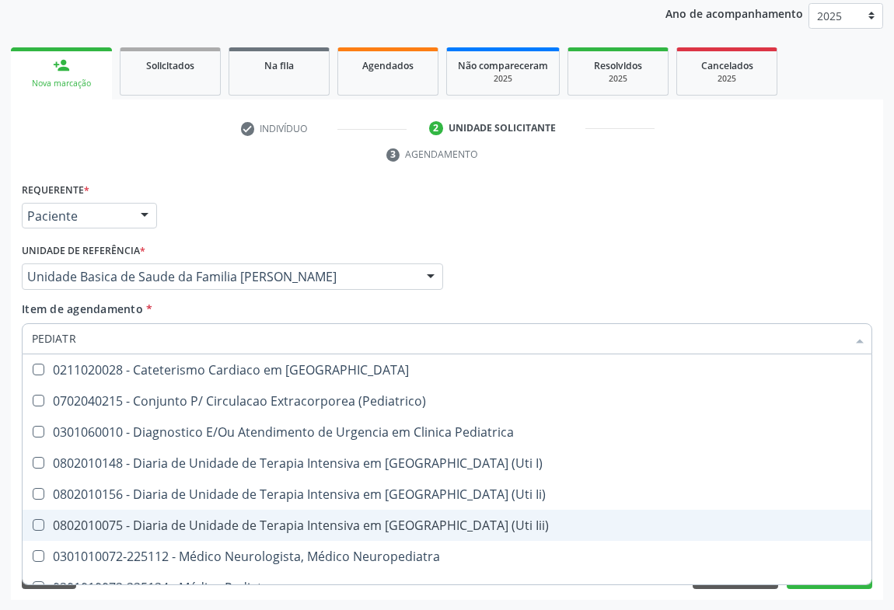
scroll to position [111, 0]
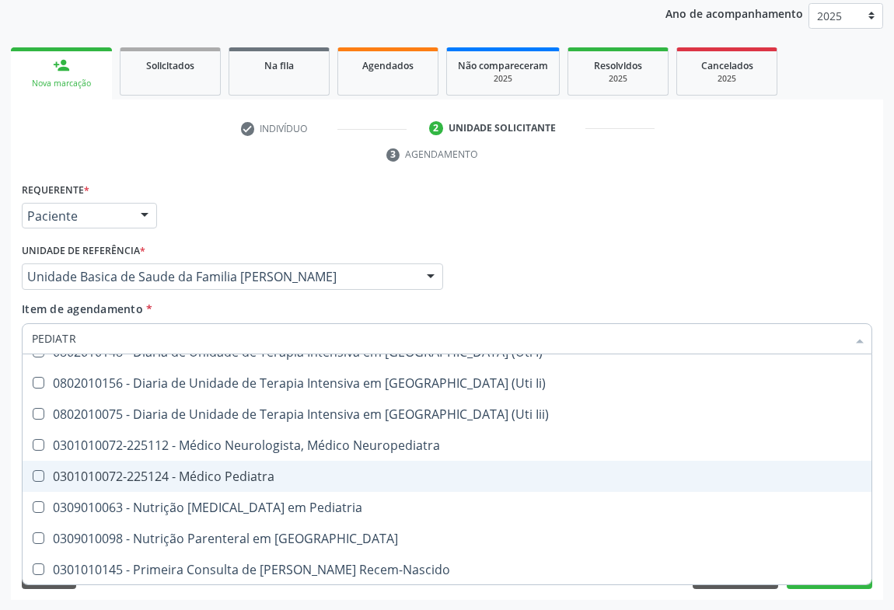
drag, startPoint x: 230, startPoint y: 471, endPoint x: 155, endPoint y: 474, distance: 74.7
click at [230, 472] on div "0301010072-225124 - Médico Pediatra" at bounding box center [447, 476] width 830 height 12
checkbox Pediatra "true"
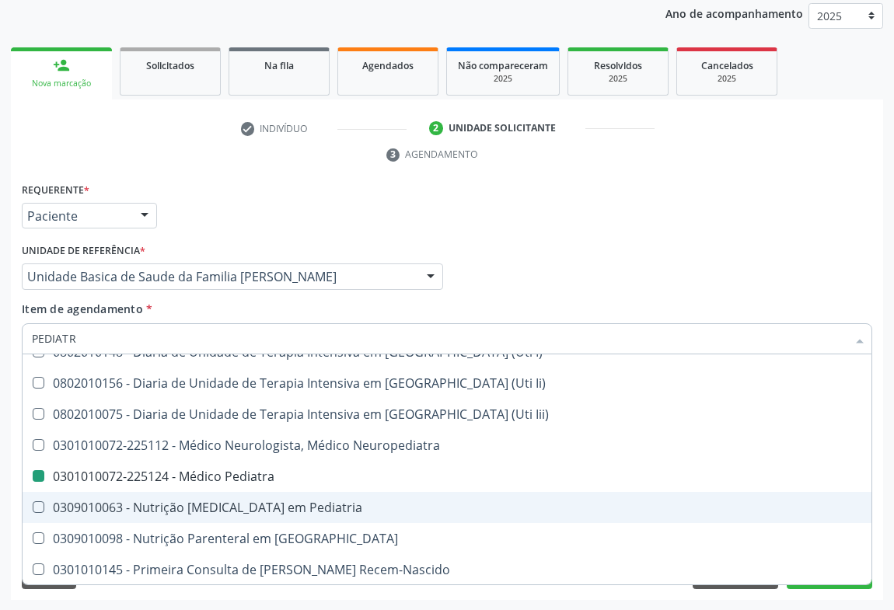
click at [883, 406] on div "Acompanhamento Acompanhe a situação das marcações correntes e finalizadas Relat…" at bounding box center [447, 256] width 894 height 710
checkbox \(Pediatrico\) "true"
checkbox Pediatra "false"
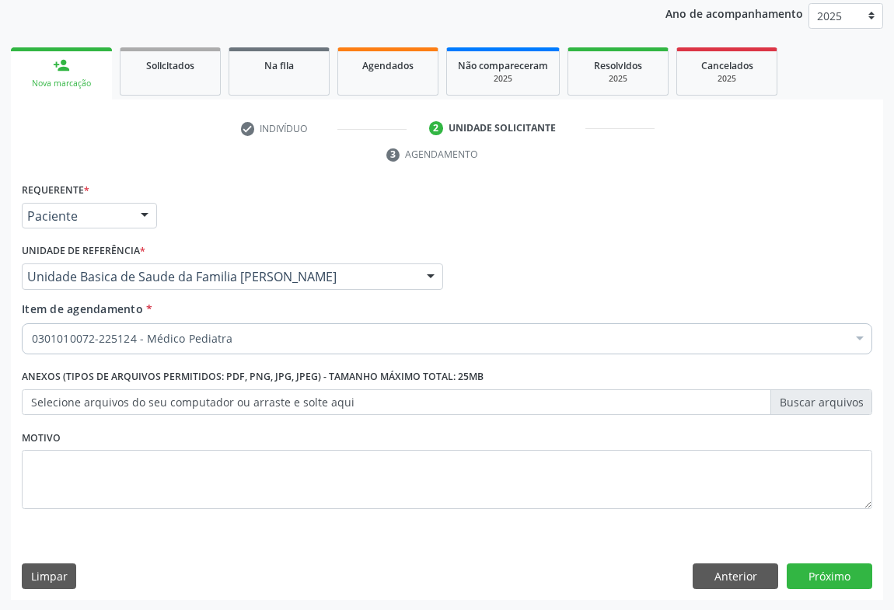
scroll to position [0, 0]
click at [845, 577] on button "Próximo" at bounding box center [828, 576] width 85 height 26
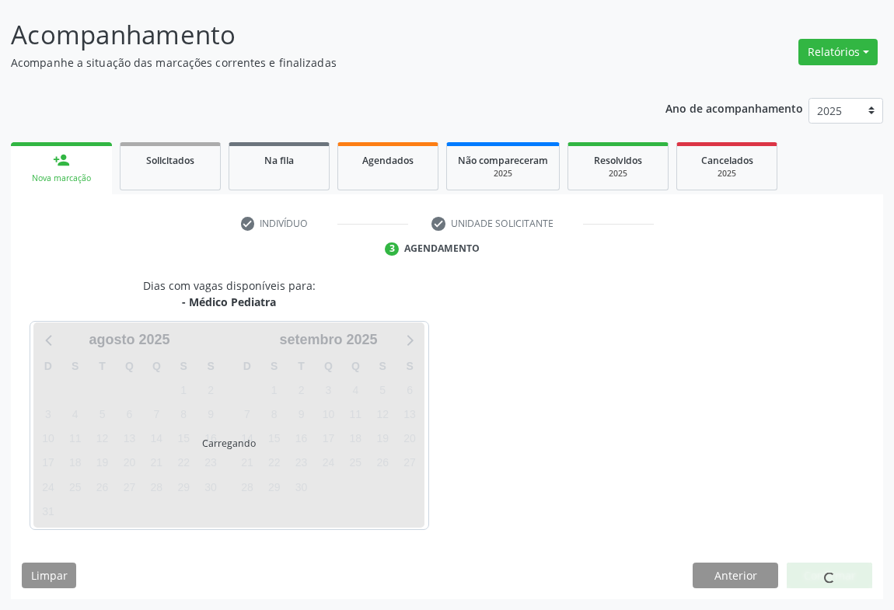
scroll to position [89, 0]
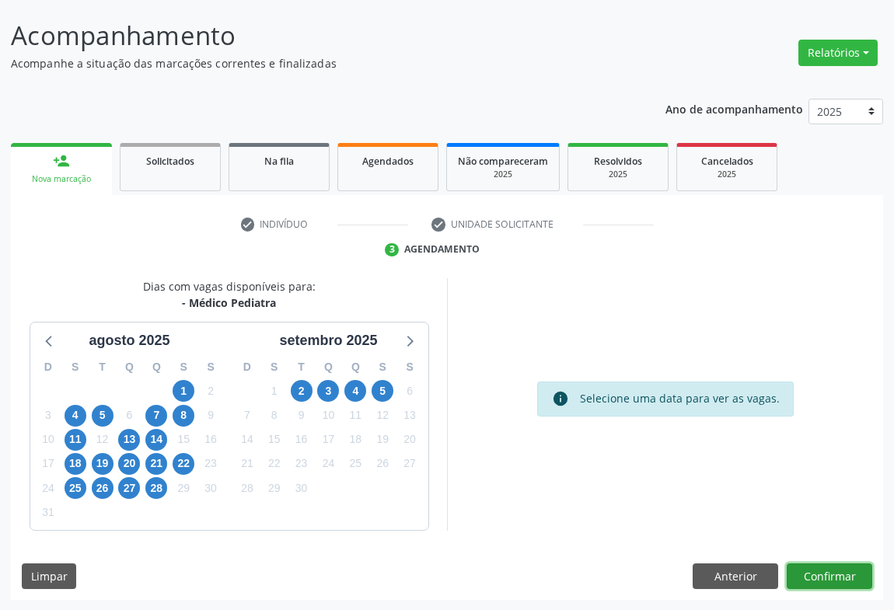
click at [838, 575] on button "Confirmar" at bounding box center [828, 576] width 85 height 26
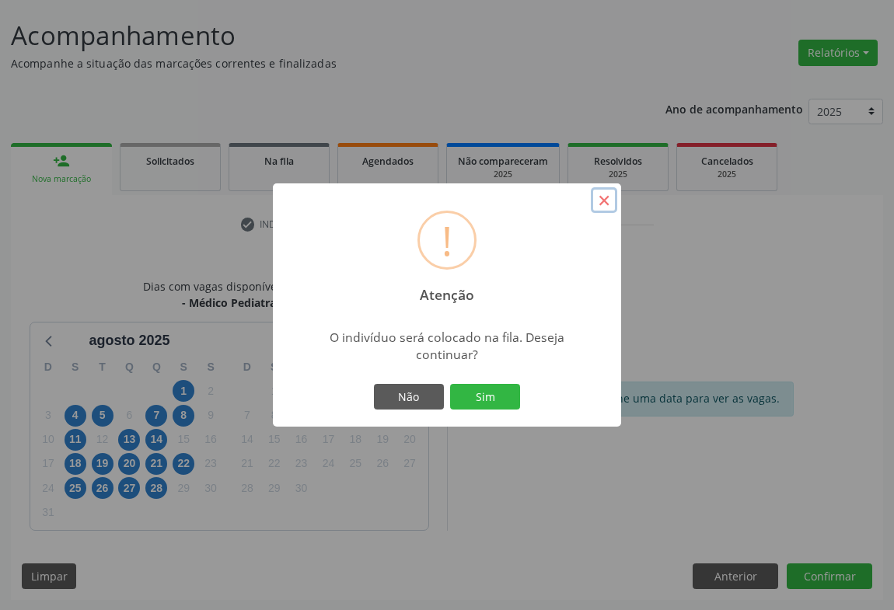
click at [602, 203] on button "×" at bounding box center [604, 200] width 26 height 26
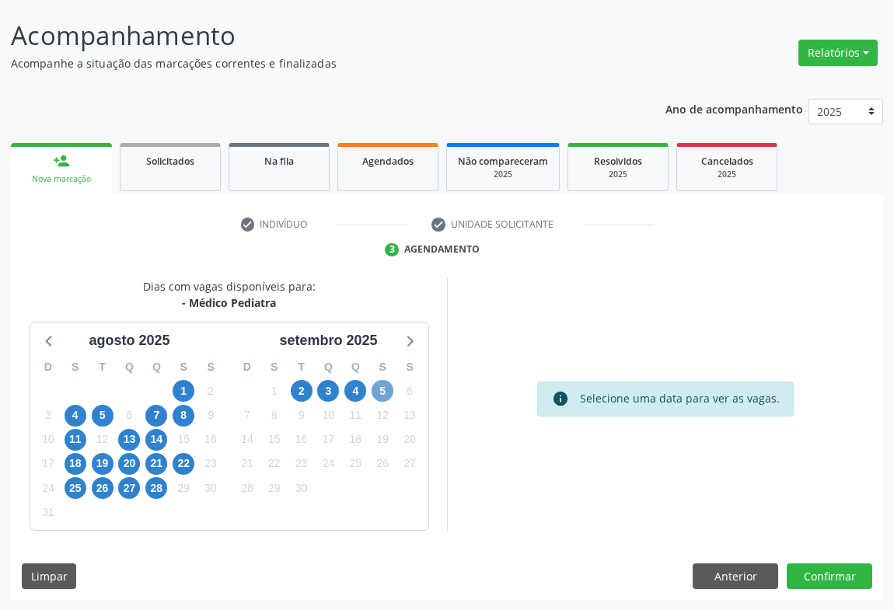
click at [385, 390] on span "5" at bounding box center [382, 391] width 22 height 22
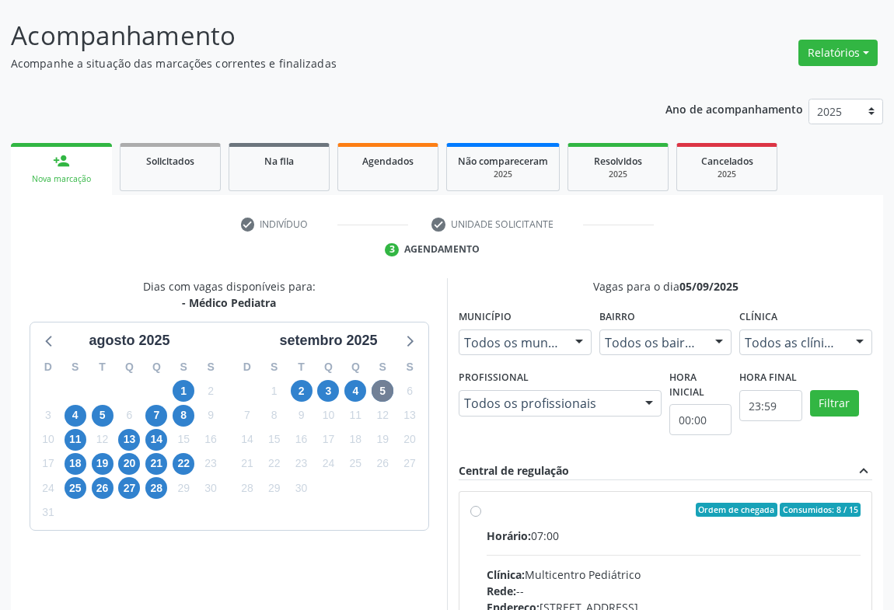
click at [567, 536] on div "Horário: 07:00" at bounding box center [673, 536] width 374 height 16
click at [481, 517] on input "Ordem de chegada Consumidos: 8 / 15 Horário: 07:00 Clínica: Multicentro Pediátr…" at bounding box center [475, 510] width 11 height 14
radio input "true"
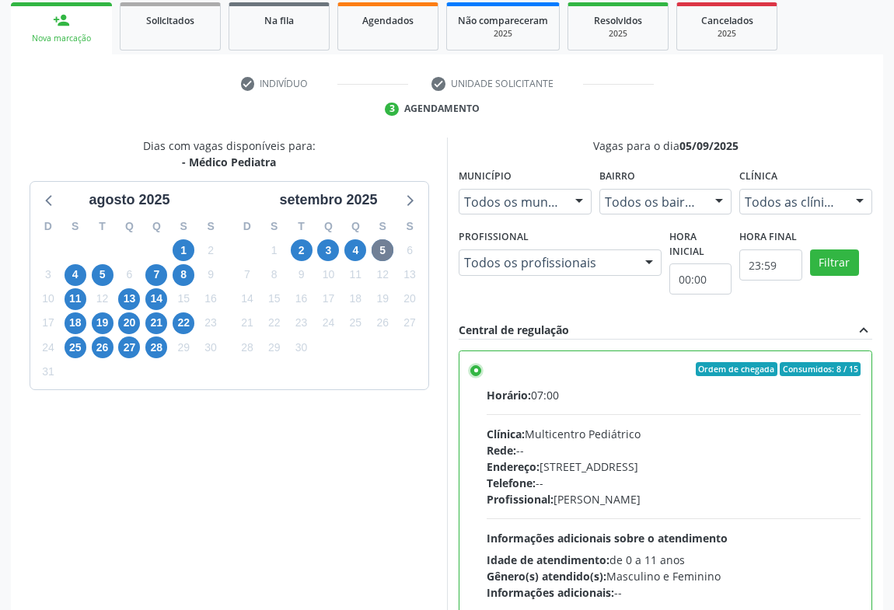
scroll to position [350, 0]
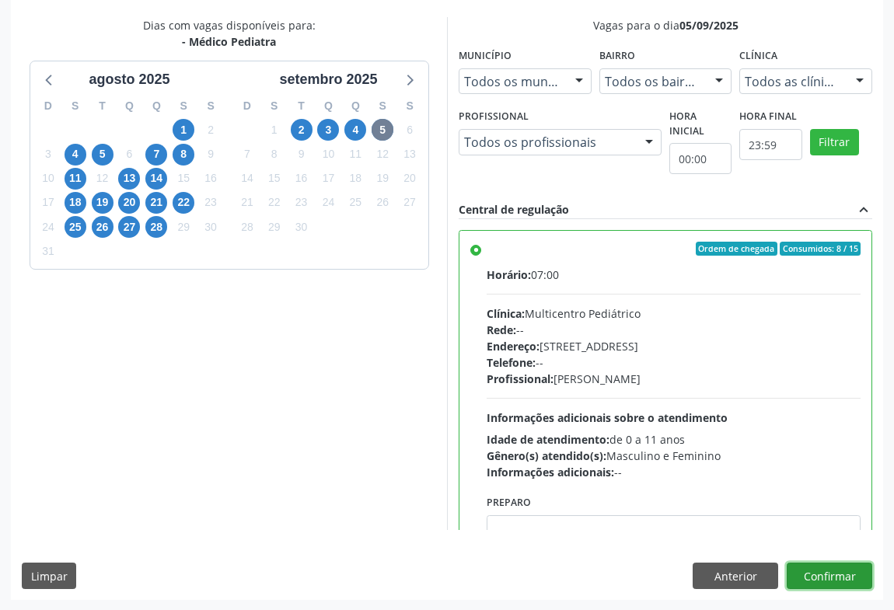
click at [800, 573] on button "Confirmar" at bounding box center [828, 576] width 85 height 26
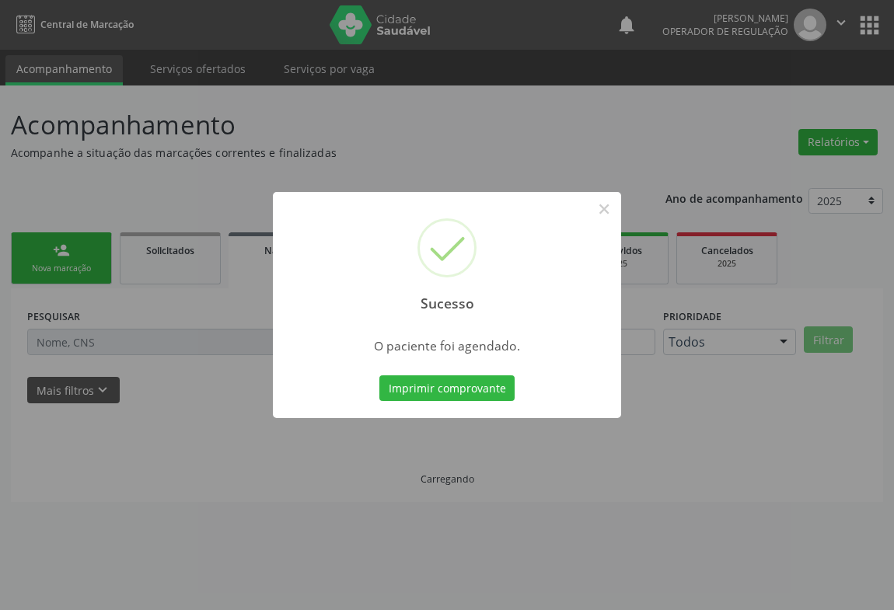
scroll to position [0, 0]
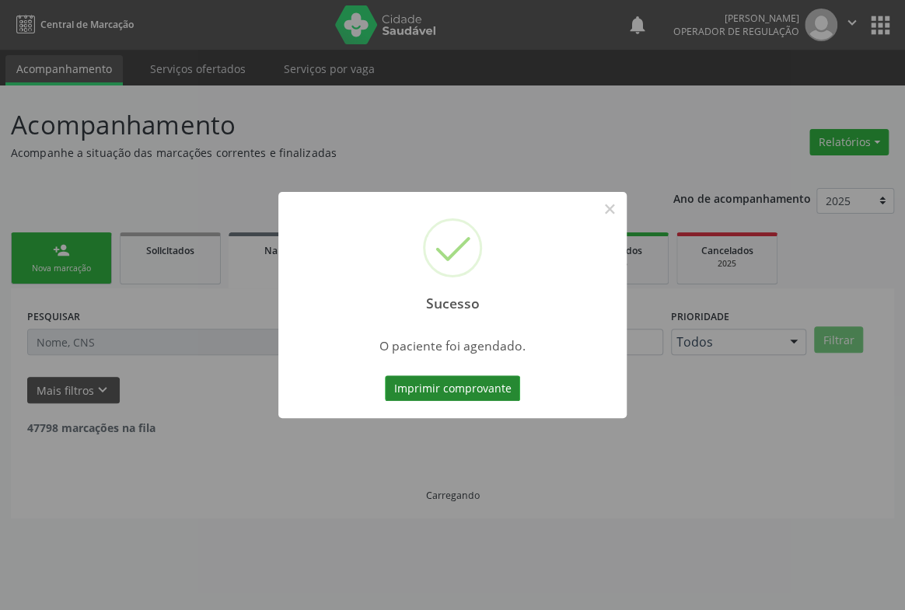
click at [473, 392] on button "Imprimir comprovante" at bounding box center [452, 388] width 135 height 26
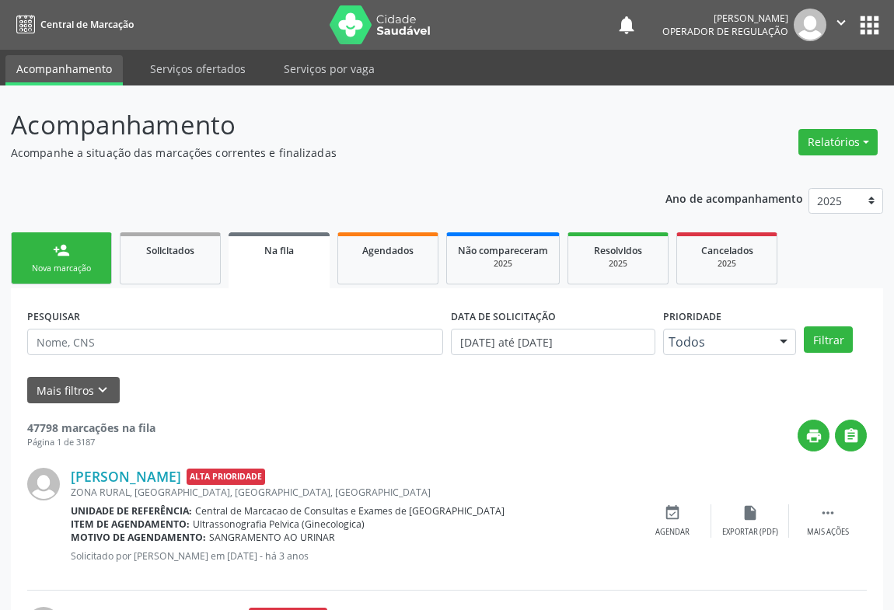
click at [54, 256] on div "person_add" at bounding box center [61, 250] width 17 height 17
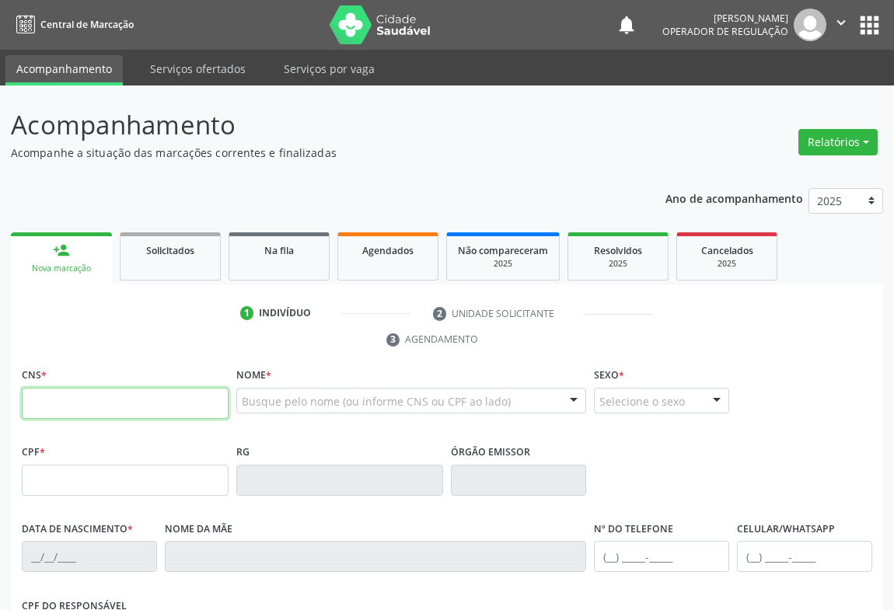
click at [54, 397] on input "text" at bounding box center [125, 403] width 207 height 31
type input "704 1062 9920 4180"
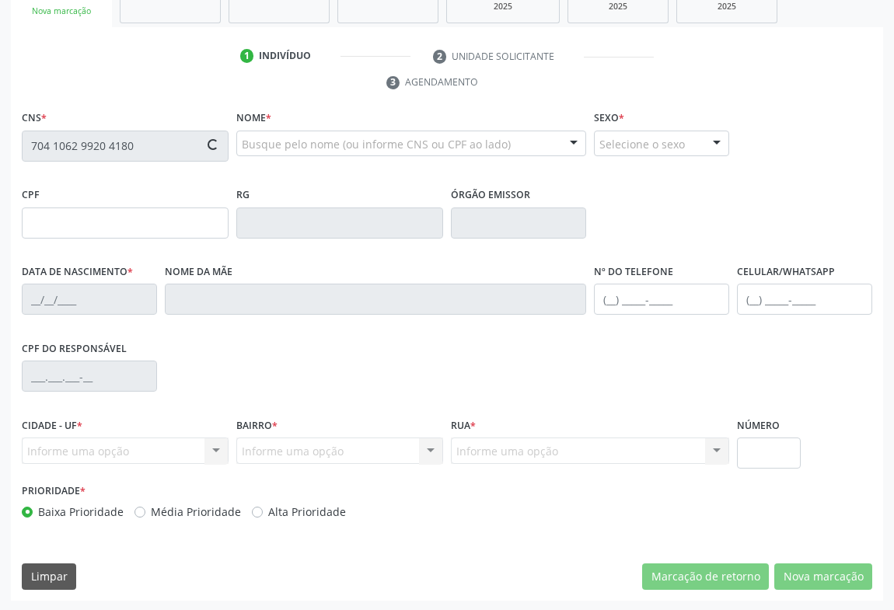
type input "2051688176"
type input "20/08/2007"
type input "057.382.985-35"
type input "S/N"
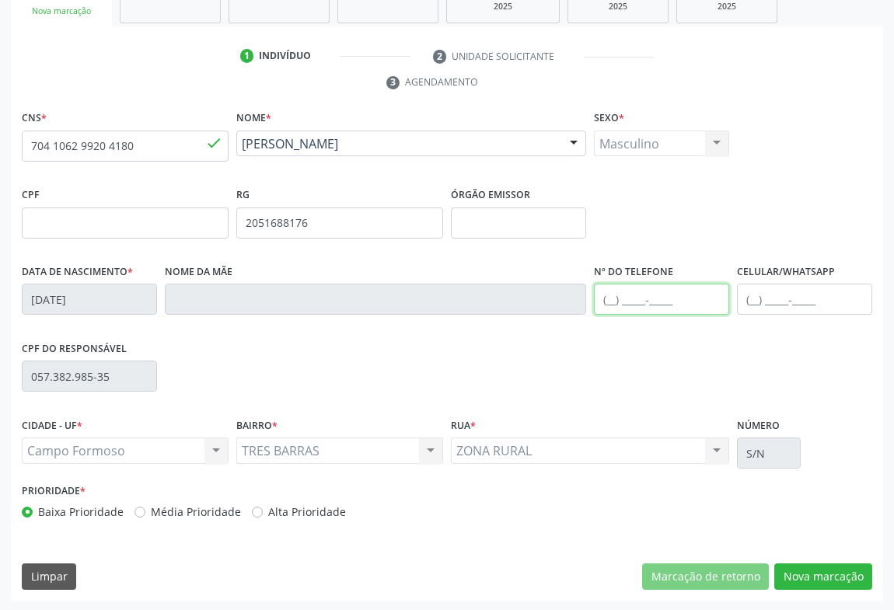
click at [676, 293] on input "text" at bounding box center [661, 299] width 135 height 31
type input "(74) 99135-7626"
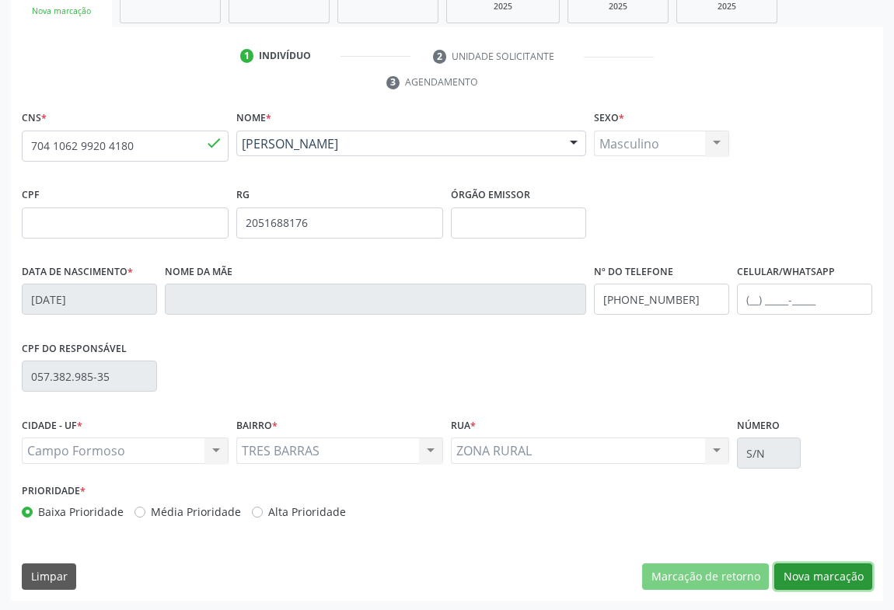
click at [811, 580] on button "Nova marcação" at bounding box center [823, 576] width 98 height 26
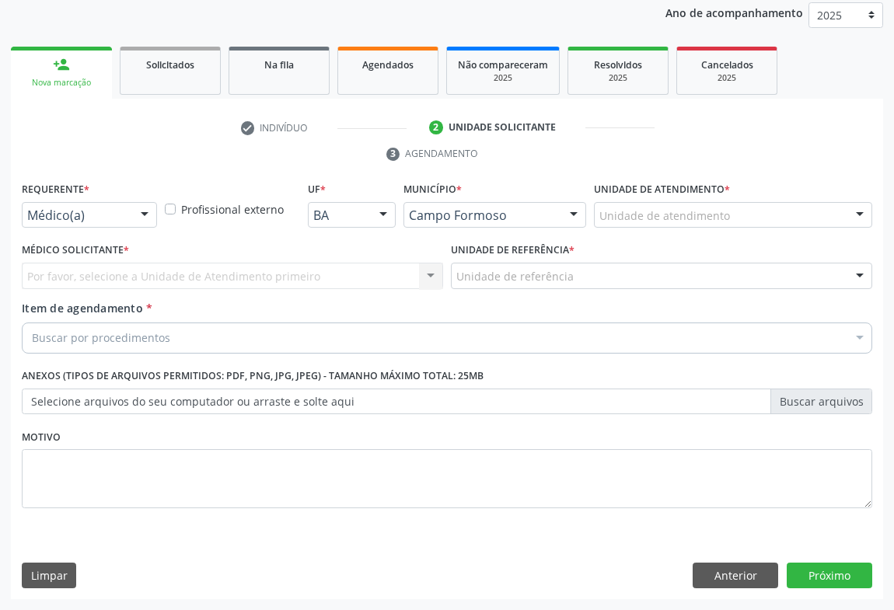
scroll to position [185, 0]
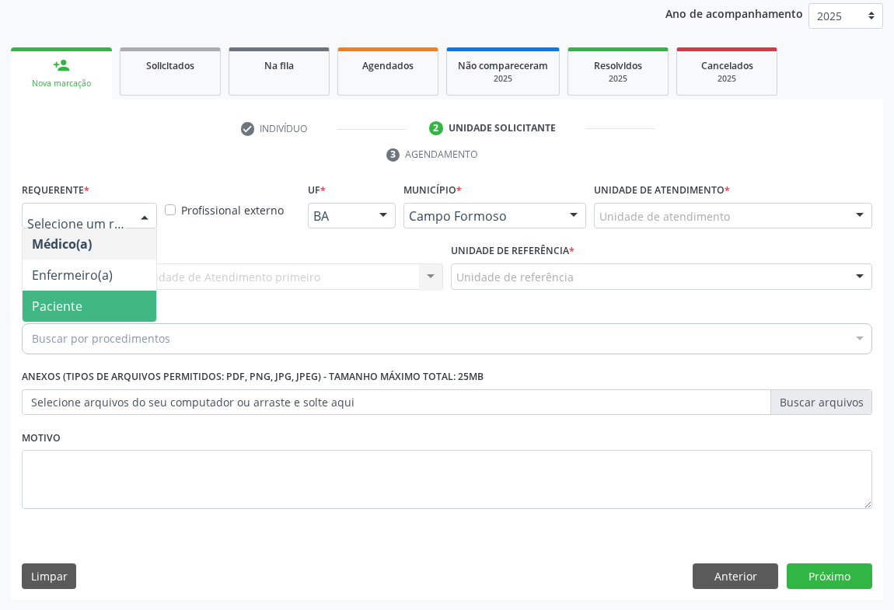
click at [71, 302] on span "Paciente" at bounding box center [57, 306] width 51 height 17
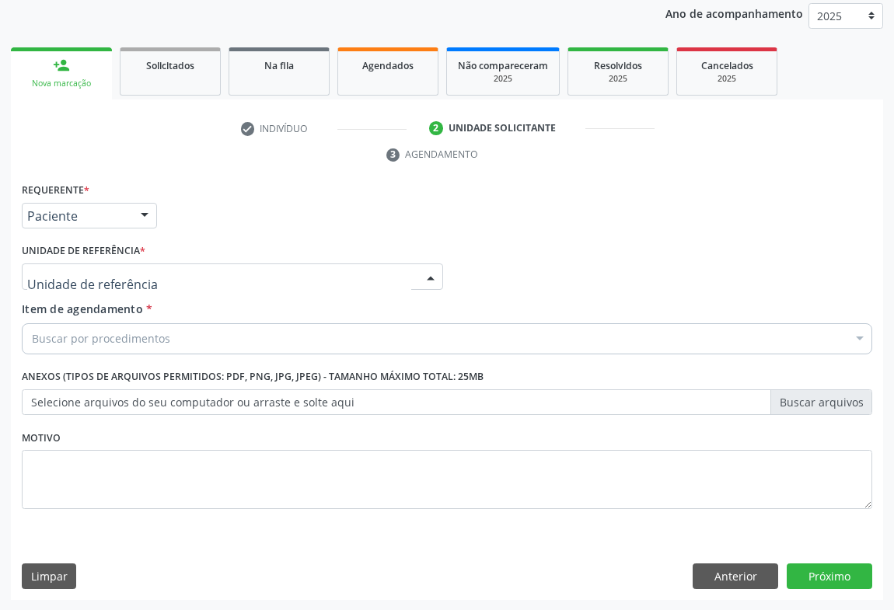
click at [165, 276] on div at bounding box center [232, 276] width 421 height 26
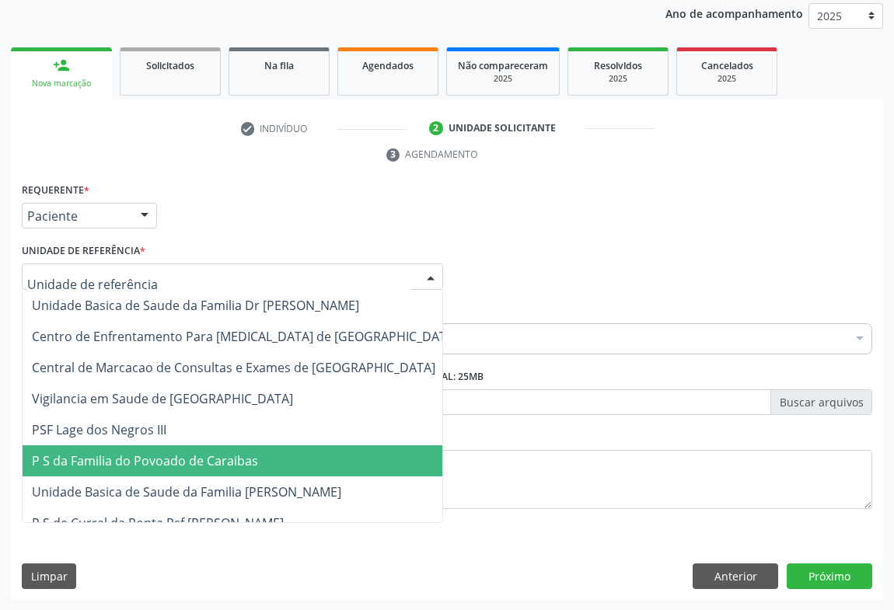
click at [169, 463] on span "P S da Familia do Povoado de Caraibas" at bounding box center [145, 460] width 226 height 17
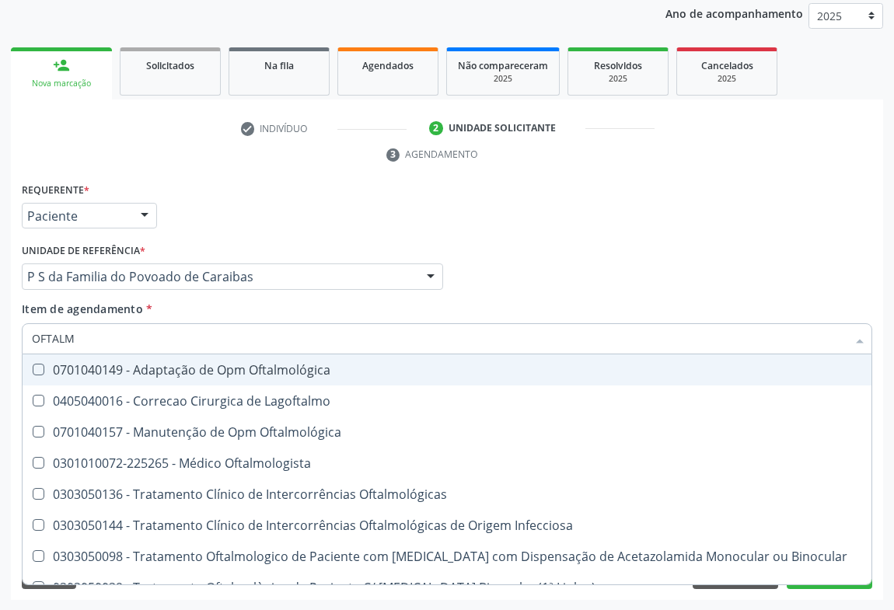
type input "OFTALMO"
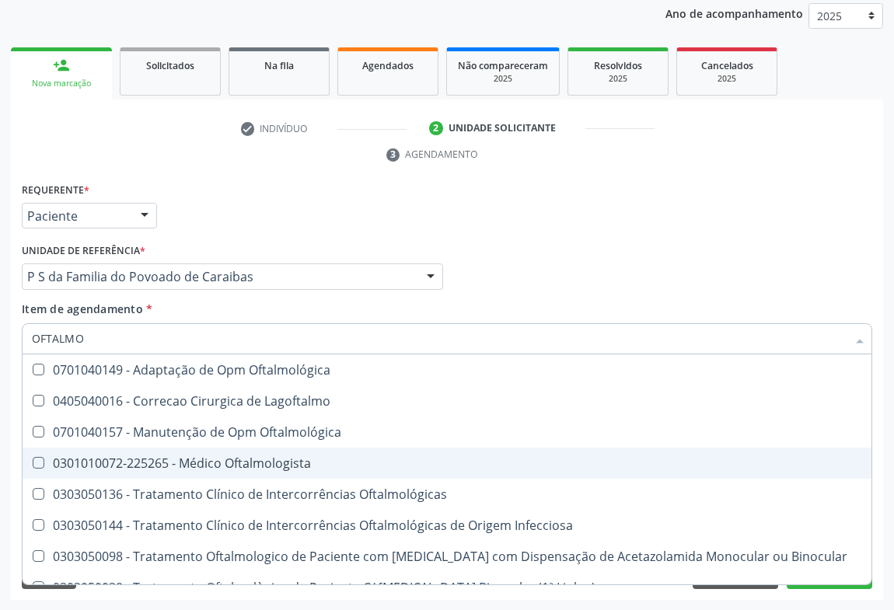
click at [253, 466] on div "0301010072-225265 - Médico Oftalmologista" at bounding box center [447, 463] width 830 height 12
checkbox Oftalmologista "true"
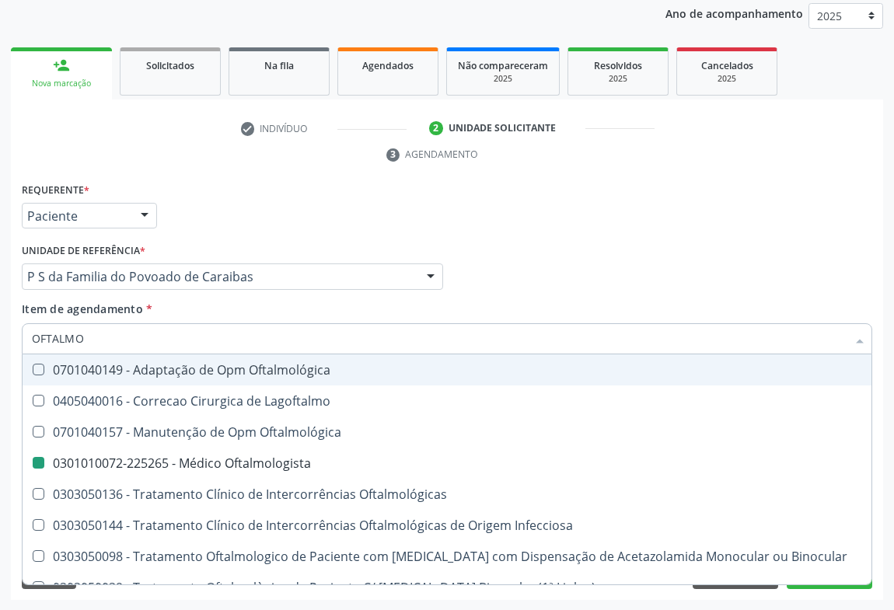
click at [561, 240] on div "Médico Solicitante Por favor, selecione a Unidade de Atendimento primeiro Nenhu…" at bounding box center [447, 269] width 858 height 61
checkbox Lagoftalmo "true"
checkbox Oftalmologista "false"
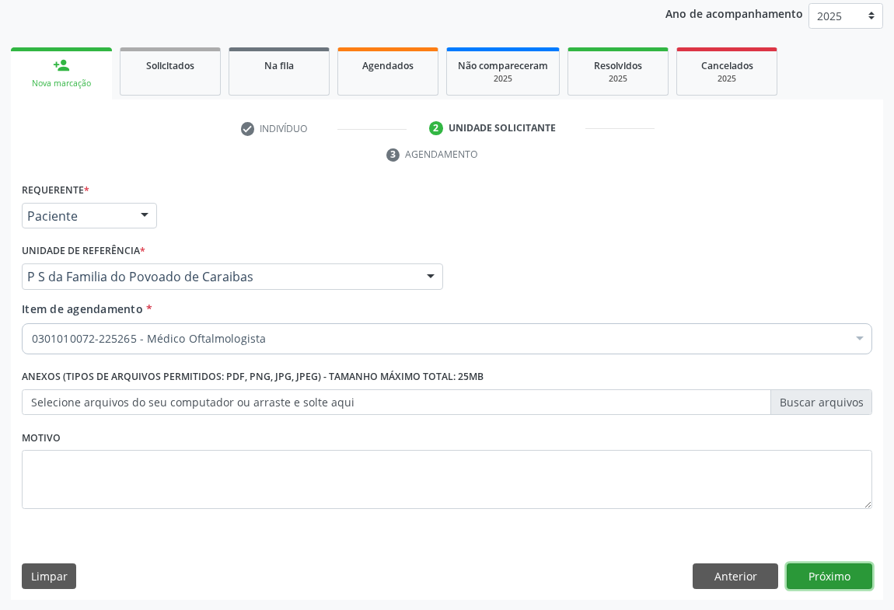
click at [820, 580] on button "Próximo" at bounding box center [828, 576] width 85 height 26
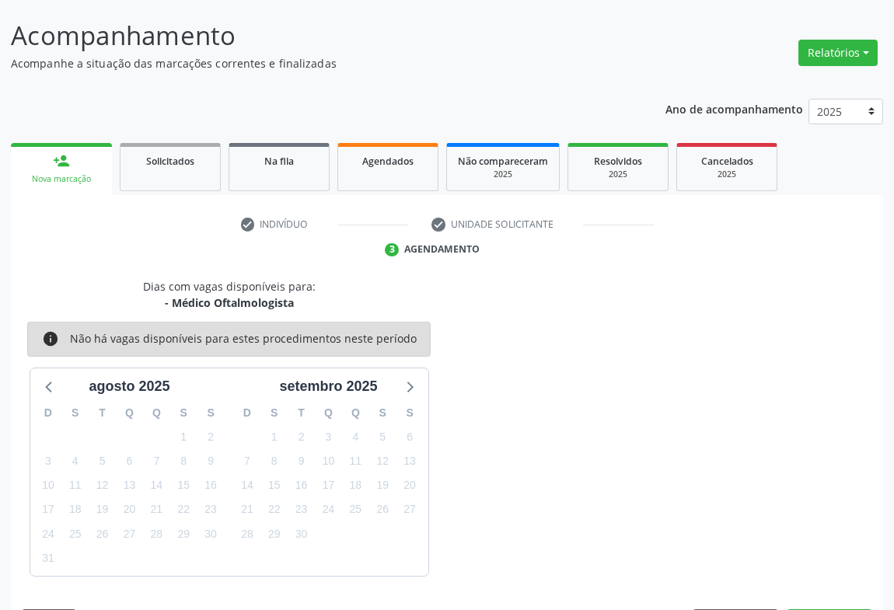
scroll to position [135, 0]
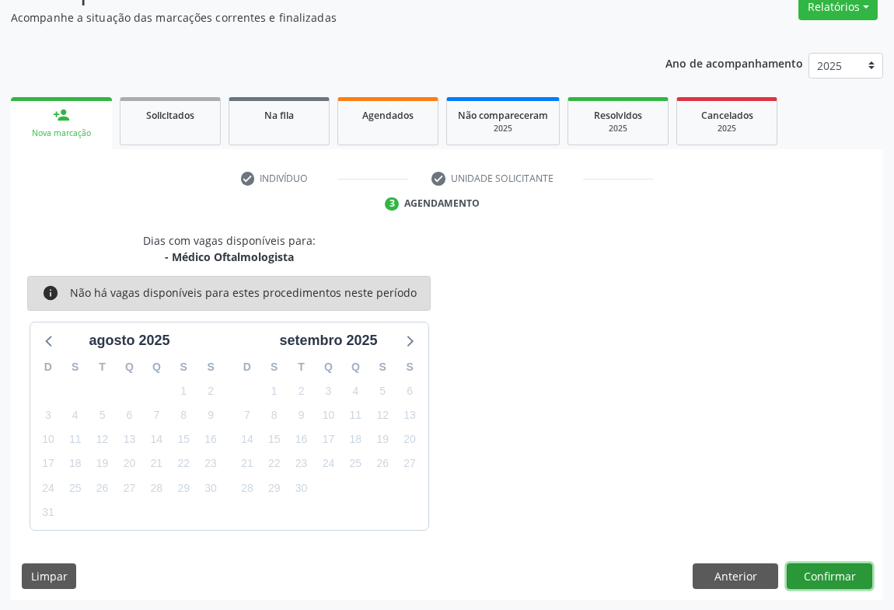
click at [824, 570] on button "Confirmar" at bounding box center [828, 576] width 85 height 26
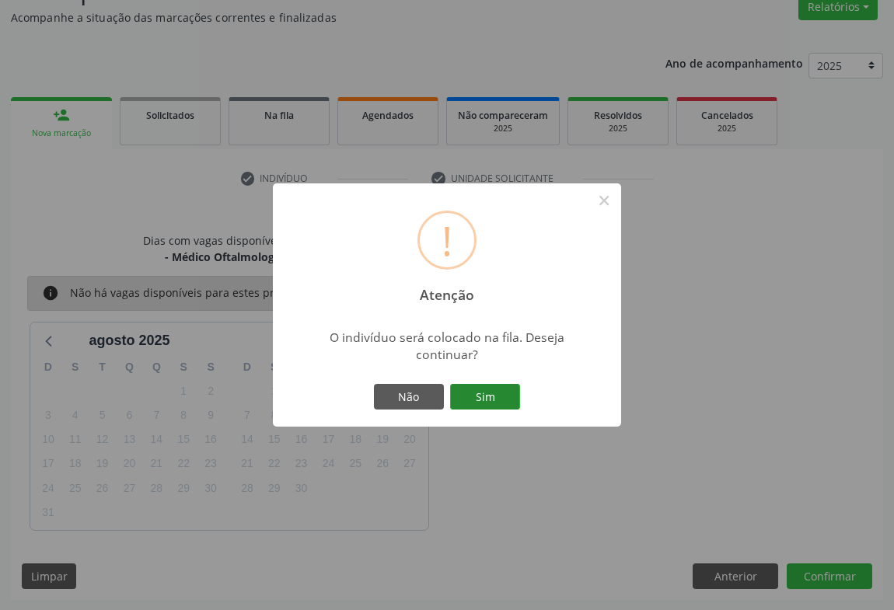
click at [476, 398] on button "Sim" at bounding box center [485, 397] width 70 height 26
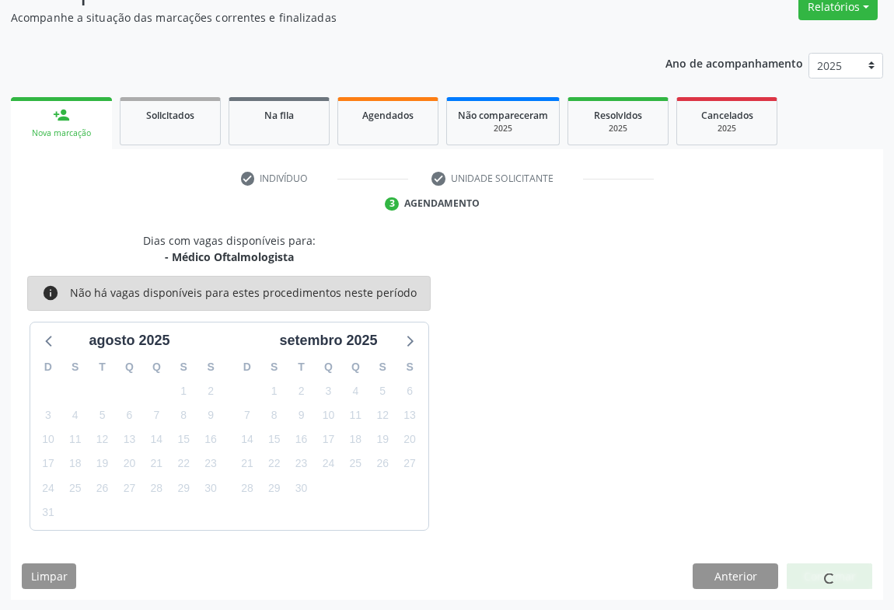
scroll to position [0, 0]
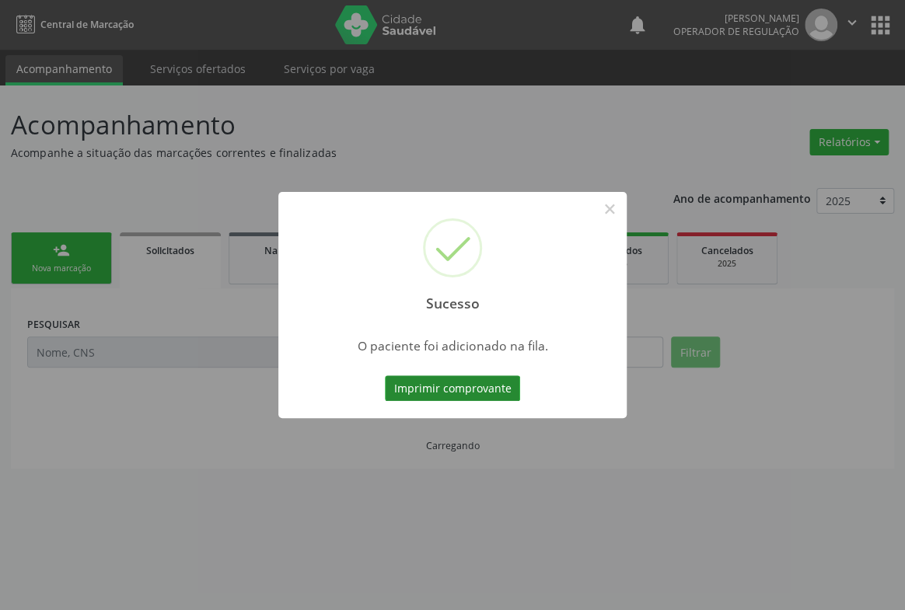
click at [482, 383] on button "Imprimir comprovante" at bounding box center [452, 388] width 135 height 26
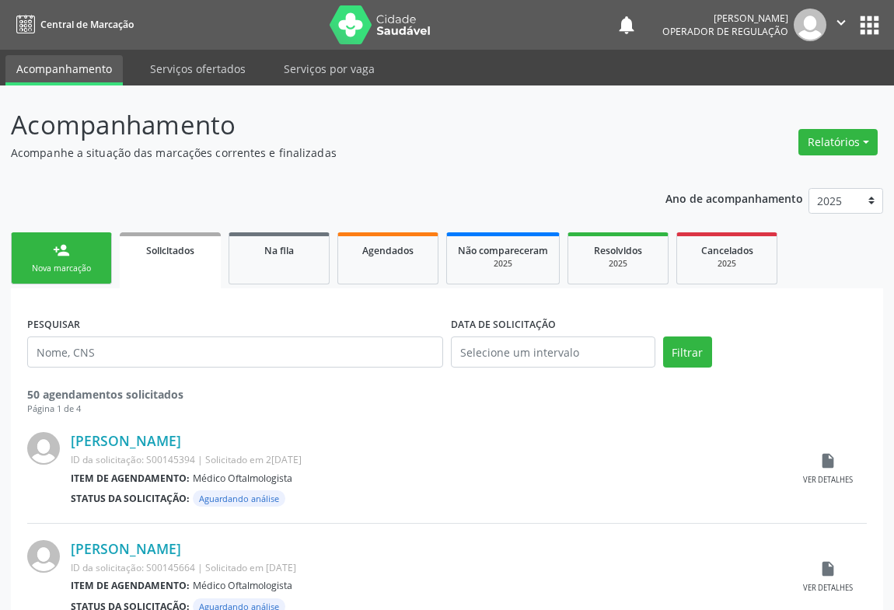
click at [69, 260] on link "person_add Nova marcação" at bounding box center [61, 258] width 101 height 52
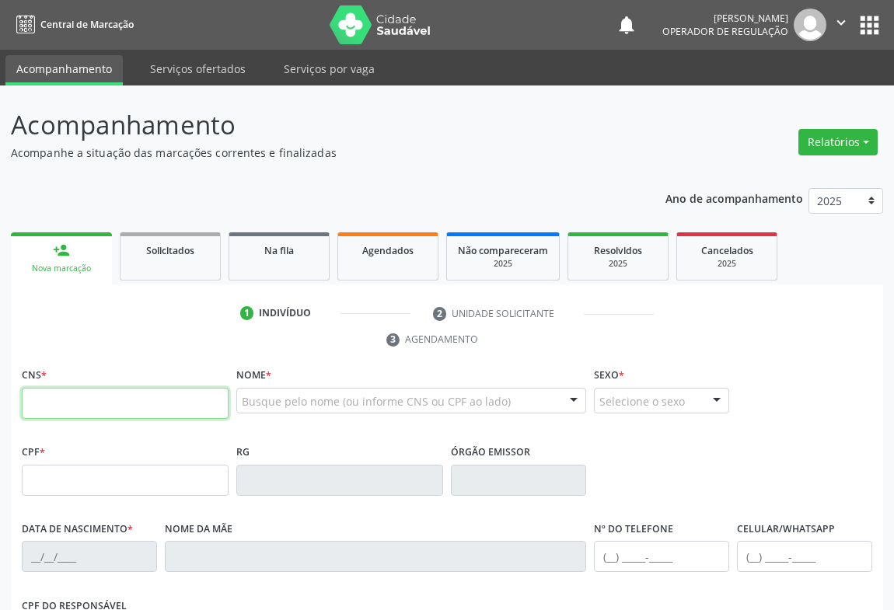
click at [76, 403] on input "text" at bounding box center [125, 403] width 207 height 31
type input "708 4082 0700 2367"
type input "1626799040"
type input "05/03/1995"
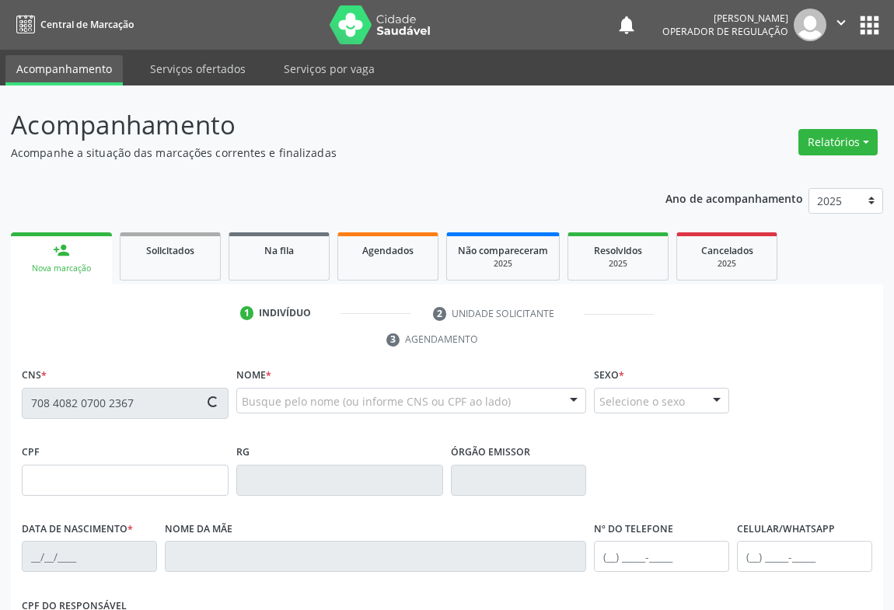
type input "(74) 98812-9278"
type input "S/N"
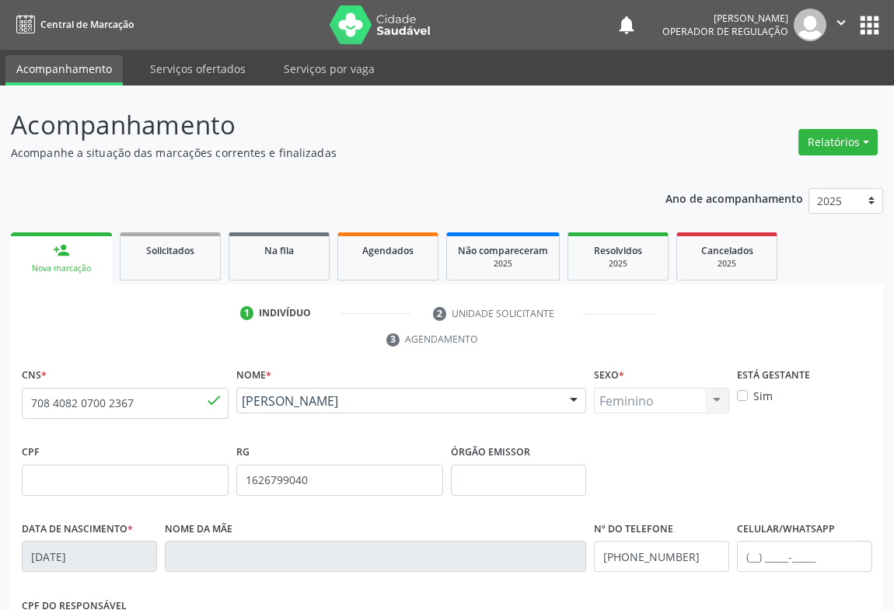
scroll to position [257, 0]
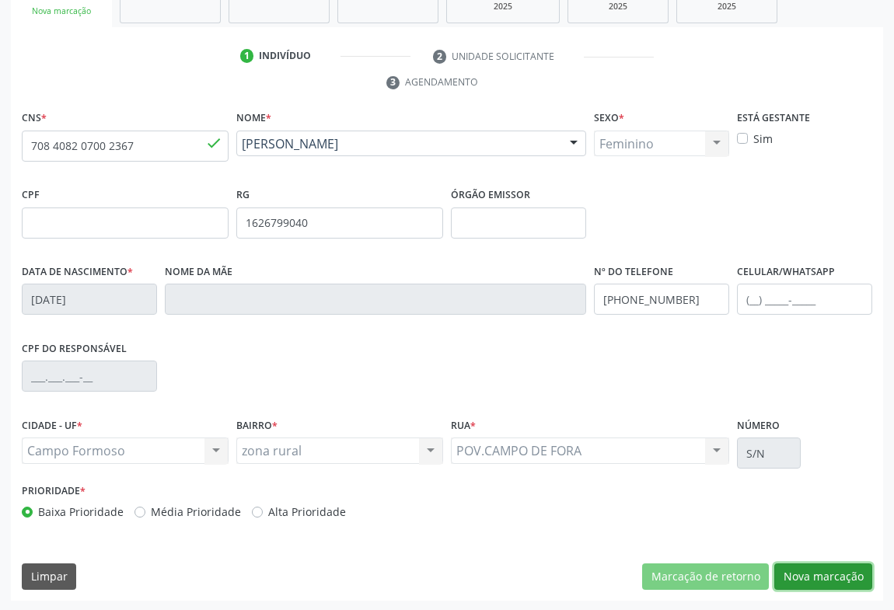
click at [837, 576] on button "Nova marcação" at bounding box center [823, 576] width 98 height 26
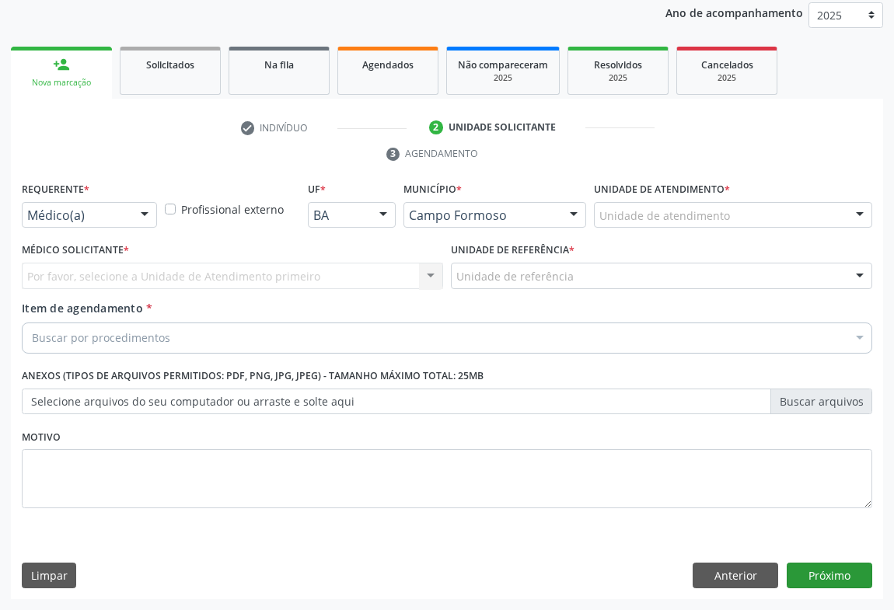
scroll to position [185, 0]
click at [137, 218] on div at bounding box center [144, 217] width 23 height 26
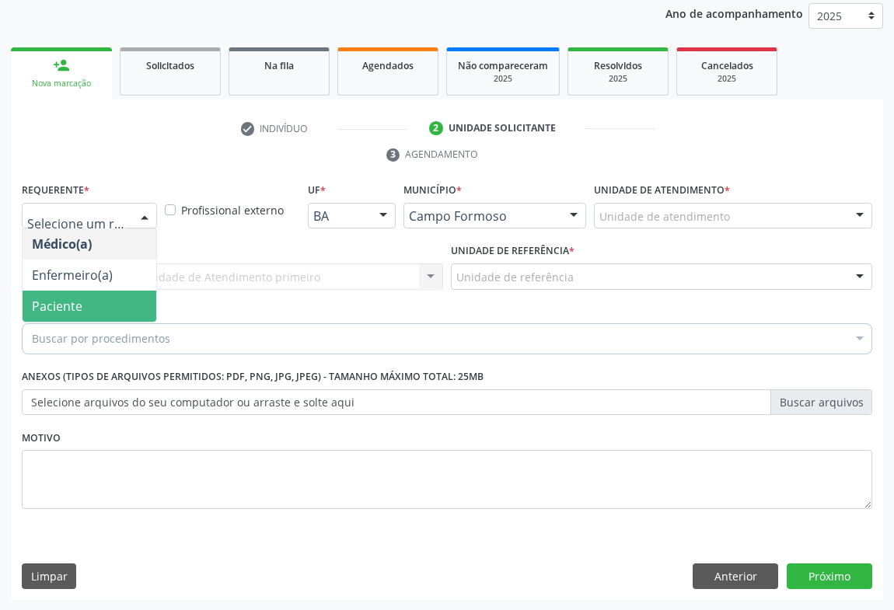
click at [45, 311] on span "Paciente" at bounding box center [57, 306] width 51 height 17
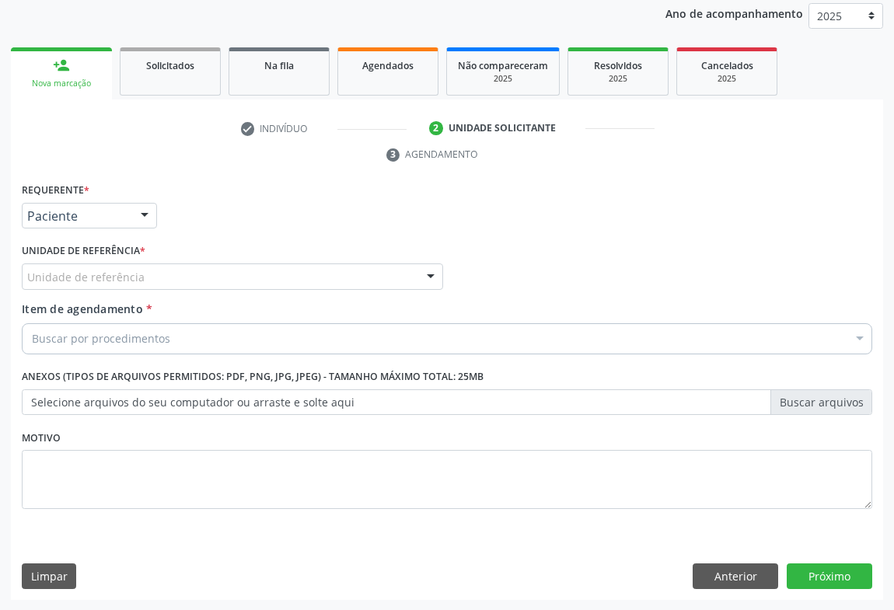
click at [197, 272] on div "Unidade de referência" at bounding box center [232, 276] width 421 height 26
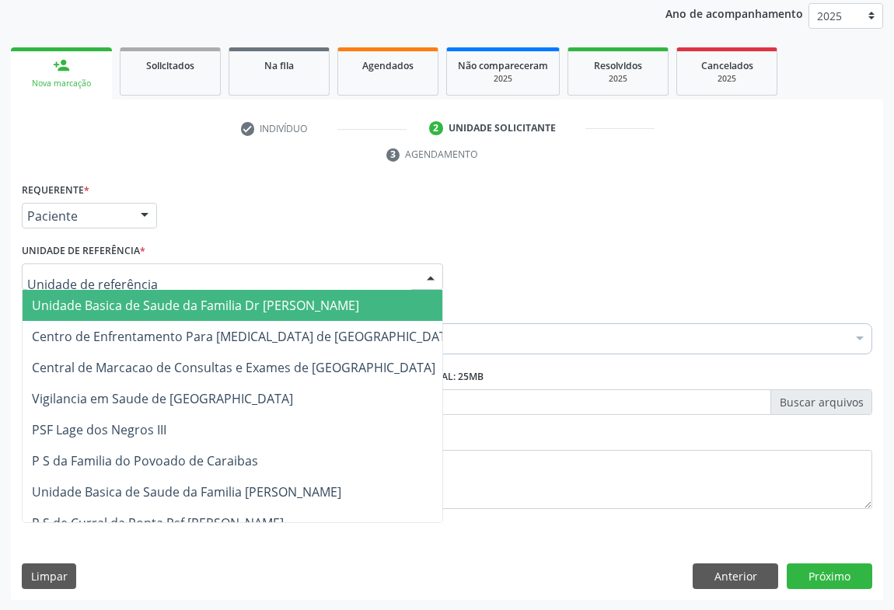
click at [210, 312] on span "Unidade Basica de Saude da Familia Dr [PERSON_NAME]" at bounding box center [245, 305] width 445 height 31
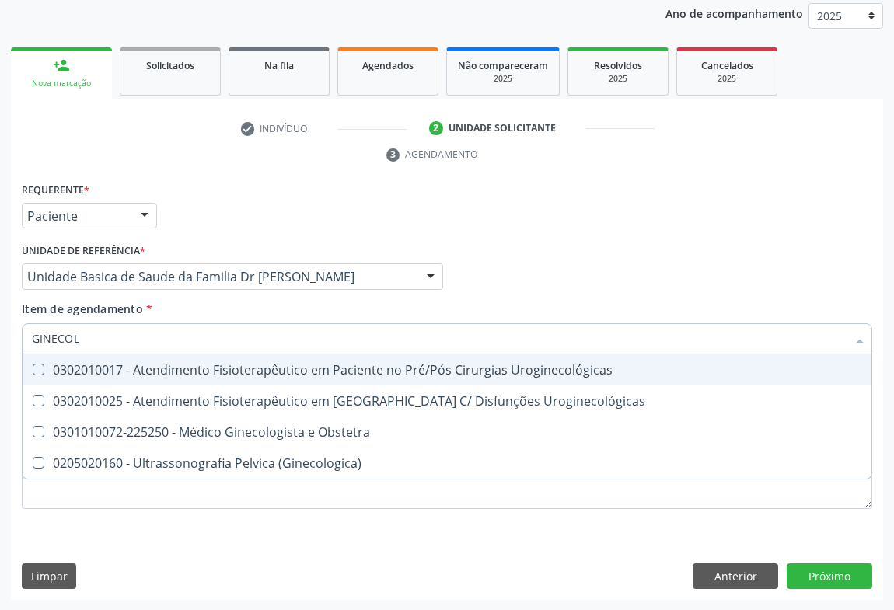
type input "GINECOLO"
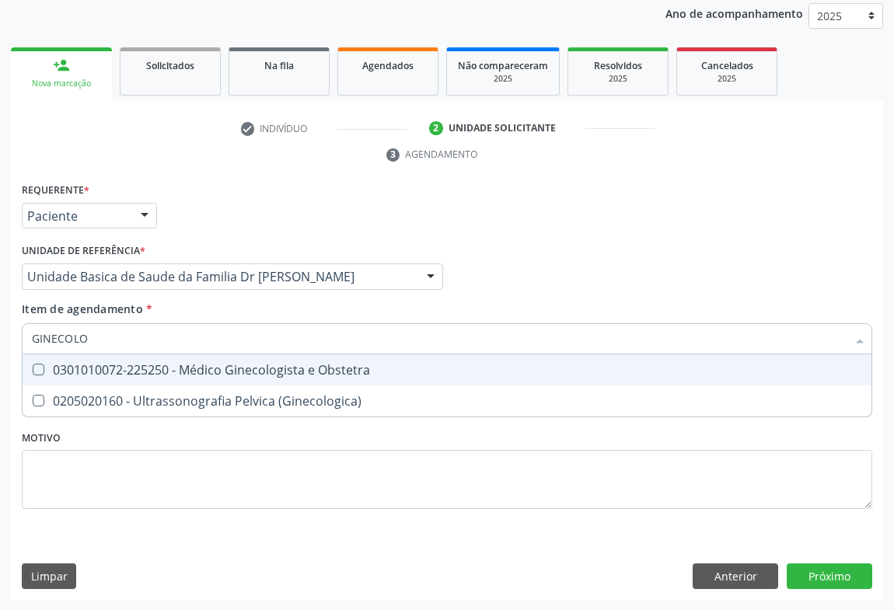
click at [162, 367] on div "0301010072-225250 - Médico Ginecologista e Obstetra" at bounding box center [447, 370] width 830 height 12
checkbox Obstetra "true"
type input "GINECOLO"
click at [176, 305] on div "Item de agendamento * GINECOLO Desfazer seleção 0301010072-225250 - Médico Gine…" at bounding box center [447, 325] width 850 height 49
checkbox \(Ginecologica\) "true"
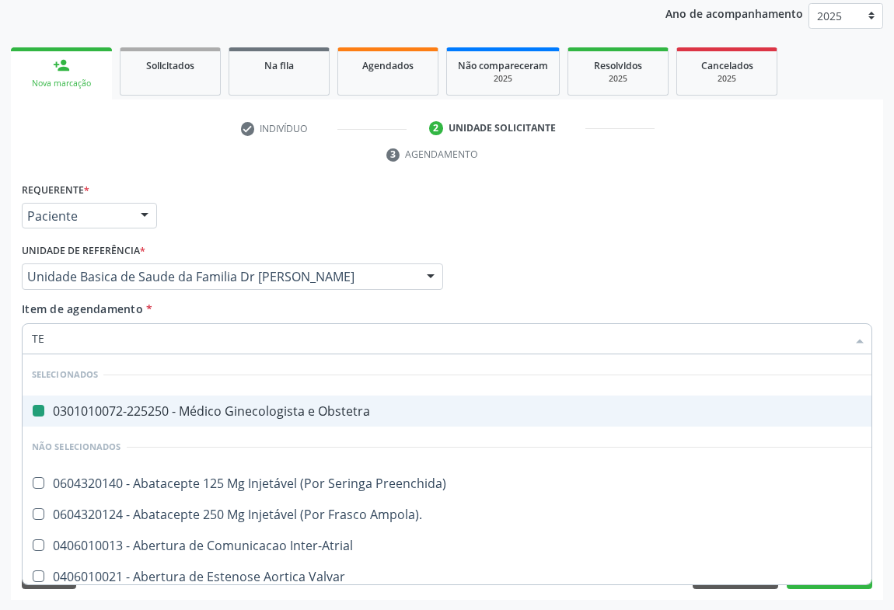
type input "TES"
checkbox Obstetra "false"
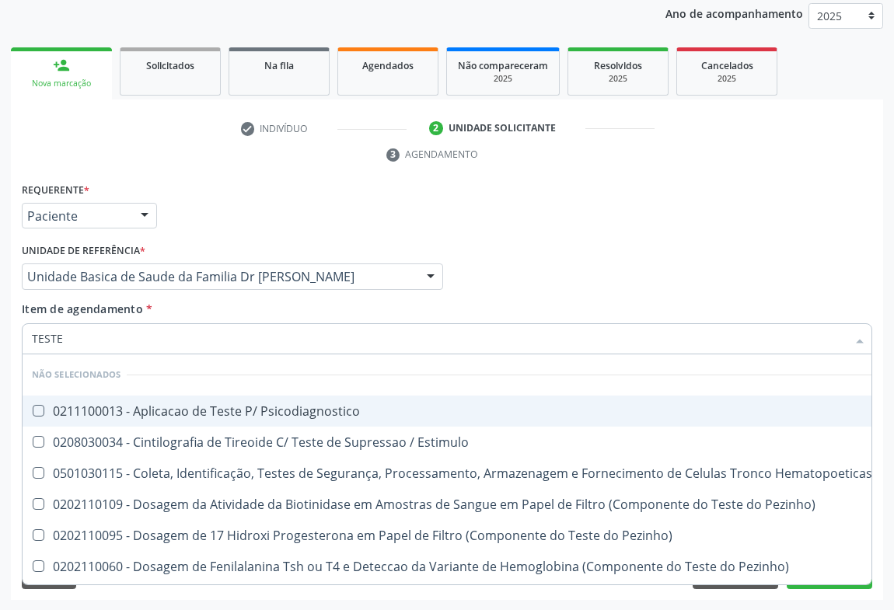
type input "TESTE E"
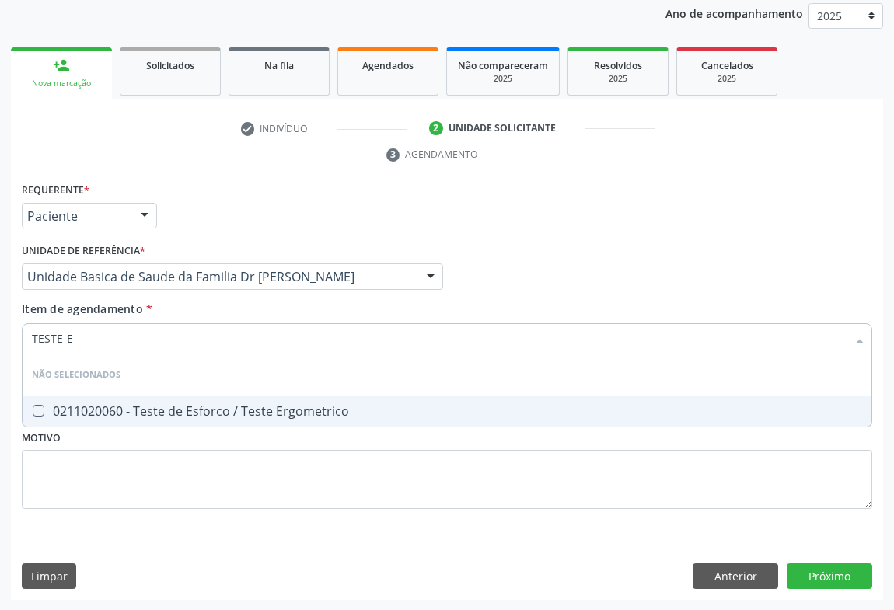
click at [117, 406] on div "0211020060 - Teste de Esforco / Teste Ergometrico" at bounding box center [447, 411] width 830 height 12
checkbox Ergometrico "true"
click at [120, 341] on input "TESTE E" at bounding box center [439, 338] width 814 height 31
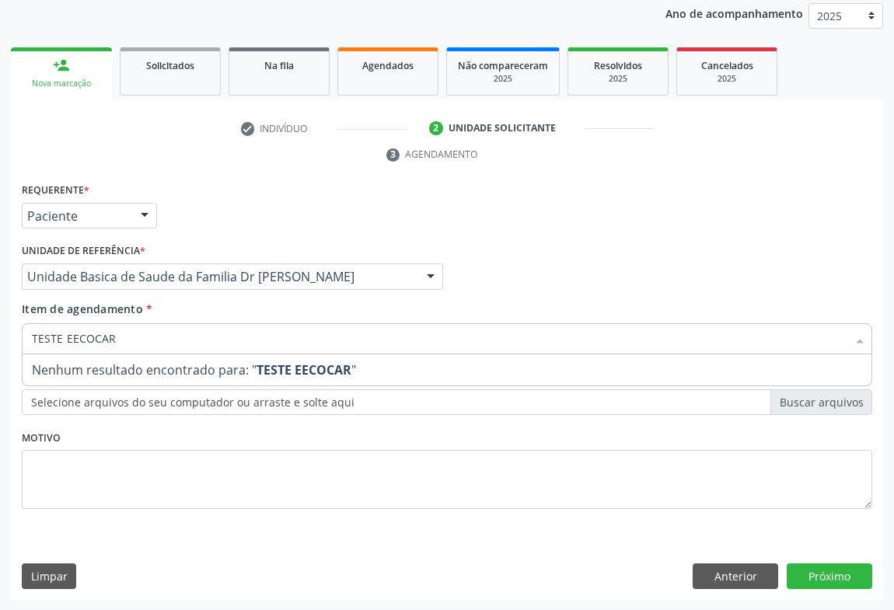
click at [220, 176] on div "check Indivíduo 2 Unidade solicitante 3 Agendamento CNS * 708 4082 0700 2367 do…" at bounding box center [447, 358] width 872 height 484
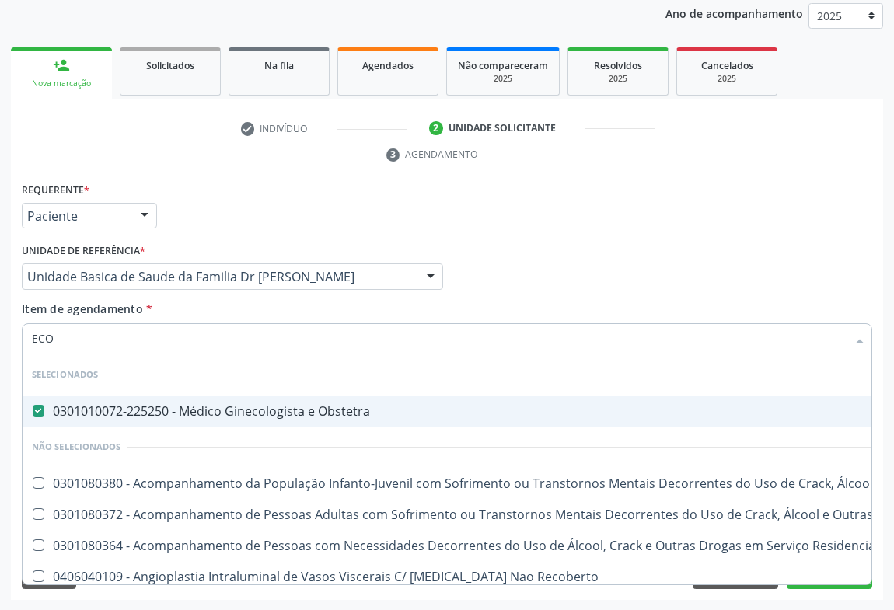
type input "ECOC"
checkbox Obstetra "false"
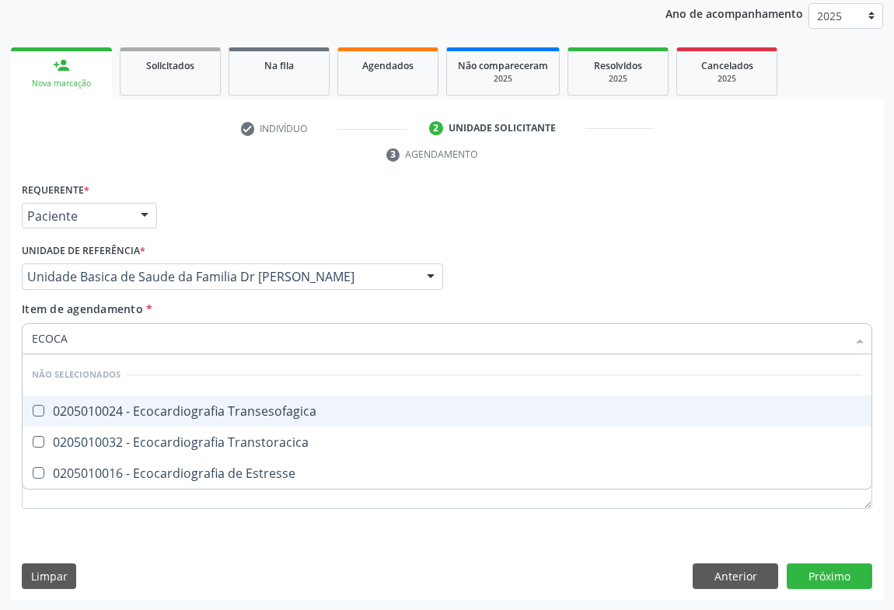
type input "ECOCAR"
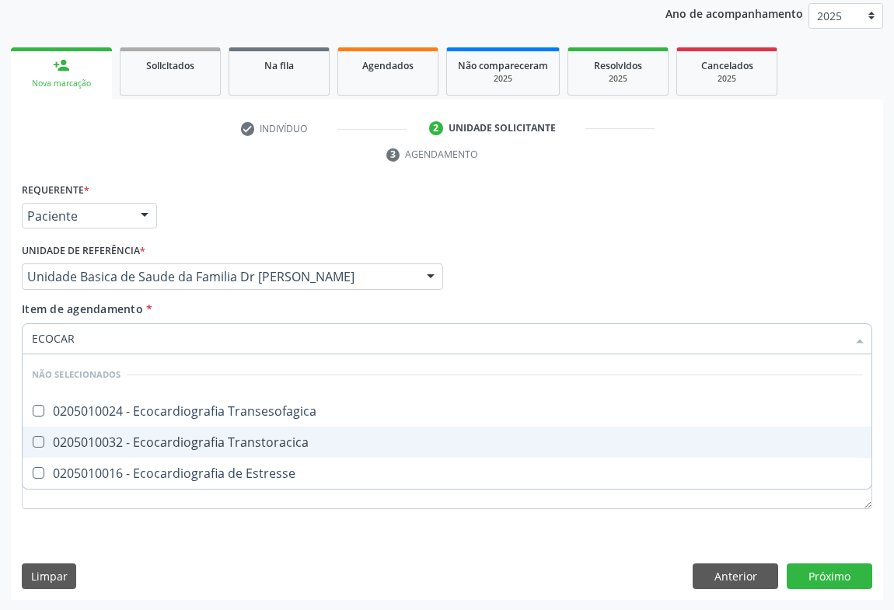
click at [157, 443] on div "0205010032 - Ecocardiografia Transtoracica" at bounding box center [447, 442] width 830 height 12
checkbox Transtoracica "true"
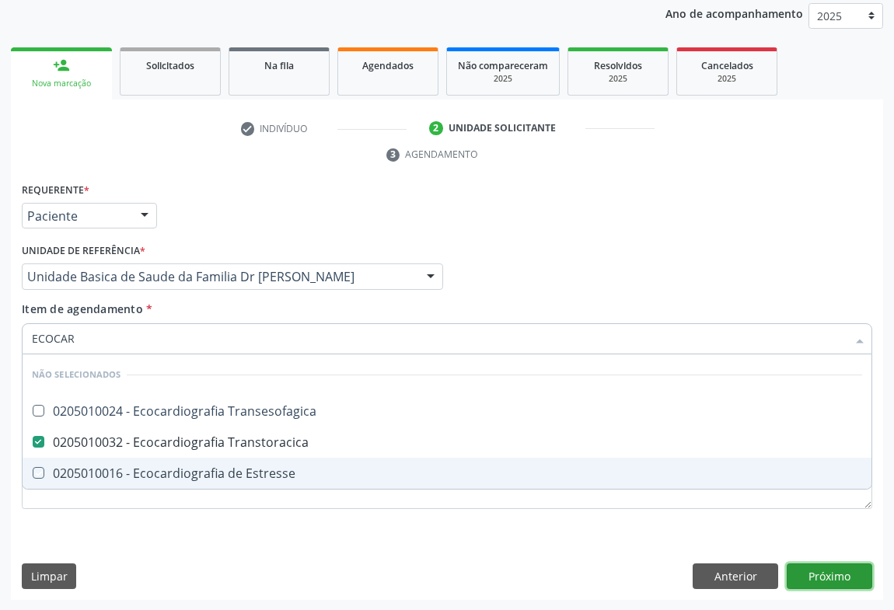
click at [830, 578] on div "Requerente * Paciente Médico(a) Enfermeiro(a) Paciente Nenhum resultado encontr…" at bounding box center [447, 390] width 872 height 422
checkbox Transesofagica "true"
checkbox Estresse "true"
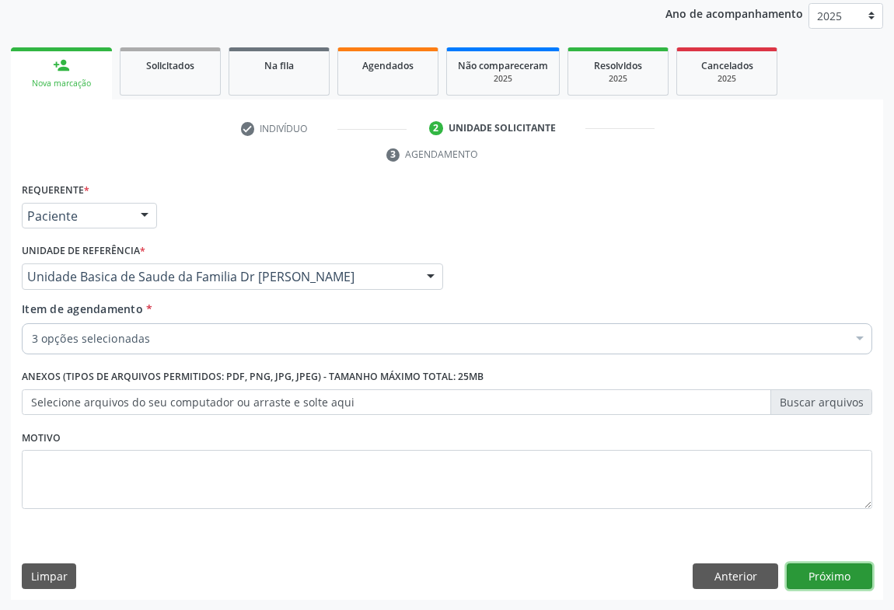
click at [852, 581] on button "Próximo" at bounding box center [828, 576] width 85 height 26
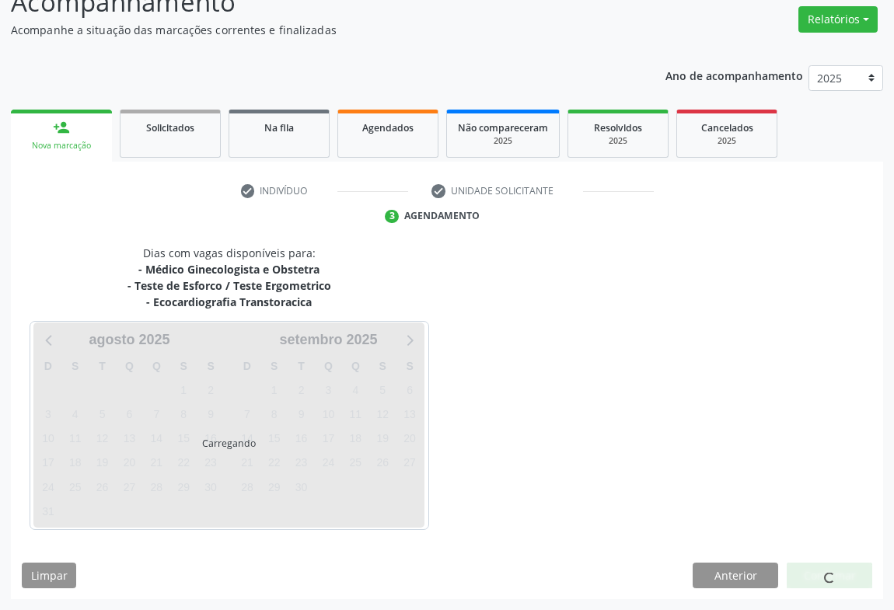
scroll to position [168, 0]
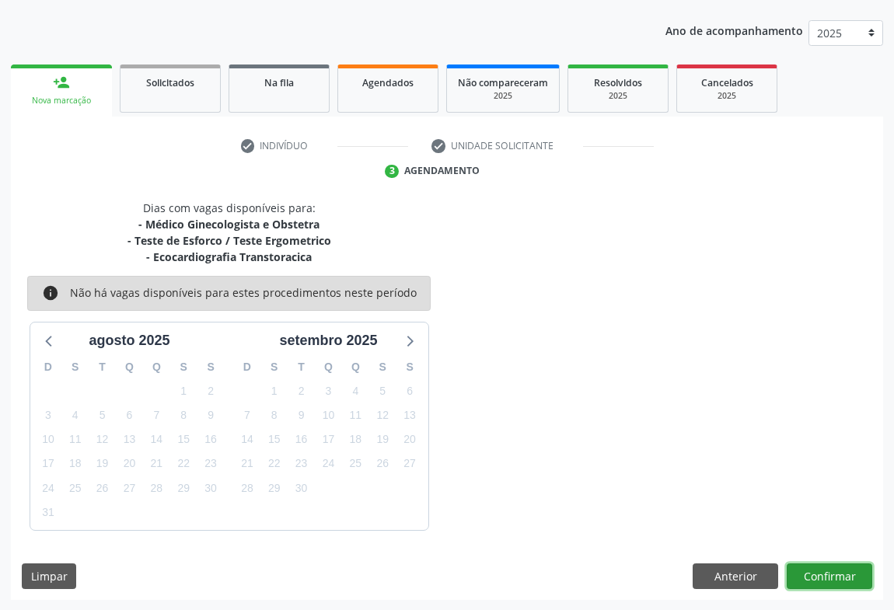
click at [816, 571] on button "Confirmar" at bounding box center [828, 576] width 85 height 26
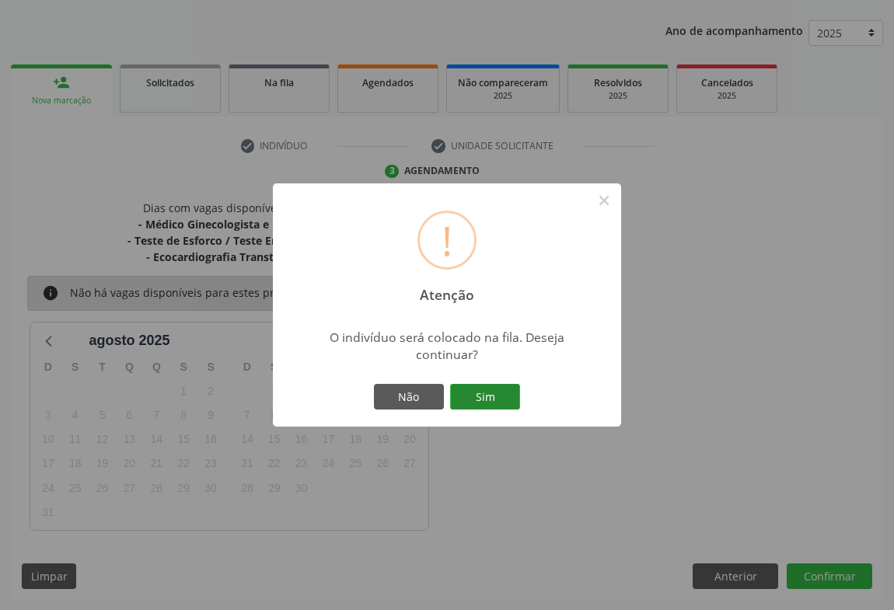
click at [497, 390] on button "Sim" at bounding box center [485, 397] width 70 height 26
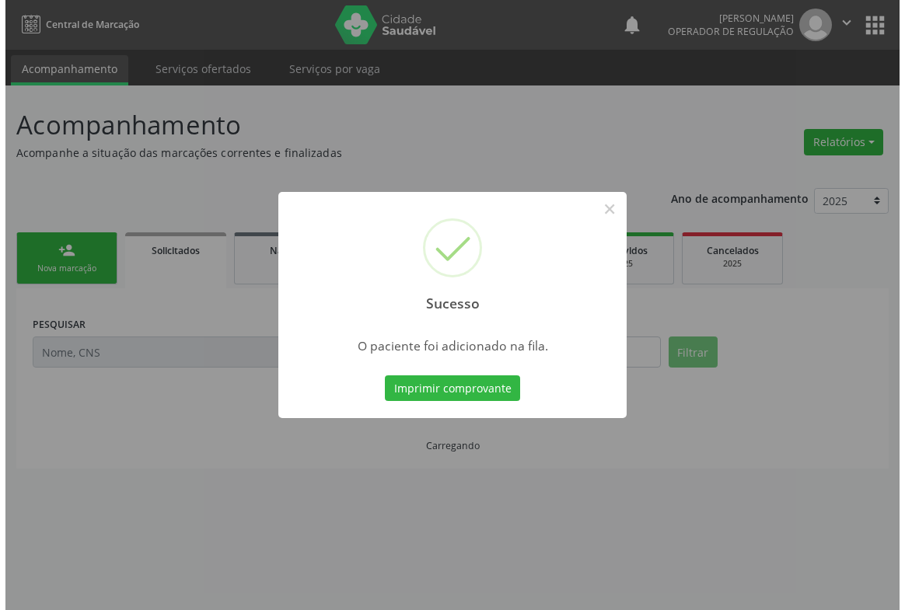
scroll to position [0, 0]
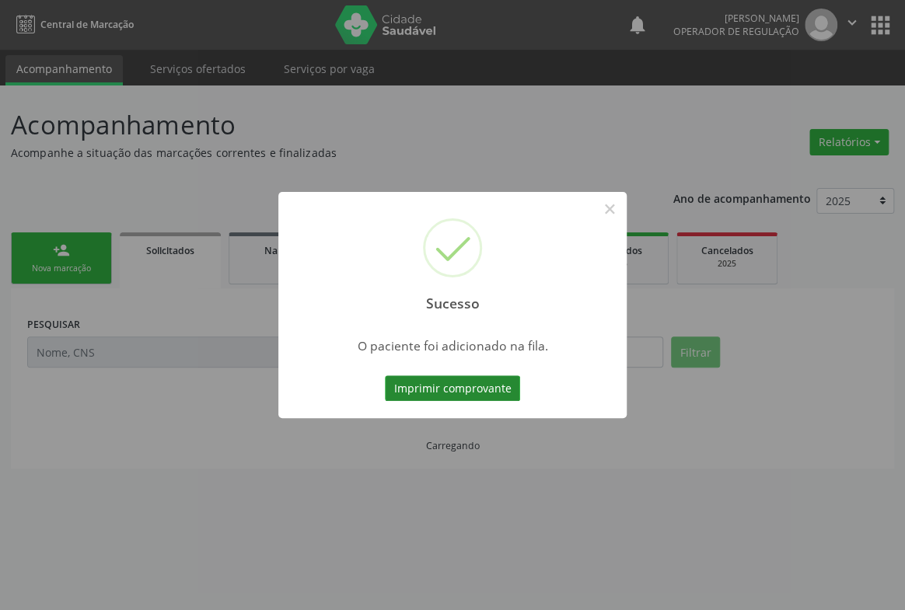
click at [478, 384] on button "Imprimir comprovante" at bounding box center [452, 388] width 135 height 26
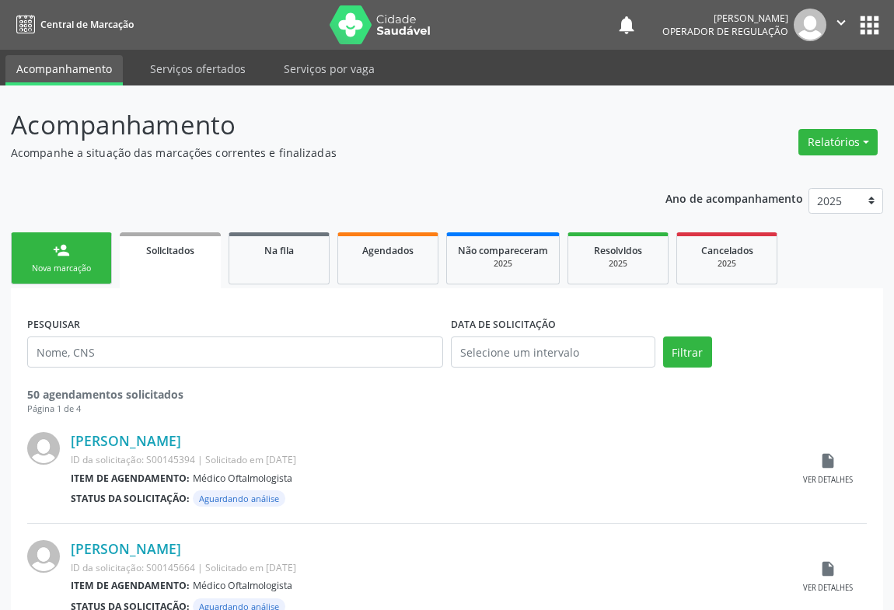
click at [448, 135] on p "Acompanhamento" at bounding box center [316, 125] width 610 height 39
click at [839, 23] on icon "" at bounding box center [840, 22] width 17 height 17
click at [769, 103] on link "Sair" at bounding box center [801, 95] width 107 height 22
